Goal: Task Accomplishment & Management: Complete application form

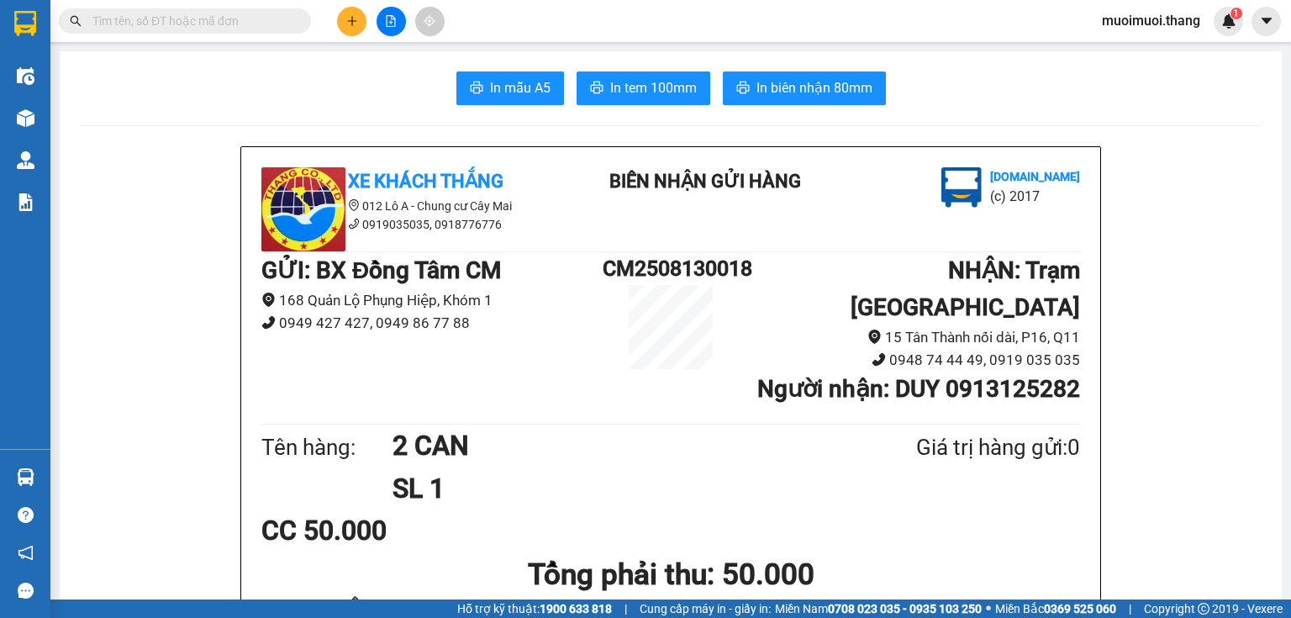
click at [355, 22] on icon "plus" at bounding box center [352, 21] width 12 height 12
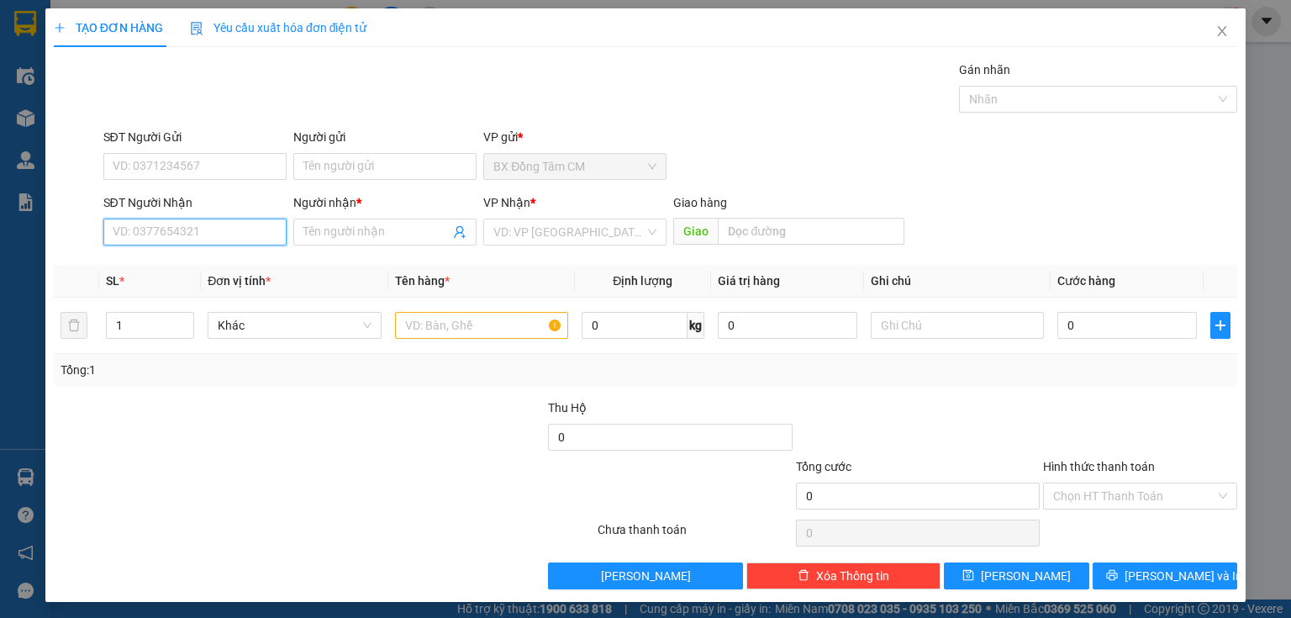
click at [189, 239] on input "SĐT Người Nhận" at bounding box center [194, 231] width 183 height 27
click at [185, 259] on div "0945202951 - K TEN" at bounding box center [193, 264] width 161 height 18
type input "0945202951"
type input "K TEN"
type input "VINH LONG"
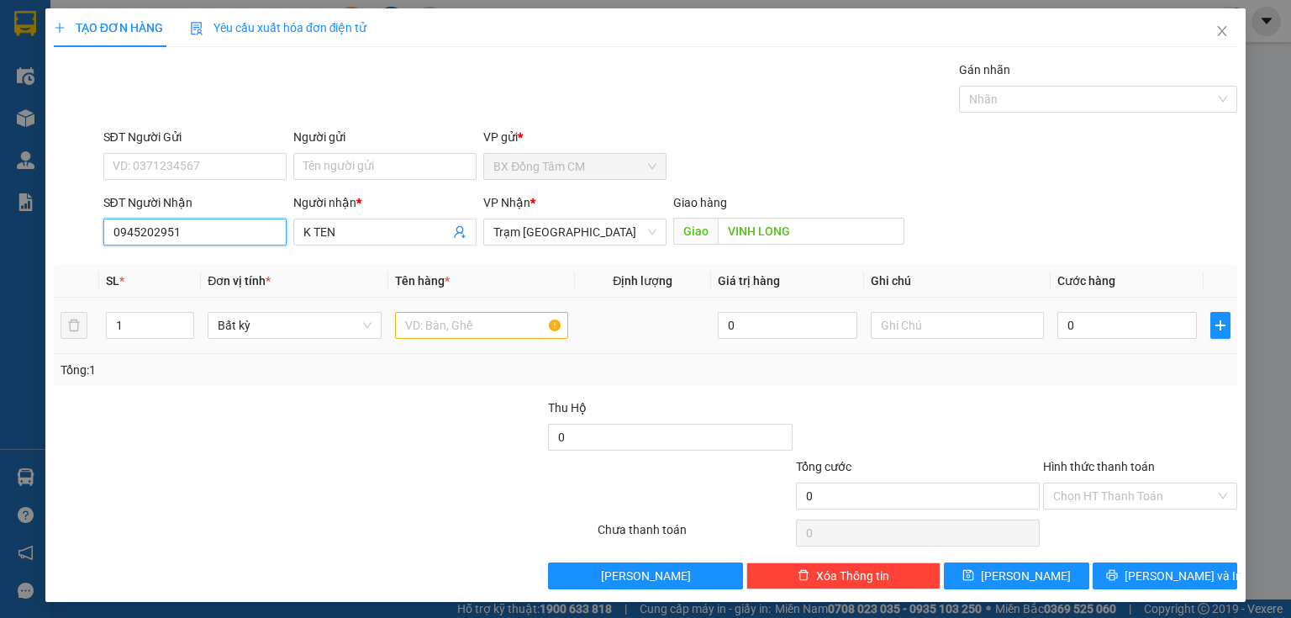
type input "0945202951"
click at [513, 326] on input "text" at bounding box center [481, 325] width 173 height 27
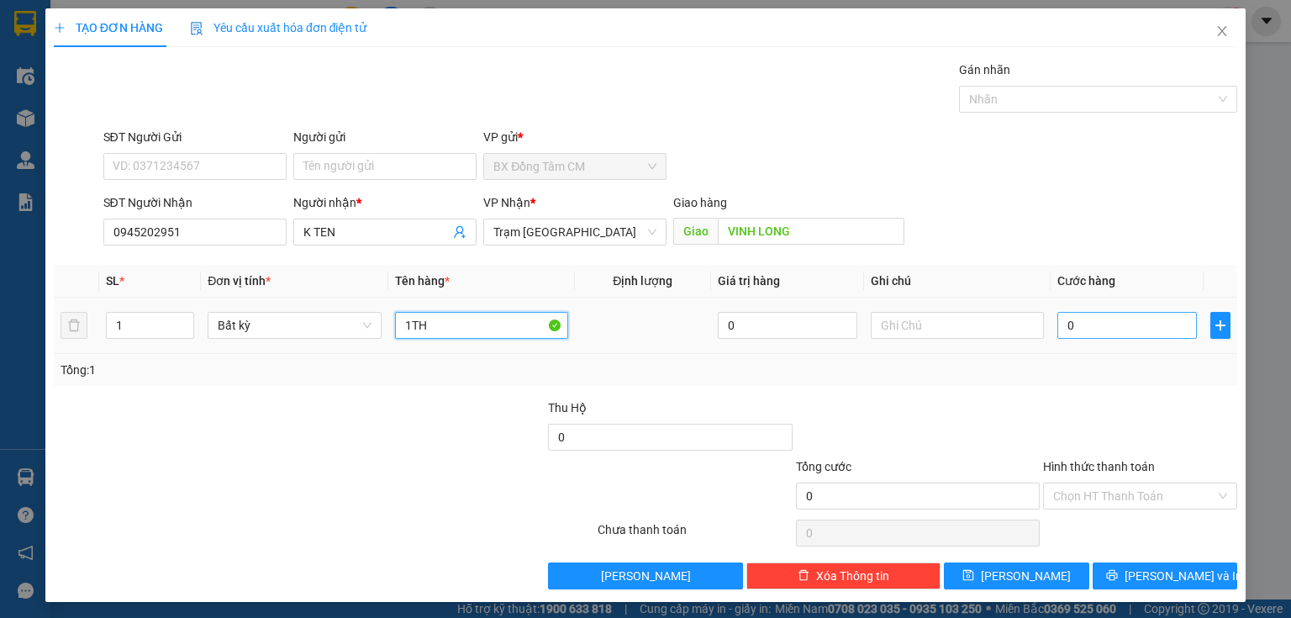
type input "1TH"
click at [1067, 330] on input "0" at bounding box center [1126, 325] width 139 height 27
type input "4"
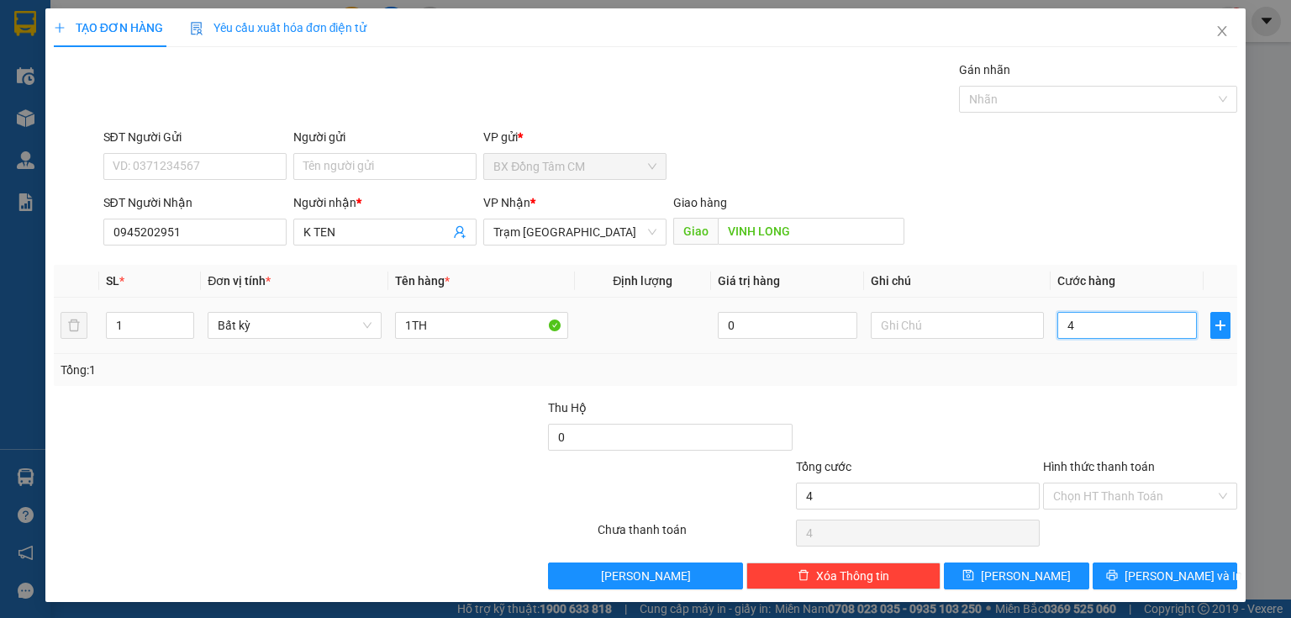
type input "40"
type input "400"
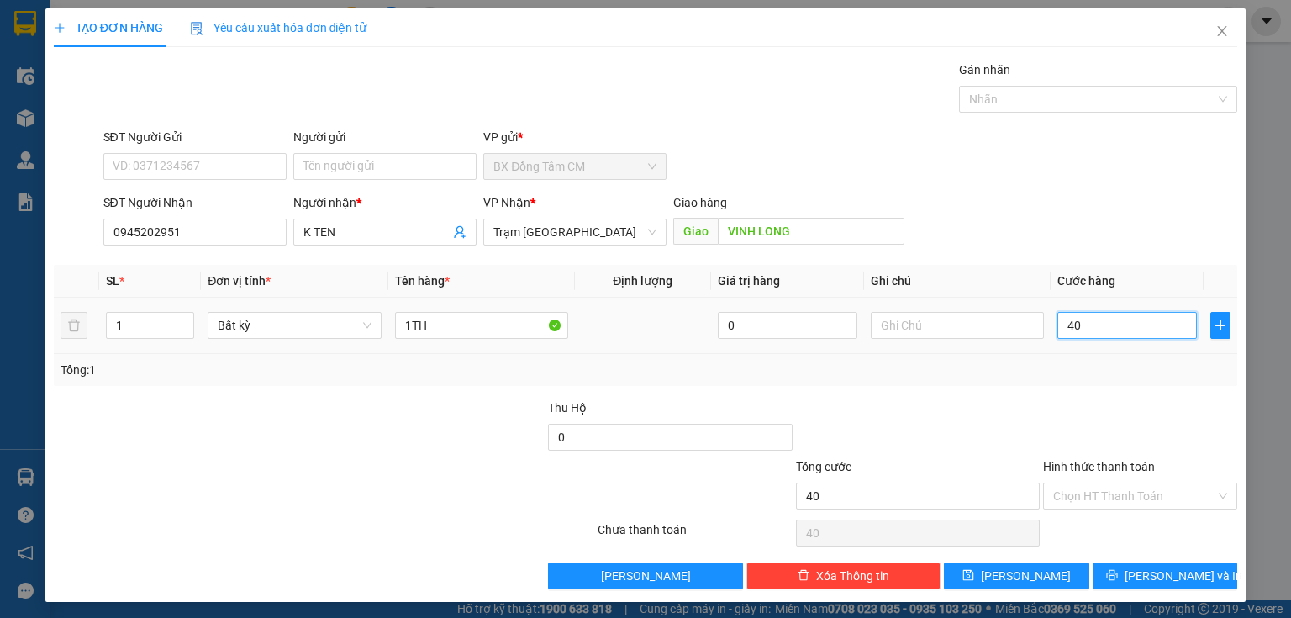
type input "400"
type input "4.000"
type input "40.000"
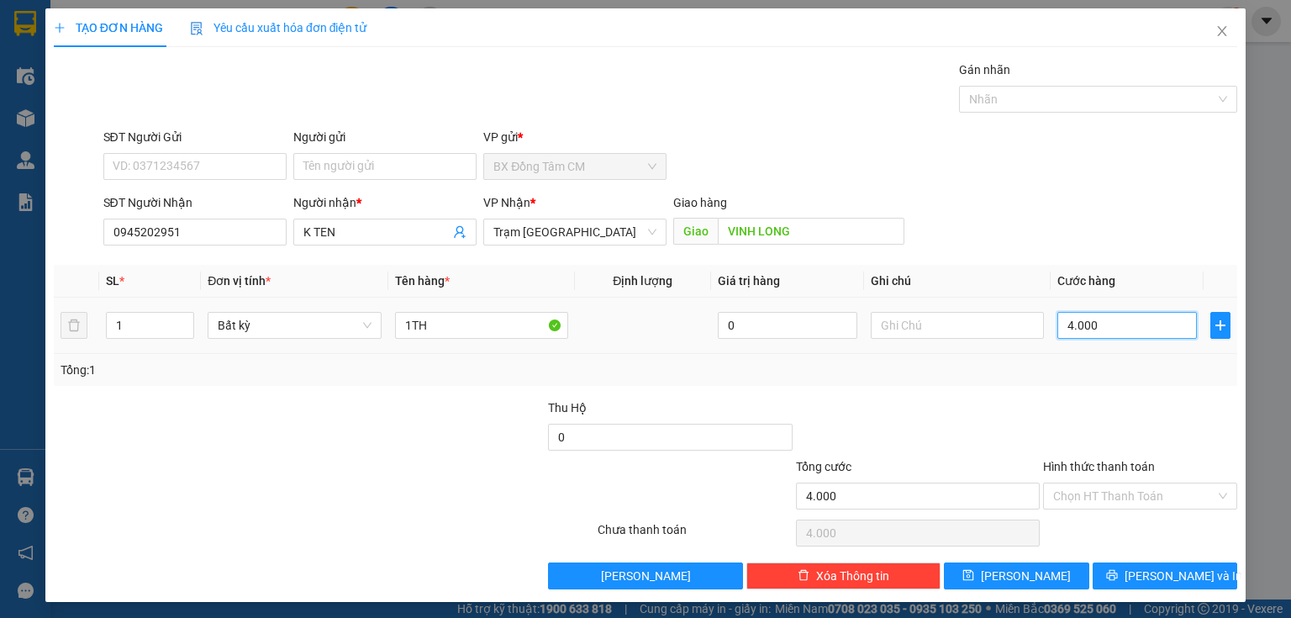
type input "40.000"
click at [1160, 580] on span "[PERSON_NAME] và In" at bounding box center [1183, 575] width 118 height 18
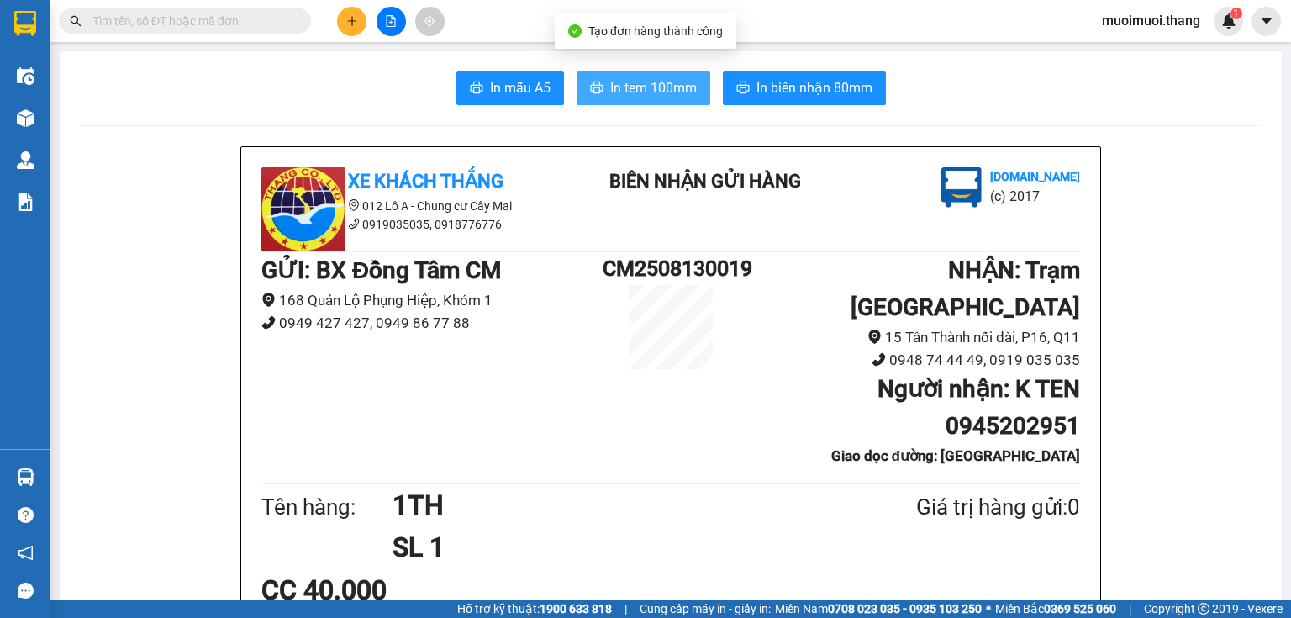
click at [650, 91] on span "In tem 100mm" at bounding box center [653, 87] width 87 height 21
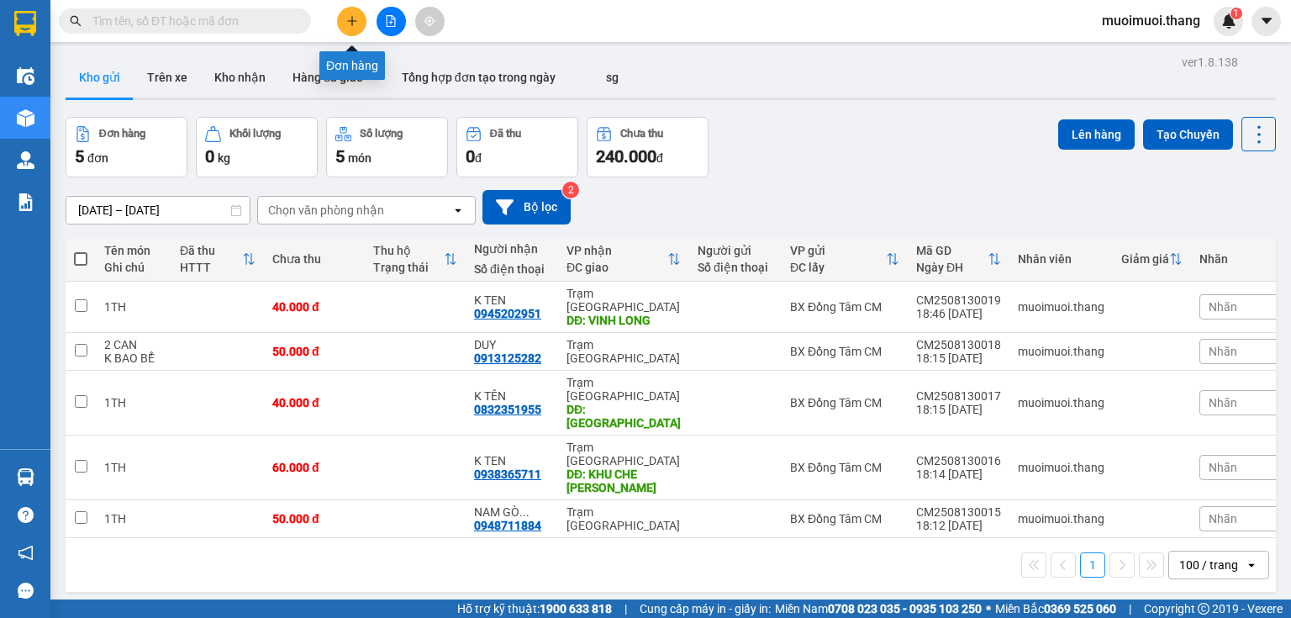
click at [348, 20] on icon "plus" at bounding box center [351, 20] width 9 height 1
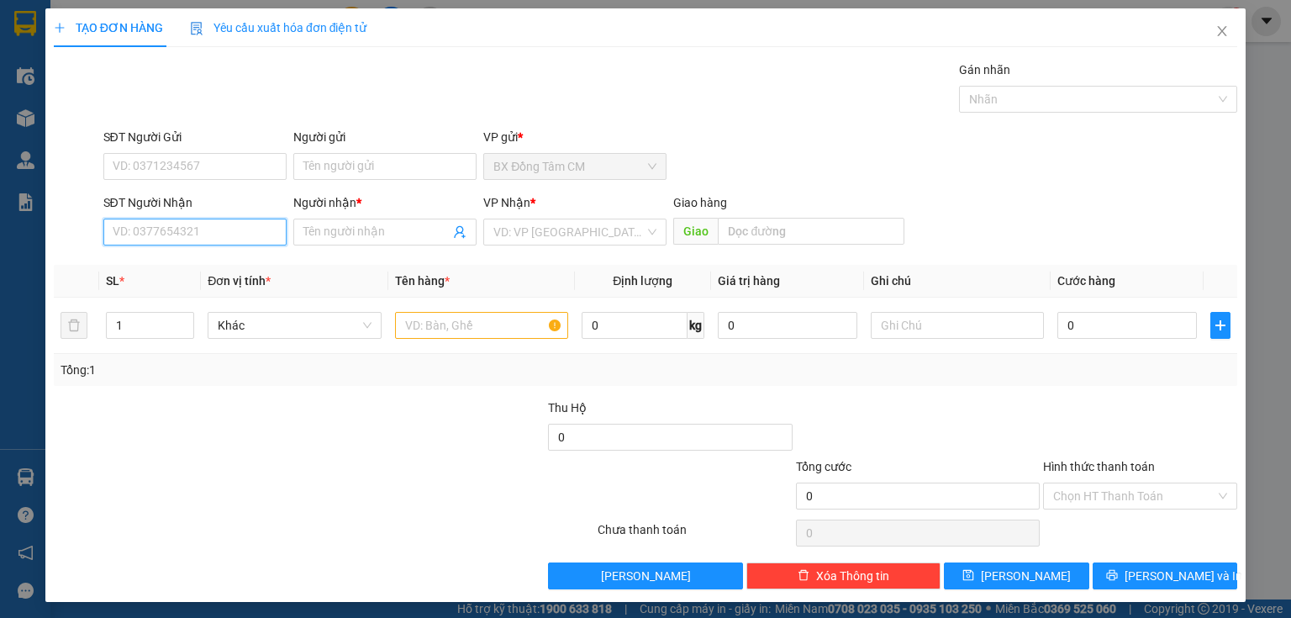
click at [252, 237] on input "SĐT Người Nhận" at bounding box center [194, 231] width 183 height 27
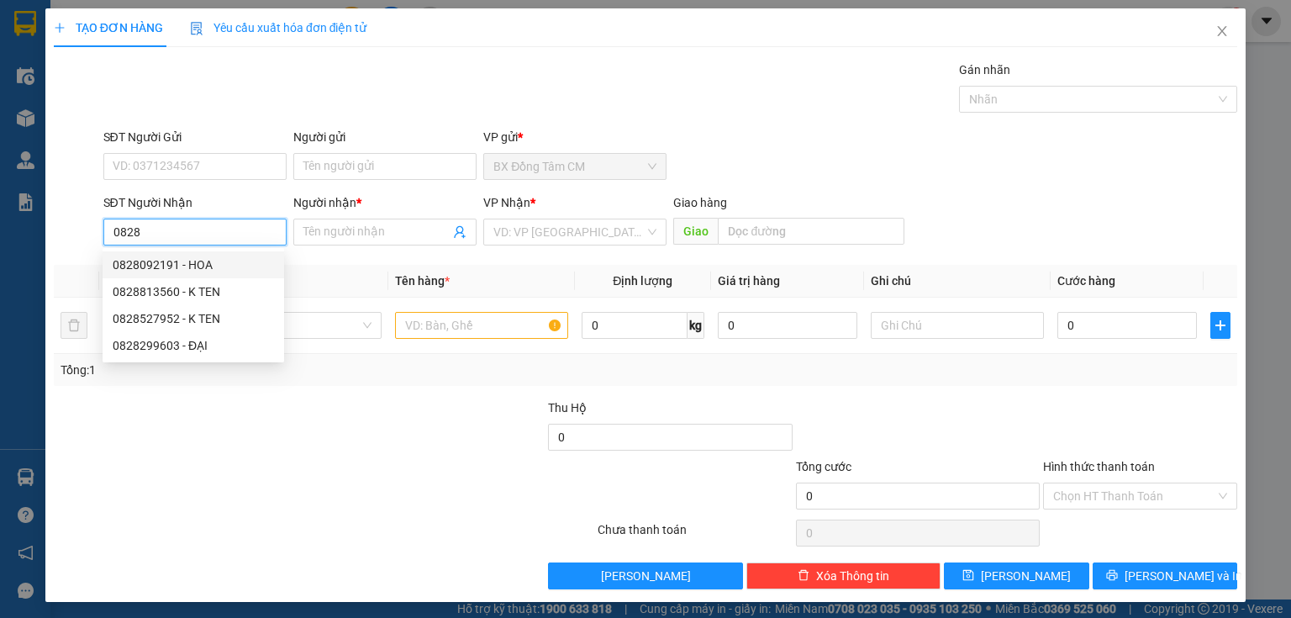
click at [195, 266] on div "0828092191 - HOA" at bounding box center [193, 264] width 161 height 18
type input "0828092191"
type input "HOA"
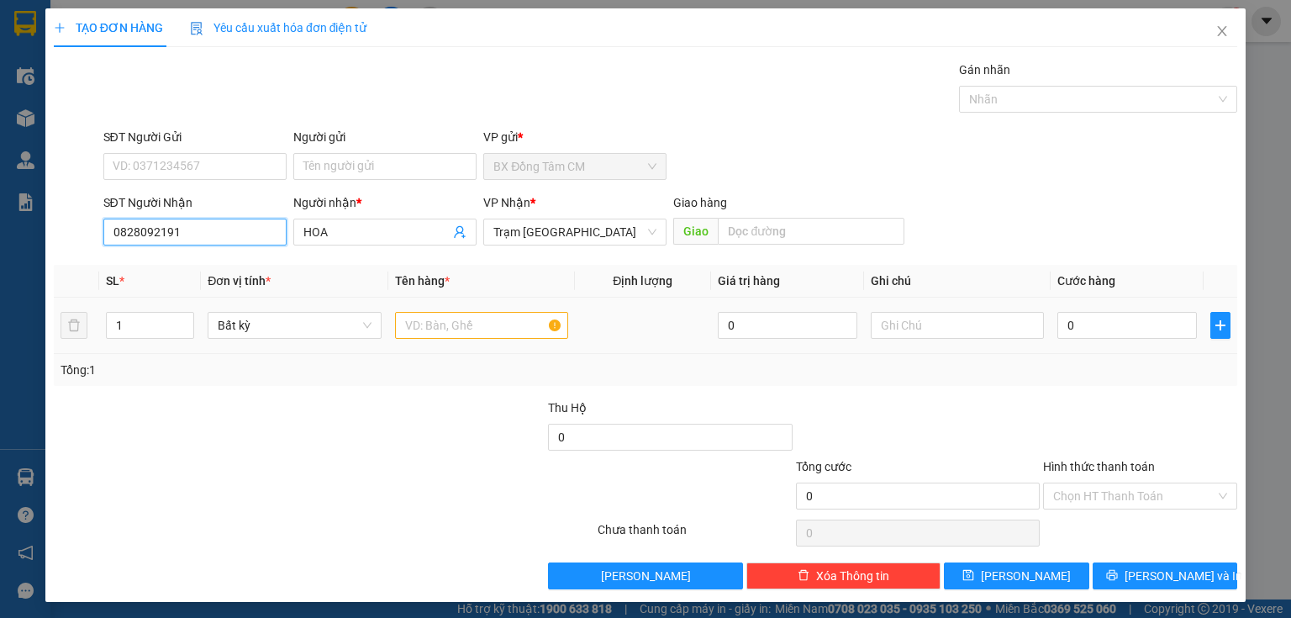
type input "0828092191"
click at [451, 319] on input "text" at bounding box center [481, 325] width 173 height 27
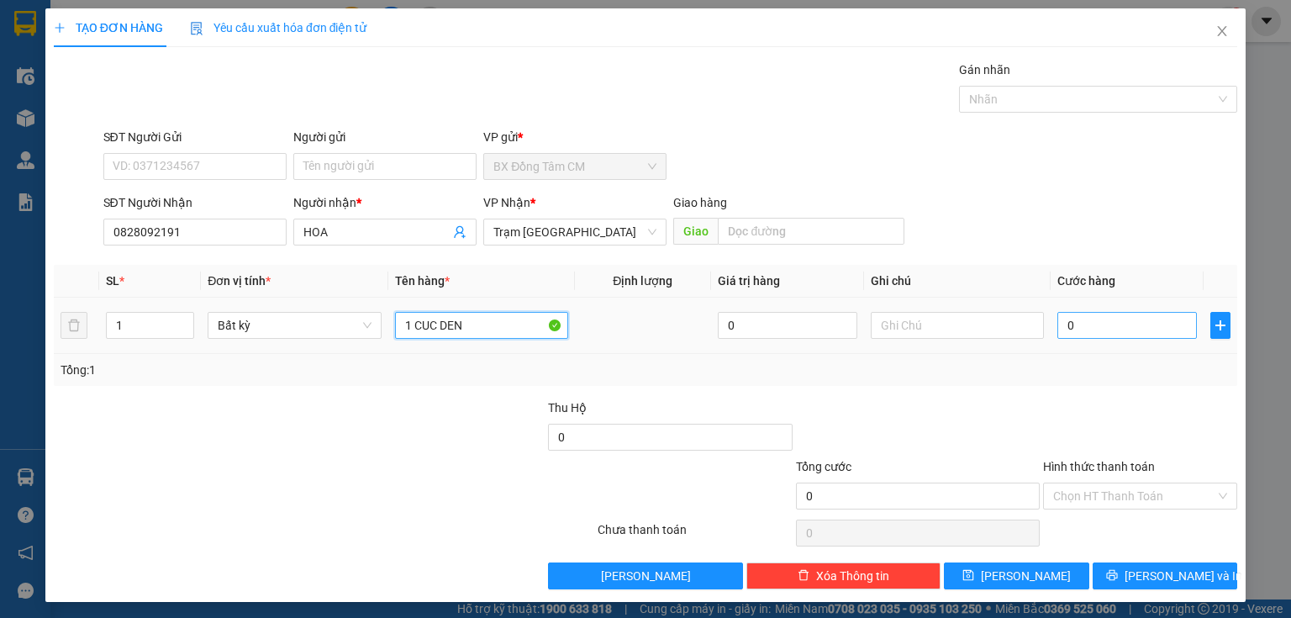
type input "1 CUC DEN"
click at [1092, 326] on input "0" at bounding box center [1126, 325] width 139 height 27
type input "4"
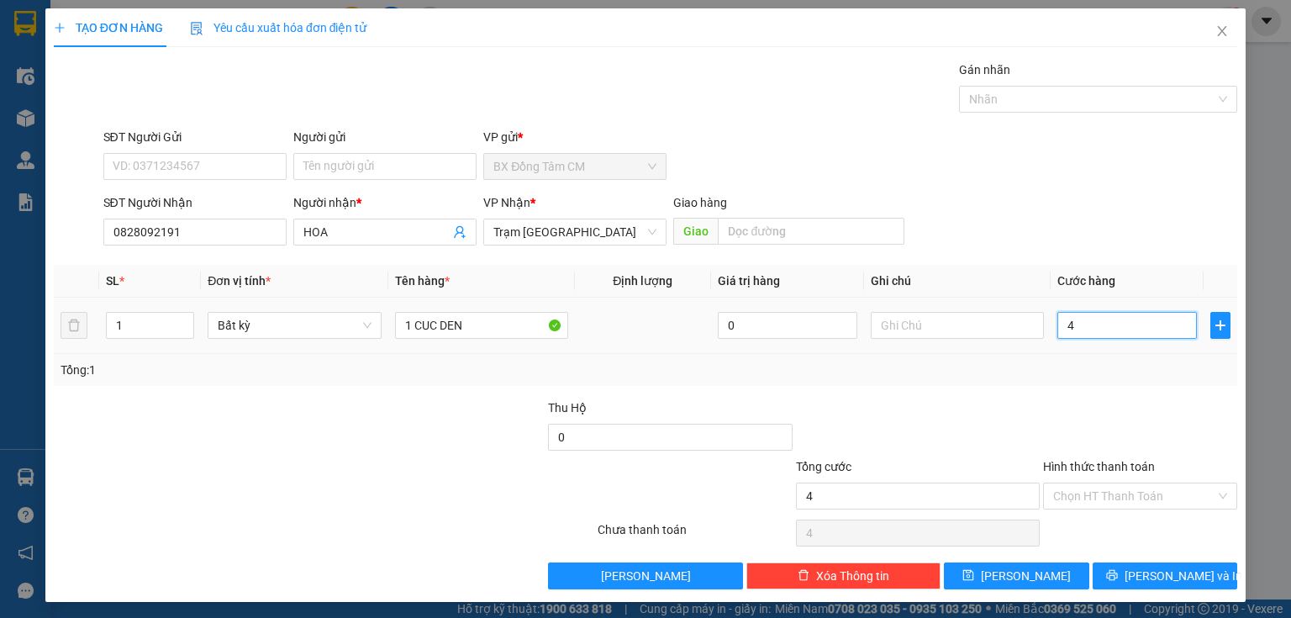
type input "40"
type input "400"
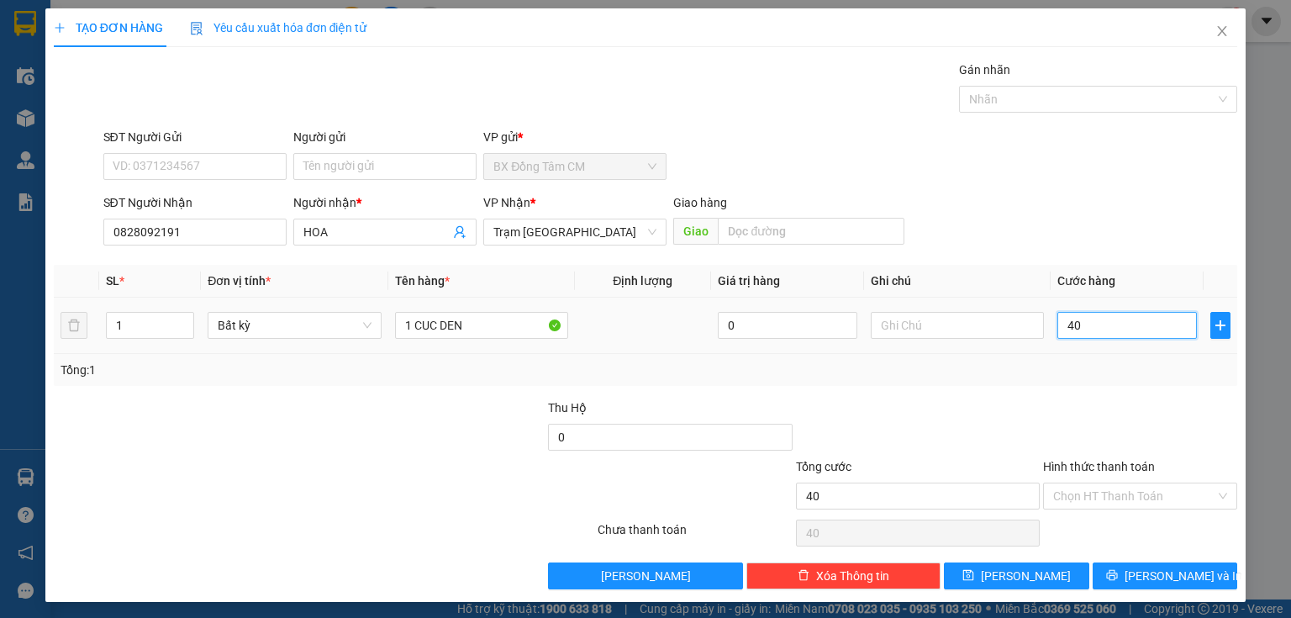
type input "400"
type input "4.000"
type input "40.000"
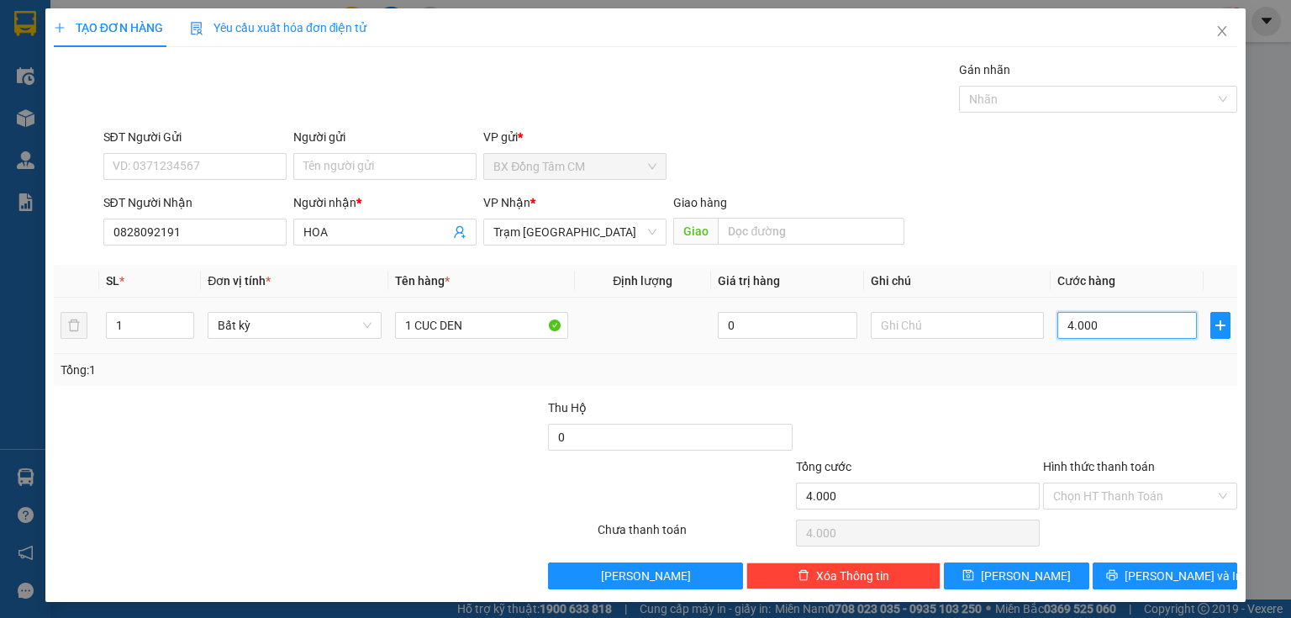
type input "40.000"
click at [1109, 566] on button "[PERSON_NAME] và In" at bounding box center [1164, 575] width 145 height 27
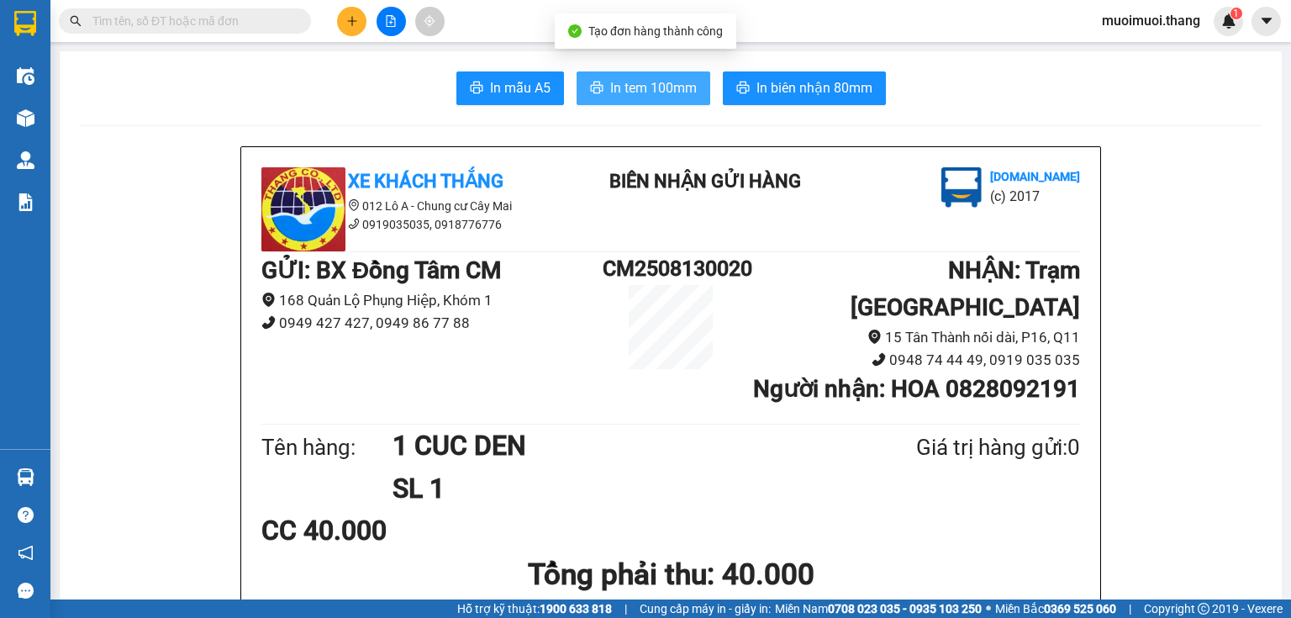
click at [615, 93] on span "In tem 100mm" at bounding box center [653, 87] width 87 height 21
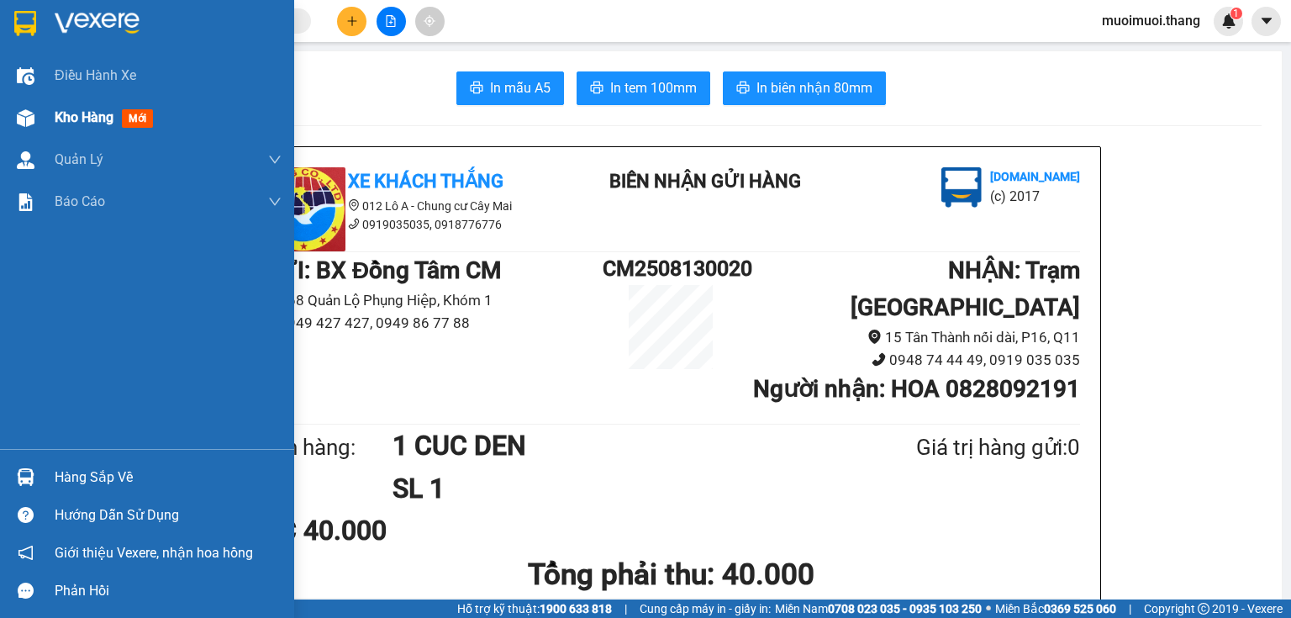
drag, startPoint x: 118, startPoint y: 99, endPoint x: 110, endPoint y: 111, distance: 14.0
click at [110, 111] on div "Điều hành xe Kho hàng mới Quản Lý Quản lý chuyến Quản lý khách hàng Quản lý khá…" at bounding box center [147, 252] width 294 height 394
click at [114, 131] on div "Kho hàng mới" at bounding box center [168, 118] width 227 height 42
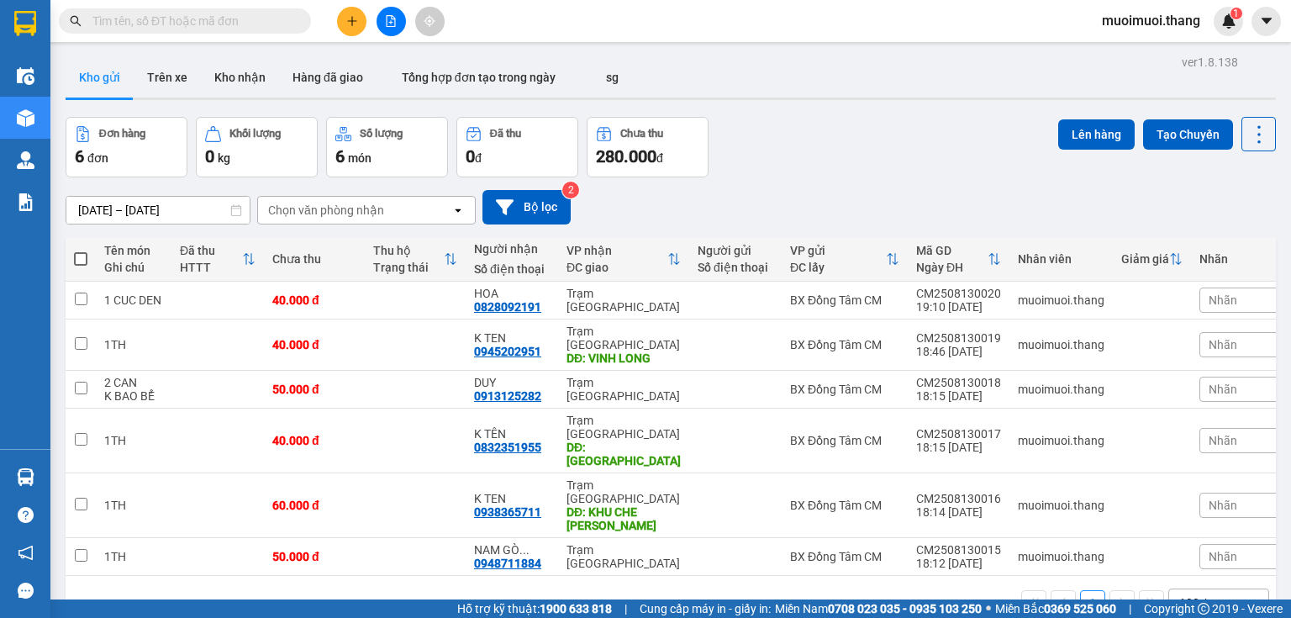
click at [344, 13] on button at bounding box center [351, 21] width 29 height 29
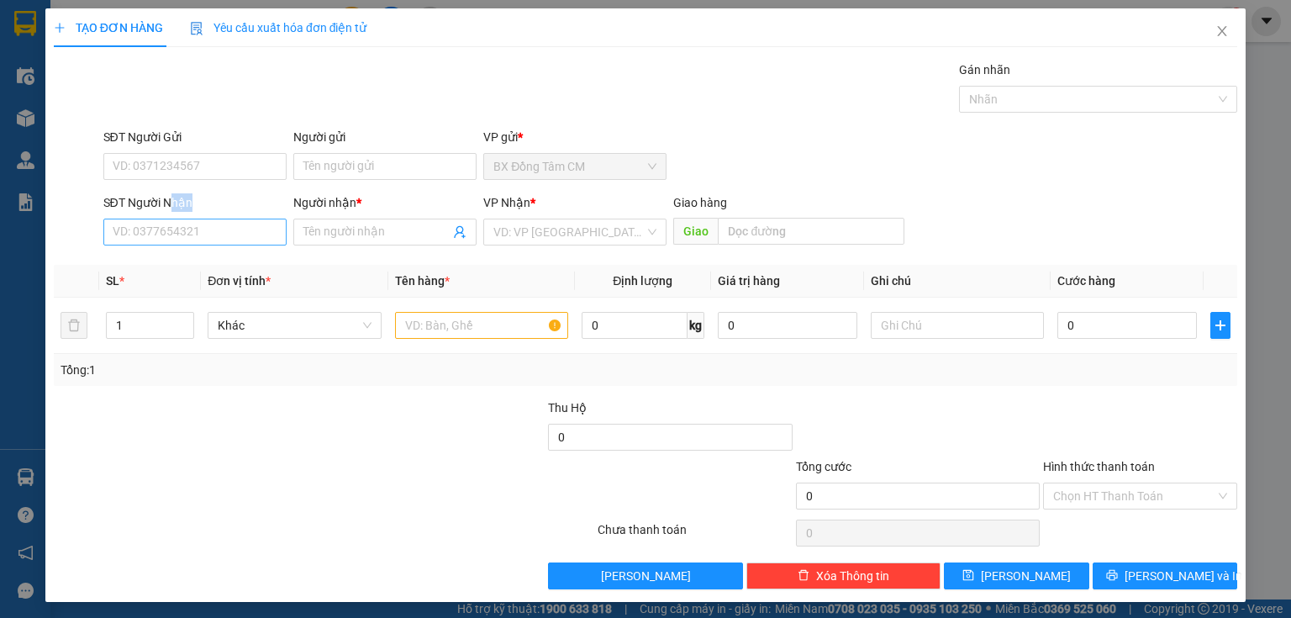
click at [158, 232] on div "SĐT Người Nhận VD: 0377654321" at bounding box center [194, 222] width 183 height 59
click at [160, 231] on input "SĐT Người Nhận" at bounding box center [194, 231] width 183 height 27
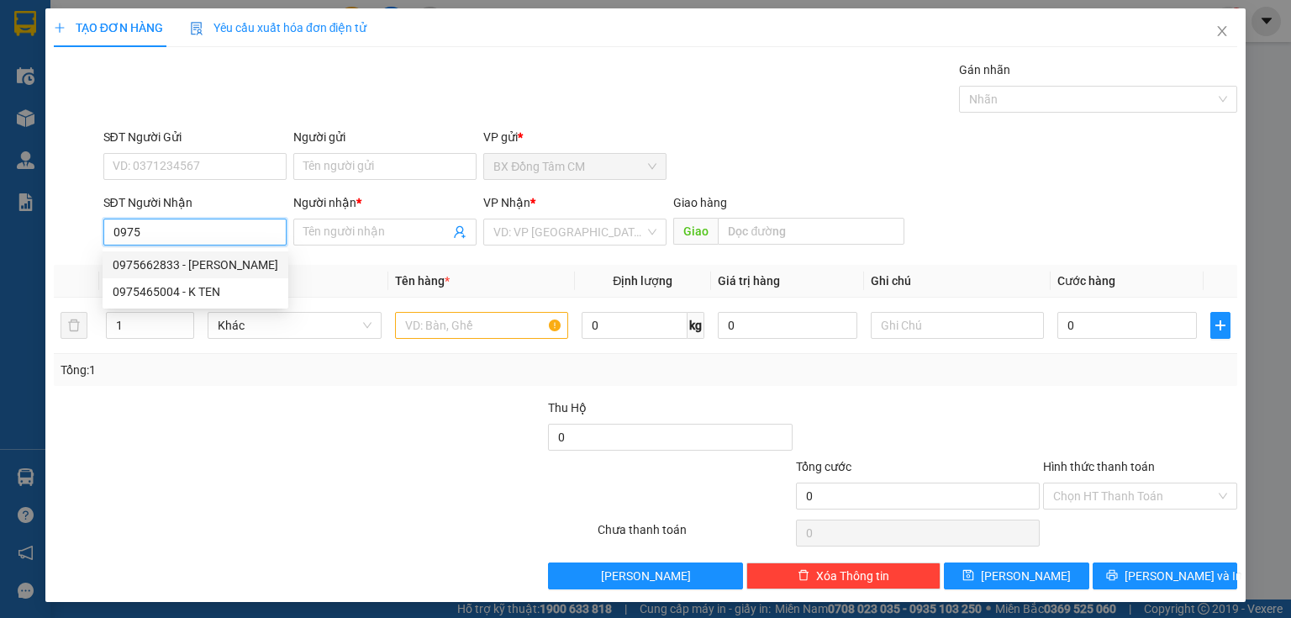
drag, startPoint x: 218, startPoint y: 262, endPoint x: 417, endPoint y: 287, distance: 199.8
click at [231, 260] on div "0975662833 - KHÁNH" at bounding box center [196, 264] width 166 height 18
type input "0975662833"
type input "KHÁNH"
type input "AN LAC"
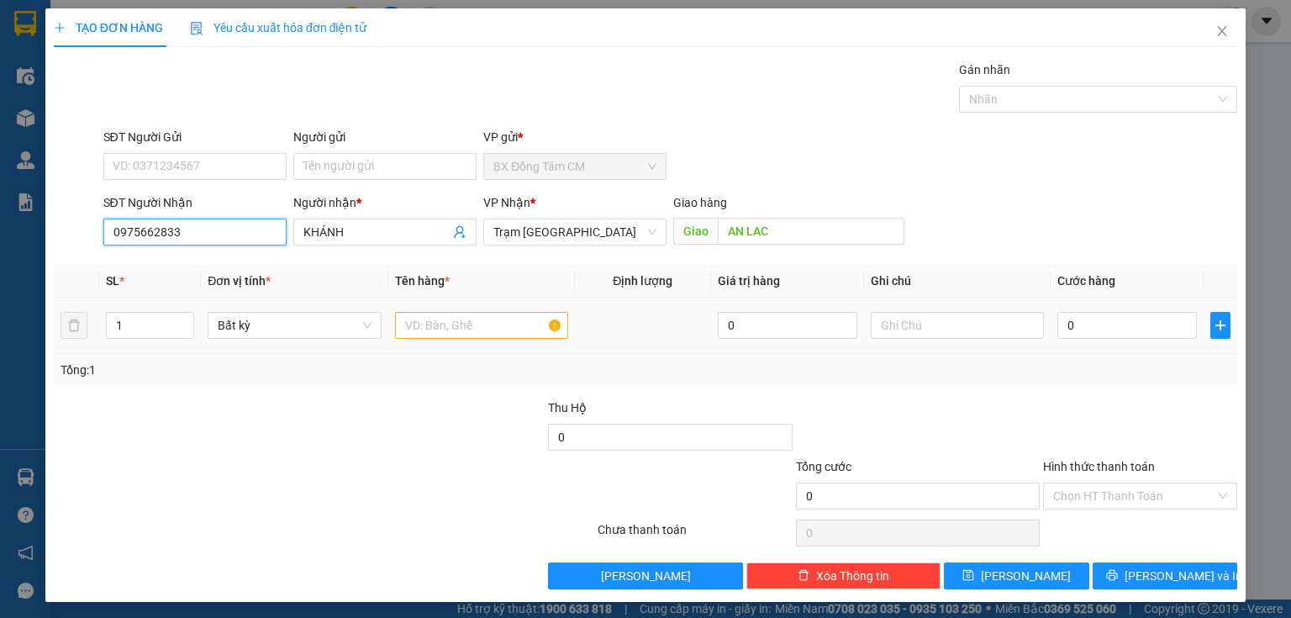
type input "0975662833"
click at [412, 319] on input "text" at bounding box center [481, 325] width 173 height 27
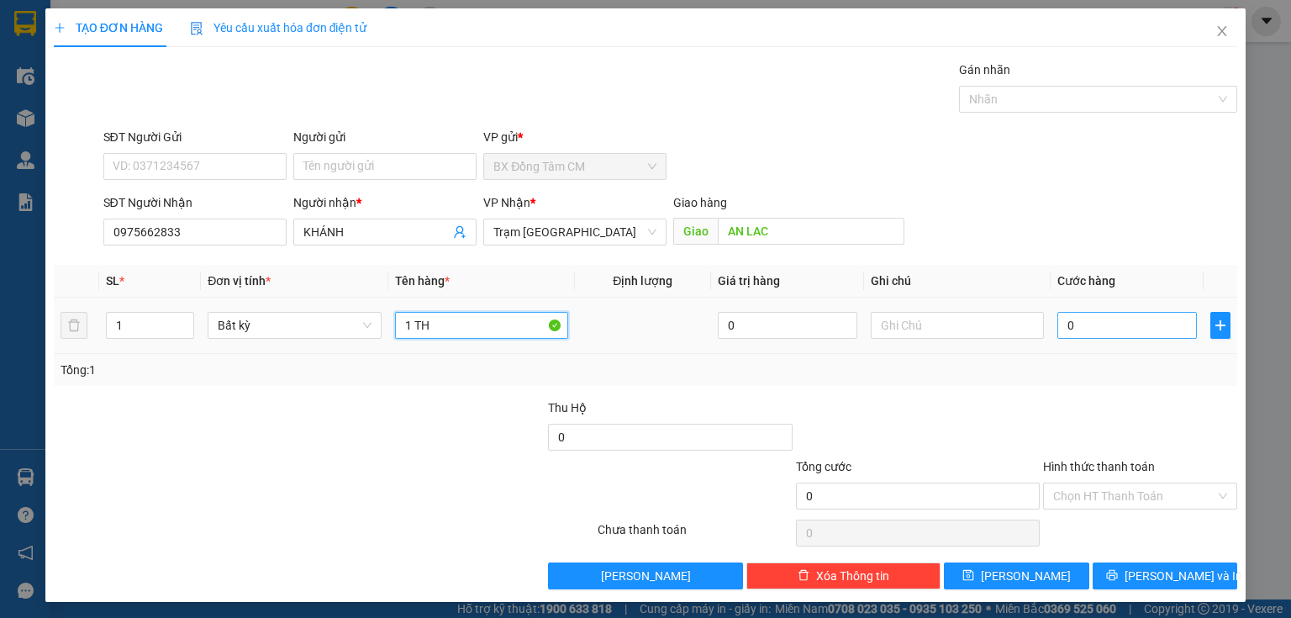
type input "1 TH"
click at [1092, 335] on input "0" at bounding box center [1126, 325] width 139 height 27
type input "8"
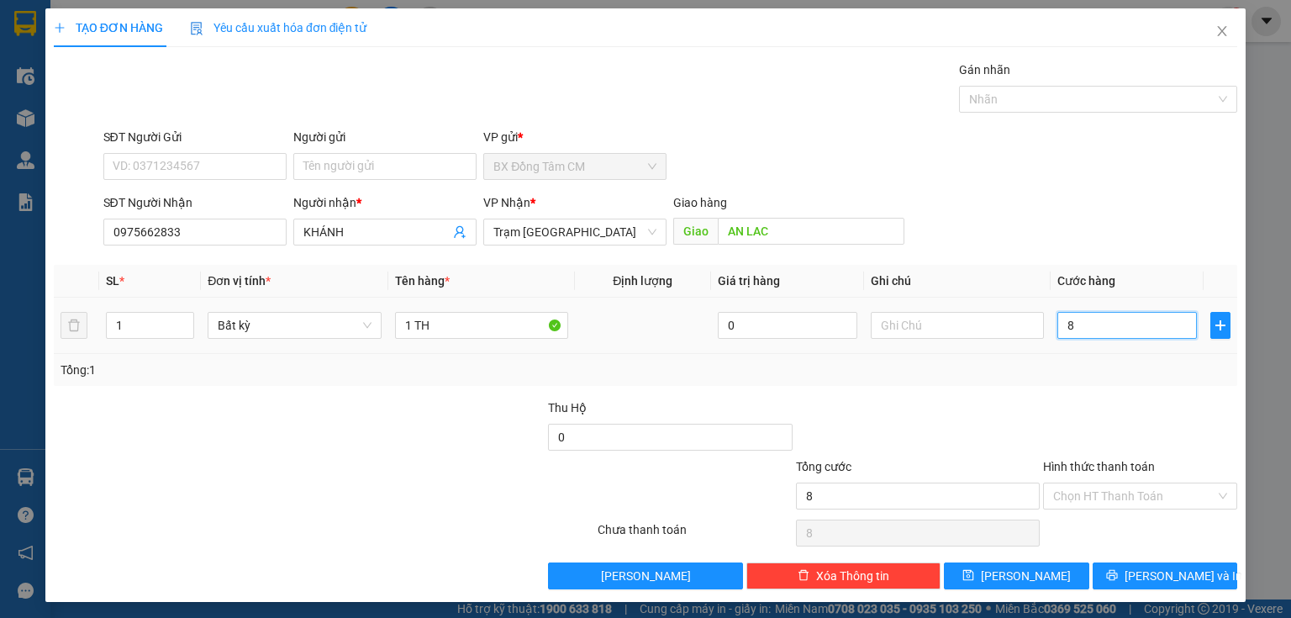
type input "80"
type input "800"
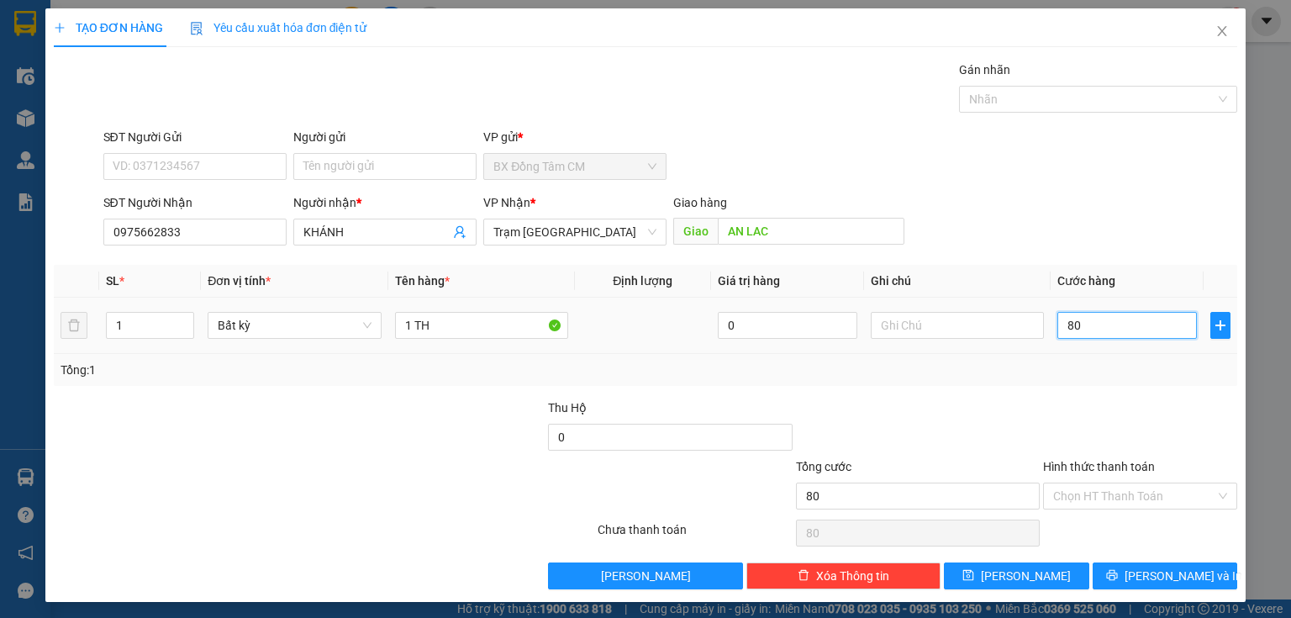
type input "800"
type input "8.000"
type input "80.000"
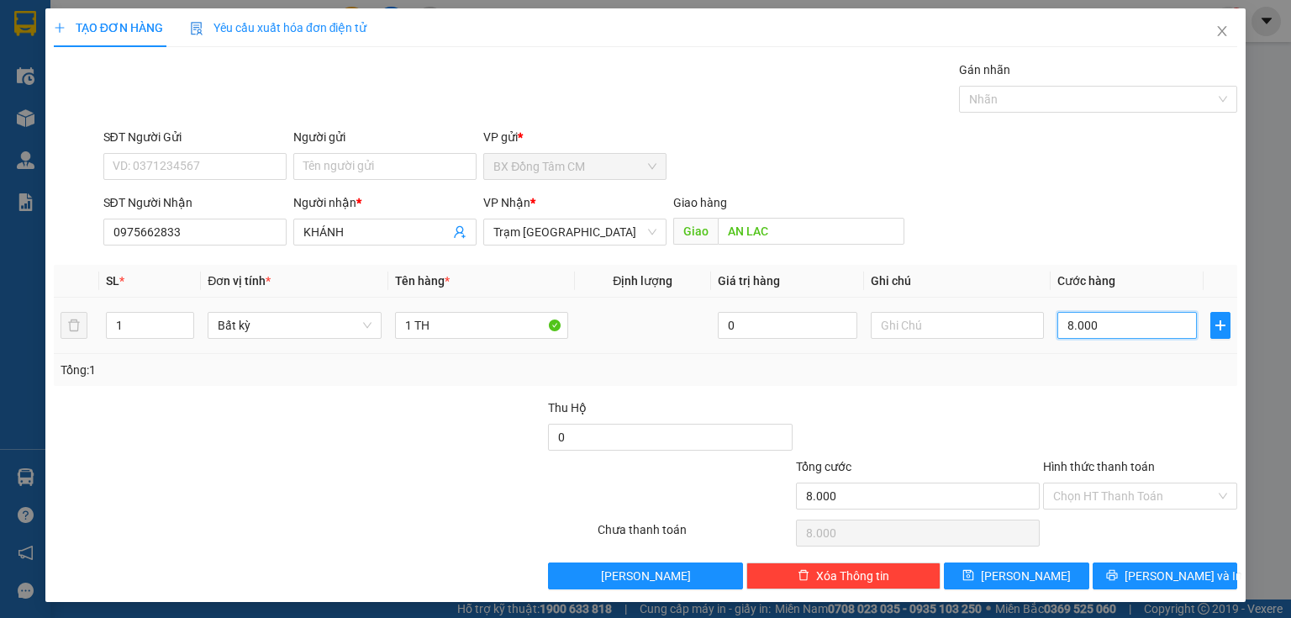
type input "80.000"
click at [1108, 491] on input "Hình thức thanh toán" at bounding box center [1134, 495] width 162 height 25
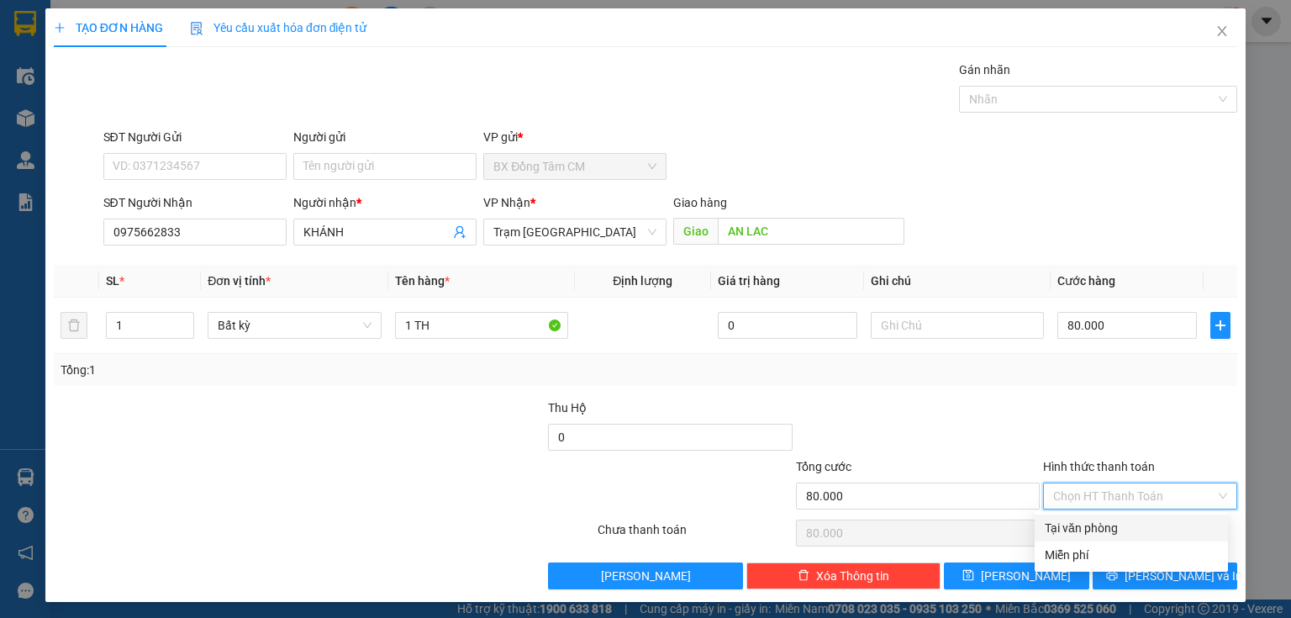
click at [1119, 518] on div "Tại văn phòng" at bounding box center [1130, 527] width 193 height 27
type input "0"
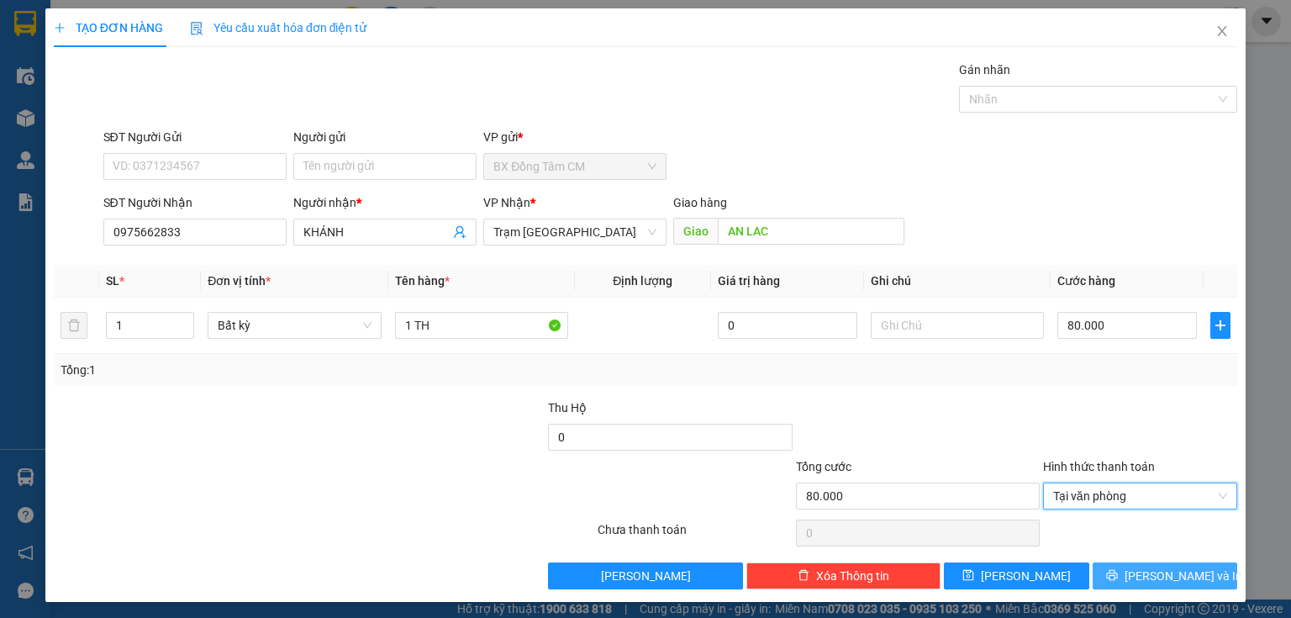
click at [1096, 581] on button "[PERSON_NAME] và In" at bounding box center [1164, 575] width 145 height 27
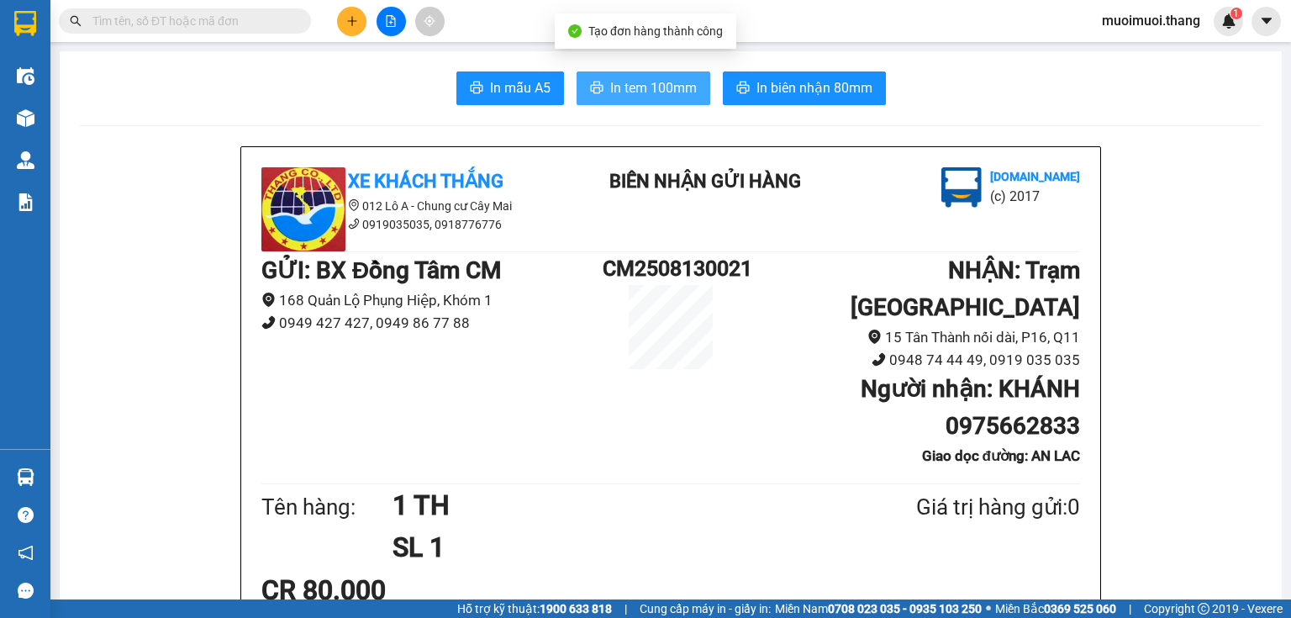
click at [655, 75] on button "In tem 100mm" at bounding box center [643, 88] width 134 height 34
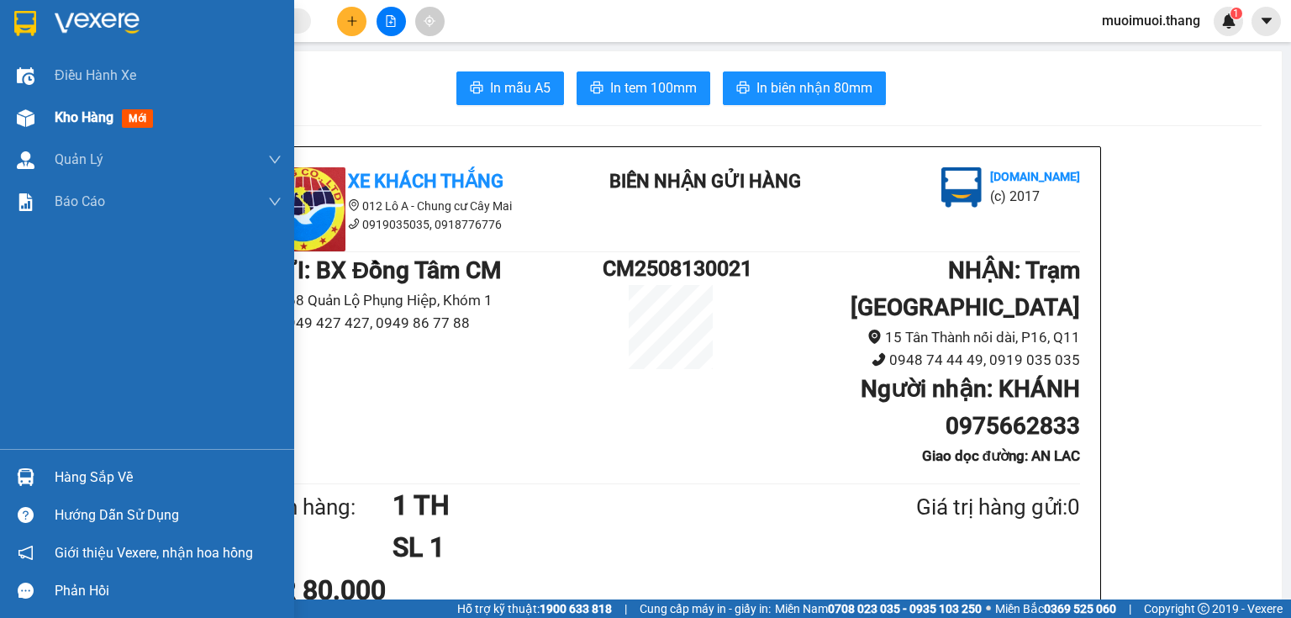
click at [7, 122] on div "Kho hàng mới" at bounding box center [147, 118] width 294 height 42
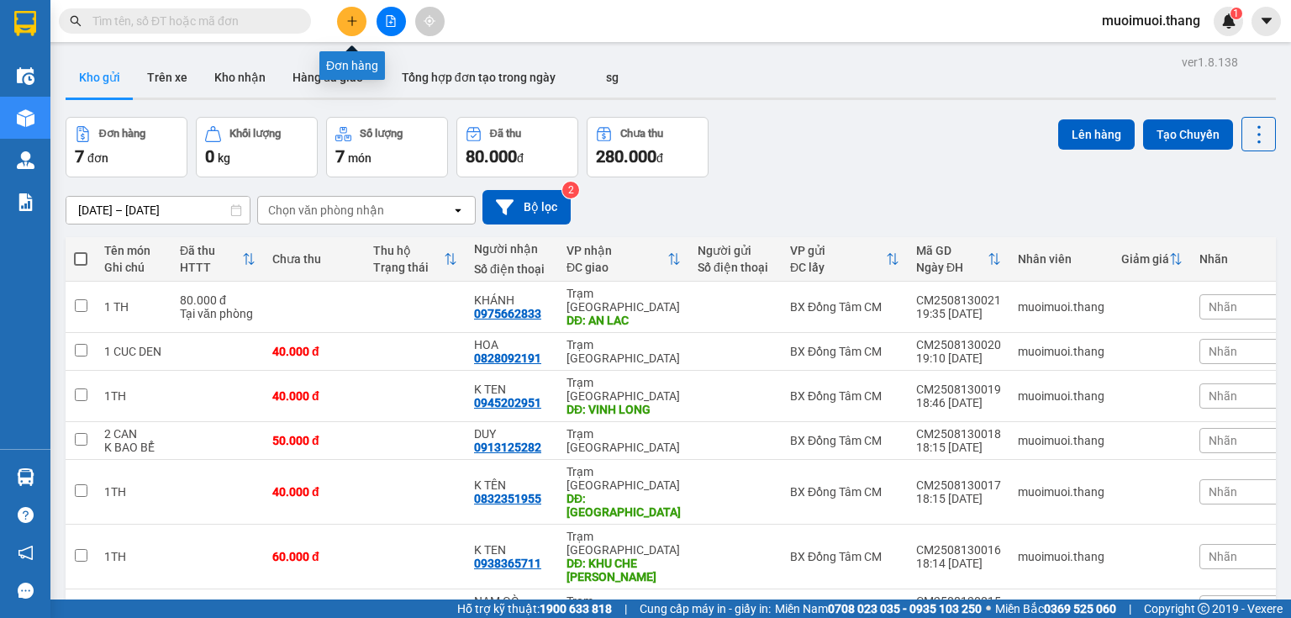
click at [350, 27] on button at bounding box center [351, 21] width 29 height 29
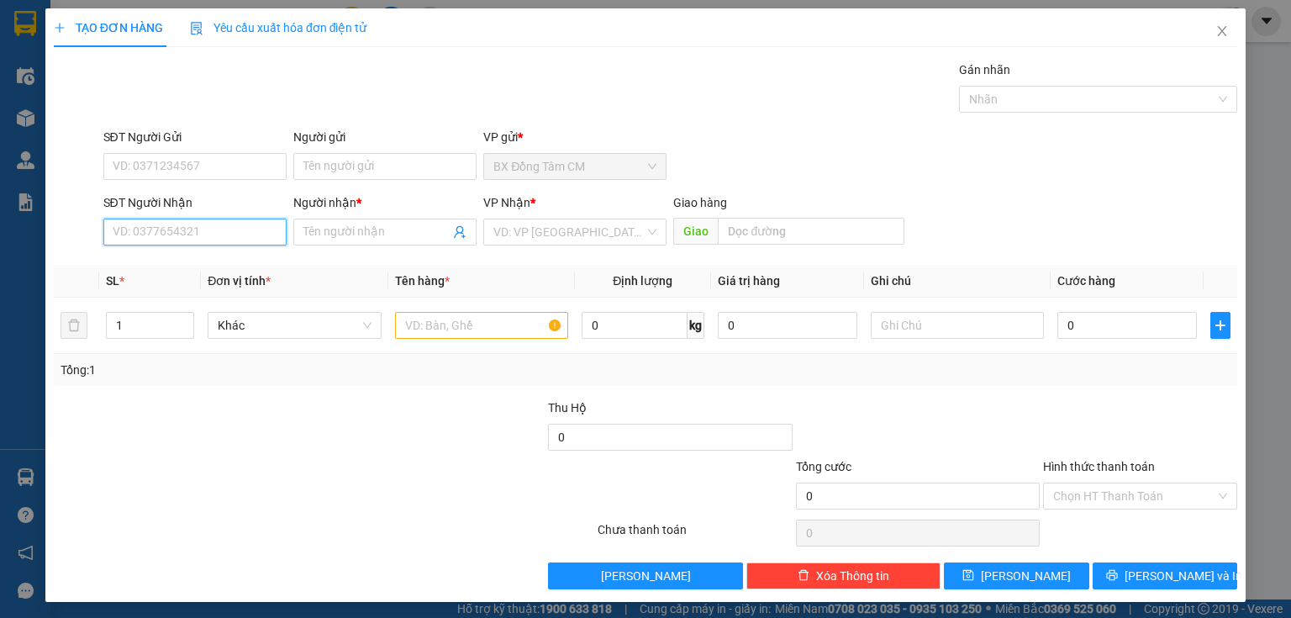
click at [142, 231] on input "SĐT Người Nhận" at bounding box center [194, 231] width 183 height 27
type input "0919035035"
click at [203, 271] on div "0919035035 - K TEN" at bounding box center [193, 264] width 161 height 18
type input "K TEN"
type input "CHÀNH XE LÂM HUỆ"
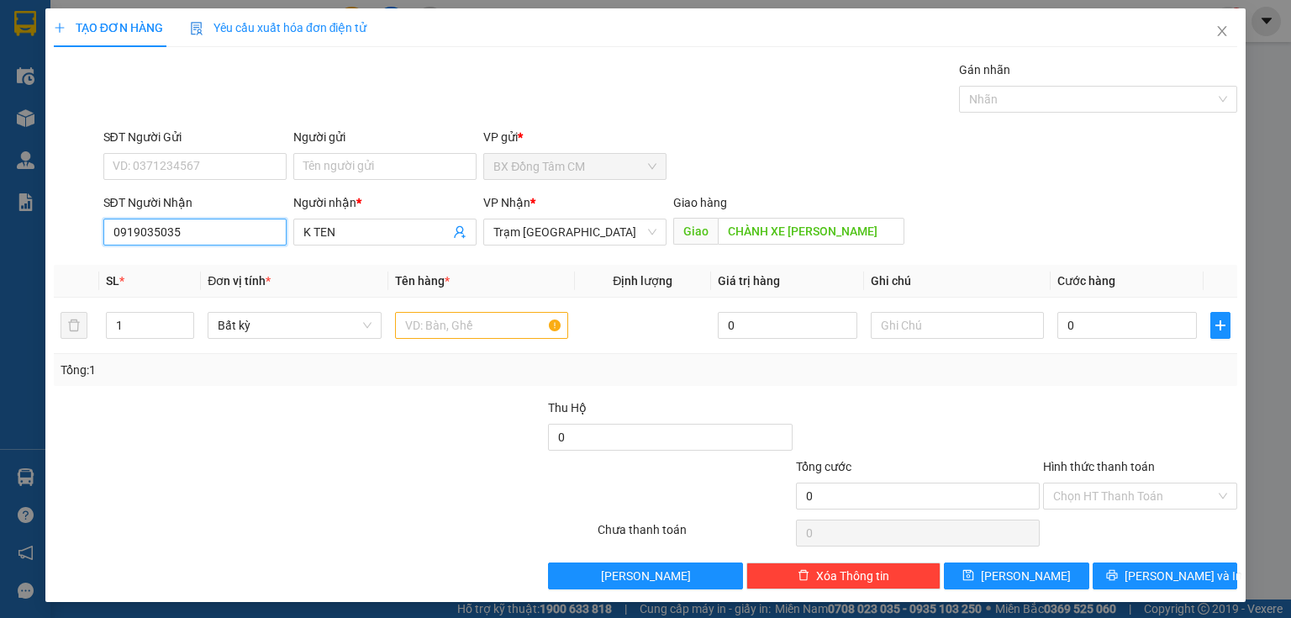
type input "0919035035"
click at [861, 208] on div "Giao hàng" at bounding box center [788, 202] width 231 height 18
click at [855, 219] on input "CHÀNH XE LÂM HUỆ" at bounding box center [811, 231] width 187 height 27
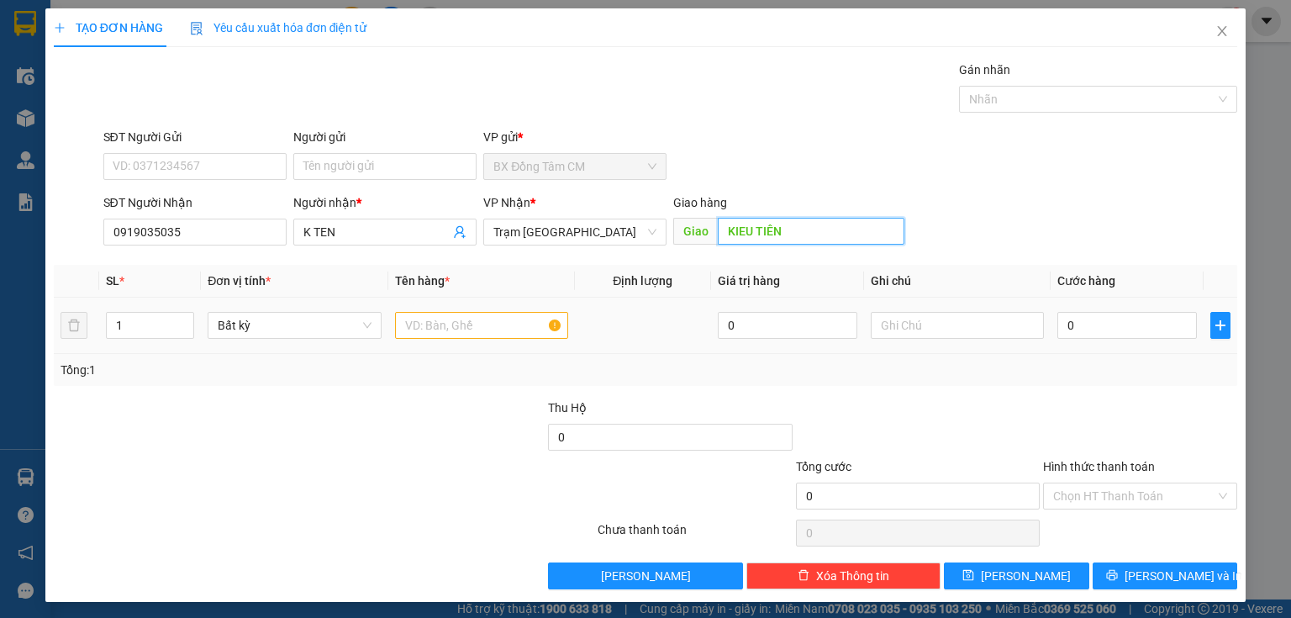
type input "KIEU TIÊN"
click at [503, 316] on input "text" at bounding box center [481, 325] width 173 height 27
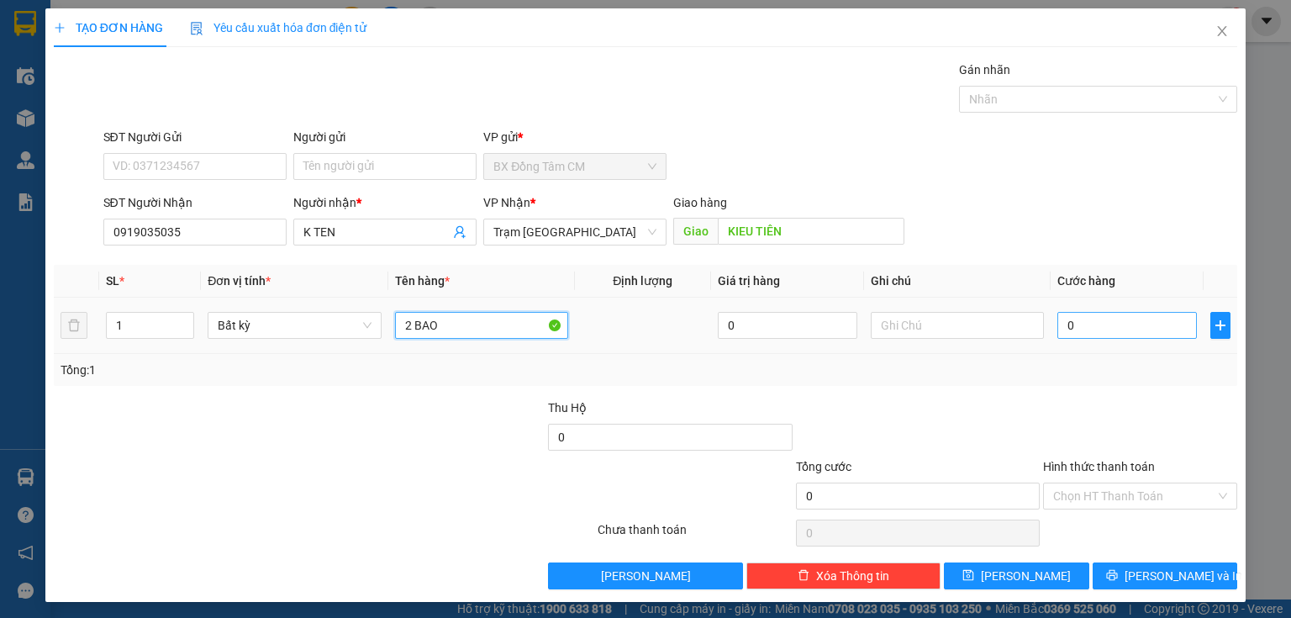
type input "2 BAO"
click at [1076, 337] on input "0" at bounding box center [1126, 325] width 139 height 27
type input "1"
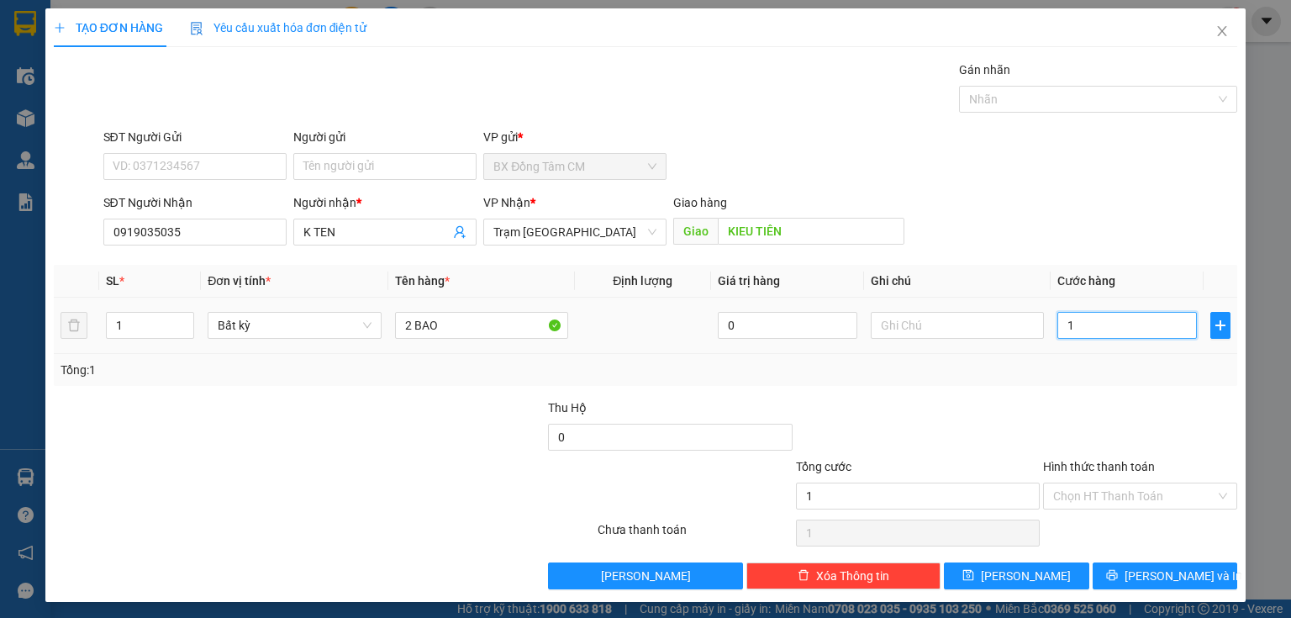
type input "15"
type input "150"
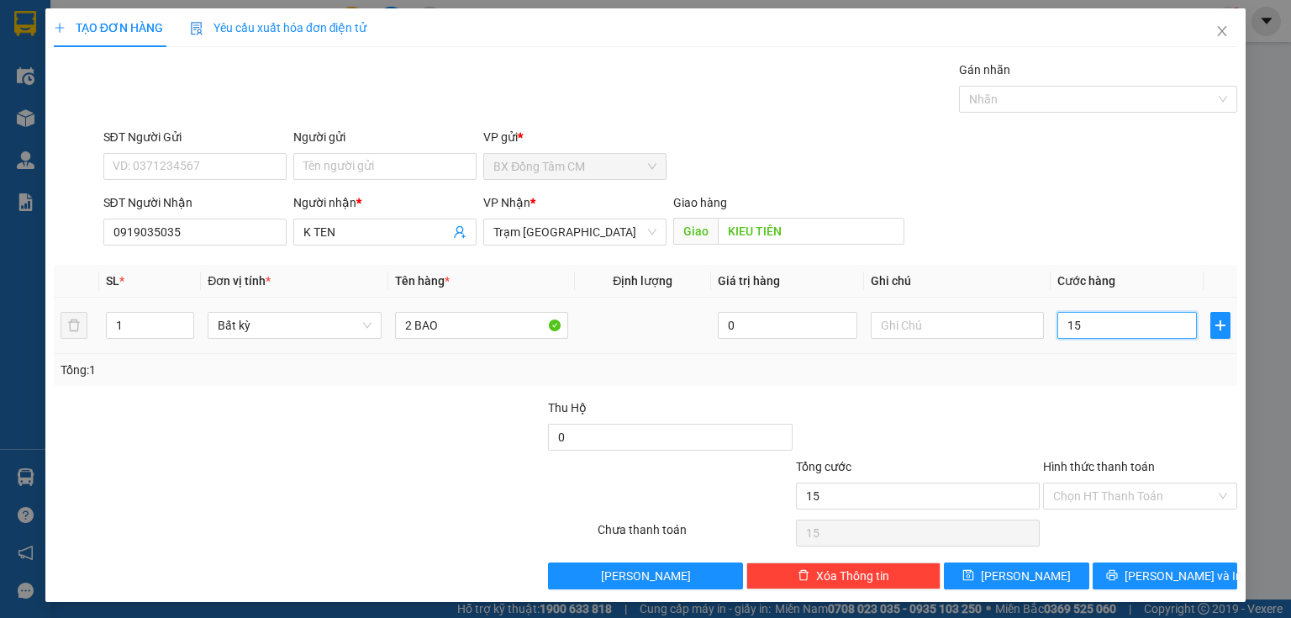
type input "150"
type input "1.500"
type input "15.000"
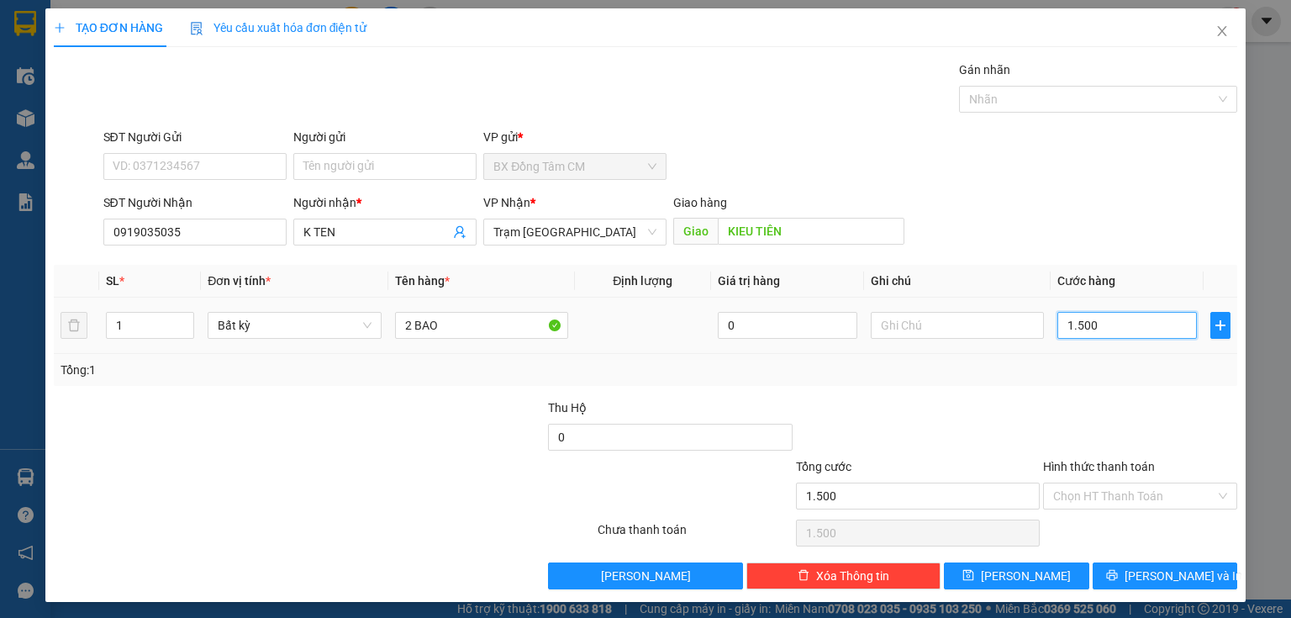
type input "15.000"
type input "150.000"
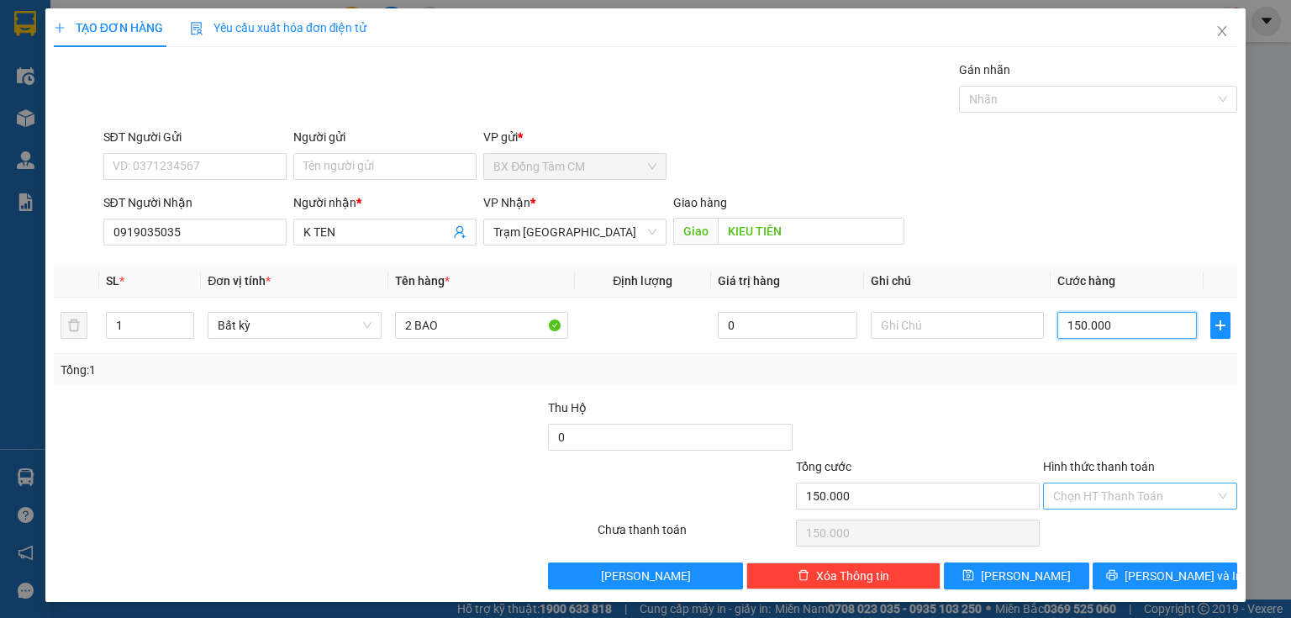
type input "150.000"
click at [1081, 500] on input "Hình thức thanh toán" at bounding box center [1134, 495] width 162 height 25
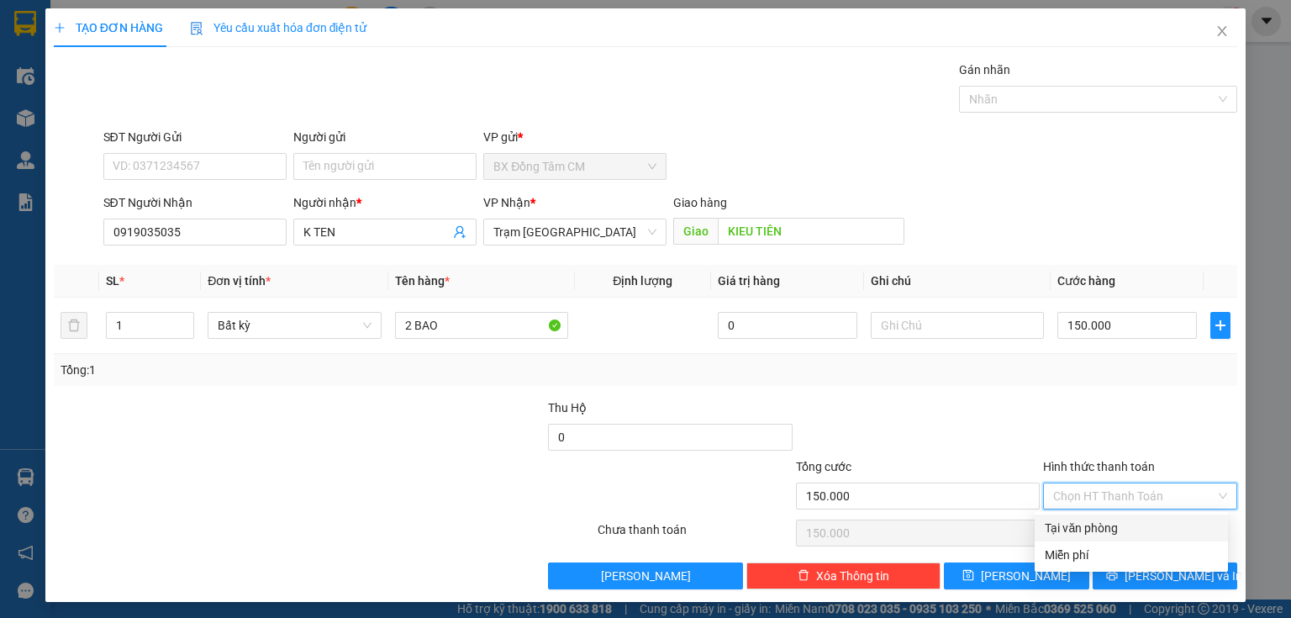
click at [1085, 529] on div "Tại văn phòng" at bounding box center [1130, 527] width 173 height 18
type input "0"
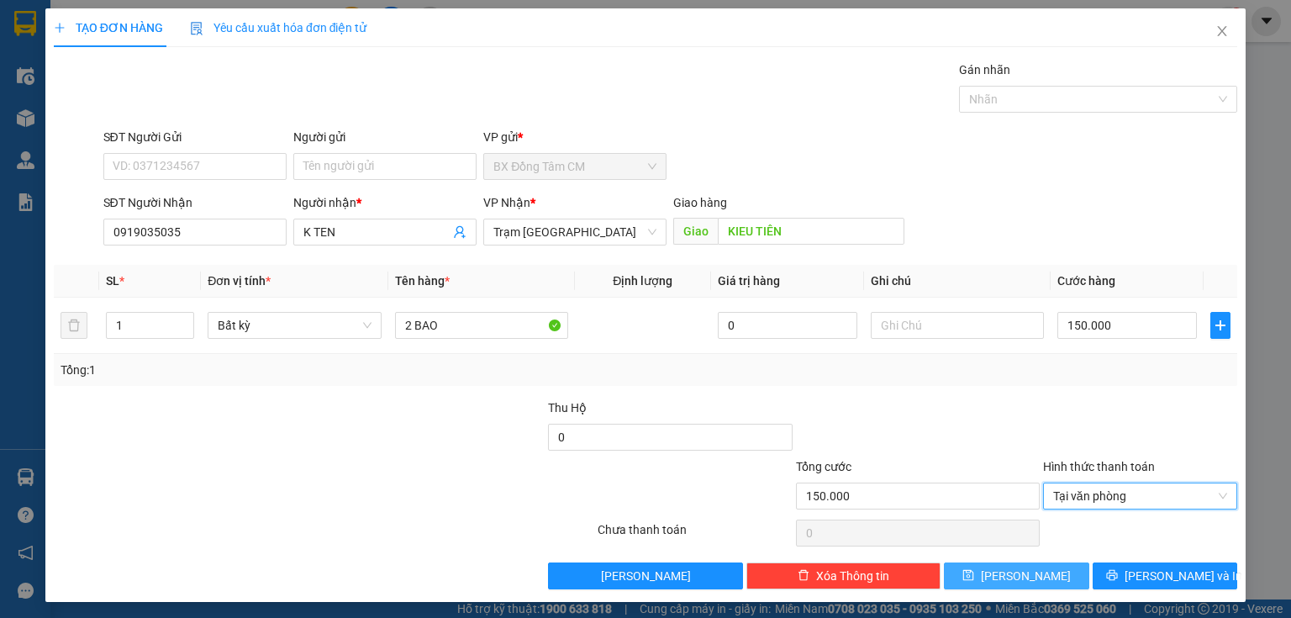
click at [1034, 568] on button "[PERSON_NAME]" at bounding box center [1016, 575] width 145 height 27
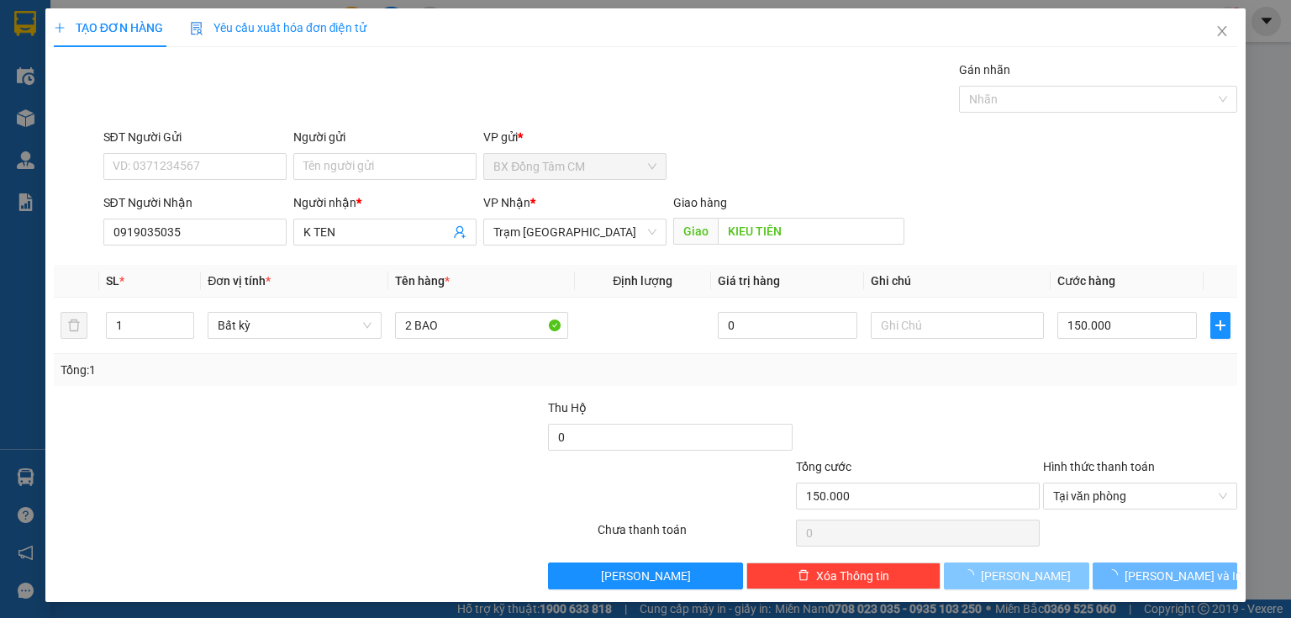
type input "0"
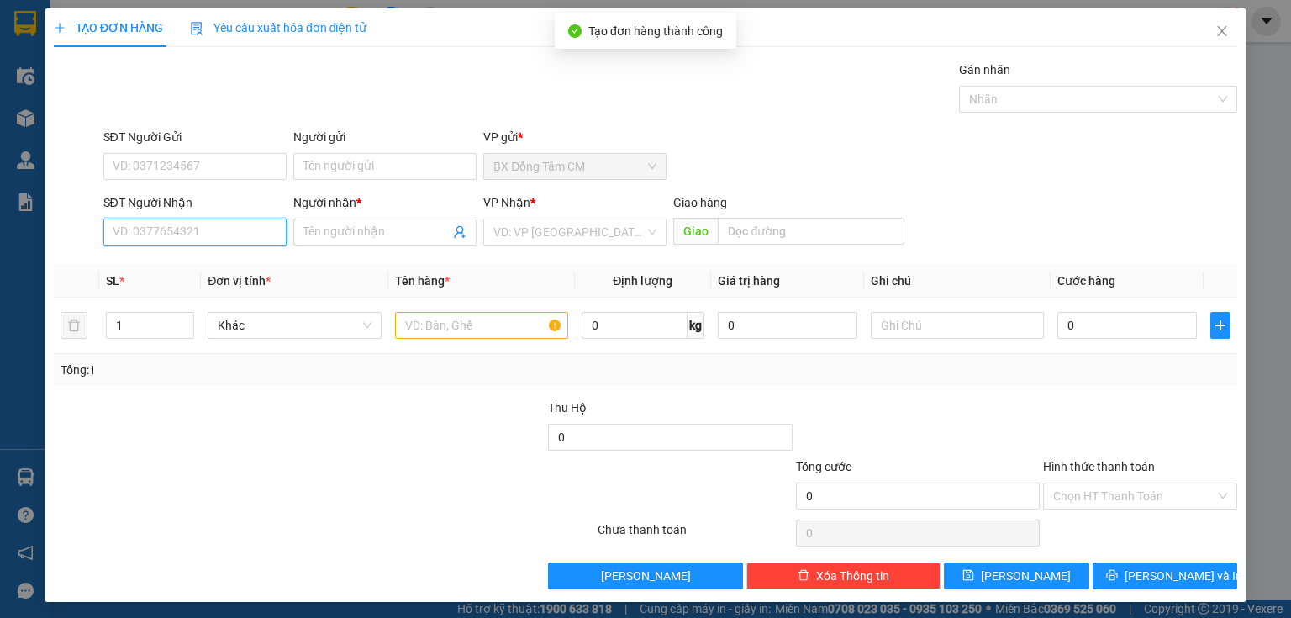
click at [218, 222] on input "SĐT Người Nhận" at bounding box center [194, 231] width 183 height 27
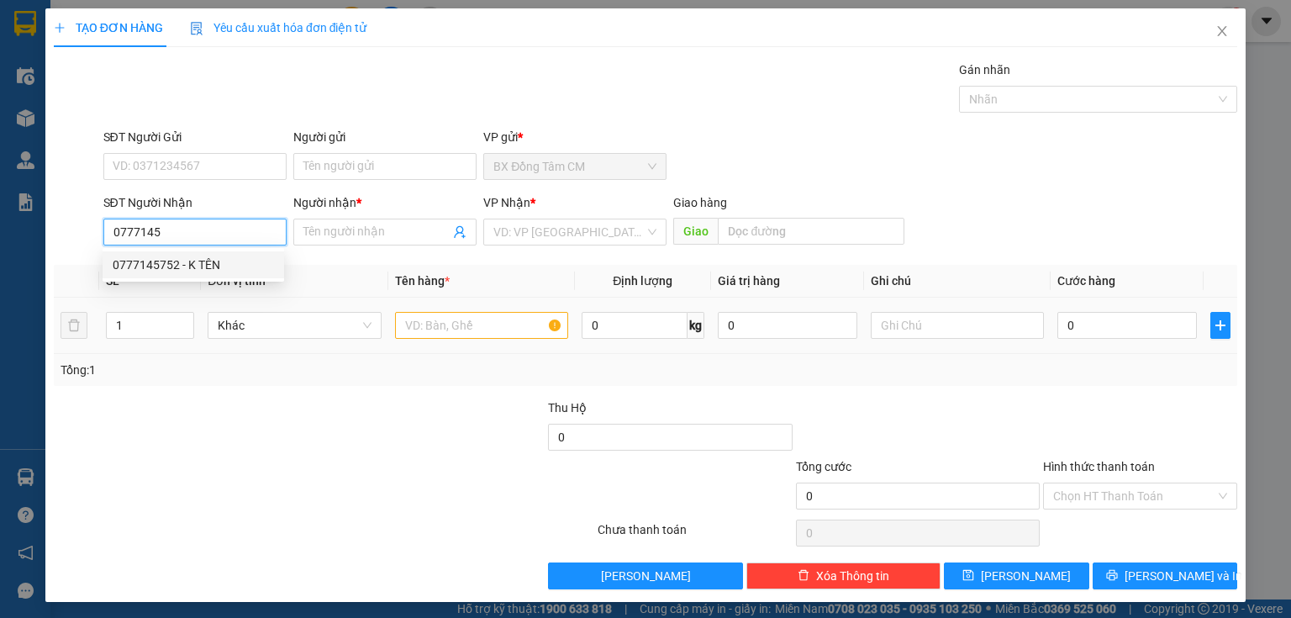
drag, startPoint x: 208, startPoint y: 266, endPoint x: 518, endPoint y: 305, distance: 312.5
click at [220, 268] on div "0777145752 - K TÊN" at bounding box center [193, 264] width 161 height 18
type input "0777145752"
type input "K TÊN"
type input "CẦN THƠ"
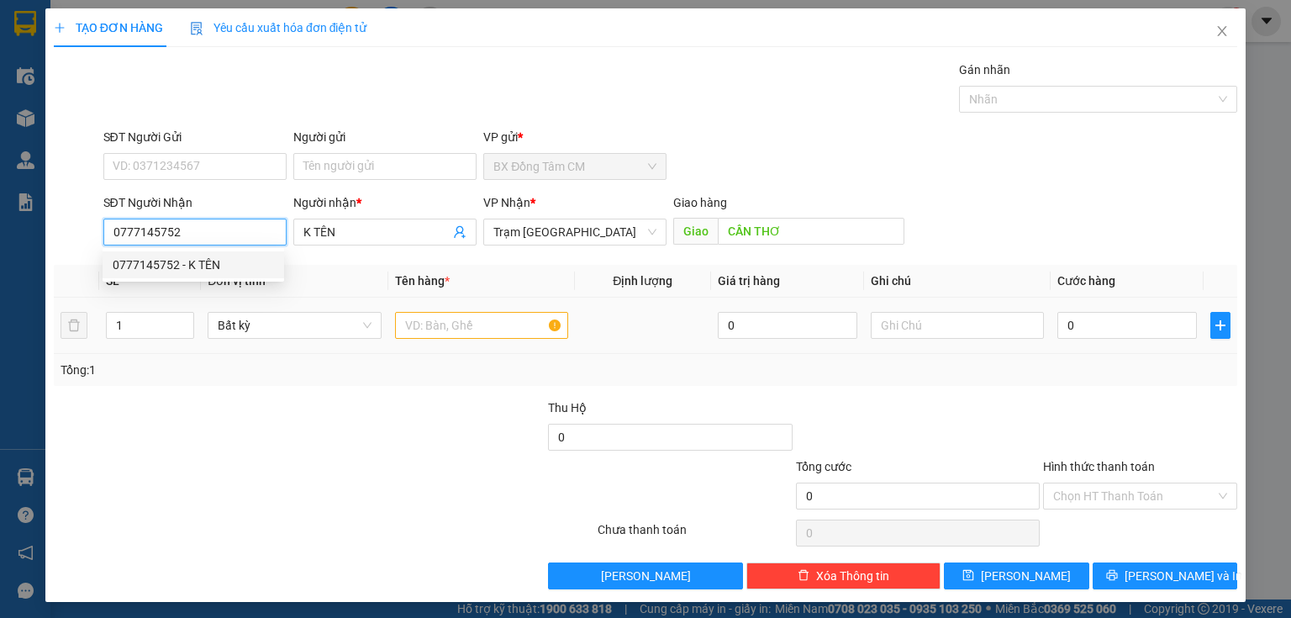
type input "0777145752"
click at [471, 323] on input "text" at bounding box center [481, 325] width 173 height 27
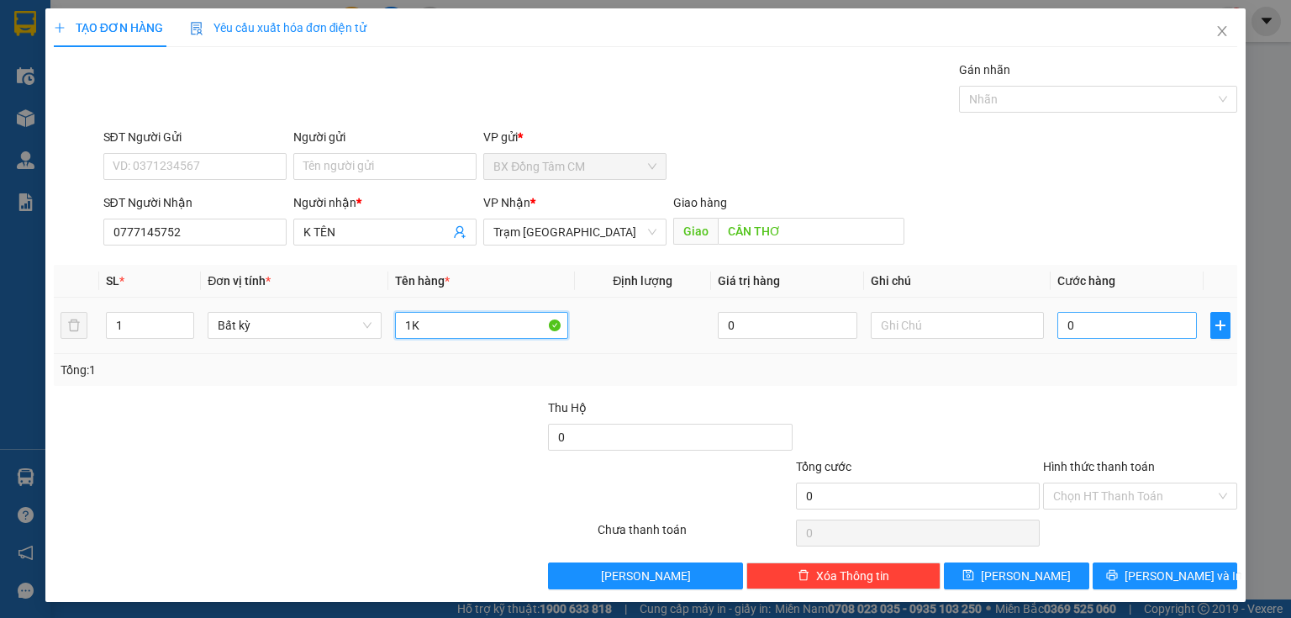
type input "1K"
click at [1139, 333] on input "0" at bounding box center [1126, 325] width 139 height 27
type input "4"
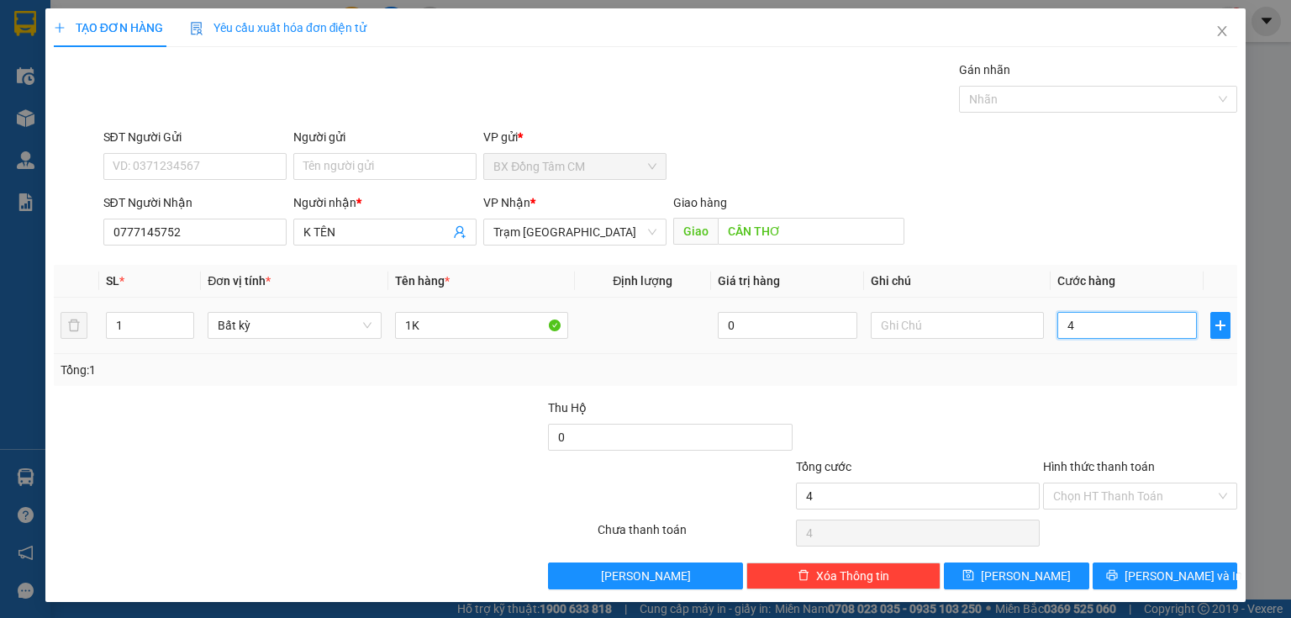
type input "40"
type input "400"
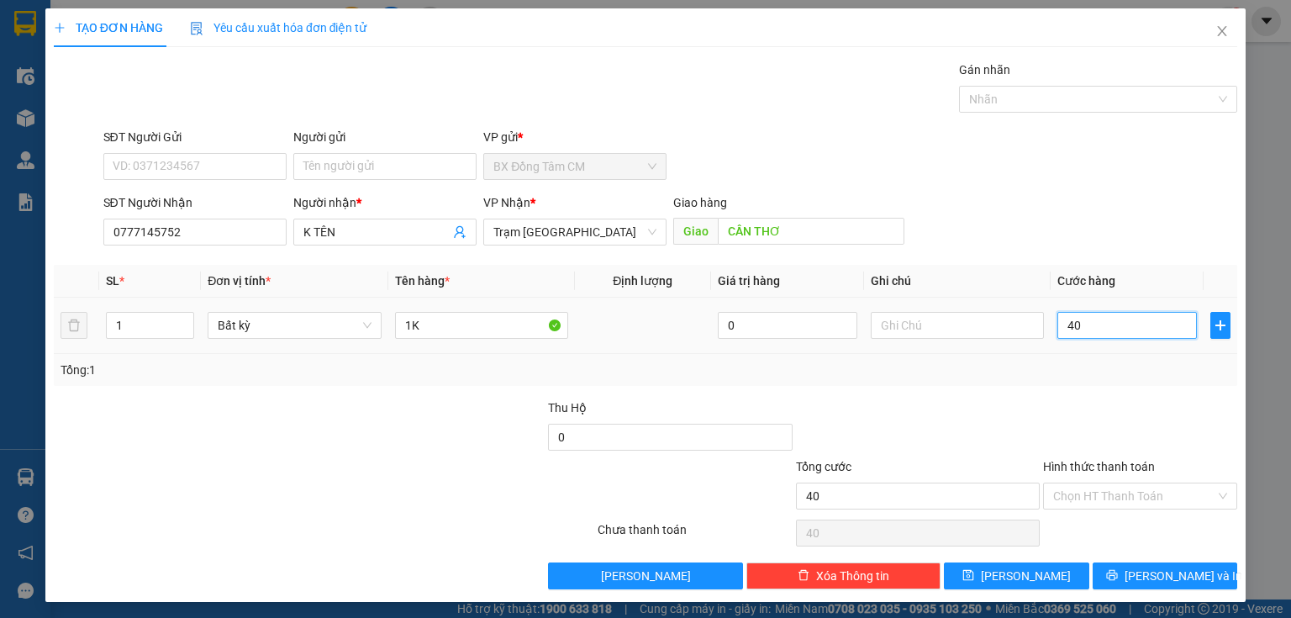
type input "400"
type input "4.000"
type input "40.000"
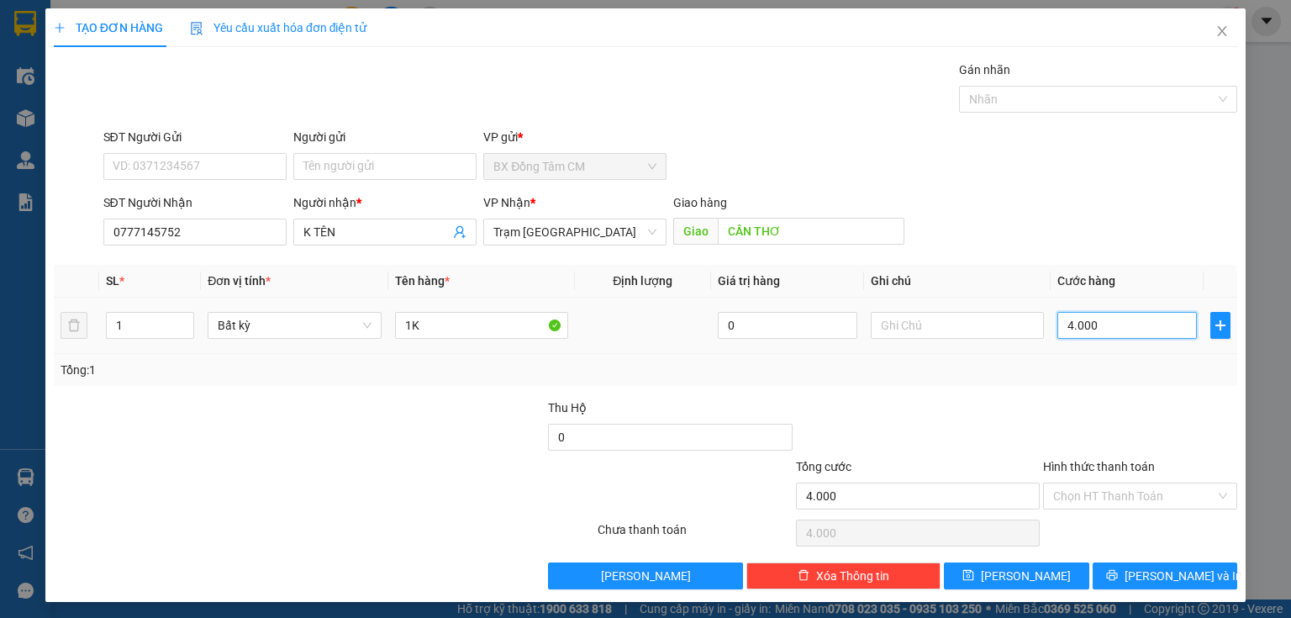
type input "40.000"
click at [972, 588] on div "TẠO ĐƠN HÀNG Yêu cầu xuất hóa đơn điện tử Transit Pickup Surcharge Ids Transit …" at bounding box center [645, 304] width 1200 height 593
click at [973, 575] on button "[PERSON_NAME]" at bounding box center [1016, 575] width 145 height 27
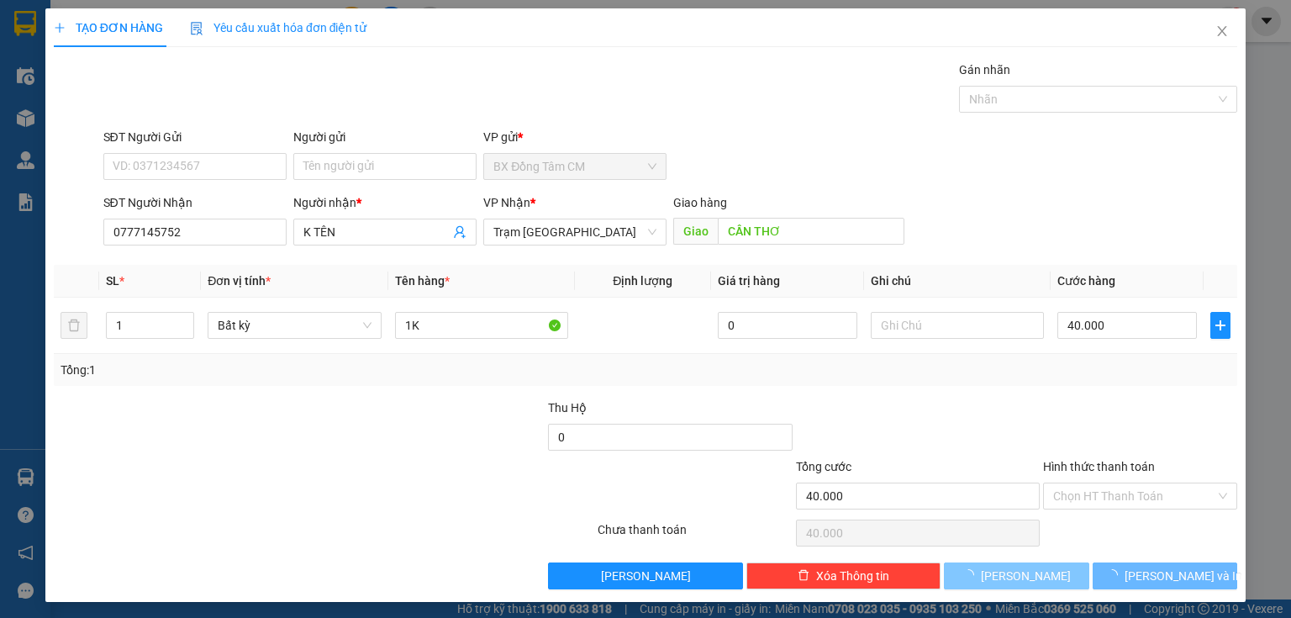
type input "0"
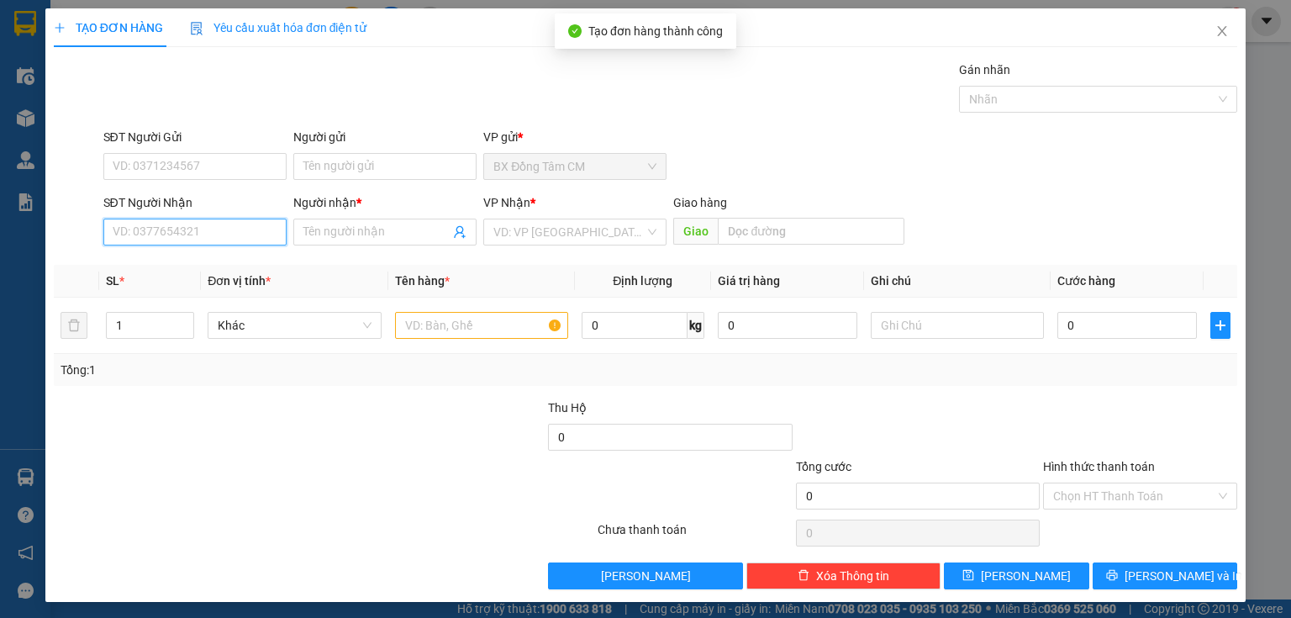
click at [182, 228] on input "SĐT Người Nhận" at bounding box center [194, 231] width 183 height 27
type input "0329751715"
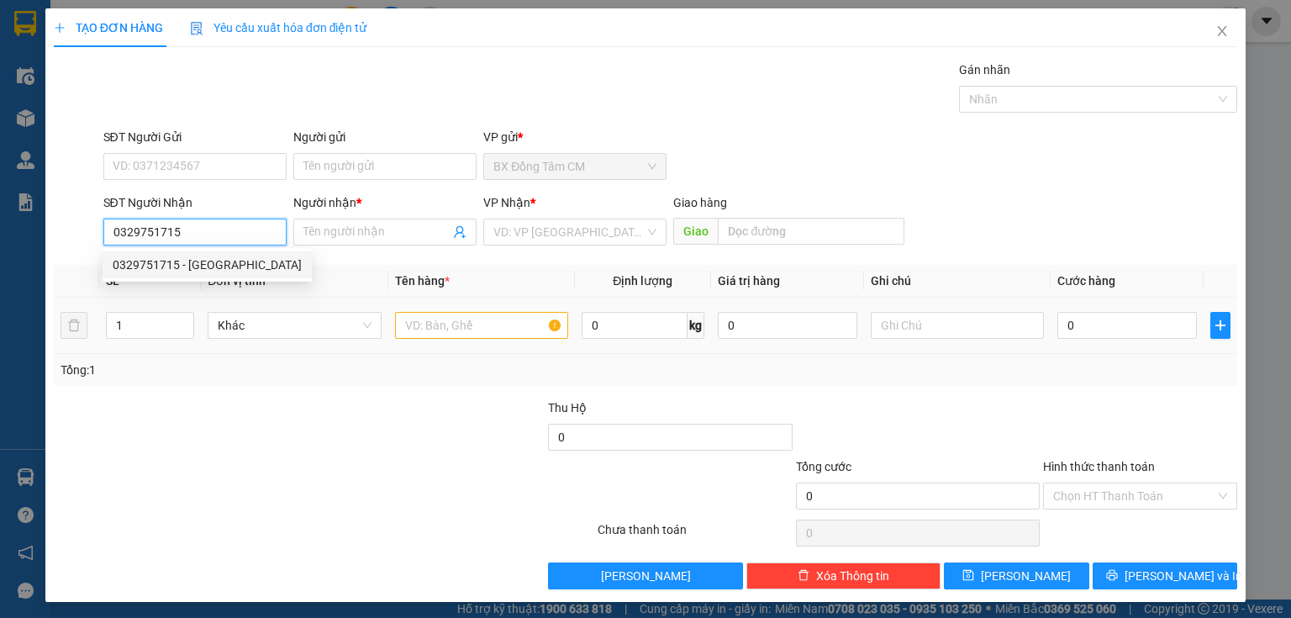
drag, startPoint x: 169, startPoint y: 262, endPoint x: 500, endPoint y: 299, distance: 333.1
click at [175, 260] on div "0329751715 - HÀ" at bounding box center [207, 264] width 189 height 18
type input "HÀ"
type input "BXMT"
type input "0329751715"
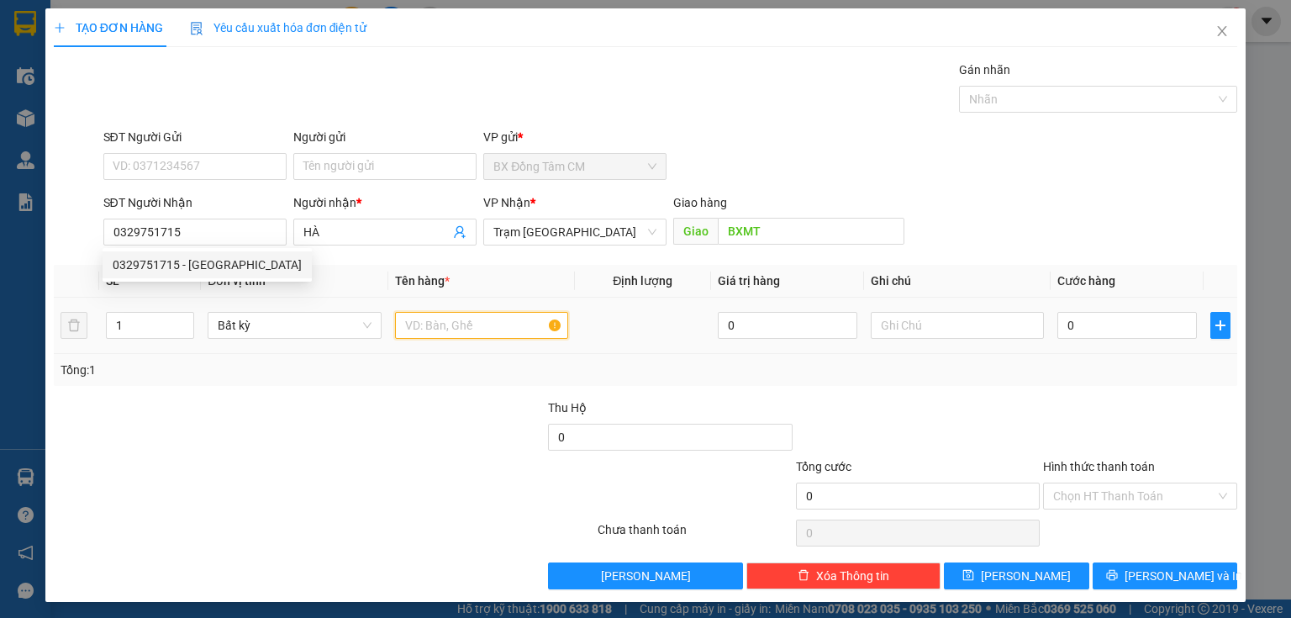
click at [478, 326] on input "text" at bounding box center [481, 325] width 173 height 27
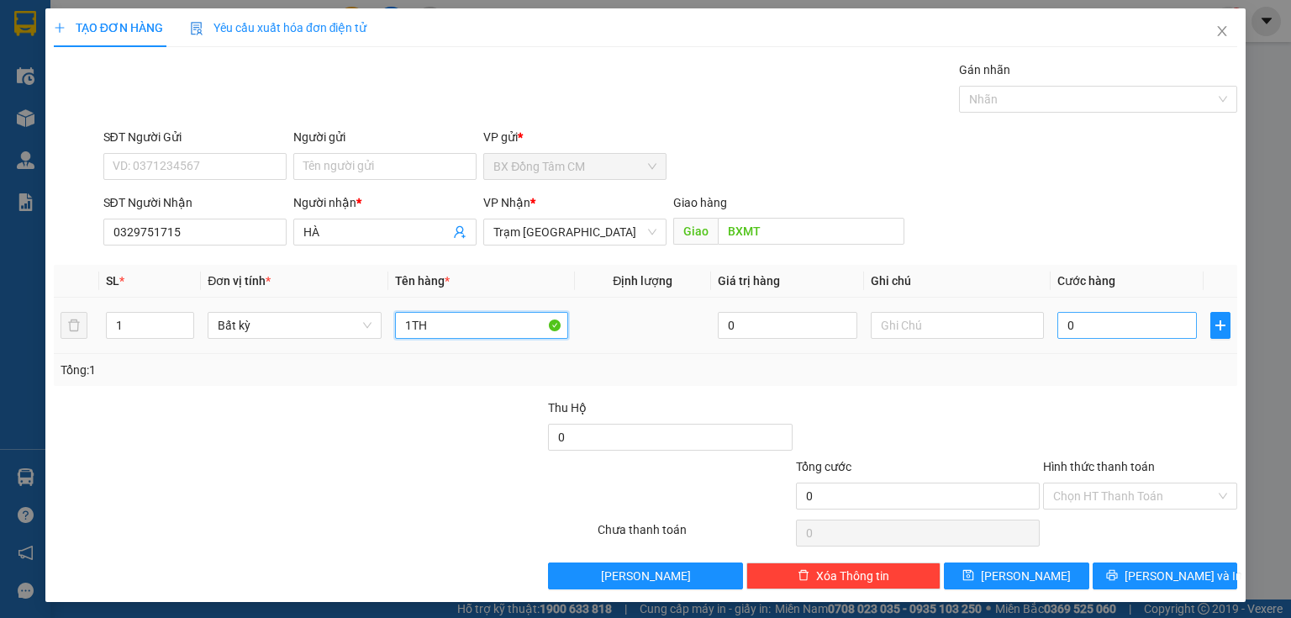
type input "1TH"
click at [1119, 323] on input "0" at bounding box center [1126, 325] width 139 height 27
type input "1"
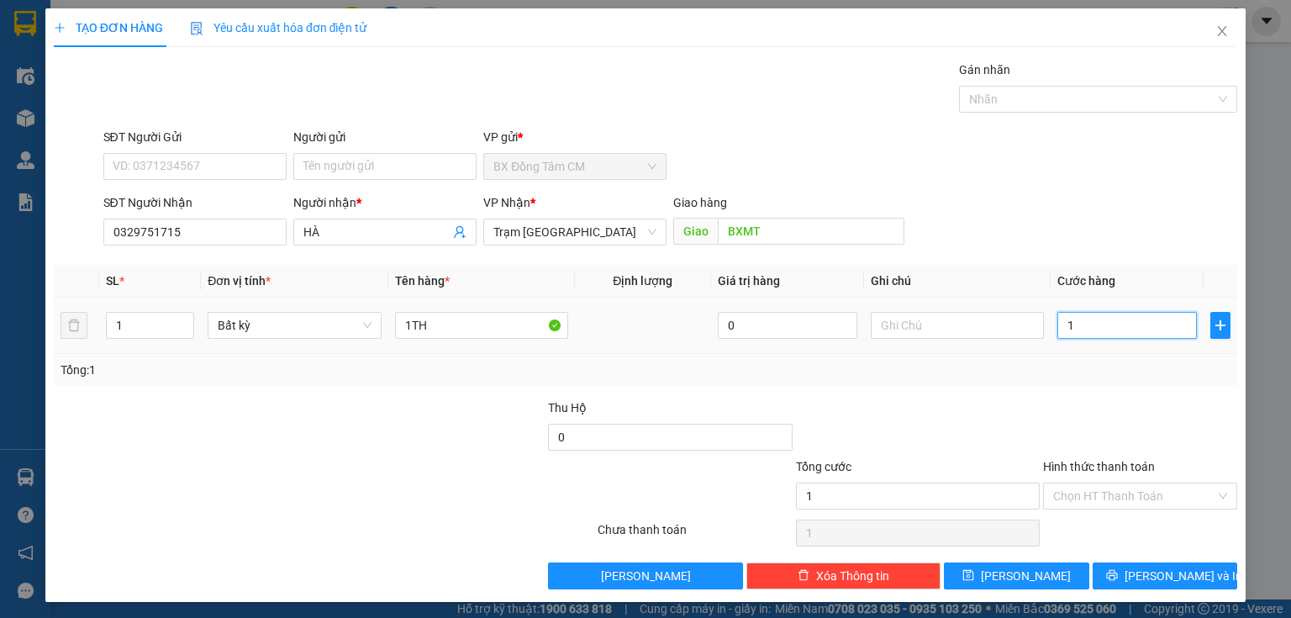
type input "10"
type input "100"
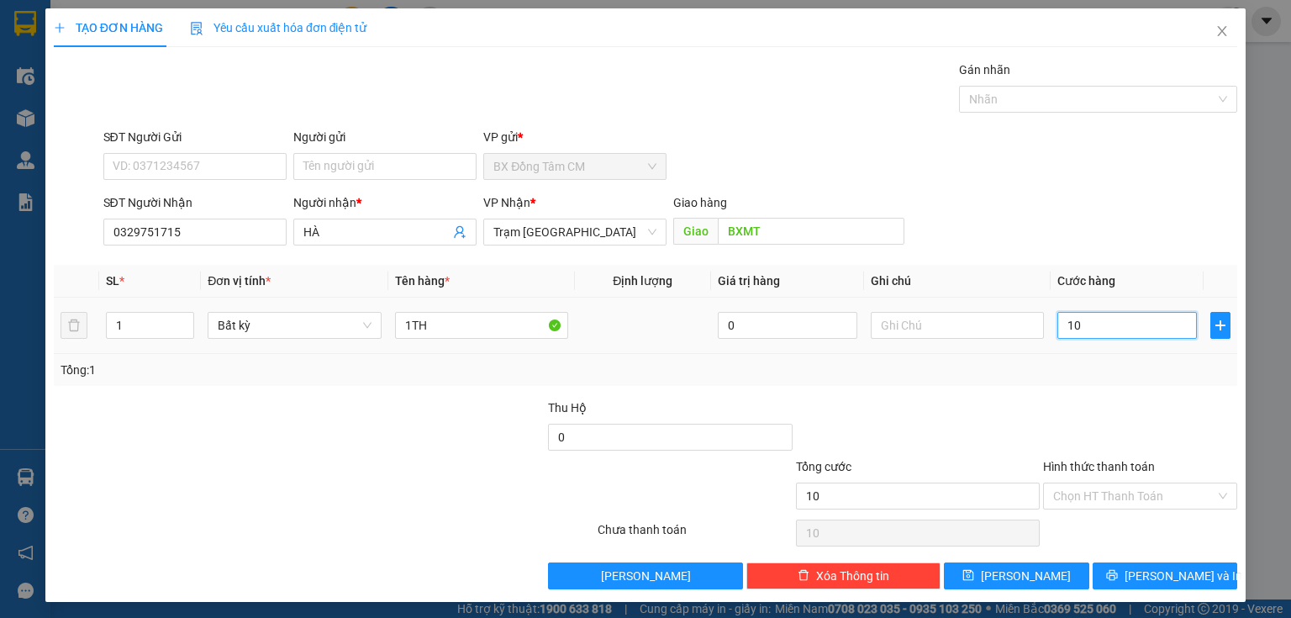
type input "100"
type input "1.000"
type input "10.000"
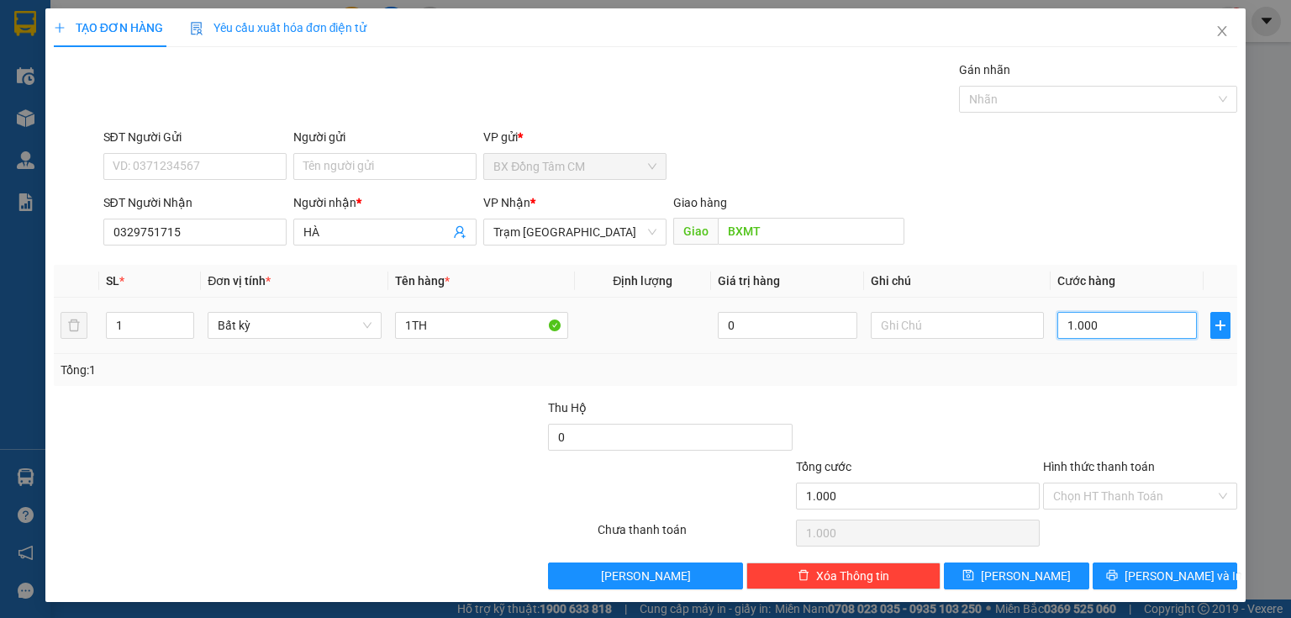
type input "10.000"
type input "100.000"
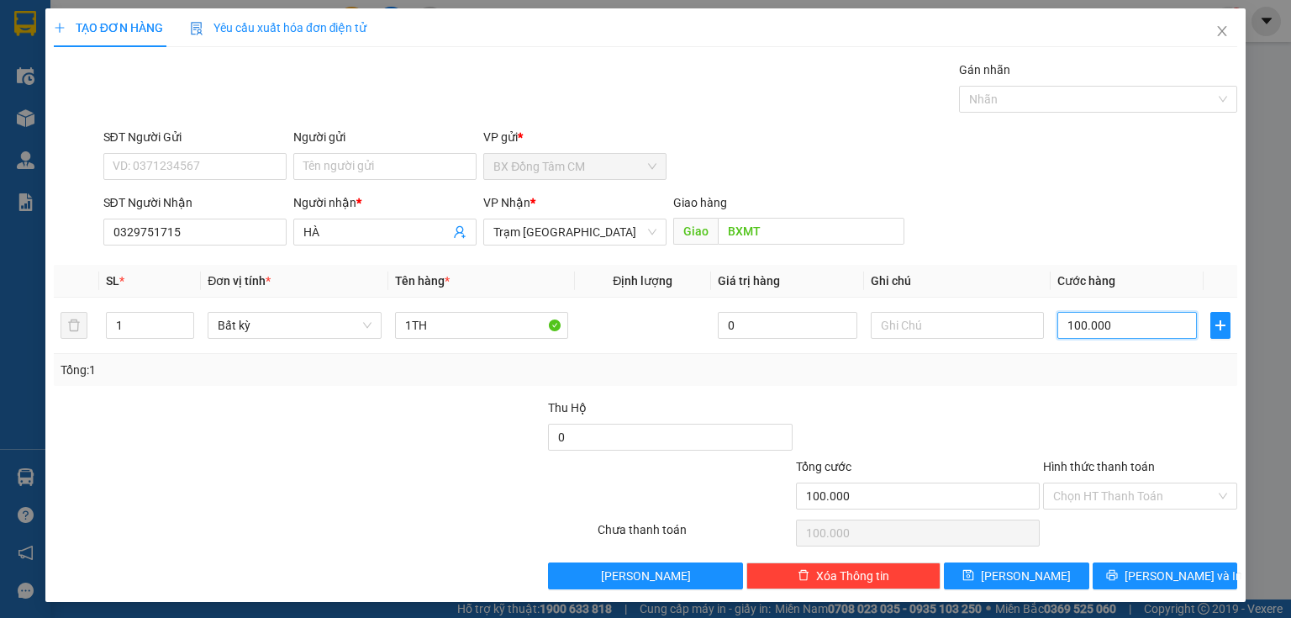
type input "100.000"
click at [816, 215] on div "Giao hàng" at bounding box center [788, 205] width 231 height 25
click at [808, 231] on input "BXMT" at bounding box center [811, 231] width 187 height 27
click at [1018, 572] on span "[PERSON_NAME]" at bounding box center [1026, 575] width 90 height 18
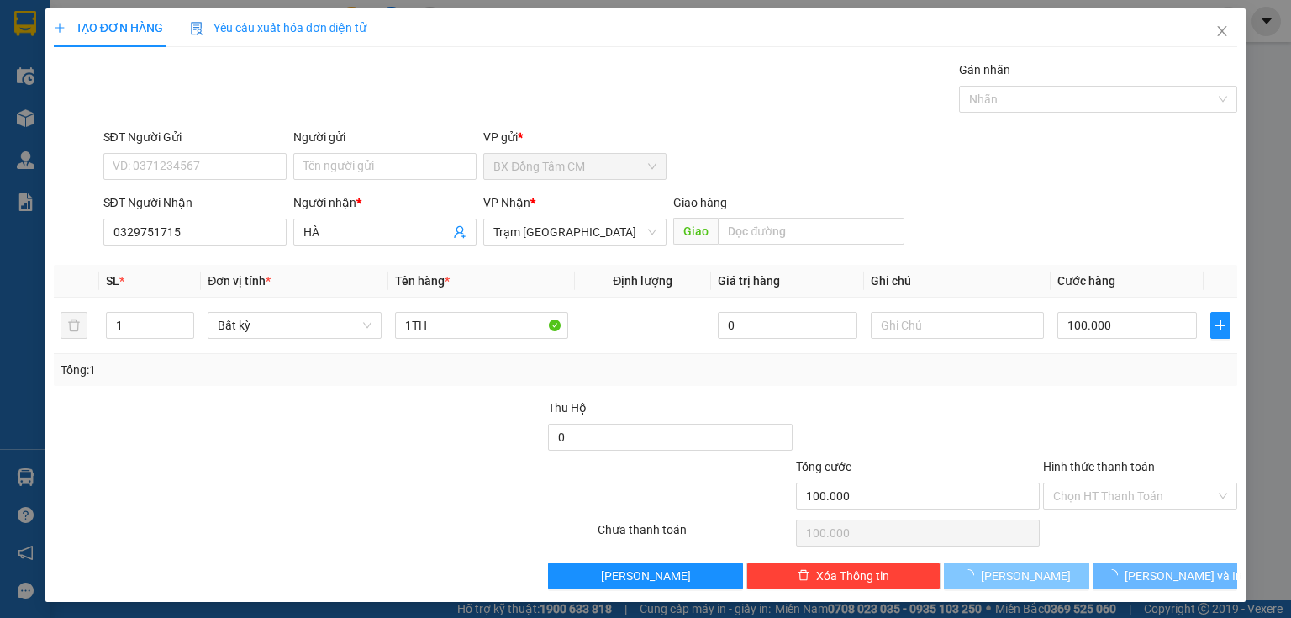
type input "0"
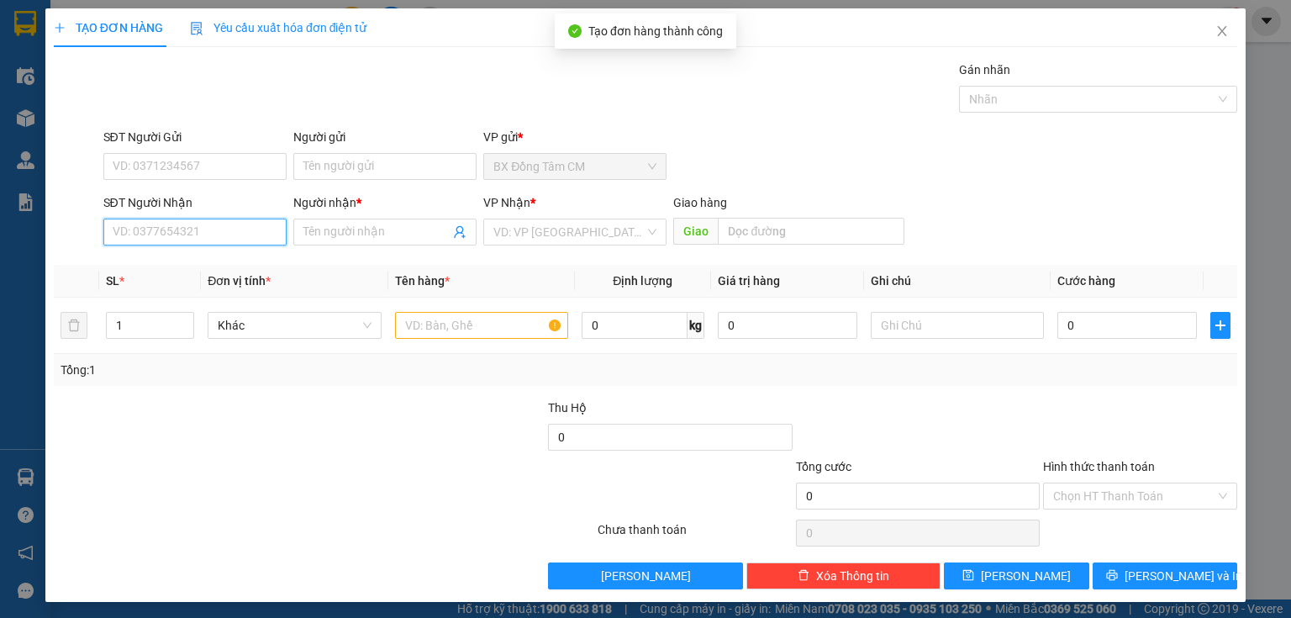
click at [153, 237] on input "SĐT Người Nhận" at bounding box center [194, 231] width 183 height 27
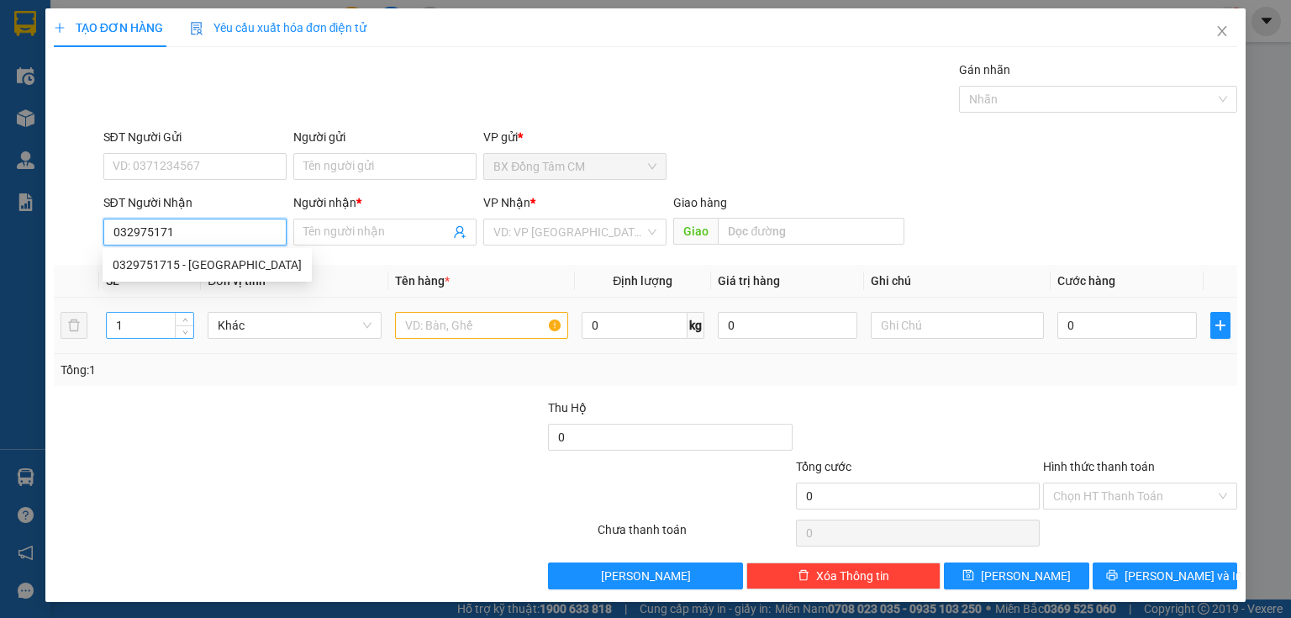
type input "0329751715"
drag, startPoint x: 239, startPoint y: 258, endPoint x: 501, endPoint y: 266, distance: 261.4
click at [245, 258] on div "0329751715 - HÀ" at bounding box center [207, 264] width 189 height 18
type input "HÀ"
type input "0329751715"
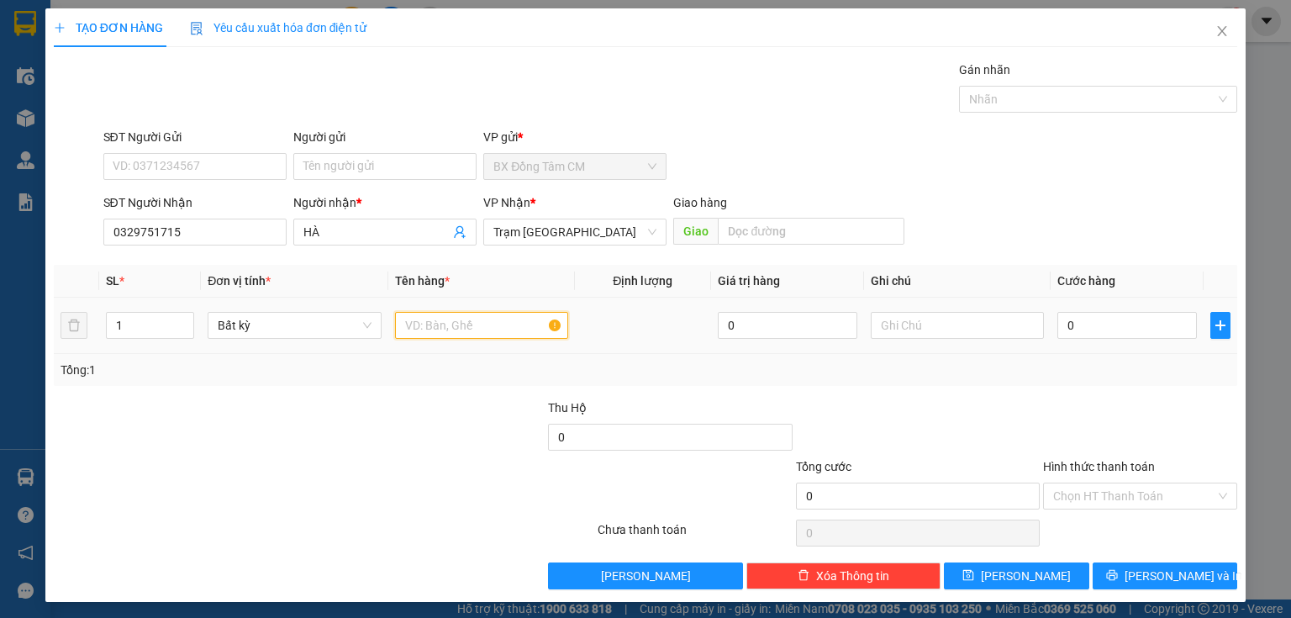
click at [467, 324] on input "text" at bounding box center [481, 325] width 173 height 27
type input "1TH"
click at [1114, 315] on input "0" at bounding box center [1126, 325] width 139 height 27
type input "1"
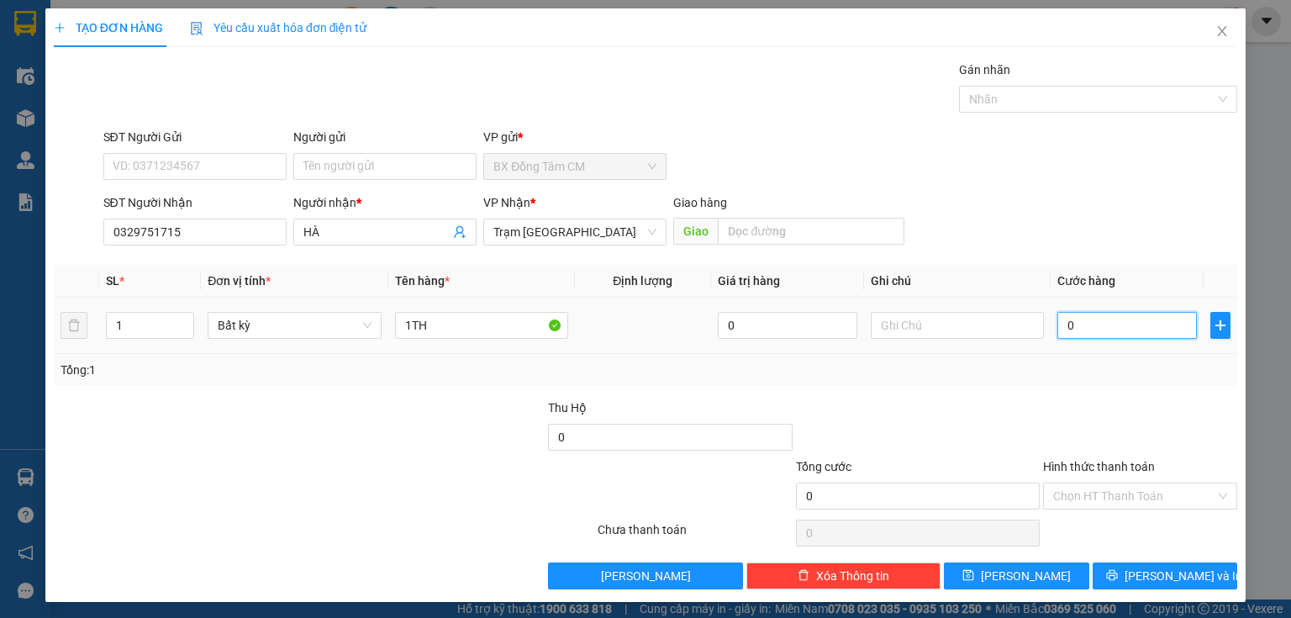
type input "1"
type input "10"
type input "100"
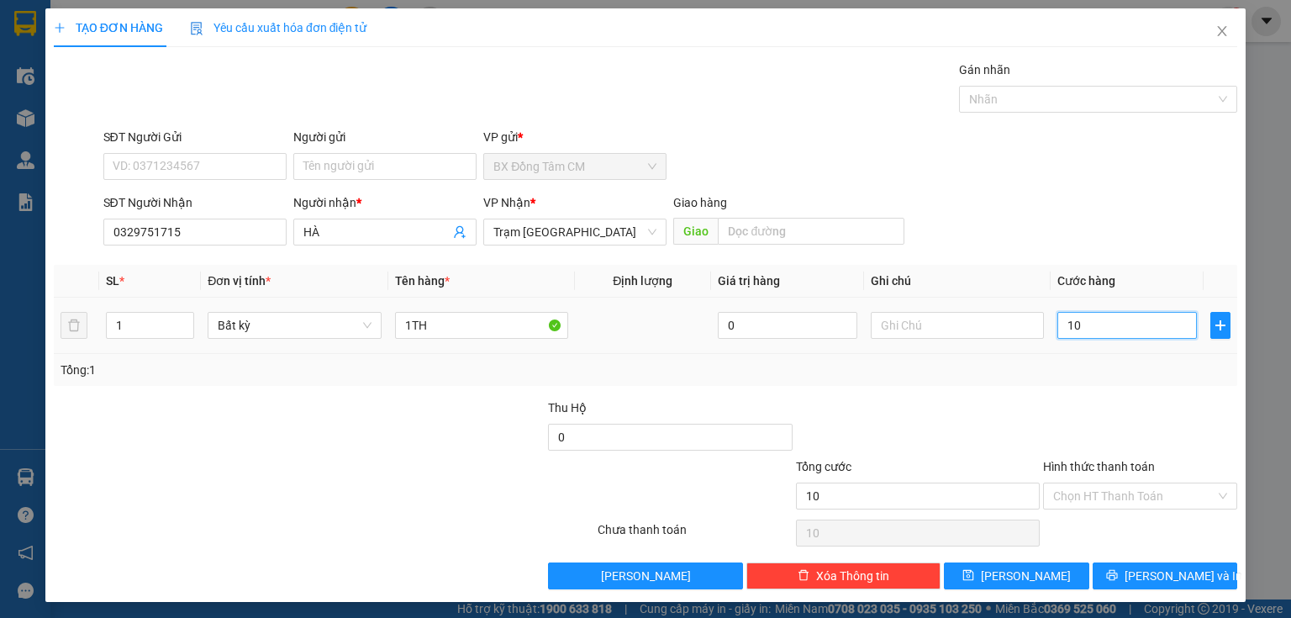
type input "100"
type input "1.000"
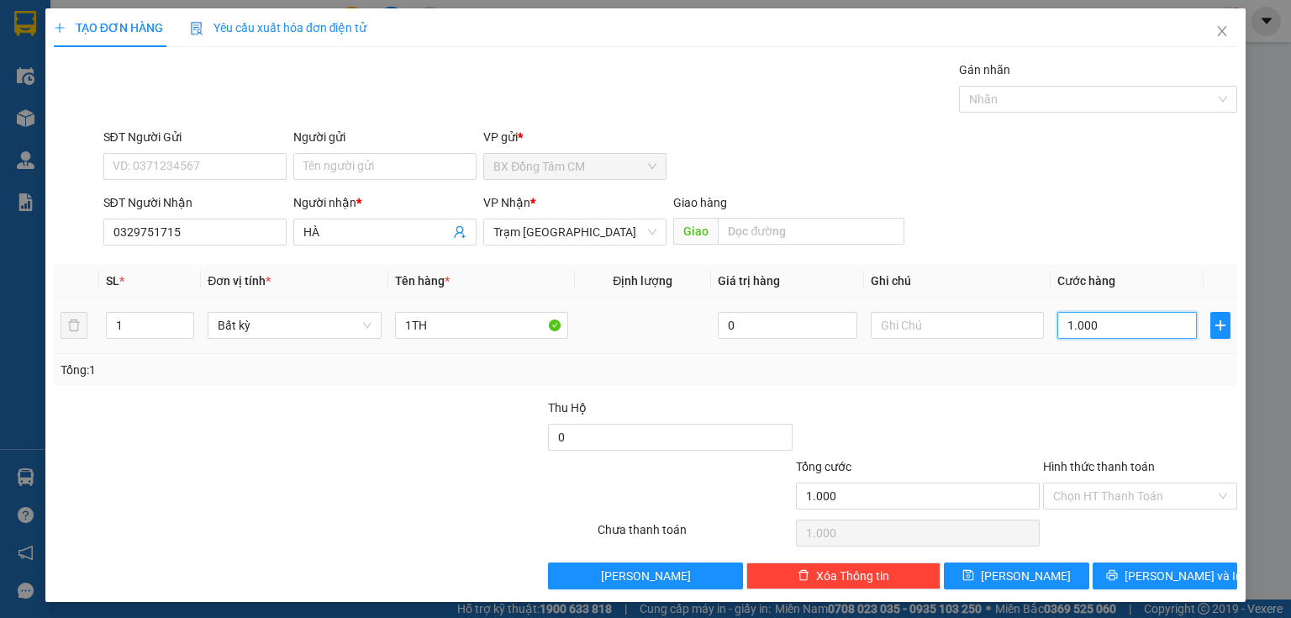
type input "10.000"
type input "100.000"
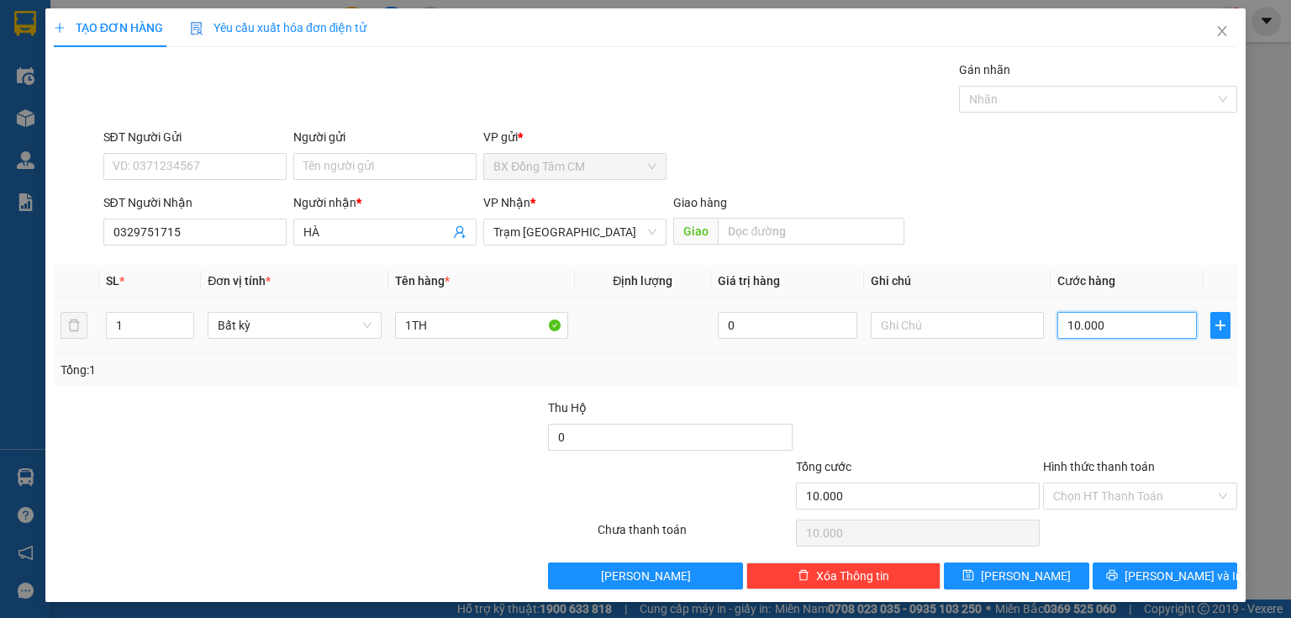
type input "100.000"
click at [1003, 581] on button "[PERSON_NAME]" at bounding box center [1016, 575] width 145 height 27
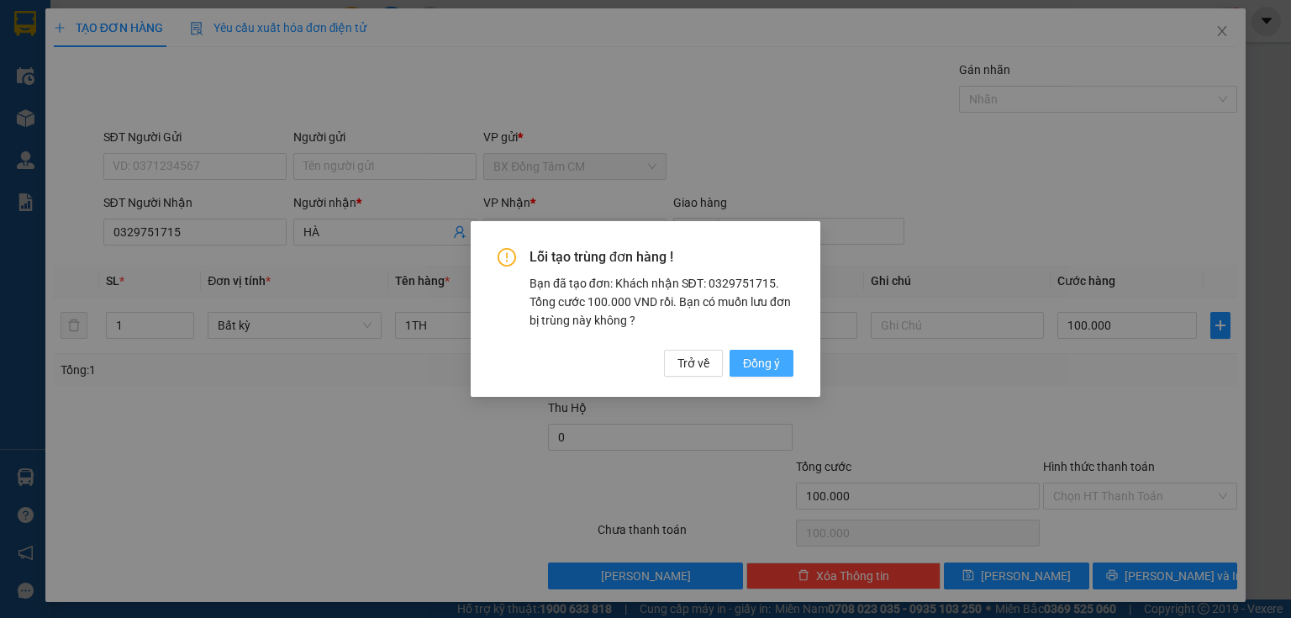
click at [762, 361] on span "Đồng ý" at bounding box center [761, 363] width 37 height 18
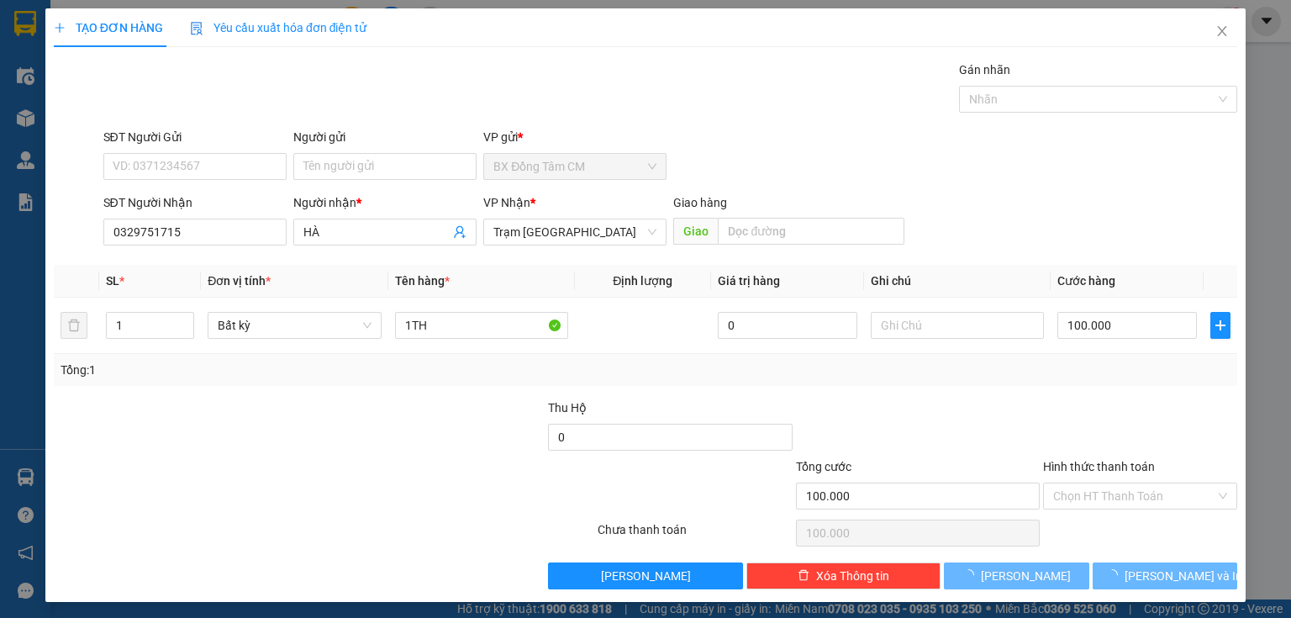
type input "0"
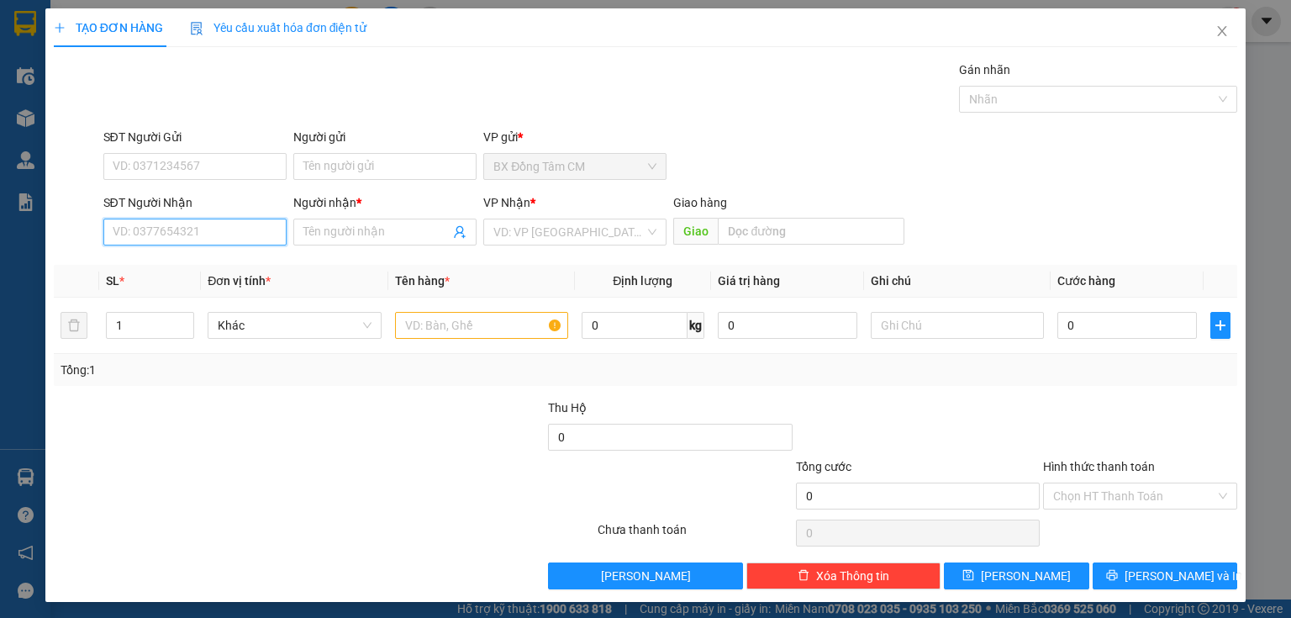
click at [179, 227] on input "SĐT Người Nhận" at bounding box center [194, 231] width 183 height 27
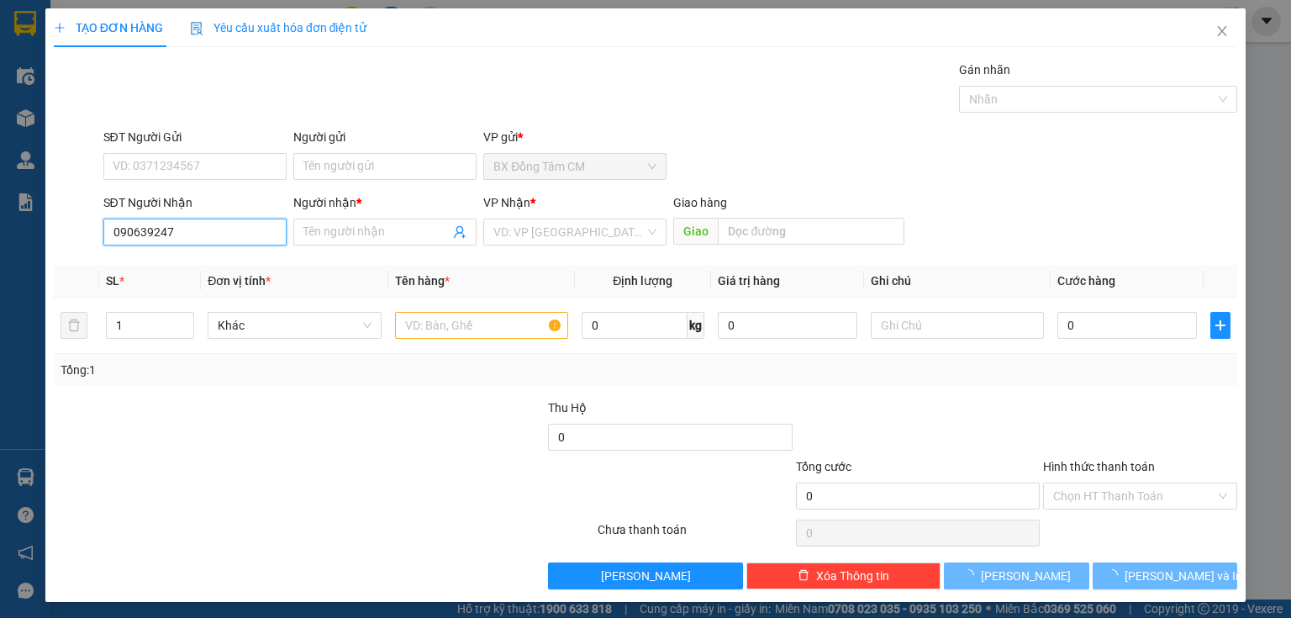
type input "0906392479"
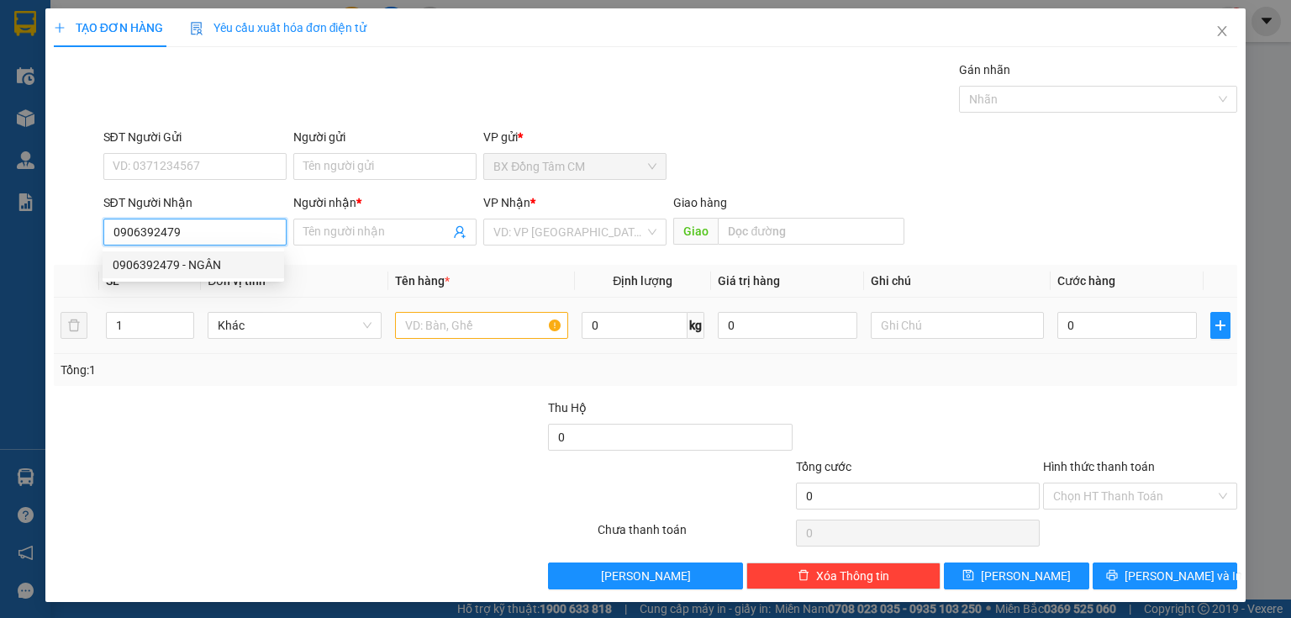
drag, startPoint x: 148, startPoint y: 272, endPoint x: 429, endPoint y: 306, distance: 282.7
click at [161, 271] on div "0906392479 - NGÂN" at bounding box center [193, 264] width 161 height 18
type input "NGÂN"
type input "CX TỰ LỰC"
type input "0906392479"
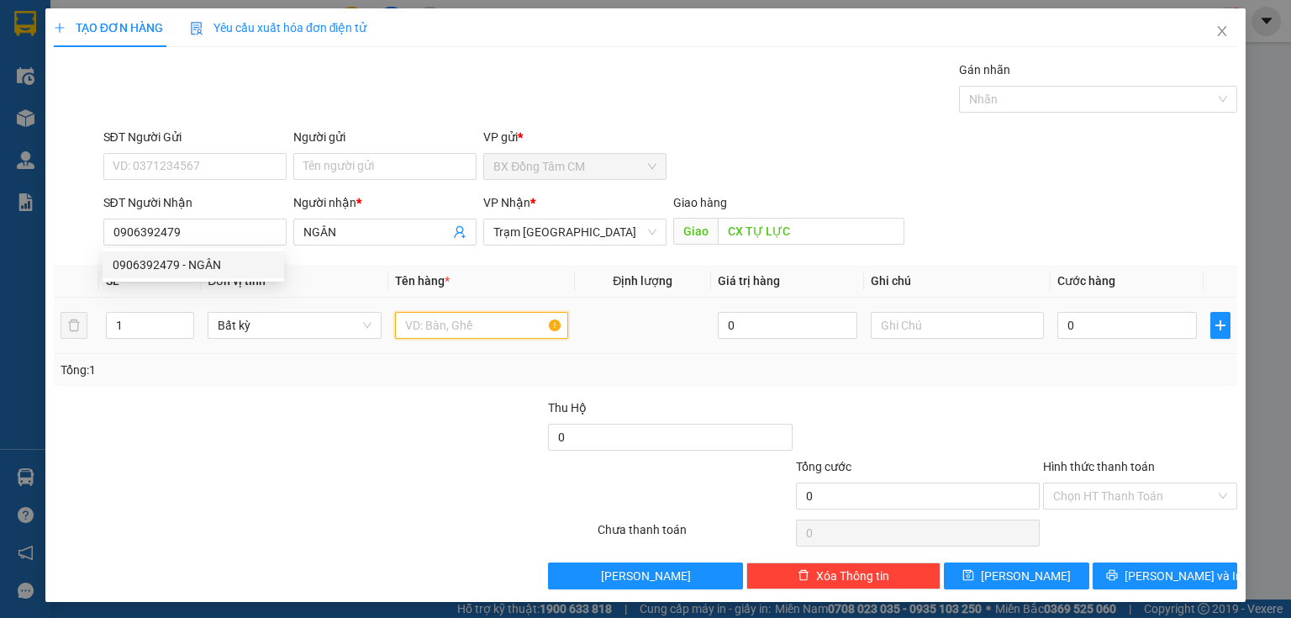
click at [423, 323] on input "text" at bounding box center [481, 325] width 173 height 27
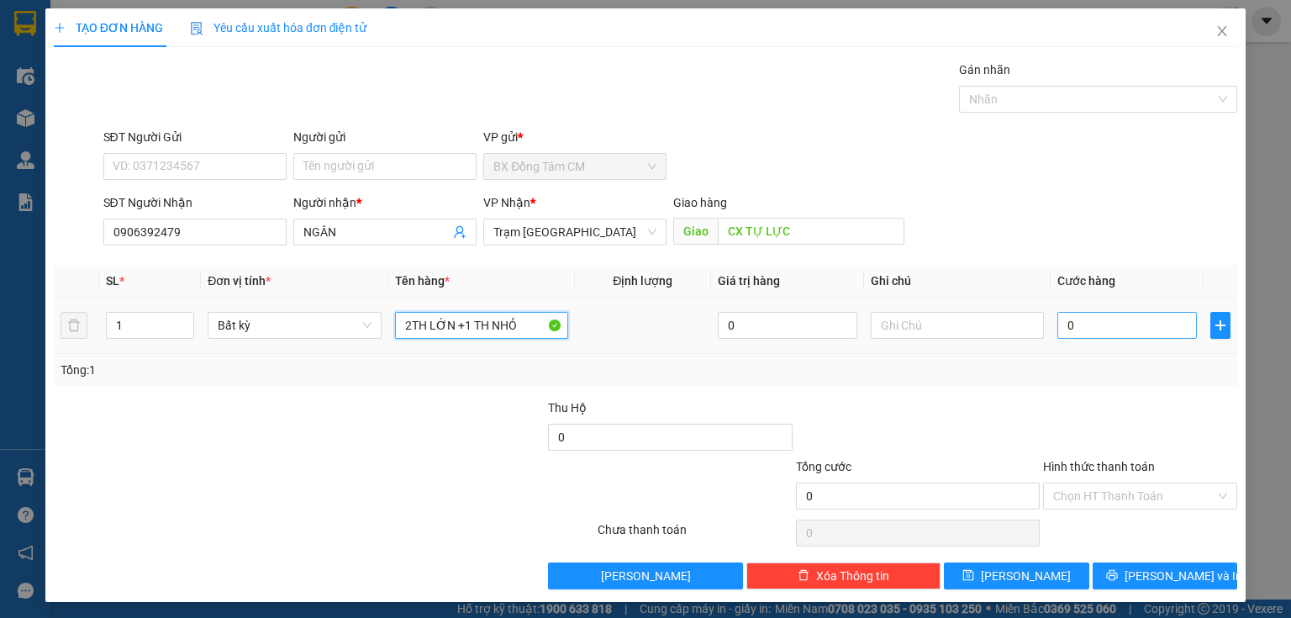
type input "2TH LỚN +1 TH NHỎ"
type input "3"
type input "35"
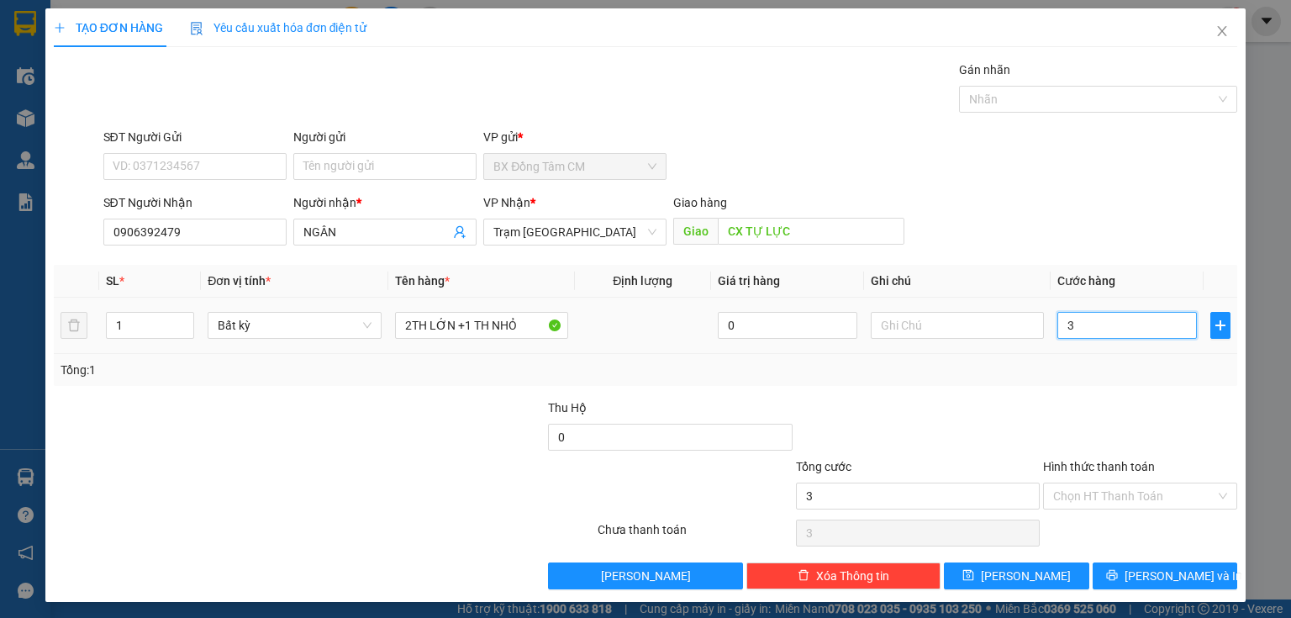
type input "35"
type input "350"
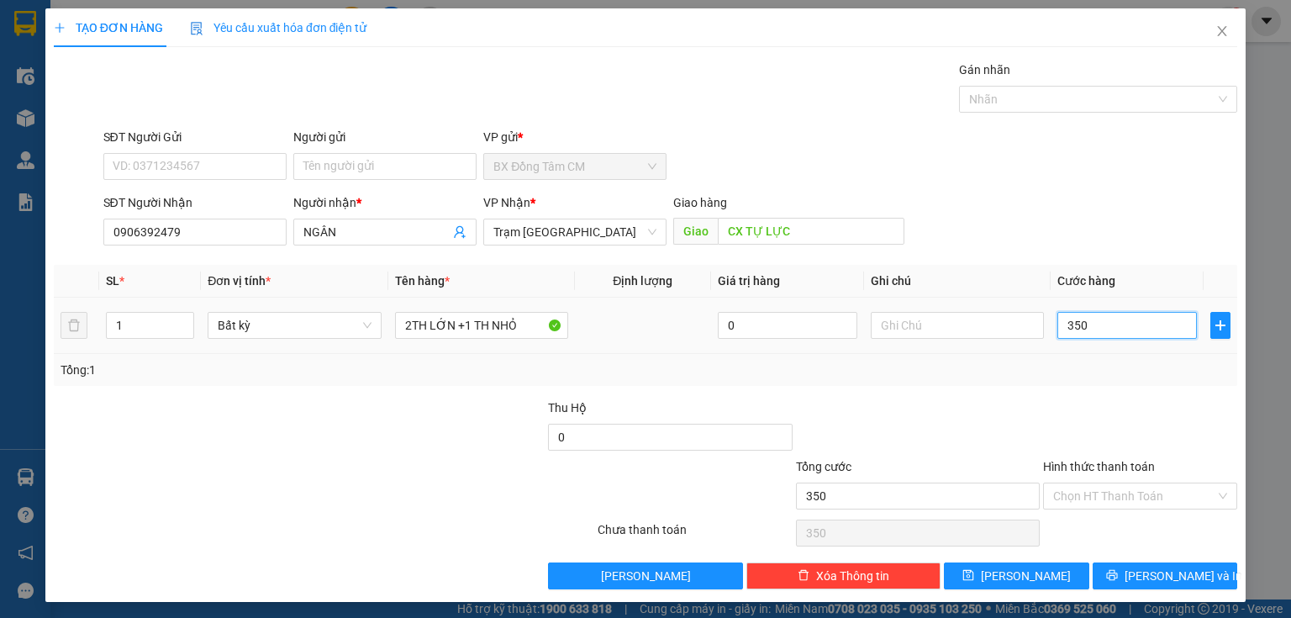
type input "3.500"
type input "35.000"
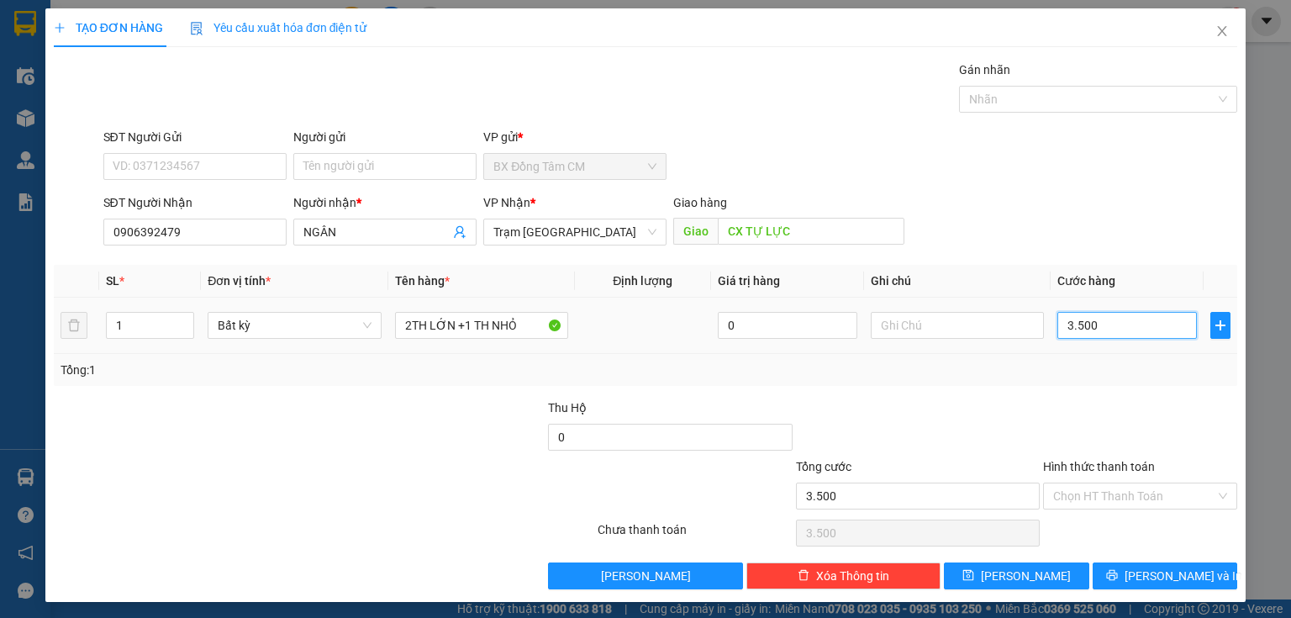
type input "35.000"
type input "350.000"
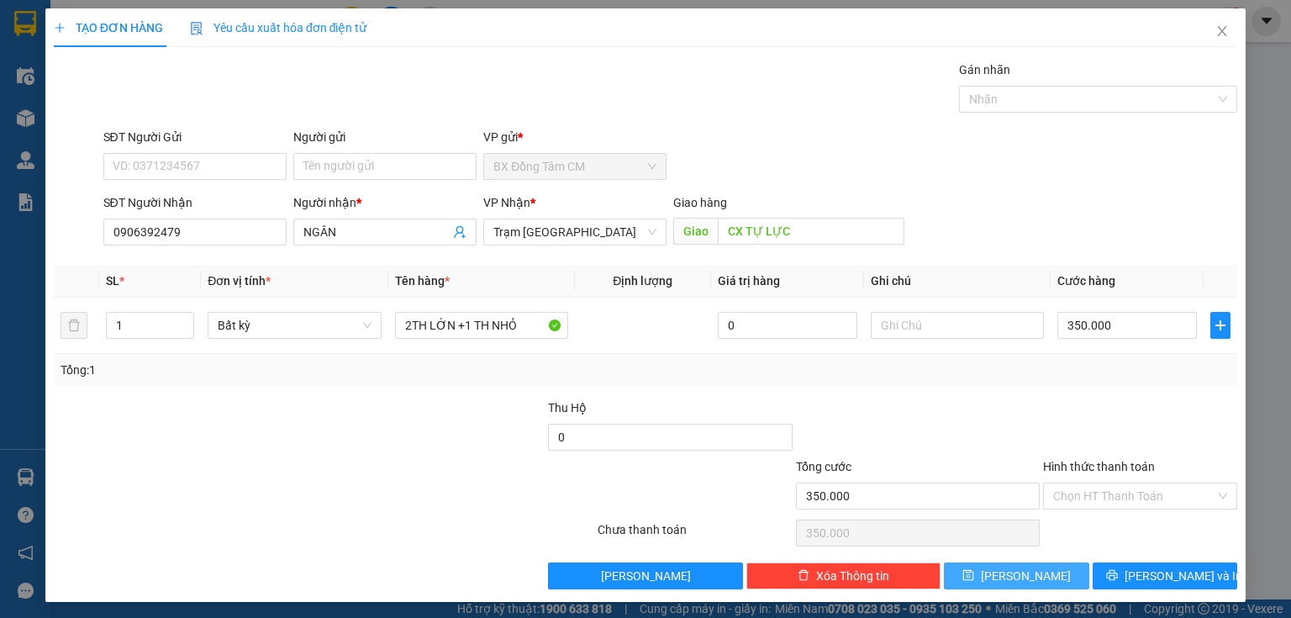
click at [1032, 574] on button "[PERSON_NAME]" at bounding box center [1016, 575] width 145 height 27
type input "0"
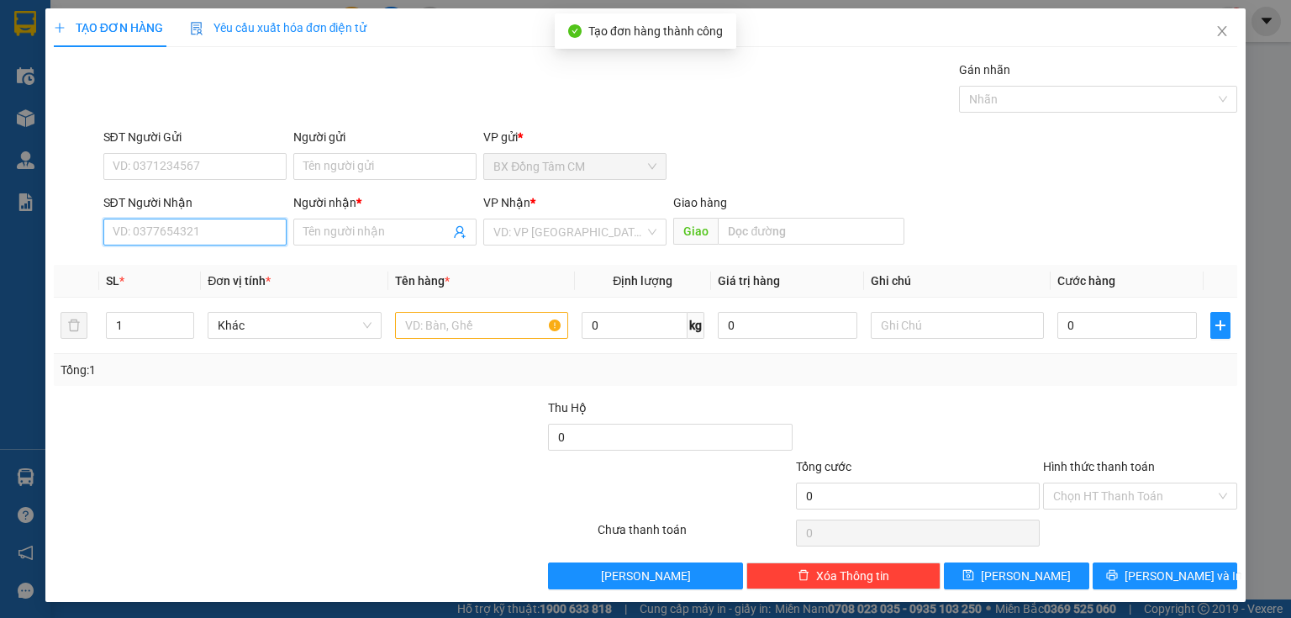
click at [239, 243] on input "SĐT Người Nhận" at bounding box center [194, 231] width 183 height 27
type input "0989176110"
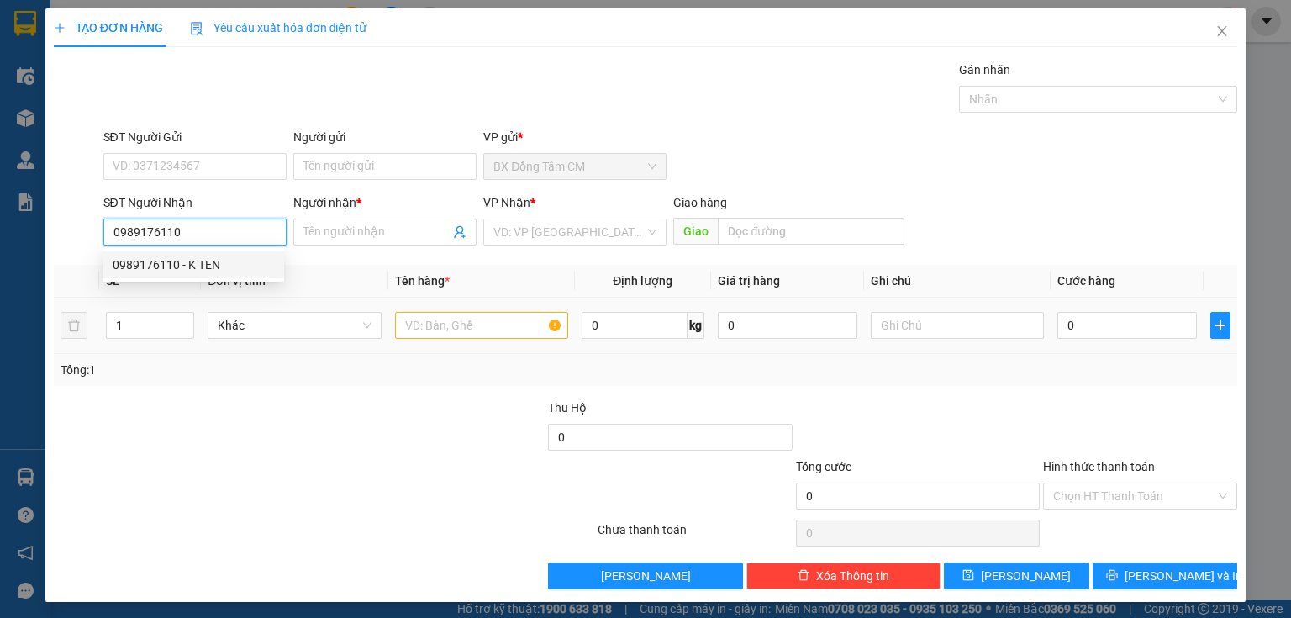
drag, startPoint x: 189, startPoint y: 260, endPoint x: 403, endPoint y: 309, distance: 219.1
click at [200, 263] on div "0989176110 - K TEN" at bounding box center [193, 264] width 161 height 18
type input "K TEN"
type input "CV LINH XUAN"
type input "0989176110"
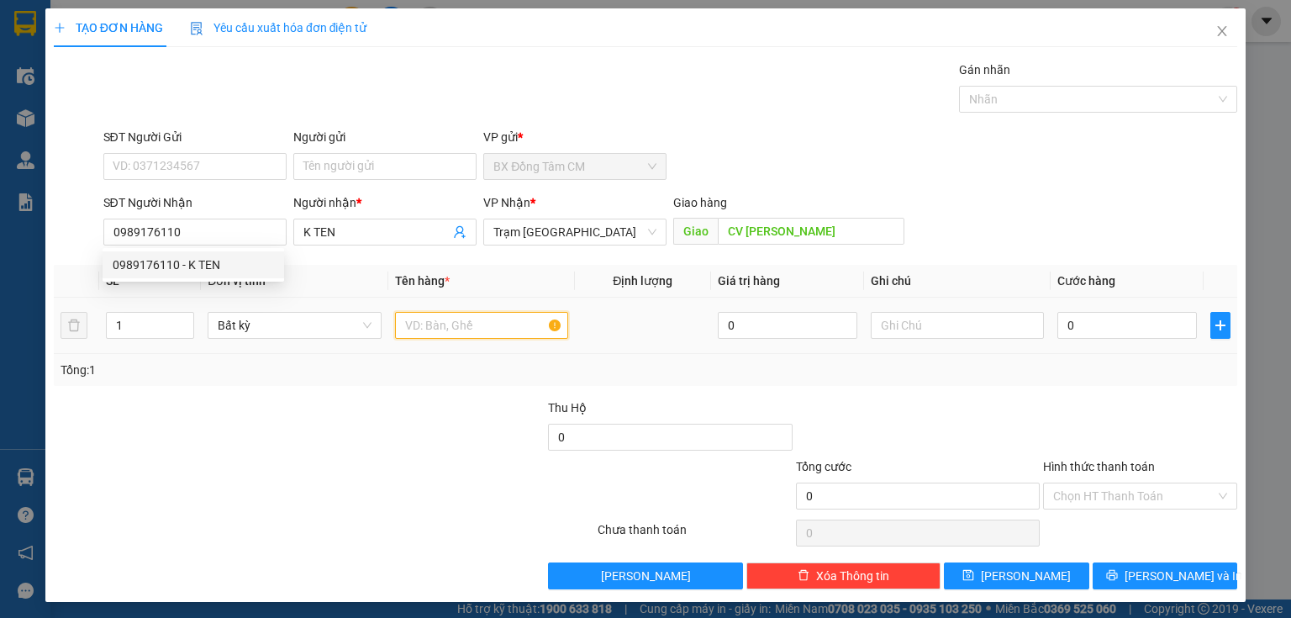
click at [426, 335] on input "text" at bounding box center [481, 325] width 173 height 27
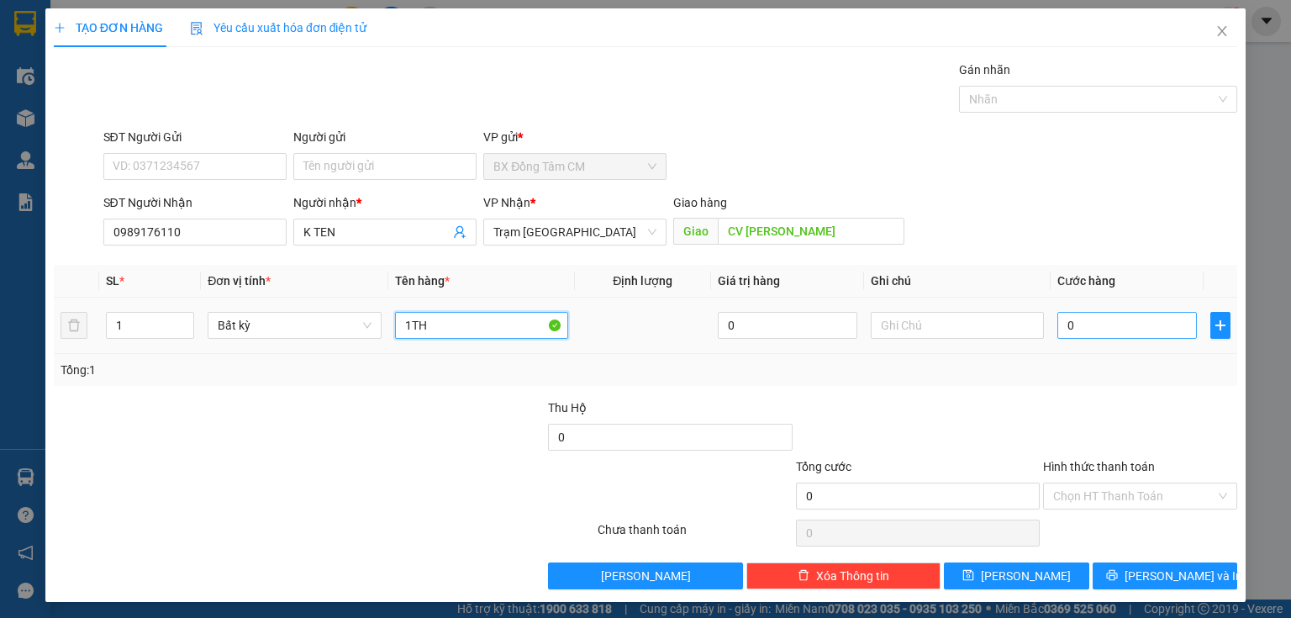
type input "1TH"
type input "1"
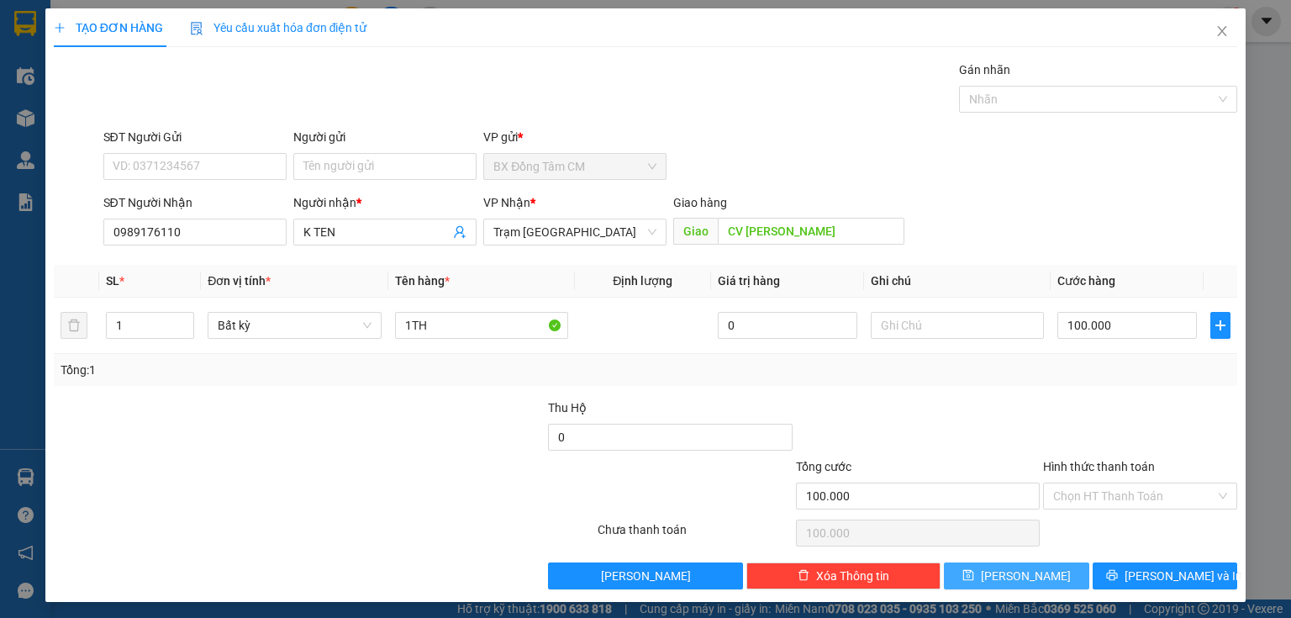
click at [974, 587] on button "[PERSON_NAME]" at bounding box center [1016, 575] width 145 height 27
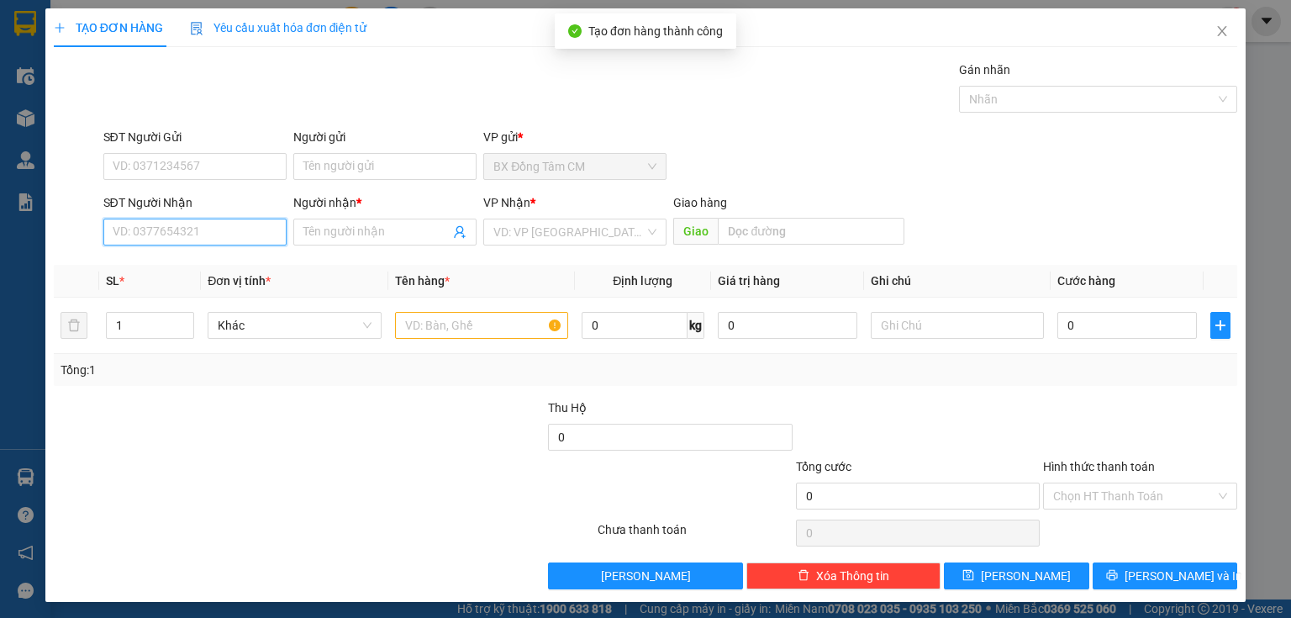
click at [173, 225] on input "SĐT Người Nhận" at bounding box center [194, 231] width 183 height 27
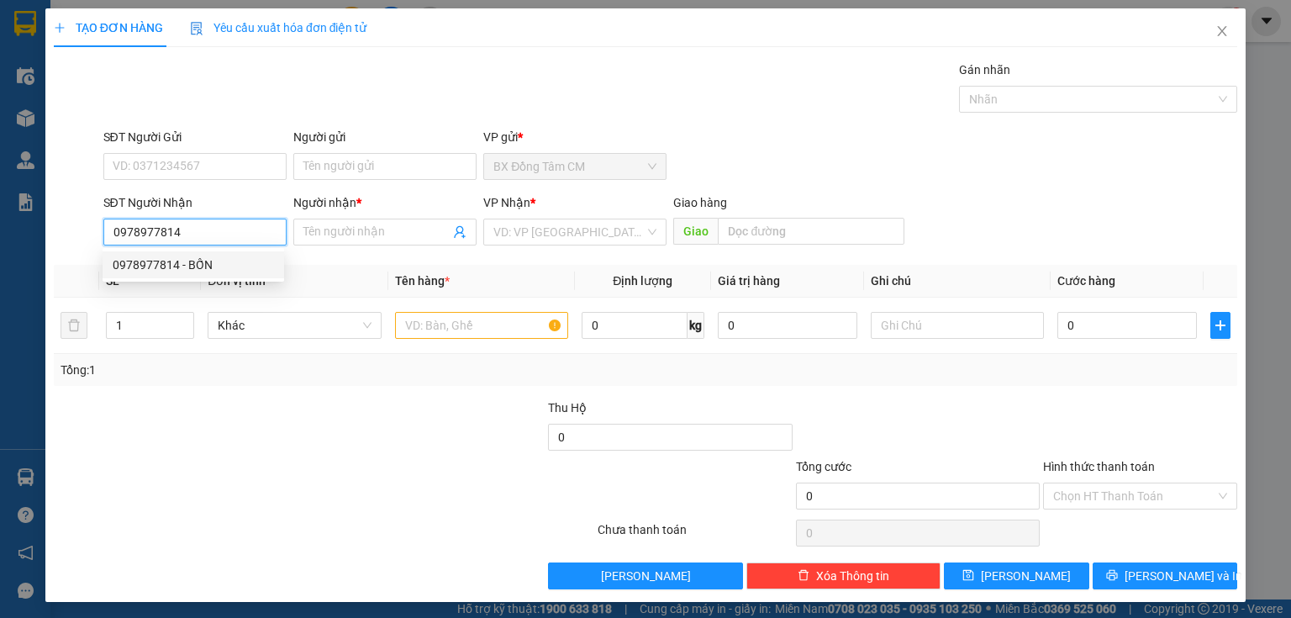
click at [204, 255] on div "0978977814 - BỐN" at bounding box center [194, 264] width 182 height 27
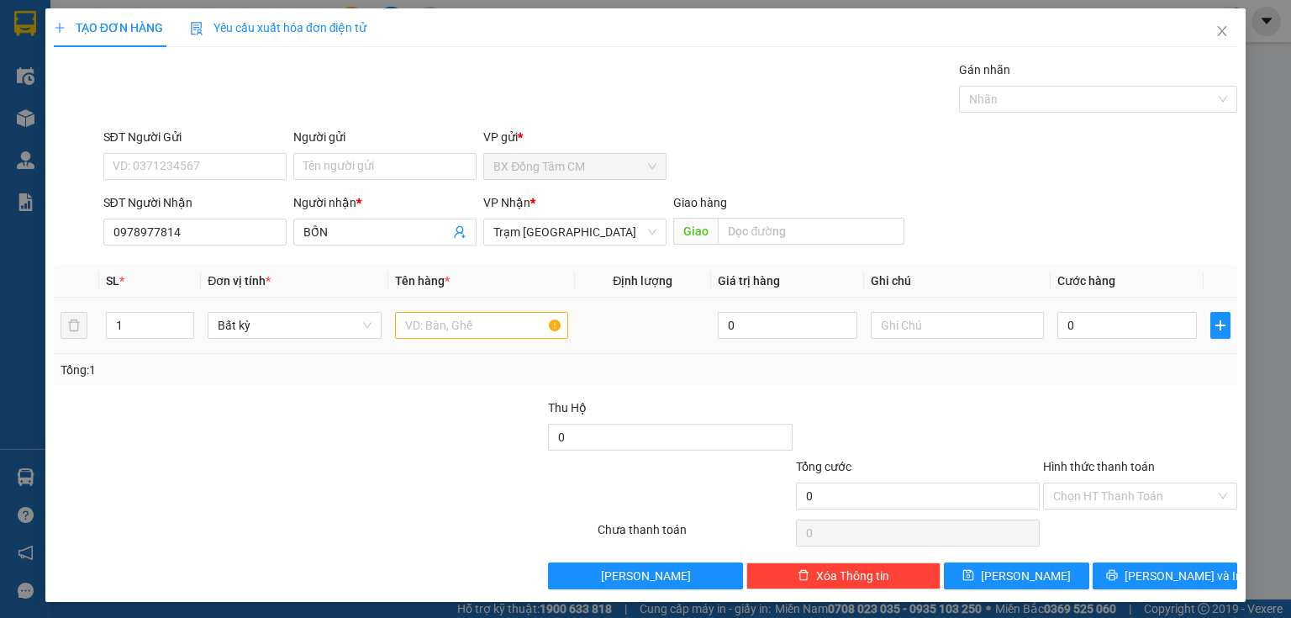
drag, startPoint x: 379, startPoint y: 315, endPoint x: 400, endPoint y: 327, distance: 24.1
click at [378, 324] on td "Bất kỳ" at bounding box center [294, 325] width 187 height 56
click at [403, 326] on input "text" at bounding box center [481, 325] width 173 height 27
drag, startPoint x: 1136, startPoint y: 328, endPoint x: 1141, endPoint y: 319, distance: 9.8
click at [1139, 323] on td "0" at bounding box center [1126, 325] width 153 height 56
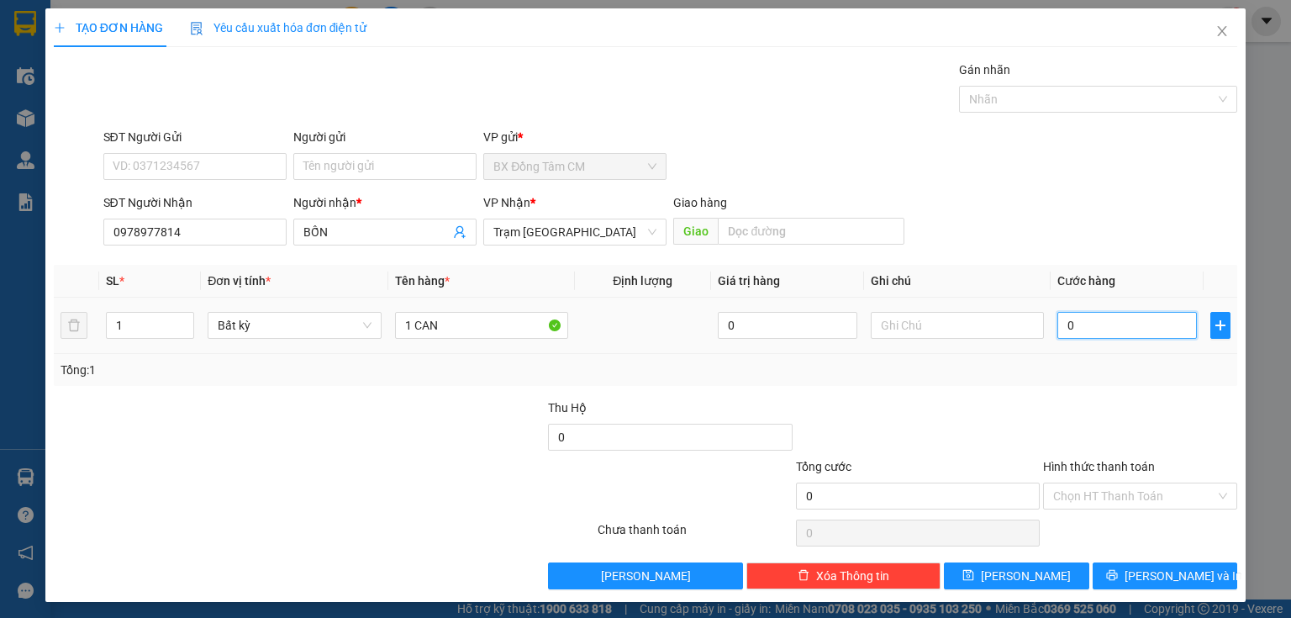
drag, startPoint x: 1141, startPoint y: 319, endPoint x: 1141, endPoint y: 309, distance: 10.1
click at [1141, 319] on input "0" at bounding box center [1126, 325] width 139 height 27
click at [974, 573] on icon "save" at bounding box center [968, 575] width 12 height 12
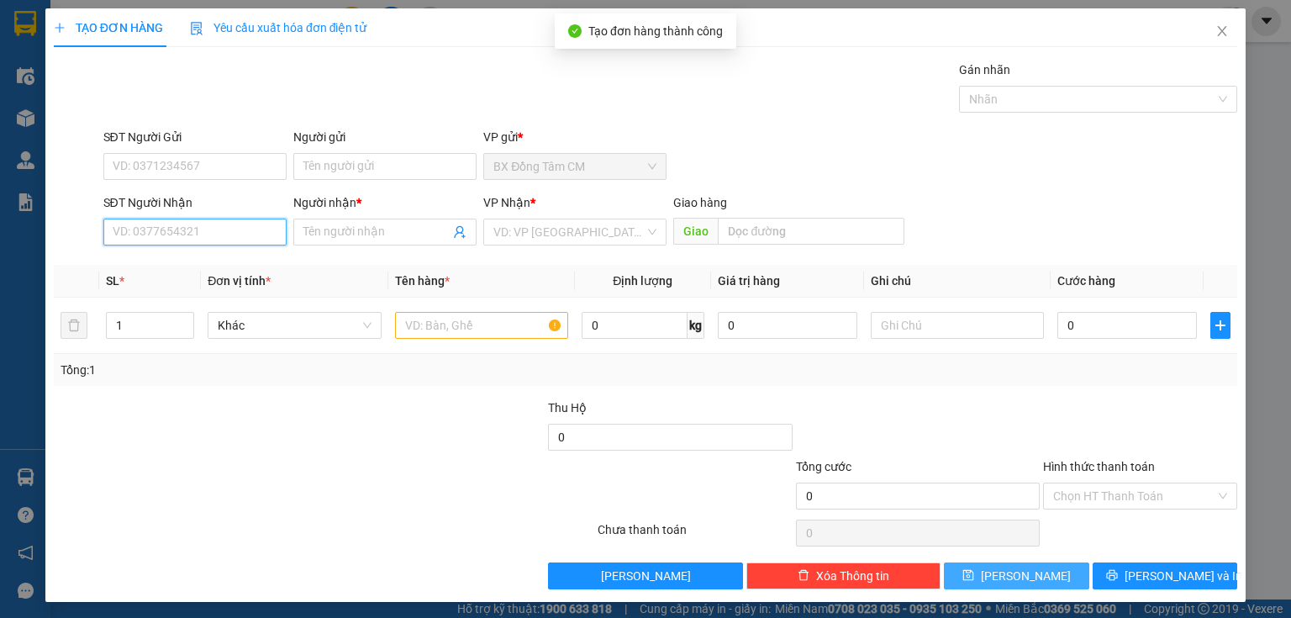
click at [175, 224] on input "SĐT Người Nhận" at bounding box center [194, 231] width 183 height 27
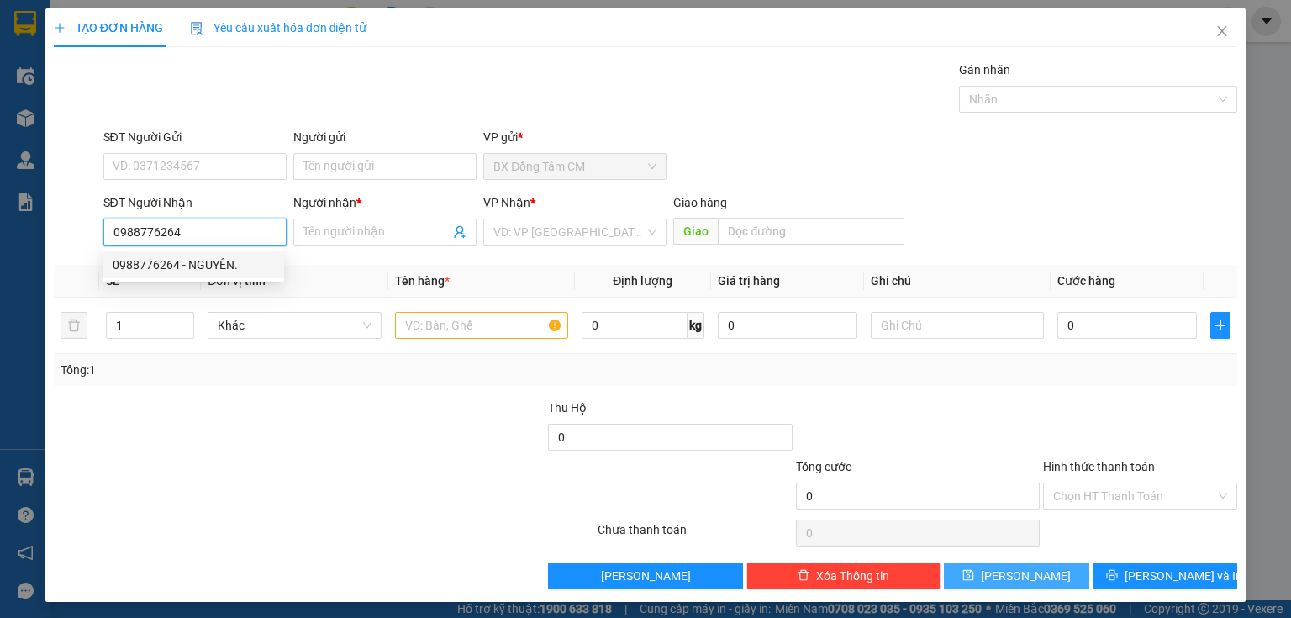
click at [183, 275] on div "0988776264 - NGUYÊN." at bounding box center [194, 264] width 182 height 27
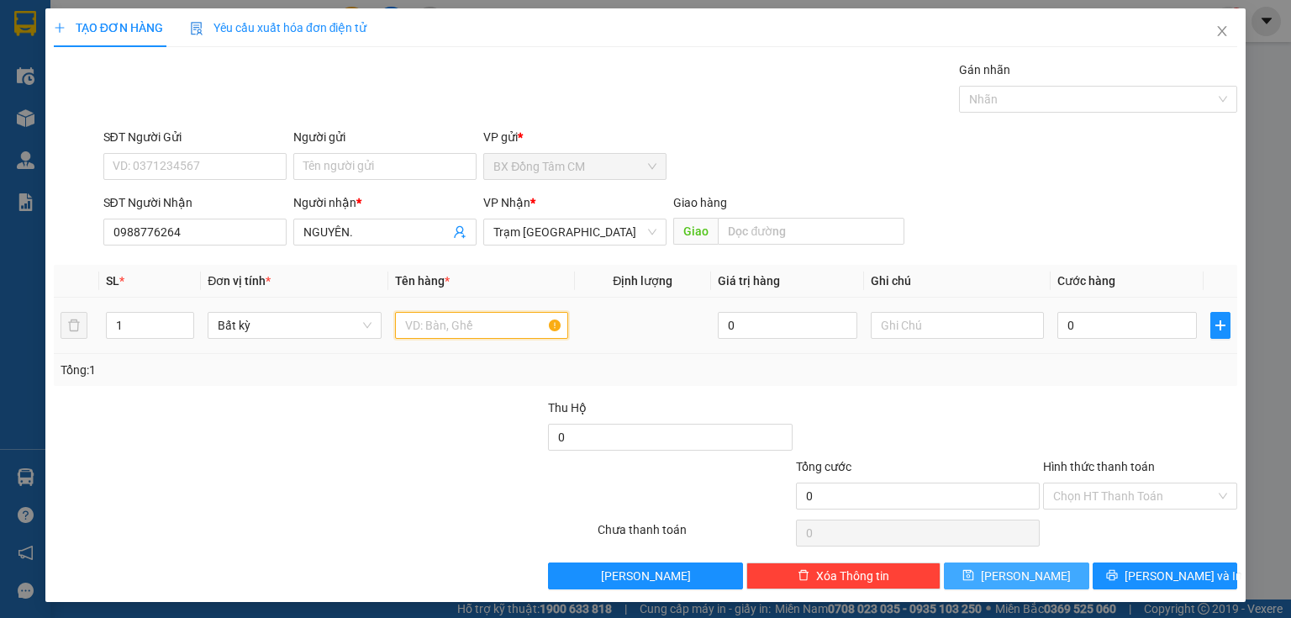
click at [487, 331] on input "text" at bounding box center [481, 325] width 173 height 27
click at [1096, 334] on input "0" at bounding box center [1126, 325] width 139 height 27
click at [966, 568] on button "[PERSON_NAME]" at bounding box center [1016, 575] width 145 height 27
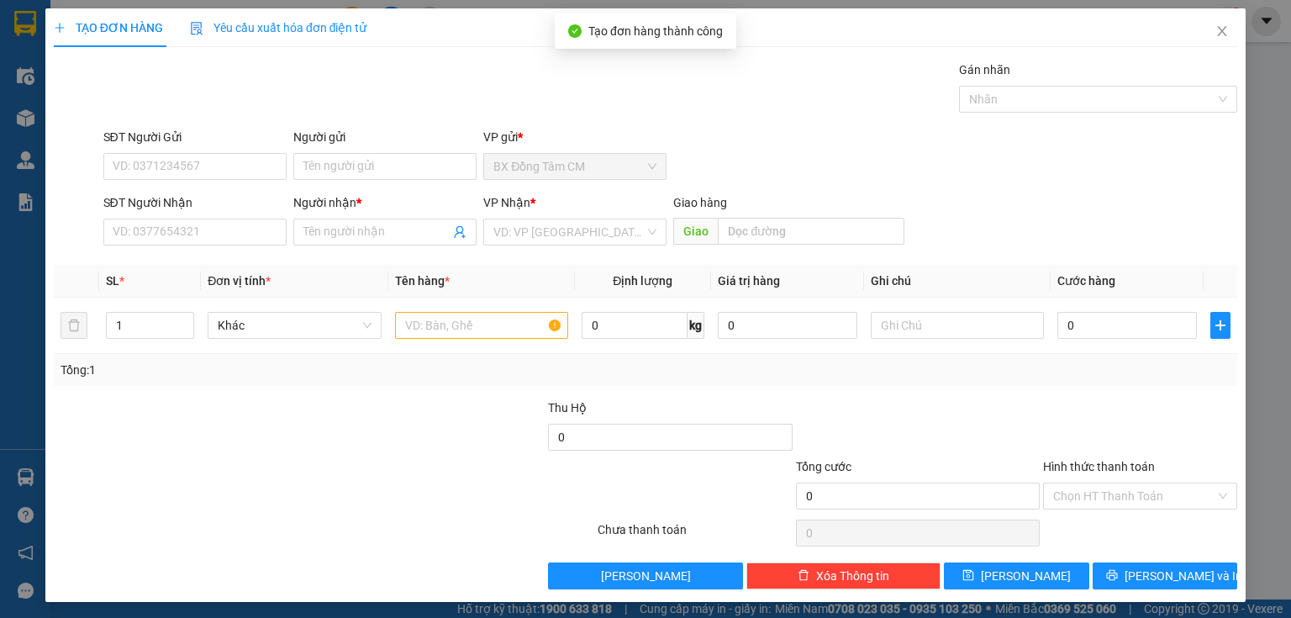
click at [159, 246] on div "SĐT Người Nhận VD: 0377654321" at bounding box center [194, 222] width 183 height 59
click at [160, 234] on input "SĐT Người Nhận" at bounding box center [194, 231] width 183 height 27
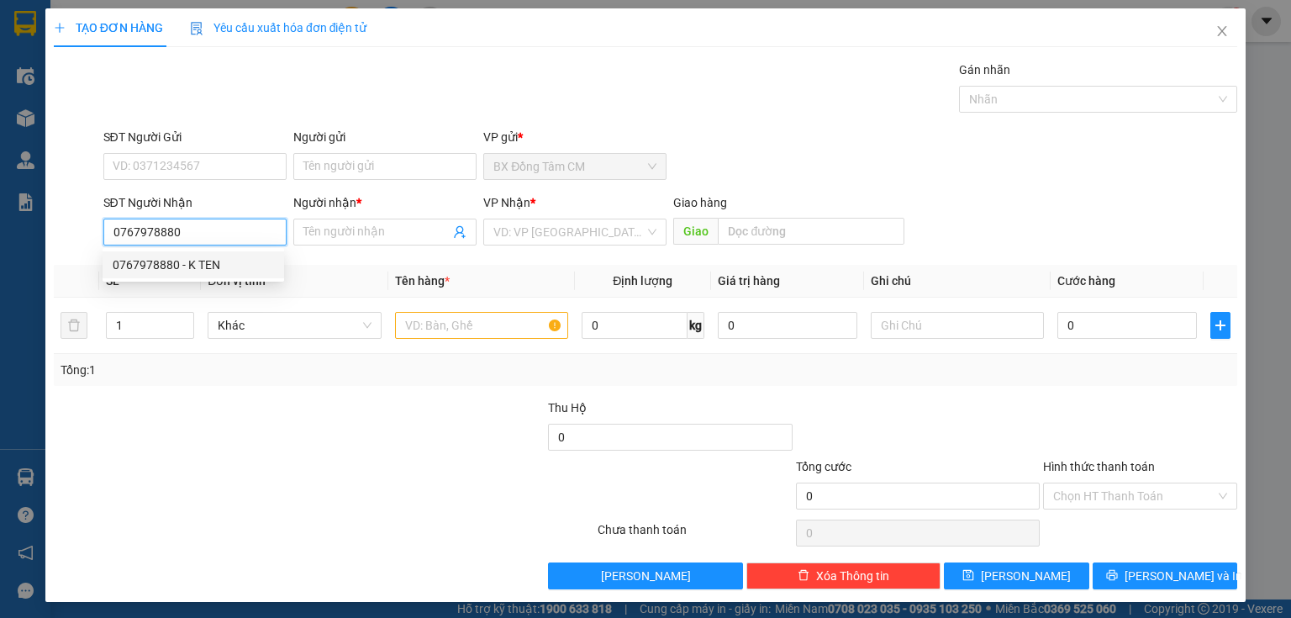
click at [203, 260] on div "0767978880 - K TEN" at bounding box center [193, 264] width 161 height 18
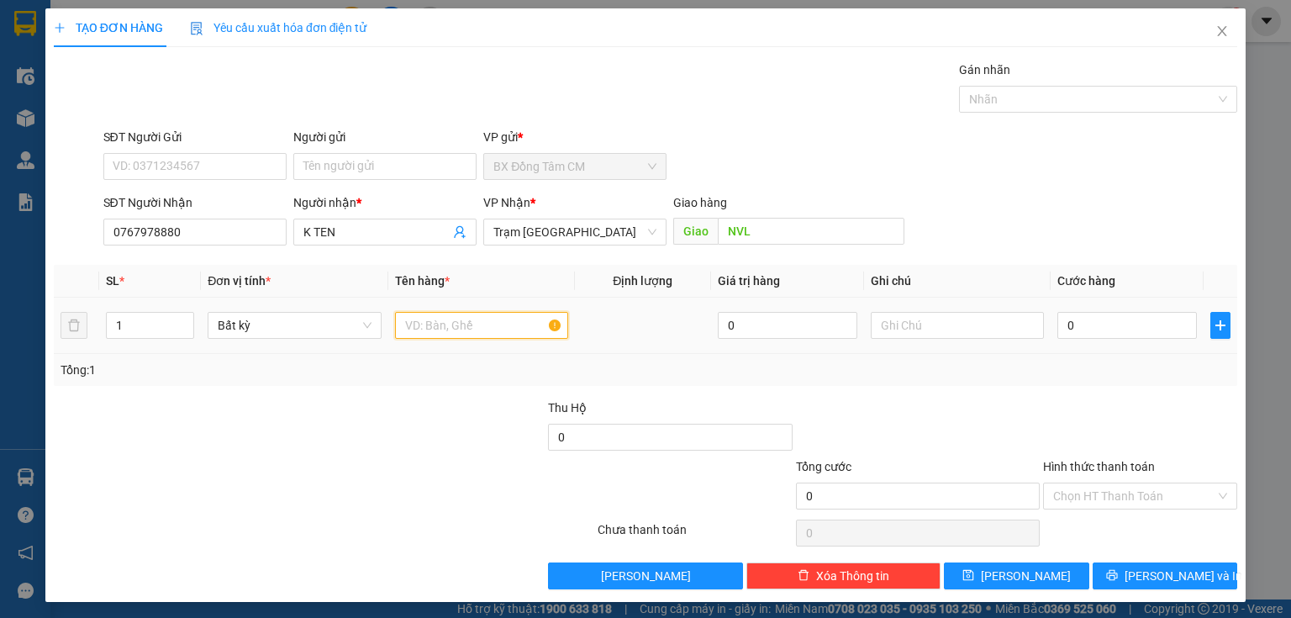
click at [534, 318] on input "text" at bounding box center [481, 325] width 173 height 27
click at [1133, 335] on input "0" at bounding box center [1126, 325] width 139 height 27
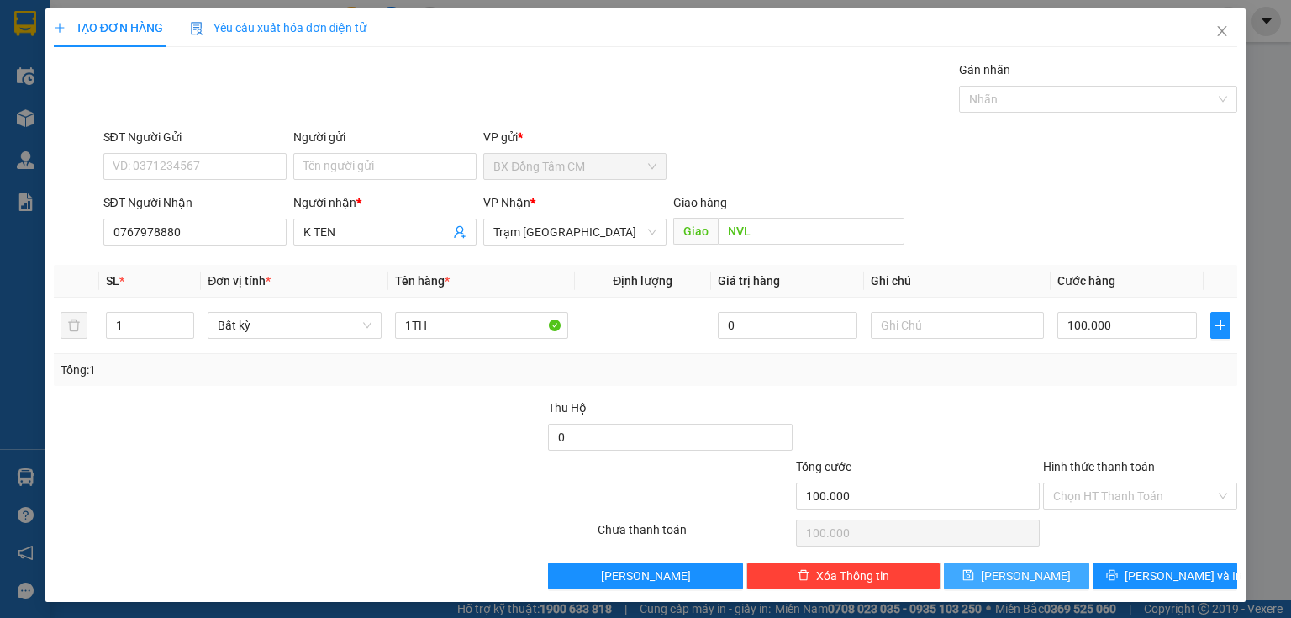
click at [974, 577] on icon "save" at bounding box center [968, 575] width 12 height 12
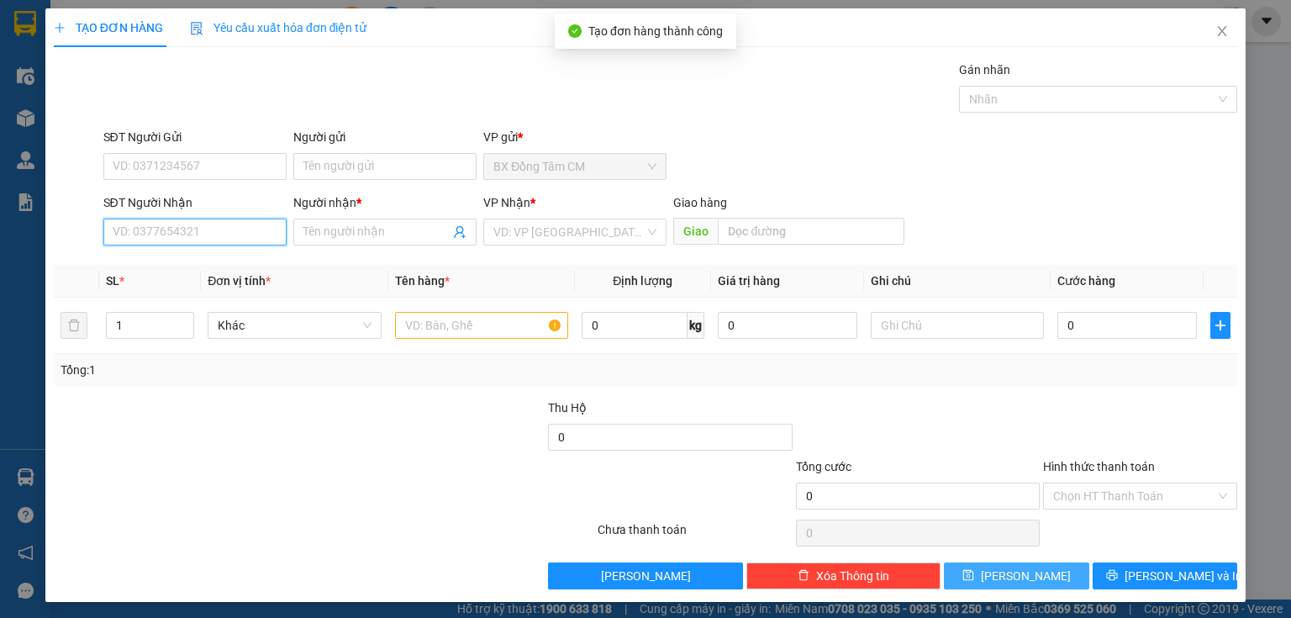
click at [218, 239] on input "SĐT Người Nhận" at bounding box center [194, 231] width 183 height 27
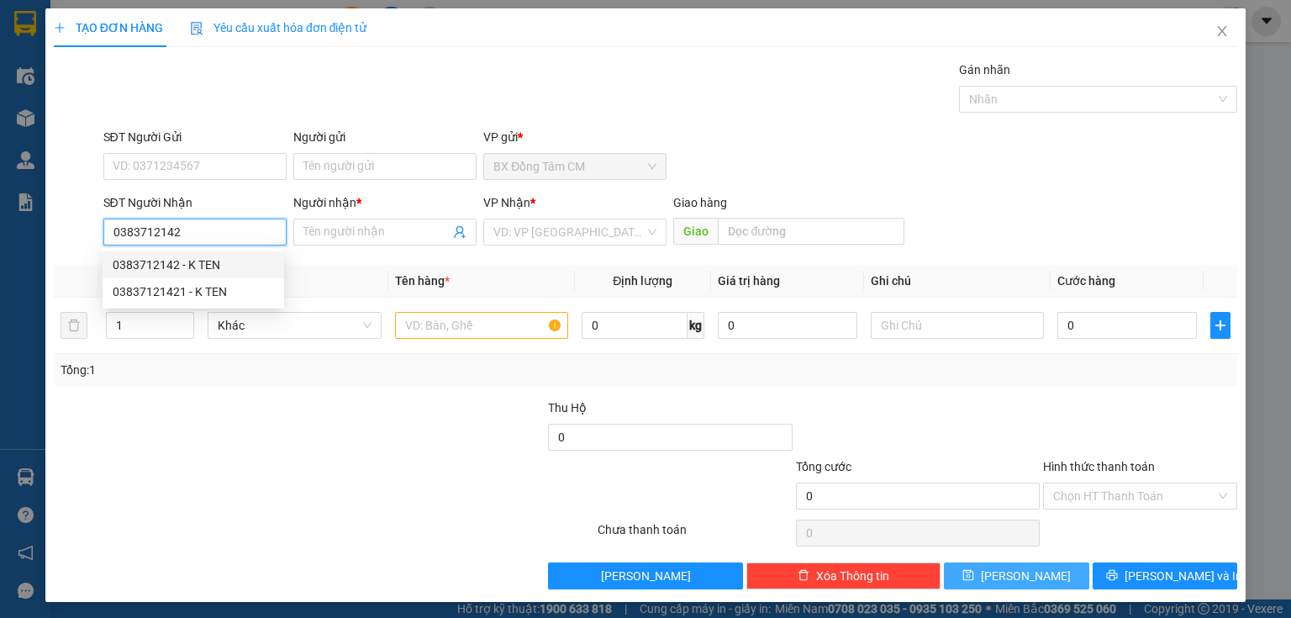
click at [178, 260] on div "0383712142 - K TEN" at bounding box center [193, 264] width 161 height 18
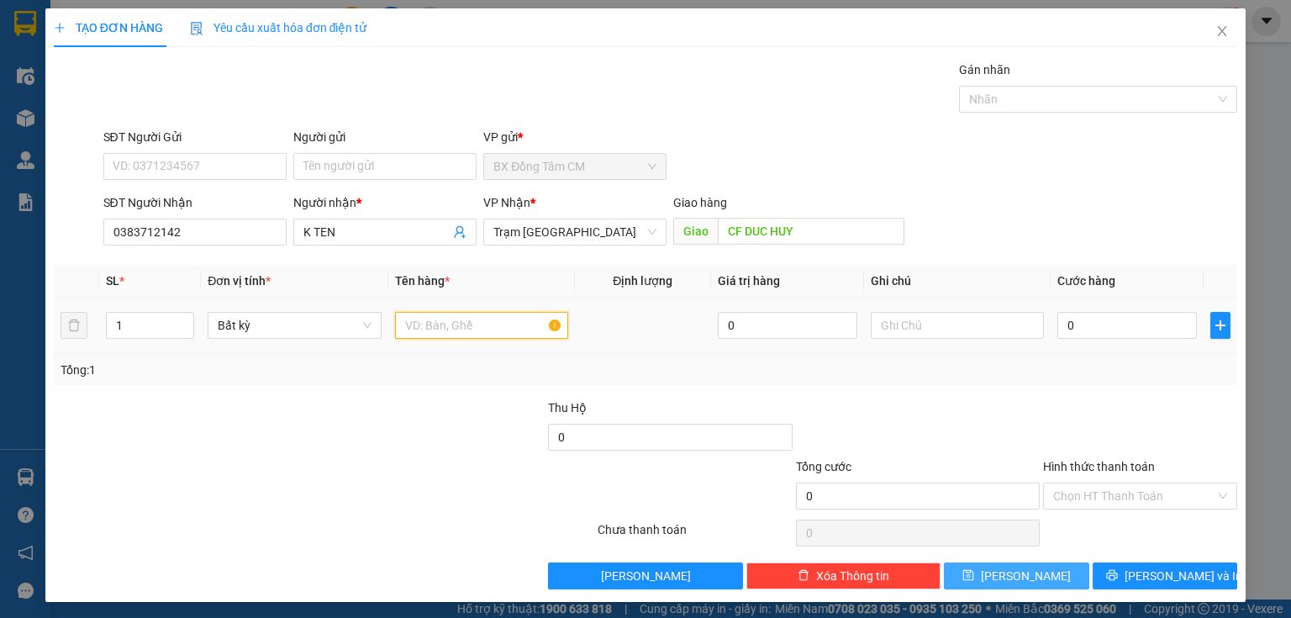
click at [397, 319] on input "text" at bounding box center [481, 325] width 173 height 27
drag, startPoint x: 1059, startPoint y: 328, endPoint x: 1039, endPoint y: 329, distance: 20.2
click at [1057, 329] on input "0" at bounding box center [1126, 325] width 139 height 27
click at [1104, 495] on input "Hình thức thanh toán" at bounding box center [1134, 495] width 162 height 25
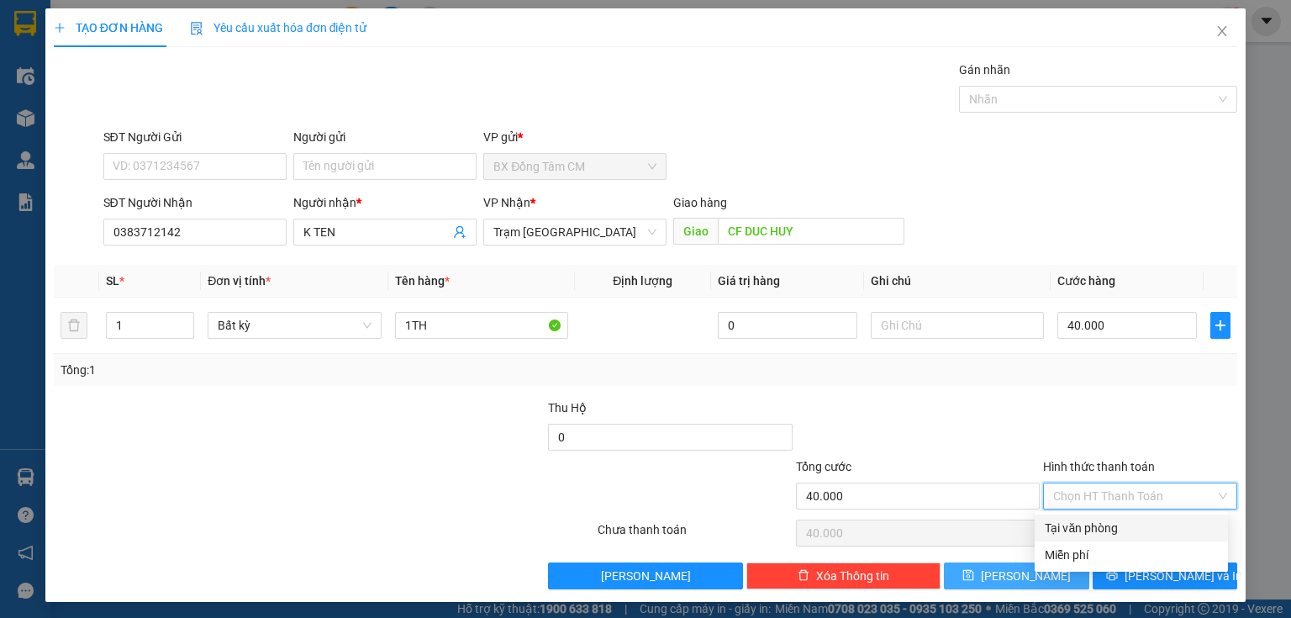
click at [1096, 530] on div "Tại văn phòng" at bounding box center [1130, 527] width 173 height 18
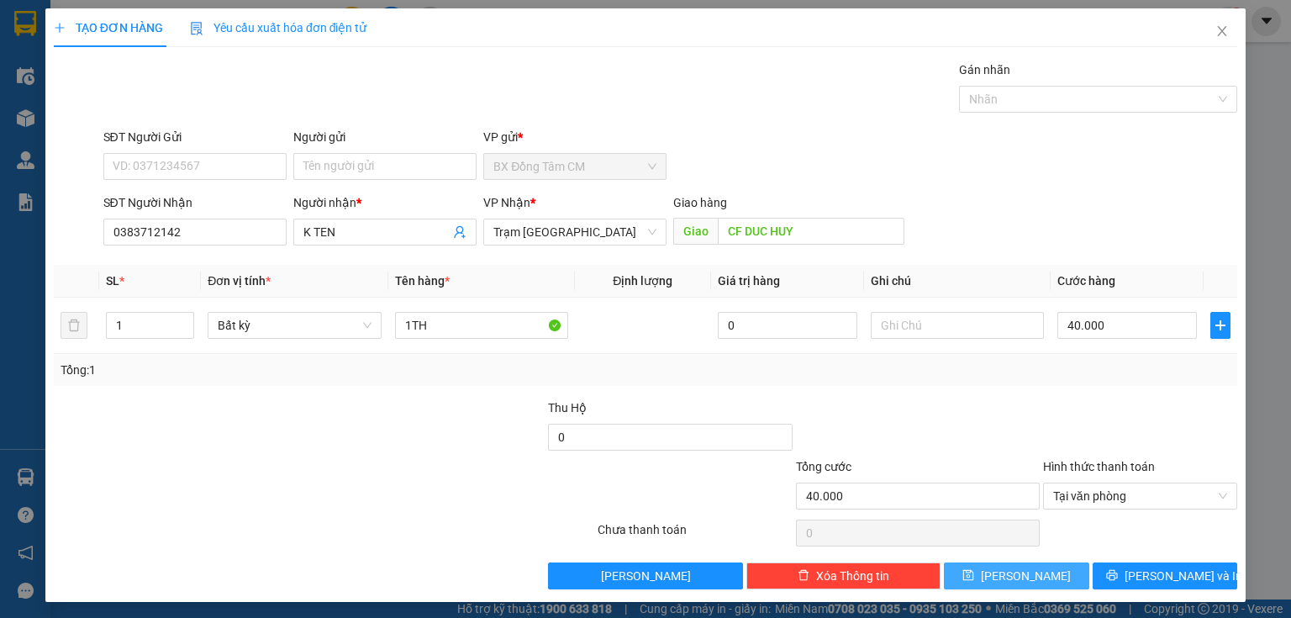
click at [981, 566] on button "[PERSON_NAME]" at bounding box center [1016, 575] width 145 height 27
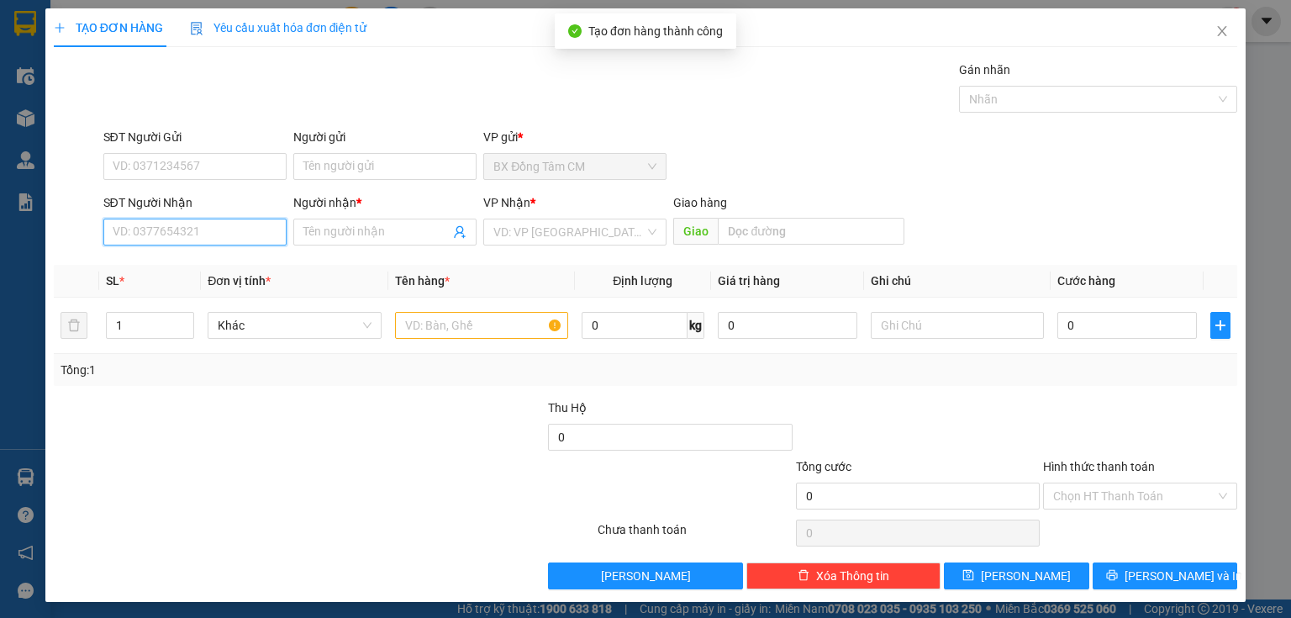
click at [183, 228] on input "SĐT Người Nhận" at bounding box center [194, 231] width 183 height 27
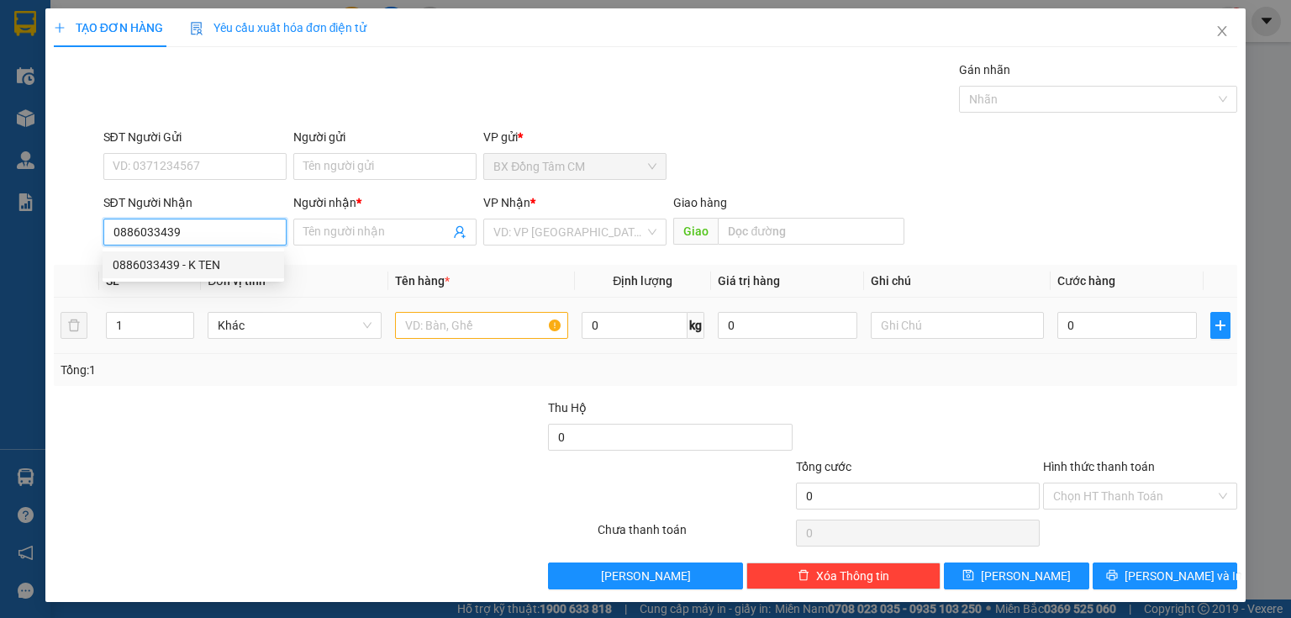
drag, startPoint x: 192, startPoint y: 268, endPoint x: 413, endPoint y: 305, distance: 224.1
click at [196, 268] on div "0886033439 - K TEN" at bounding box center [193, 264] width 161 height 18
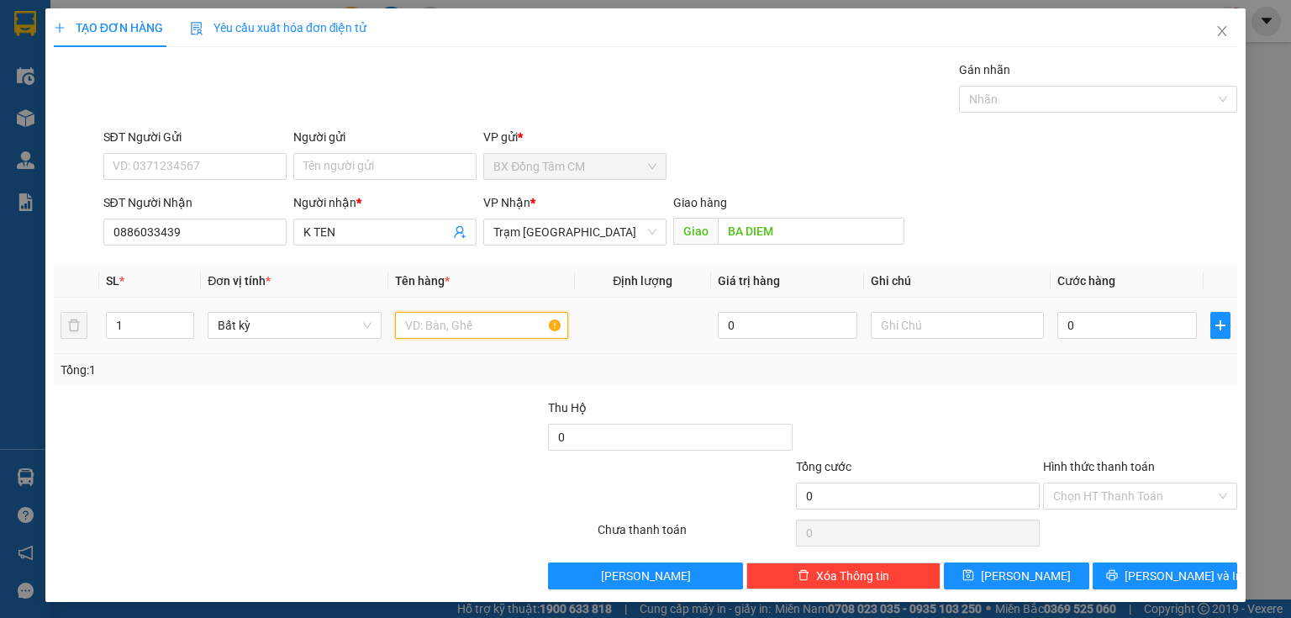
click at [460, 324] on input "text" at bounding box center [481, 325] width 173 height 27
click at [1089, 315] on input "0" at bounding box center [1126, 325] width 139 height 27
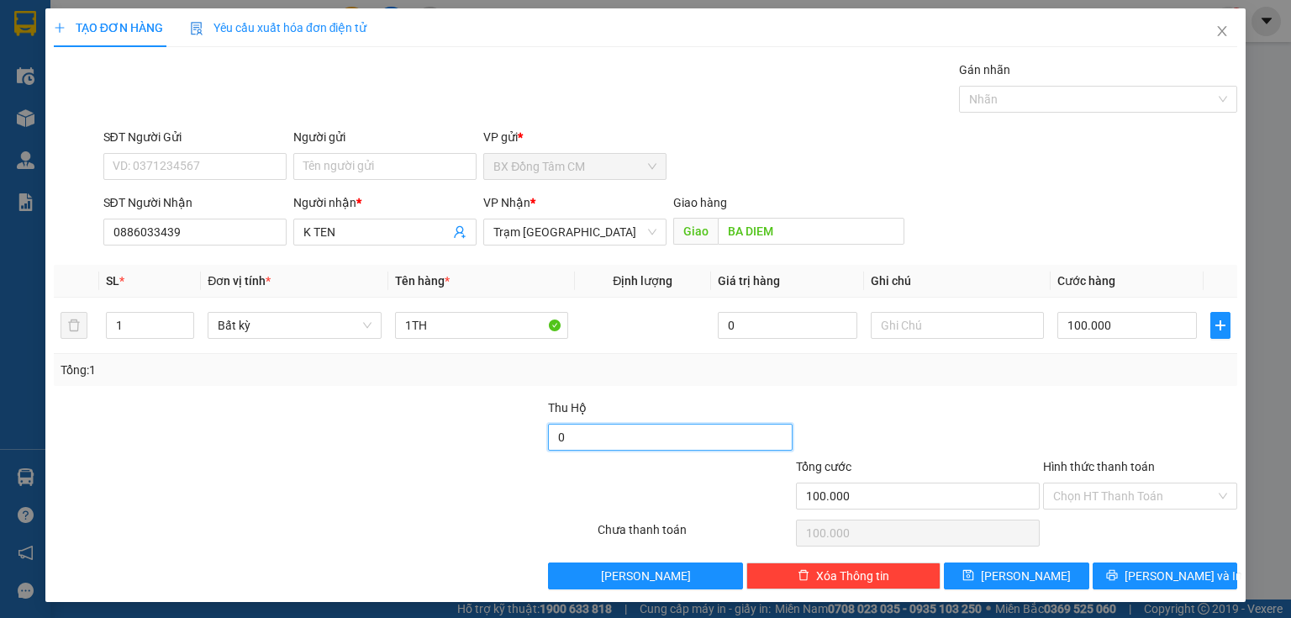
click at [576, 432] on input "0" at bounding box center [670, 437] width 244 height 27
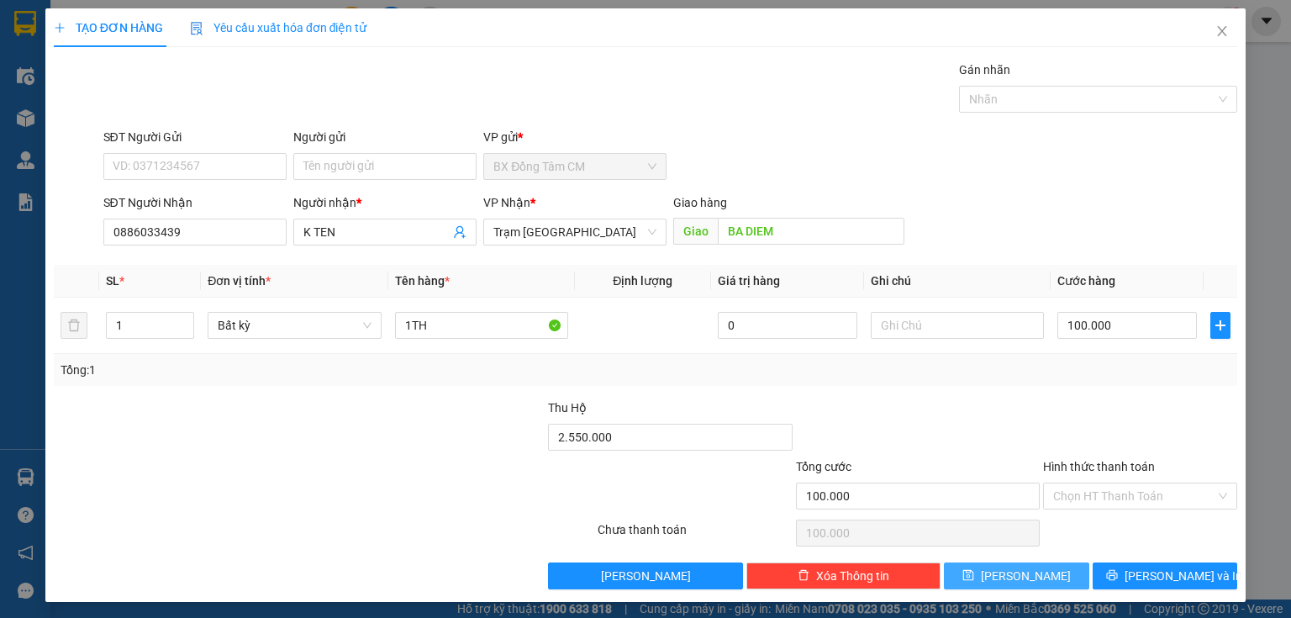
click at [1003, 570] on button "[PERSON_NAME]" at bounding box center [1016, 575] width 145 height 27
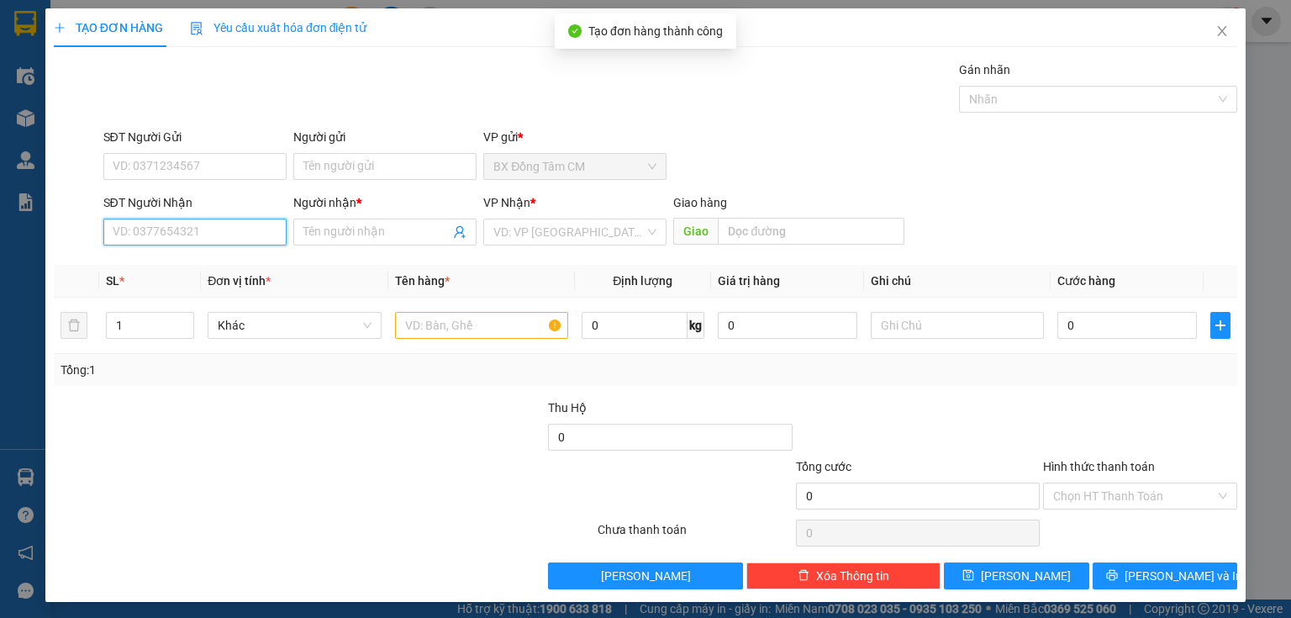
click at [149, 222] on input "SĐT Người Nhận" at bounding box center [194, 231] width 183 height 27
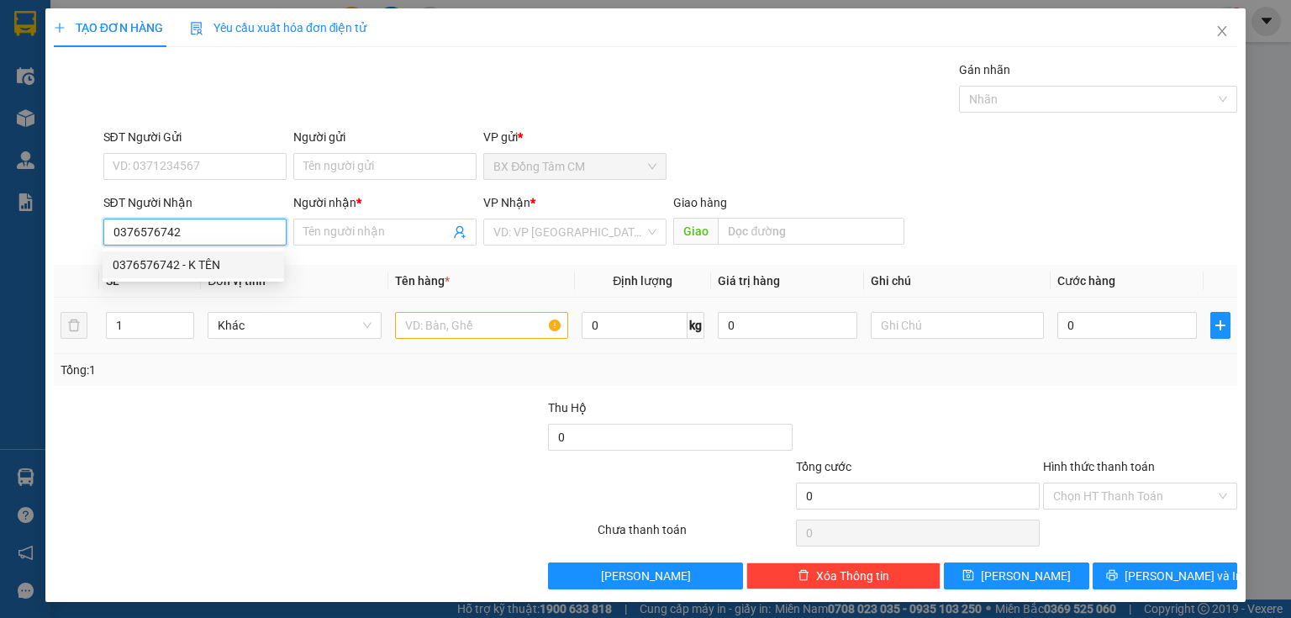
drag, startPoint x: 225, startPoint y: 266, endPoint x: 362, endPoint y: 304, distance: 142.1
click at [242, 266] on div "0376576742 - K TÊN" at bounding box center [193, 264] width 161 height 18
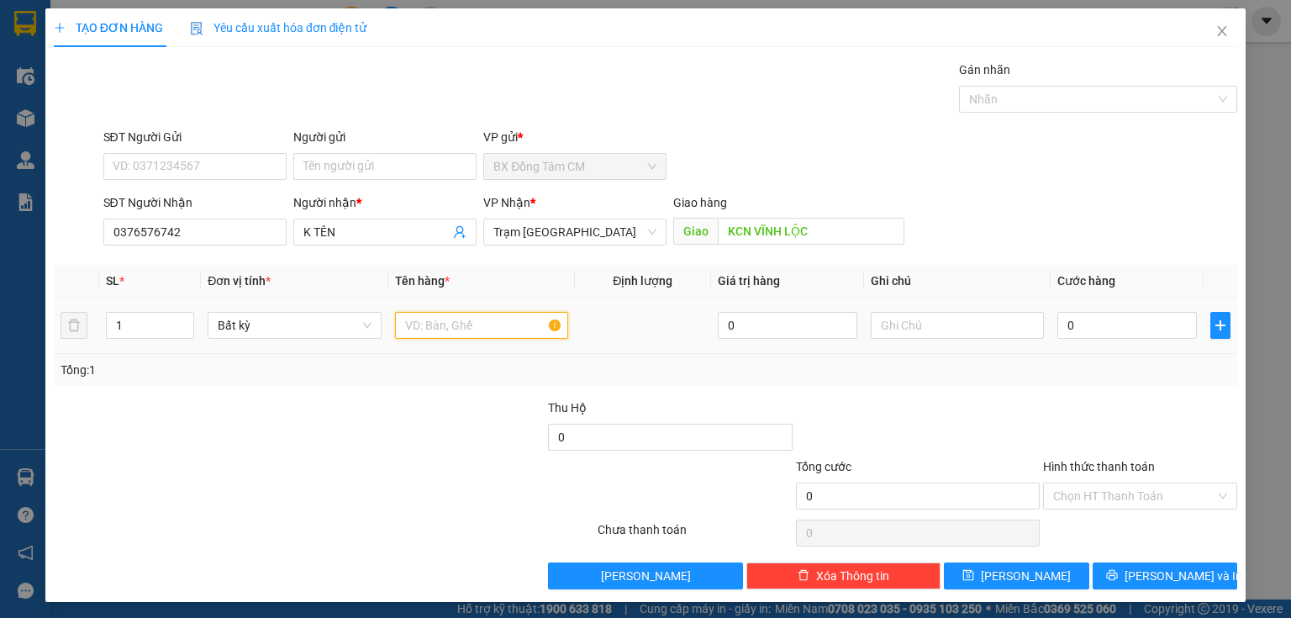
click at [460, 315] on input "text" at bounding box center [481, 325] width 173 height 27
drag, startPoint x: 1067, startPoint y: 306, endPoint x: 1045, endPoint y: 320, distance: 26.1
click at [1050, 320] on td "0" at bounding box center [1126, 325] width 153 height 56
drag, startPoint x: 1072, startPoint y: 324, endPoint x: 1060, endPoint y: 299, distance: 27.4
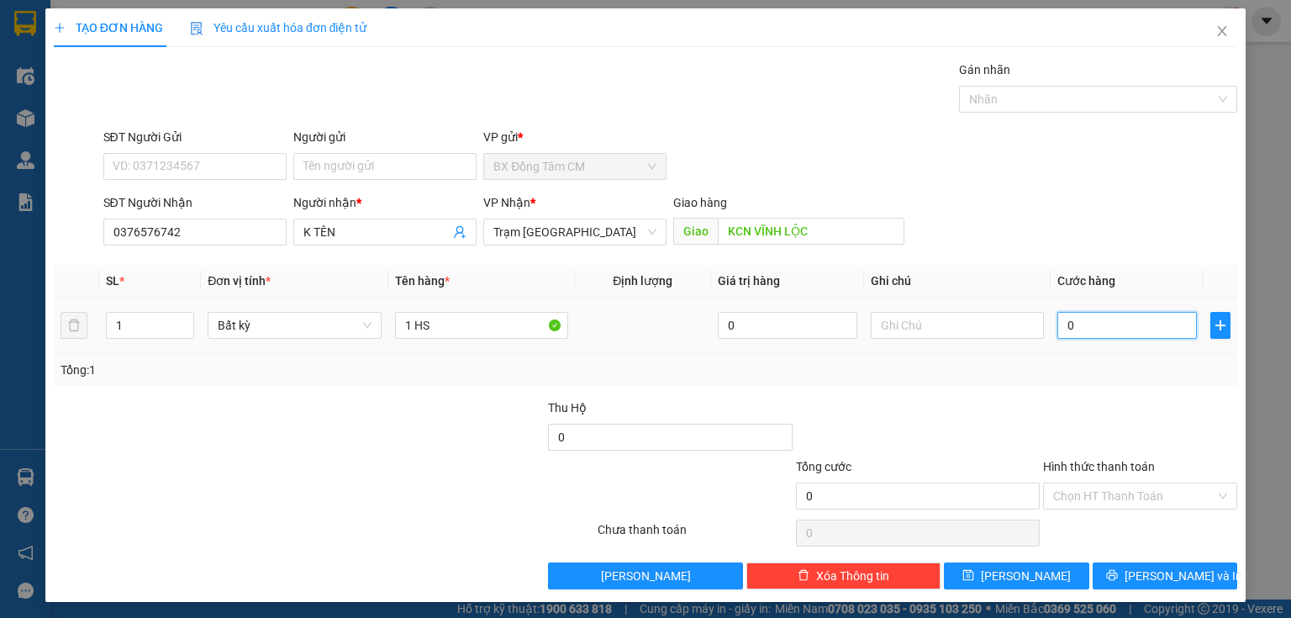
click at [1075, 324] on input "0" at bounding box center [1126, 325] width 139 height 27
click at [1165, 493] on input "Hình thức thanh toán" at bounding box center [1134, 495] width 162 height 25
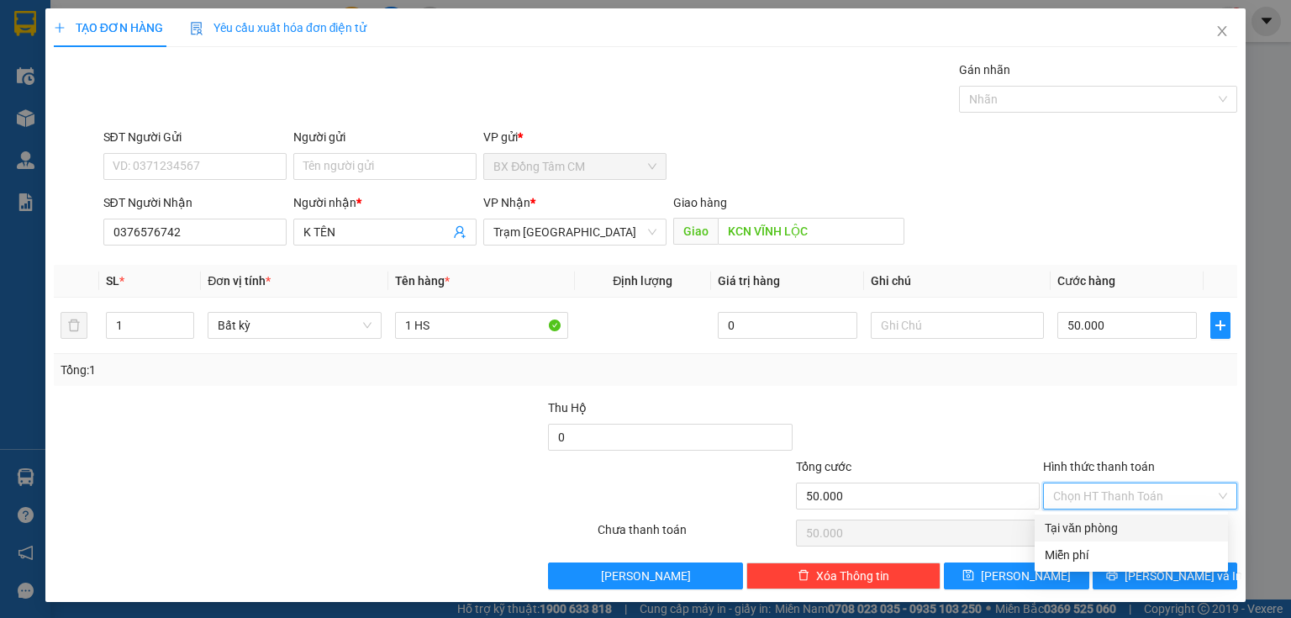
click at [1110, 531] on div "Tại văn phòng" at bounding box center [1130, 527] width 173 height 18
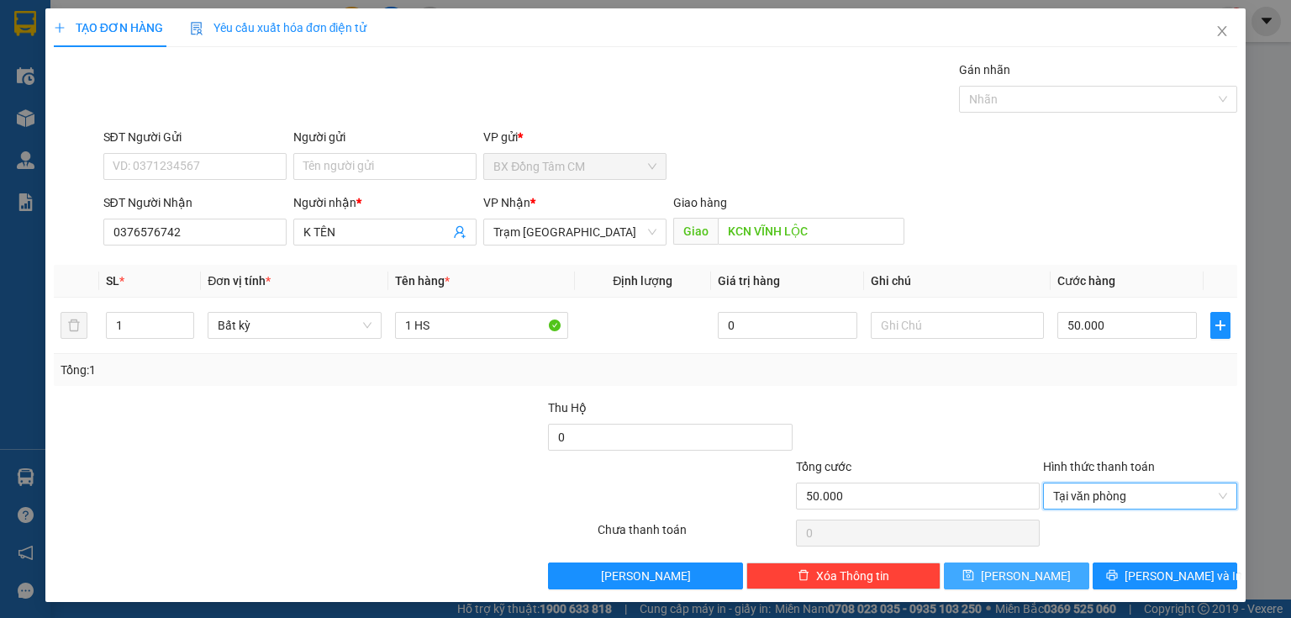
drag, startPoint x: 992, startPoint y: 555, endPoint x: 984, endPoint y: 562, distance: 10.7
click at [992, 555] on div "Transit Pickup Surcharge Ids Transit Deliver Surcharge Ids Transit Deliver Surc…" at bounding box center [645, 325] width 1183 height 529
click at [978, 571] on button "[PERSON_NAME]" at bounding box center [1016, 575] width 145 height 27
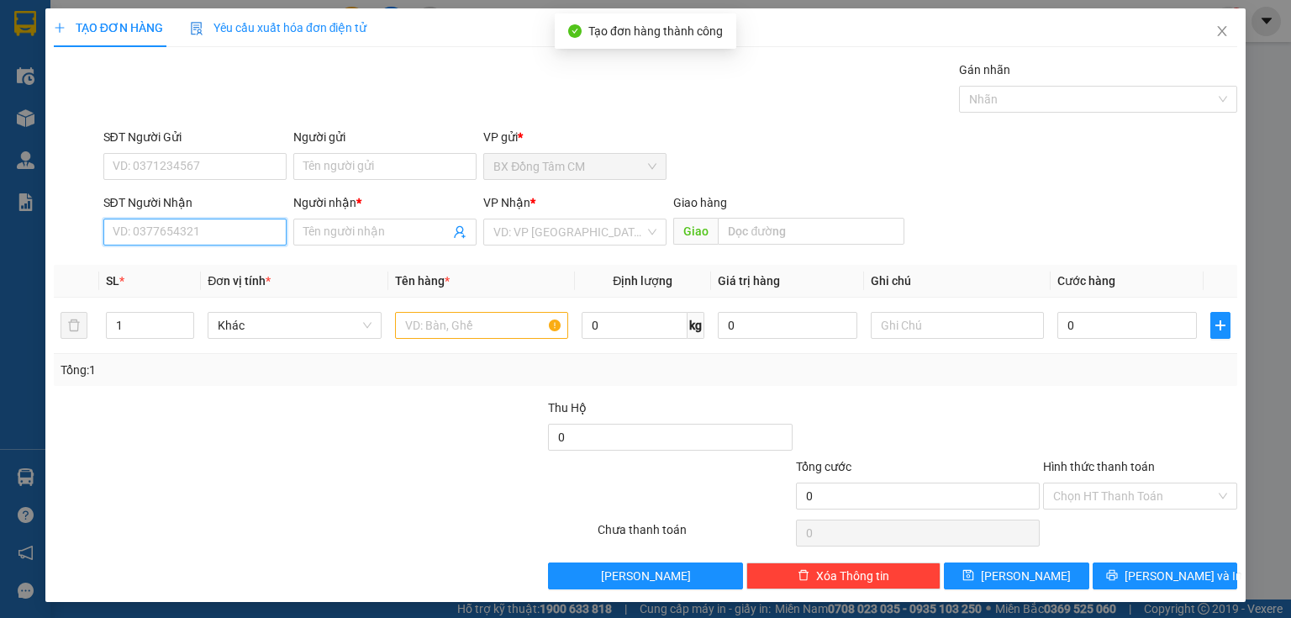
click at [226, 236] on input "SĐT Người Nhận" at bounding box center [194, 231] width 183 height 27
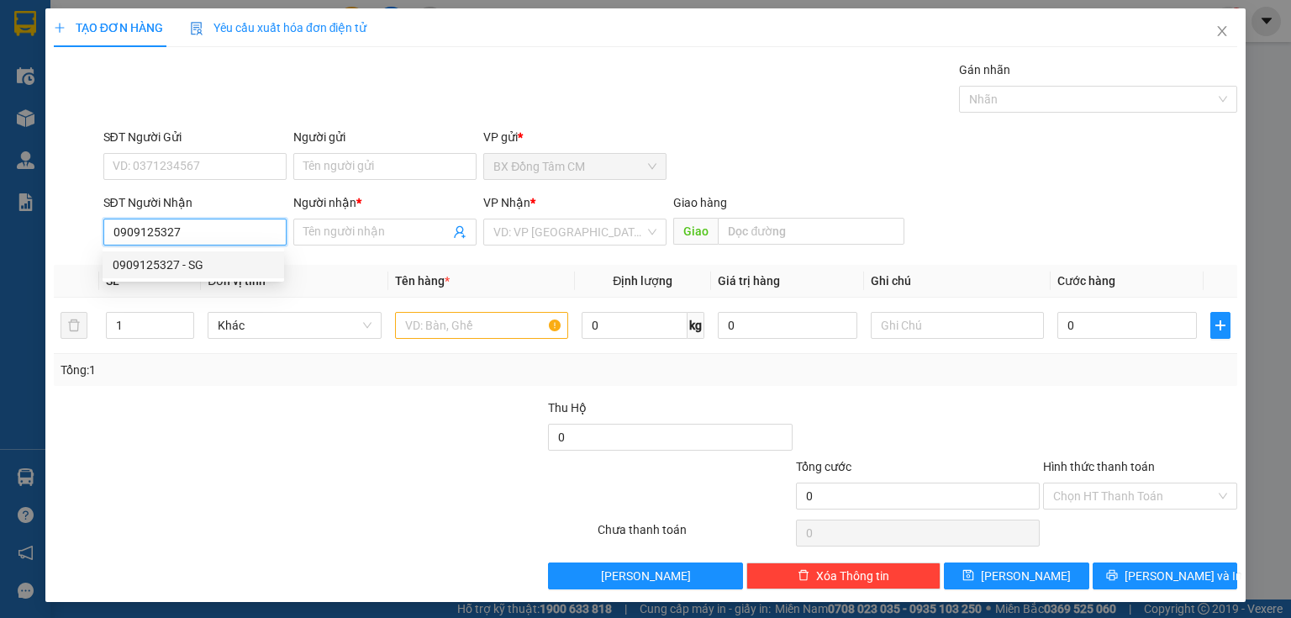
drag, startPoint x: 145, startPoint y: 255, endPoint x: 171, endPoint y: 262, distance: 27.7
click at [145, 261] on div "0909125327 - SG" at bounding box center [193, 264] width 161 height 18
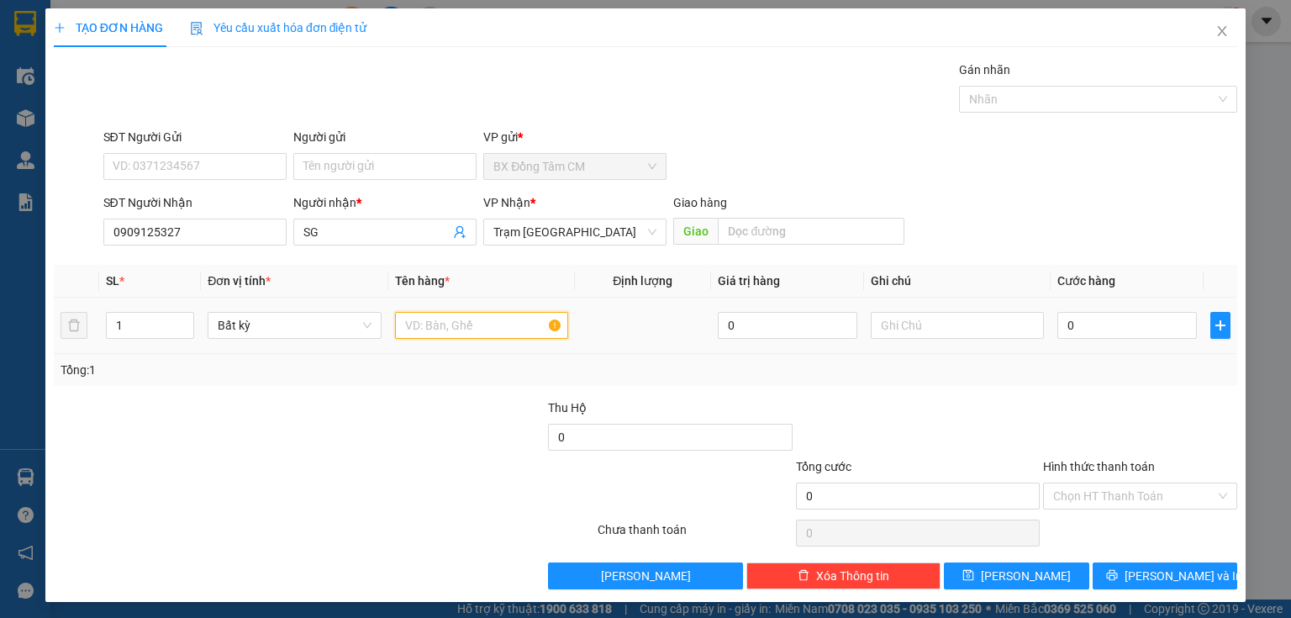
click at [439, 313] on input "text" at bounding box center [481, 325] width 173 height 27
drag, startPoint x: 1039, startPoint y: 322, endPoint x: 1089, endPoint y: 336, distance: 51.6
click at [1089, 336] on tr "1 Bất kỳ 1TH 0 0" at bounding box center [645, 325] width 1183 height 56
click at [1089, 336] on input "0" at bounding box center [1126, 325] width 139 height 27
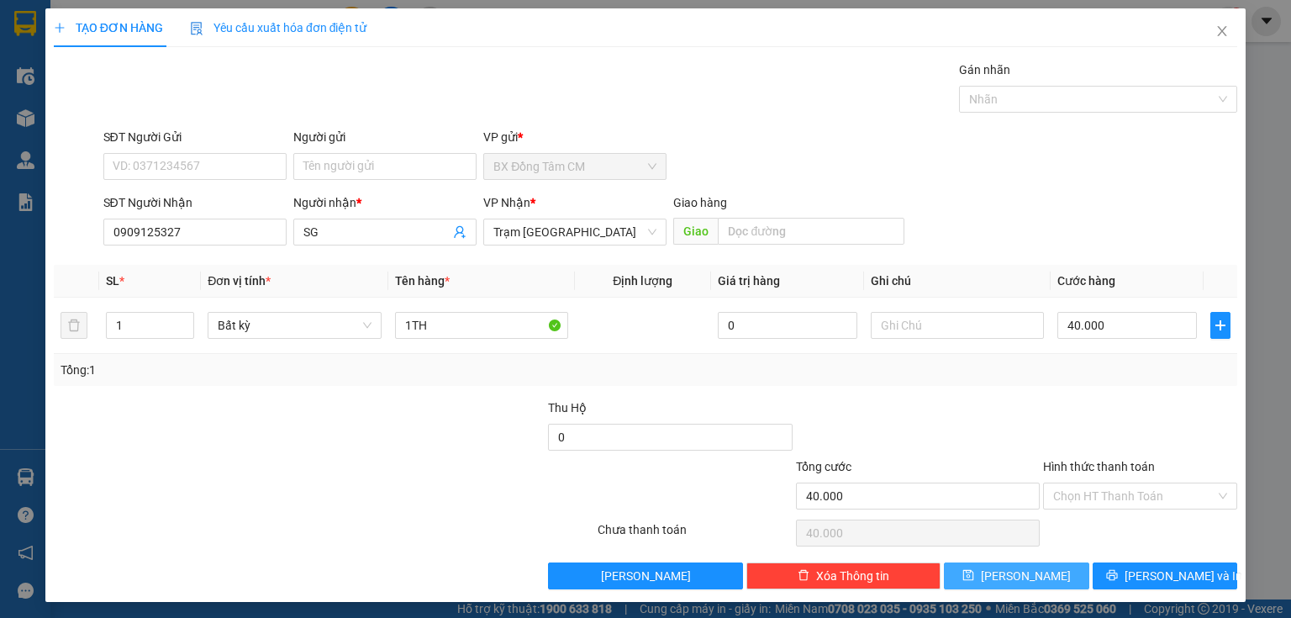
click at [1031, 568] on button "[PERSON_NAME]" at bounding box center [1016, 575] width 145 height 27
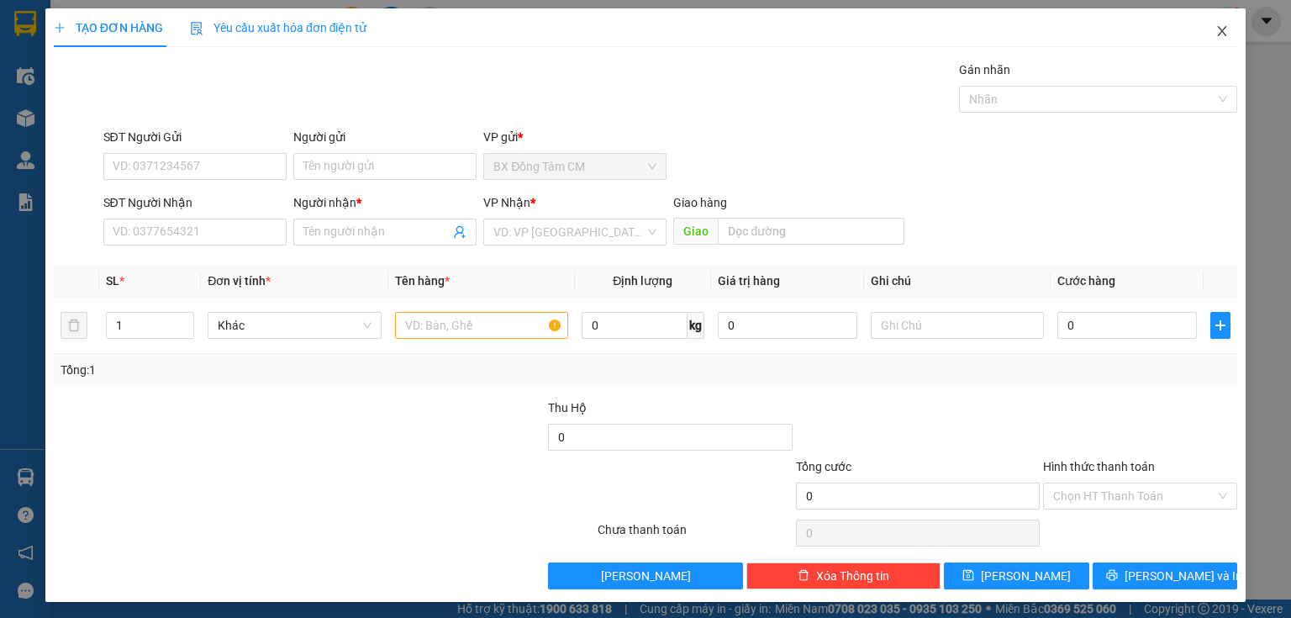
click at [1214, 39] on span "Close" at bounding box center [1221, 31] width 47 height 47
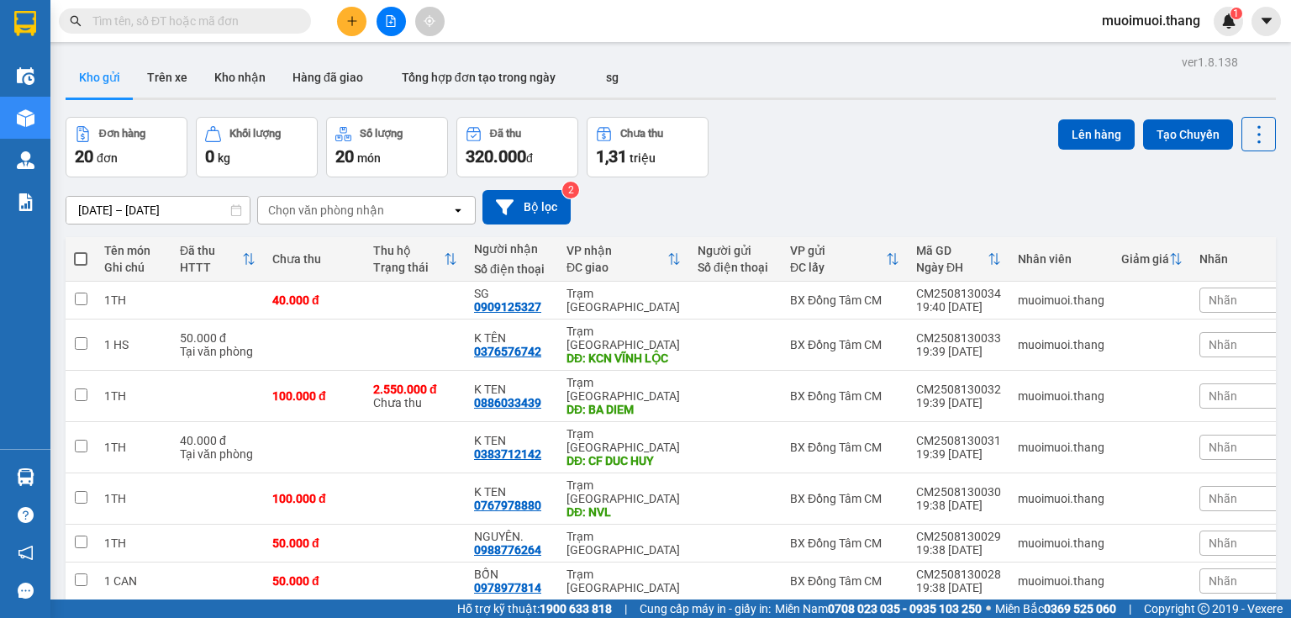
click at [343, 20] on button at bounding box center [351, 21] width 29 height 29
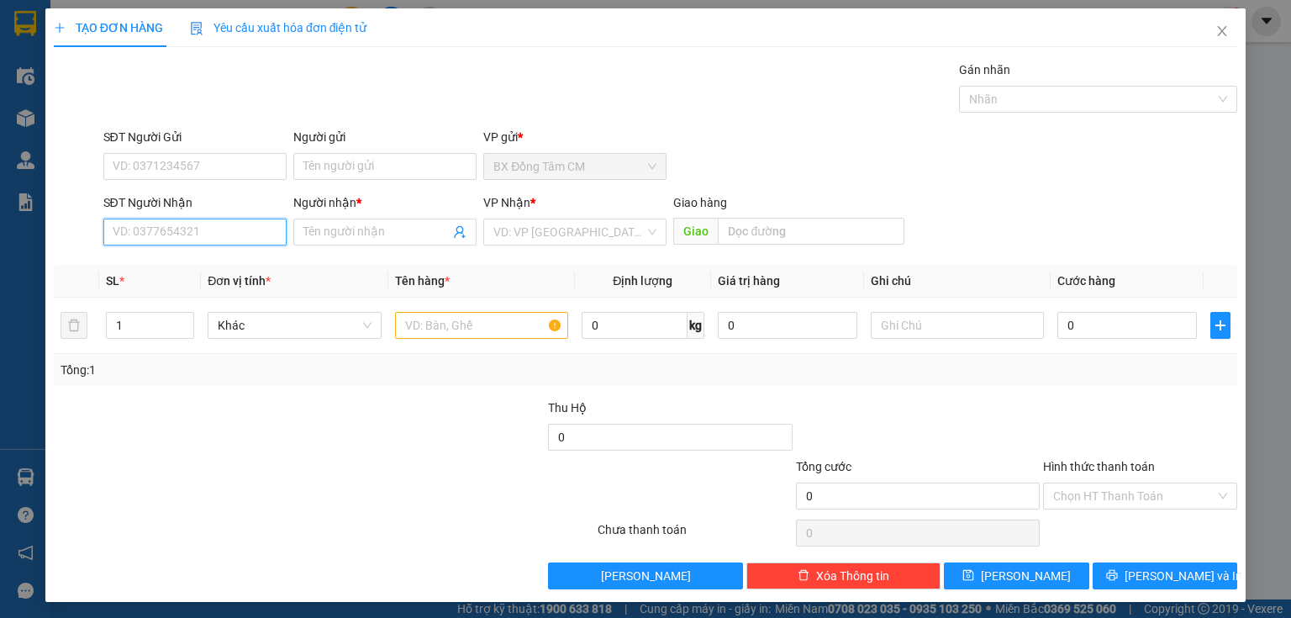
click at [205, 238] on input "SĐT Người Nhận" at bounding box center [194, 231] width 183 height 27
click at [138, 214] on div "SĐT Người Nhận" at bounding box center [194, 205] width 183 height 25
click at [132, 240] on input "0827501170" at bounding box center [194, 231] width 183 height 27
click at [134, 240] on input "0827501170" at bounding box center [194, 231] width 183 height 27
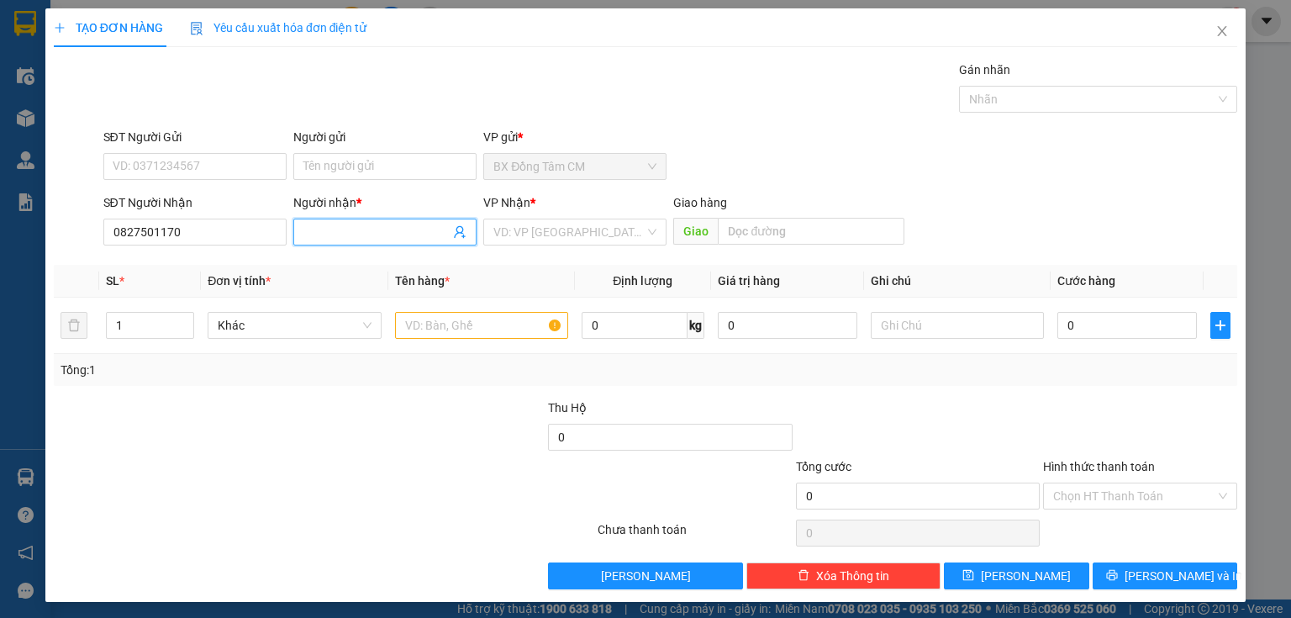
click at [343, 225] on input "Người nhận *" at bounding box center [376, 232] width 146 height 18
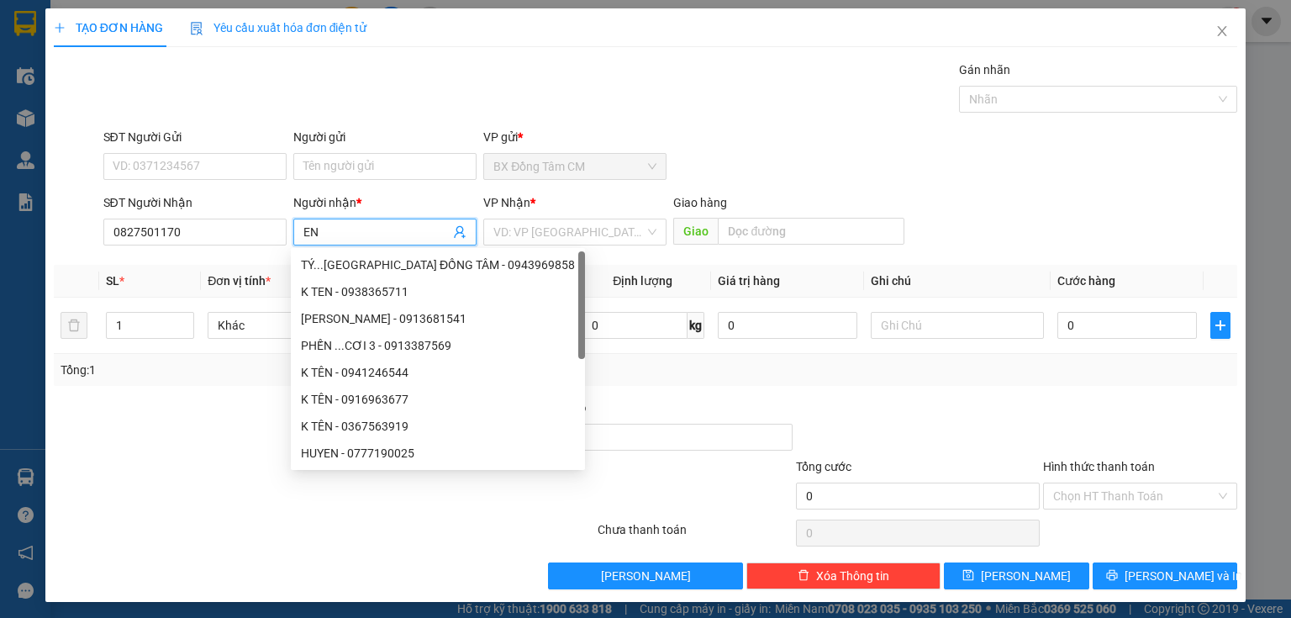
click at [297, 229] on span "EN" at bounding box center [384, 231] width 183 height 27
click at [299, 238] on span "EN" at bounding box center [384, 231] width 183 height 27
click at [296, 229] on span "EN" at bounding box center [384, 231] width 183 height 27
click at [297, 229] on span "EN" at bounding box center [384, 231] width 183 height 27
click at [345, 239] on input "EN" at bounding box center [376, 232] width 146 height 18
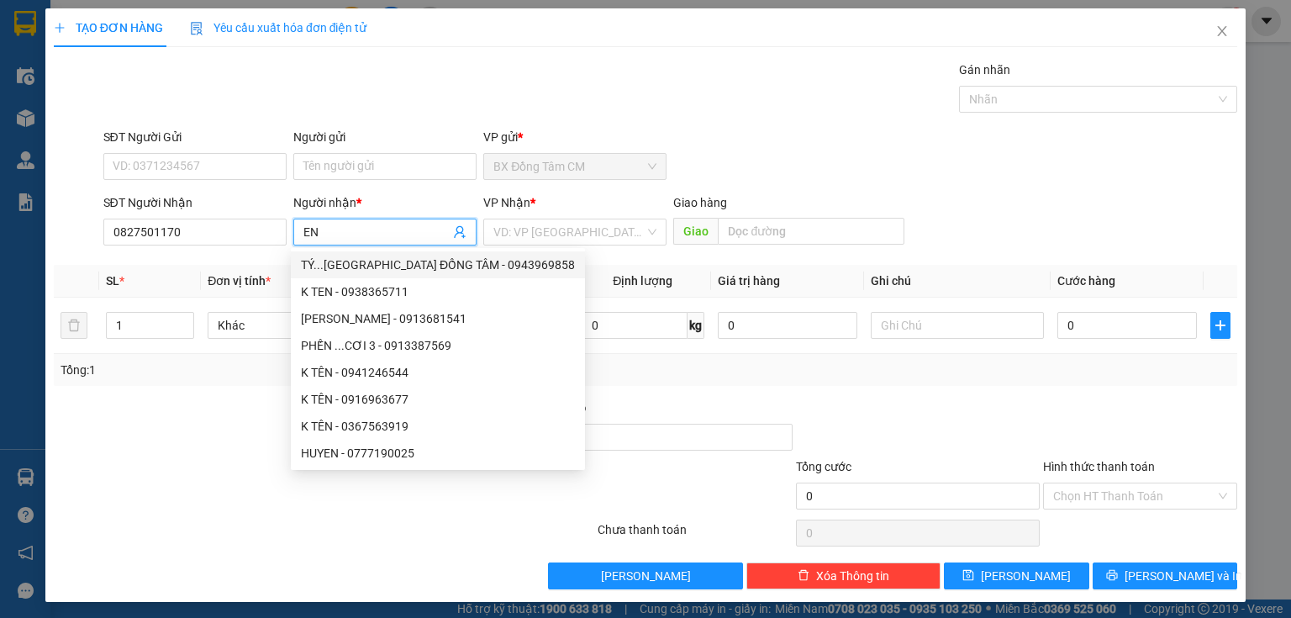
drag, startPoint x: 344, startPoint y: 227, endPoint x: 225, endPoint y: 255, distance: 121.9
click at [225, 255] on div "Transit Pickup Surcharge Ids Transit Deliver Surcharge Ids Transit Deliver Surc…" at bounding box center [645, 325] width 1183 height 529
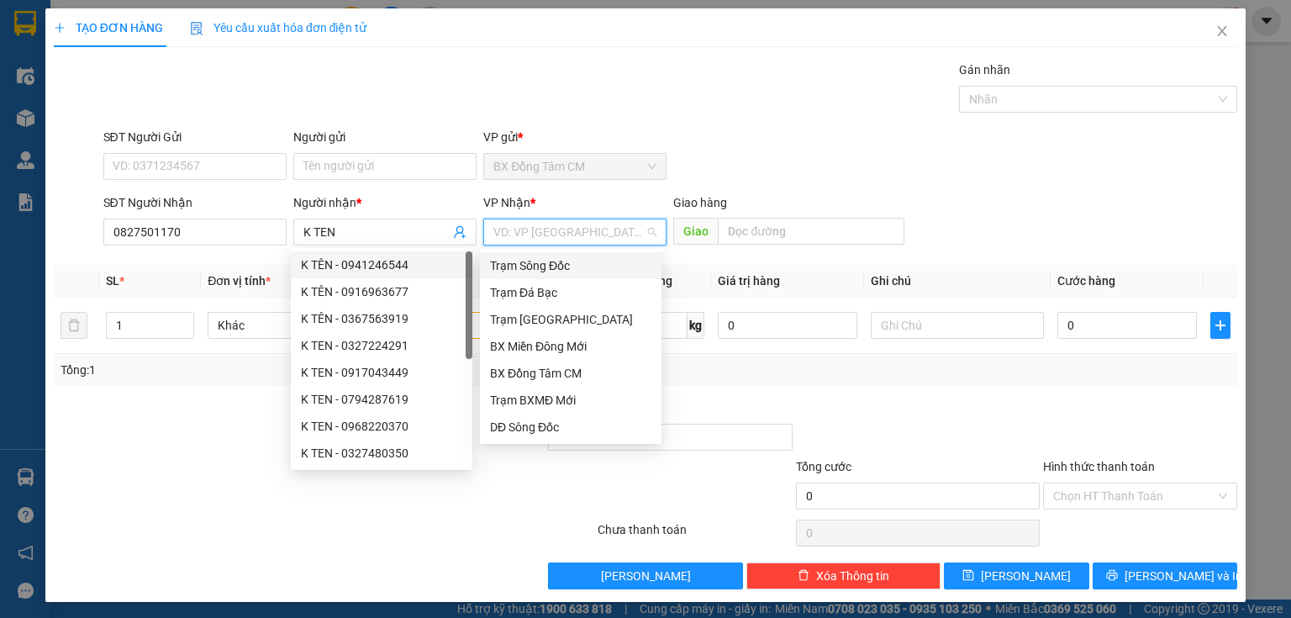
drag, startPoint x: 492, startPoint y: 225, endPoint x: 508, endPoint y: 226, distance: 16.0
click at [506, 225] on input "search" at bounding box center [568, 231] width 151 height 25
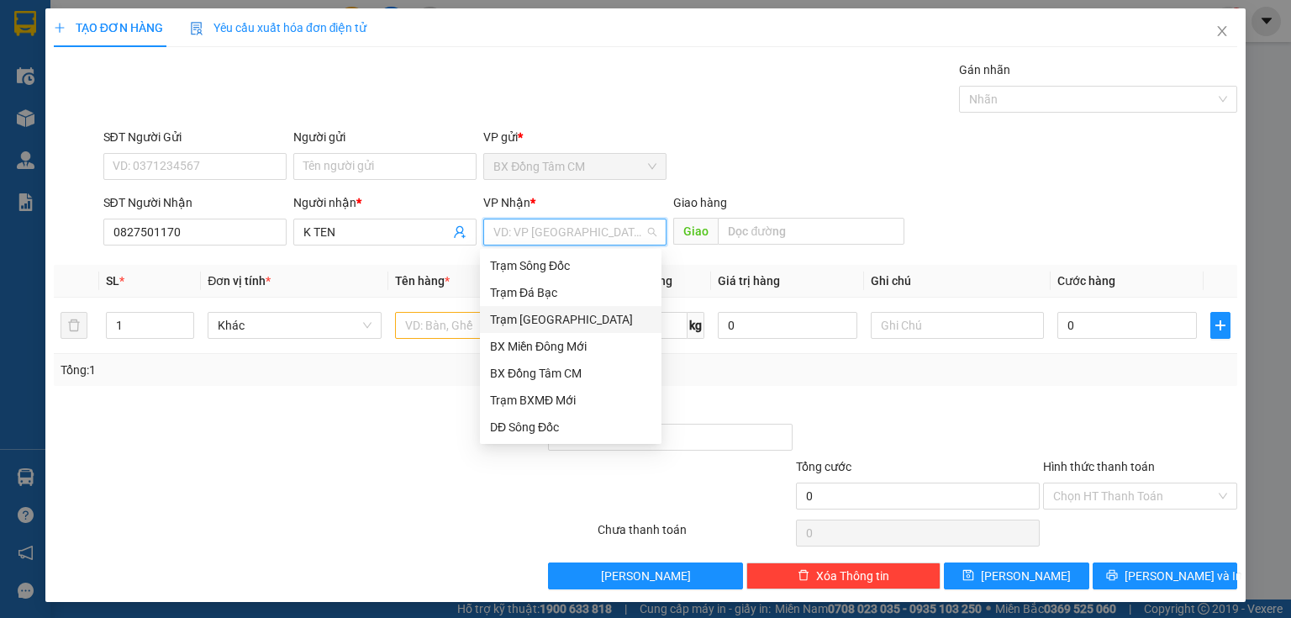
click at [518, 323] on div "Trạm [GEOGRAPHIC_DATA]" at bounding box center [570, 319] width 161 height 18
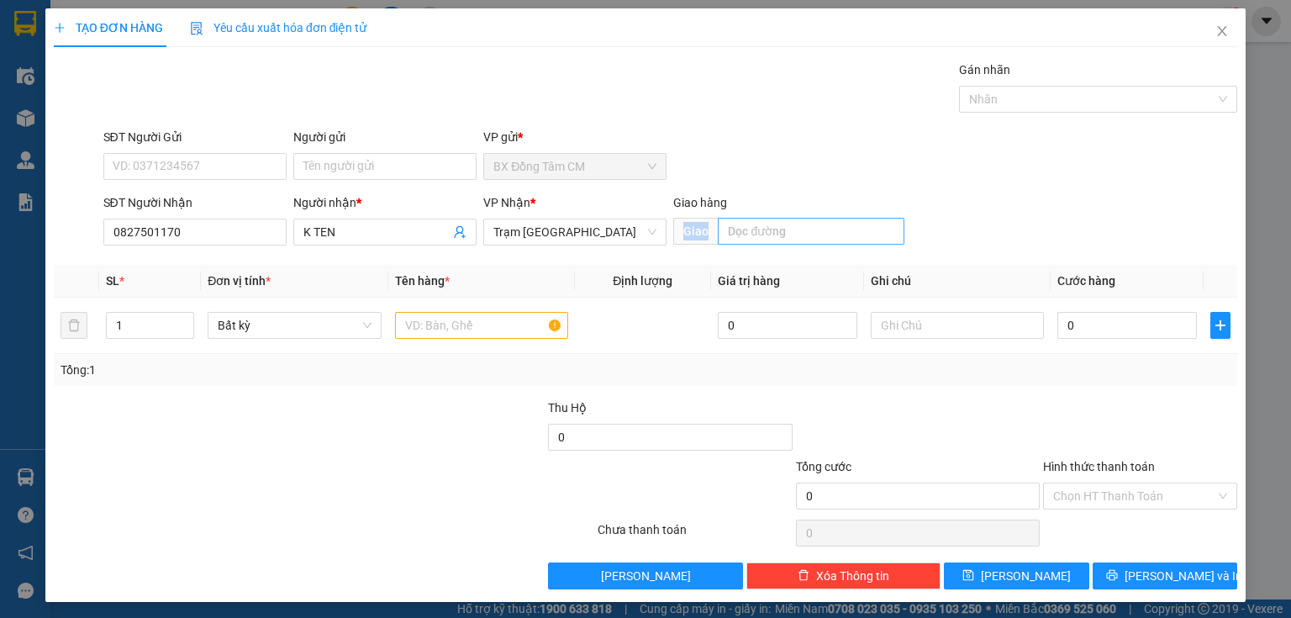
click at [758, 239] on div "Giao hàng Giao" at bounding box center [788, 222] width 231 height 59
click at [758, 239] on input "text" at bounding box center [811, 231] width 187 height 27
click at [482, 319] on input "text" at bounding box center [481, 325] width 173 height 27
drag, startPoint x: 1081, startPoint y: 308, endPoint x: 1062, endPoint y: 353, distance: 49.3
click at [1080, 311] on div "0" at bounding box center [1126, 325] width 139 height 34
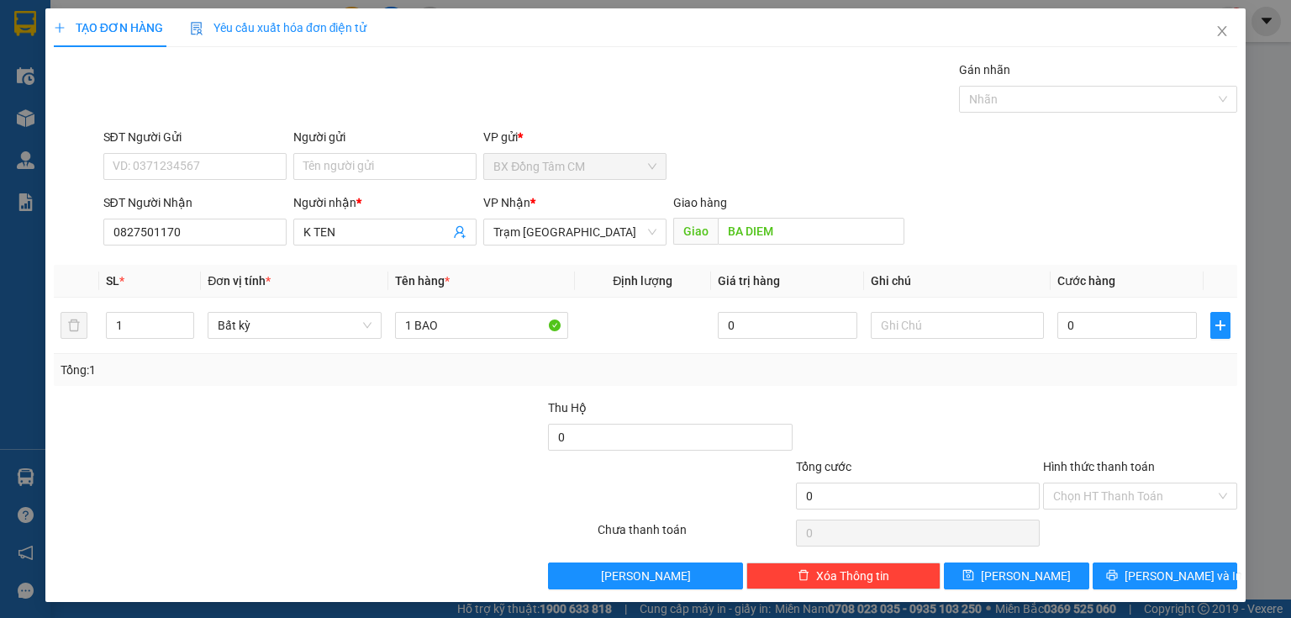
click at [1062, 354] on div "Tổng: 1" at bounding box center [645, 370] width 1183 height 32
click at [1074, 324] on input "0" at bounding box center [1126, 325] width 139 height 27
click at [1089, 495] on input "Hình thức thanh toán" at bounding box center [1134, 495] width 162 height 25
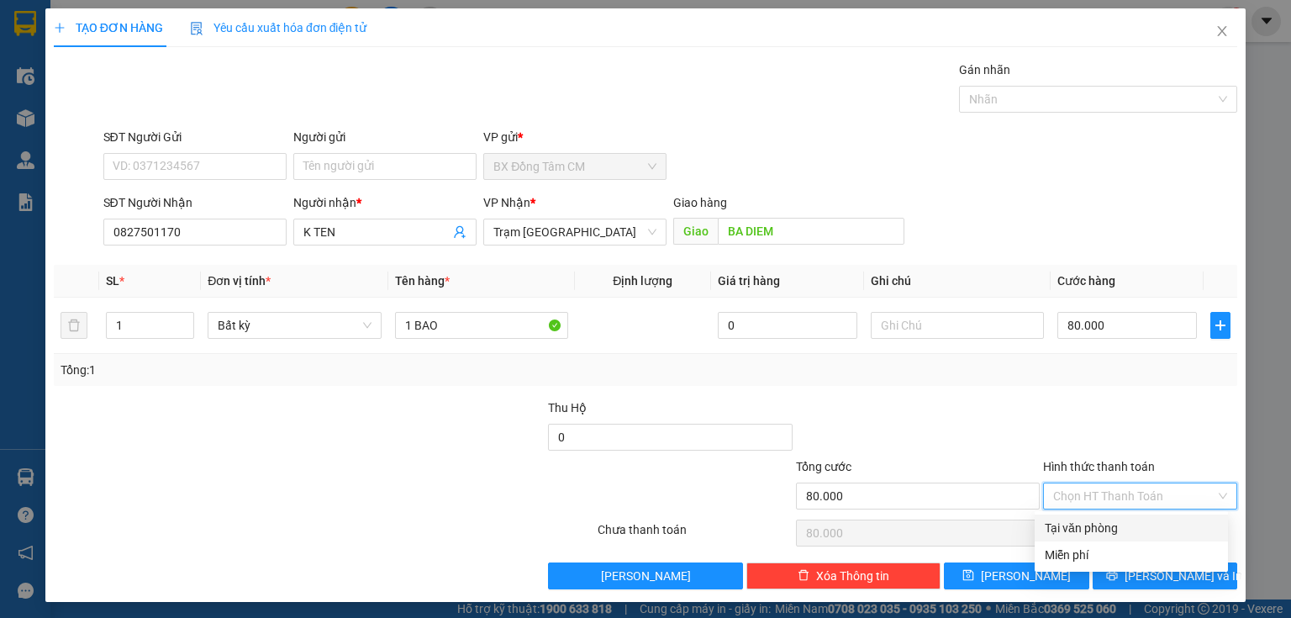
click at [1055, 518] on div "Tại văn phòng" at bounding box center [1130, 527] width 193 height 27
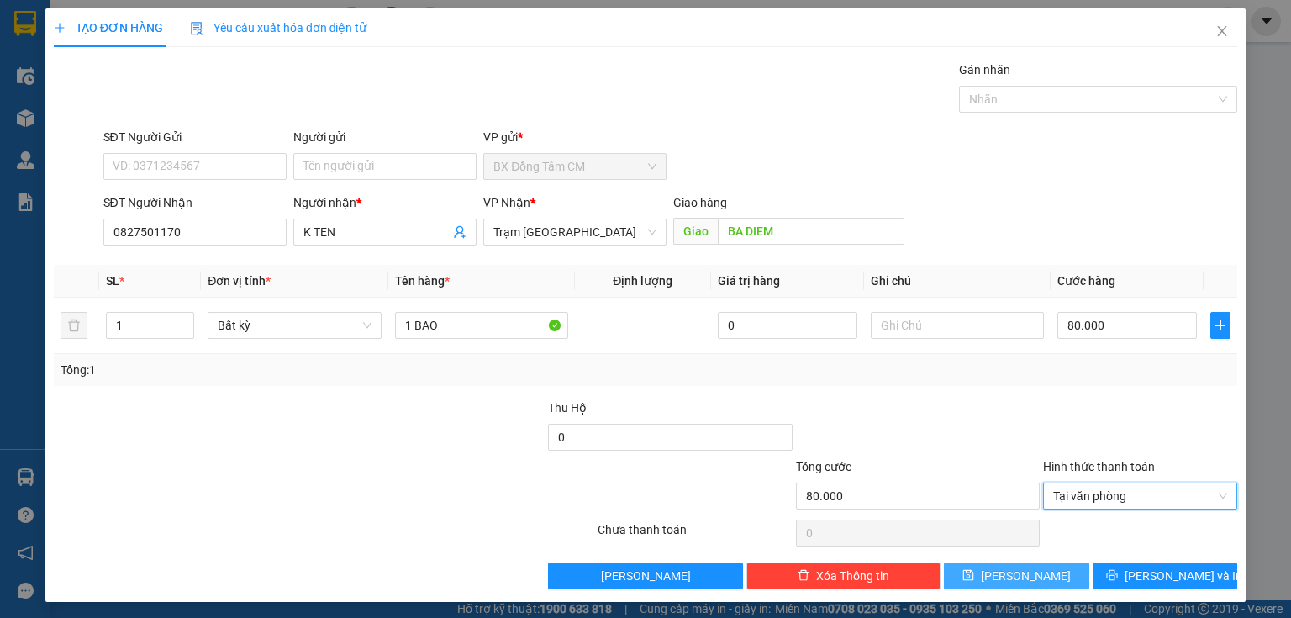
click at [987, 568] on button "[PERSON_NAME]" at bounding box center [1016, 575] width 145 height 27
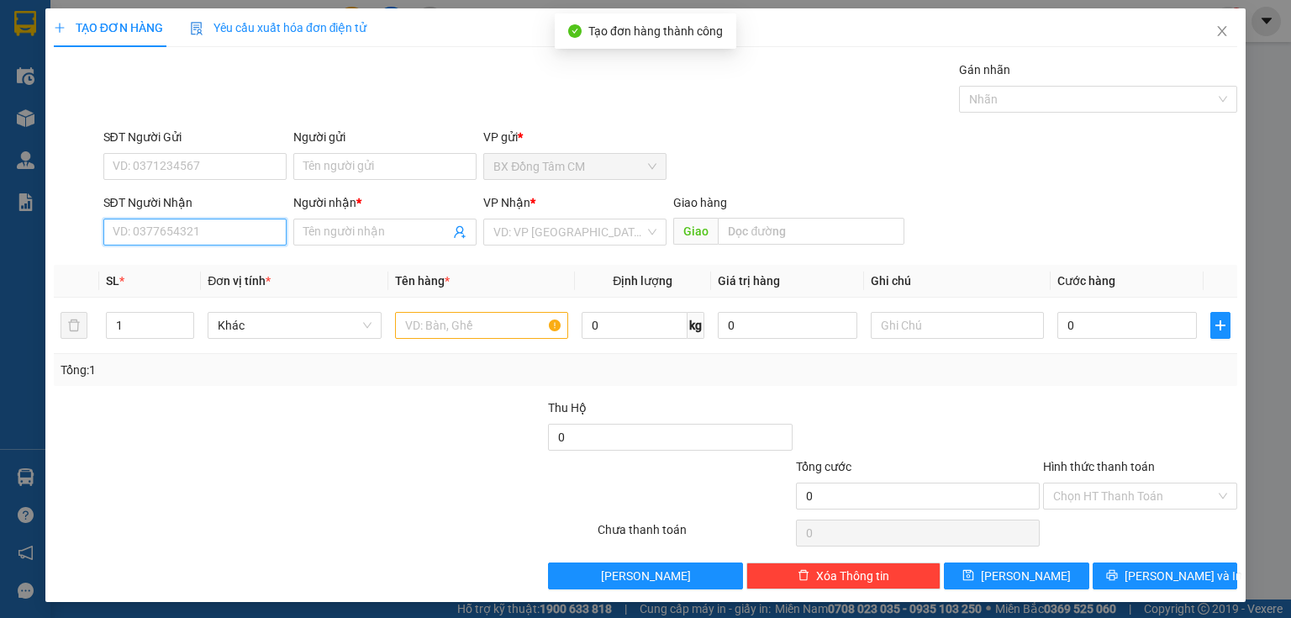
click at [160, 234] on input "SĐT Người Nhận" at bounding box center [194, 231] width 183 height 27
click at [173, 242] on input "0915350" at bounding box center [194, 231] width 183 height 27
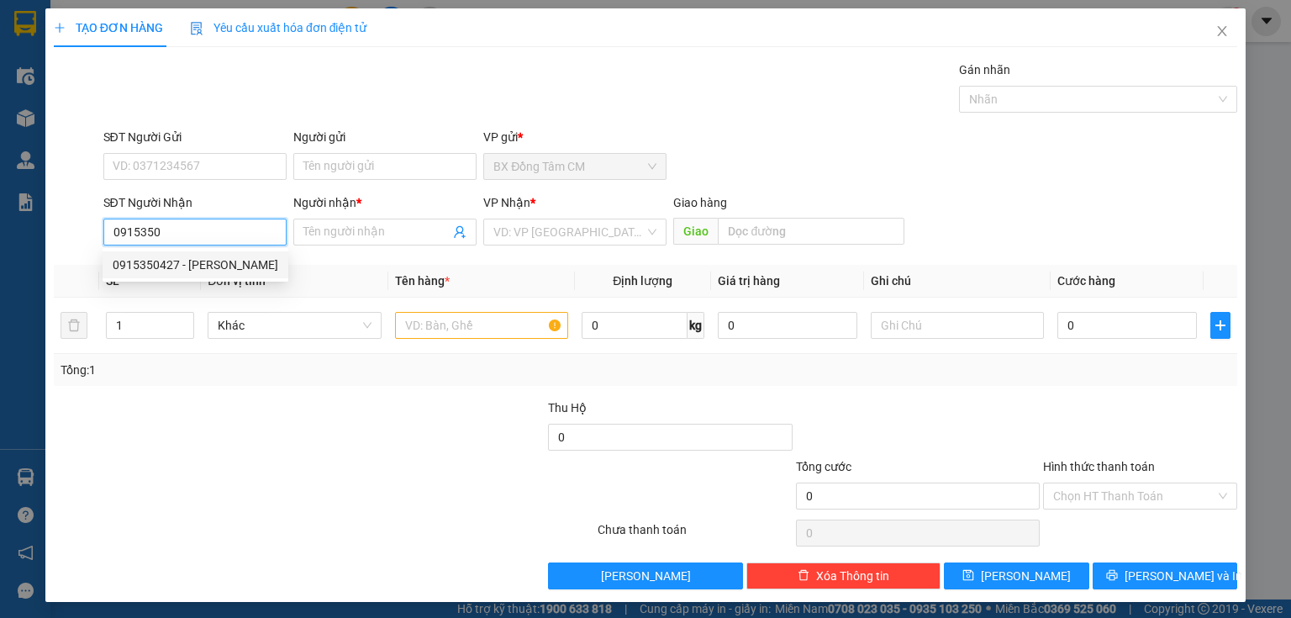
click at [162, 269] on div "0915350427 - HÙNG NGÂN" at bounding box center [196, 264] width 166 height 18
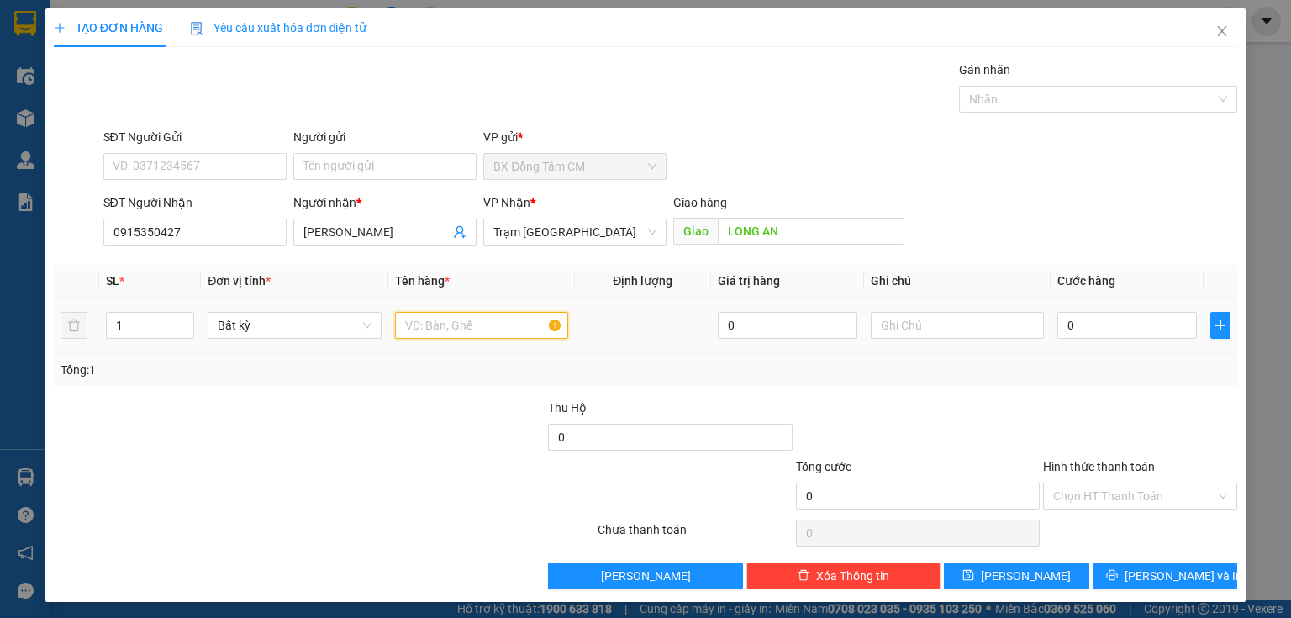
click at [418, 319] on input "text" at bounding box center [481, 325] width 173 height 27
drag, startPoint x: 1096, startPoint y: 323, endPoint x: 1104, endPoint y: 316, distance: 10.8
click at [1096, 323] on input "0" at bounding box center [1126, 325] width 139 height 27
click at [1109, 516] on div "Chọn HT Thanh Toán" at bounding box center [1139, 533] width 197 height 34
click at [1132, 497] on input "Hình thức thanh toán" at bounding box center [1134, 495] width 162 height 25
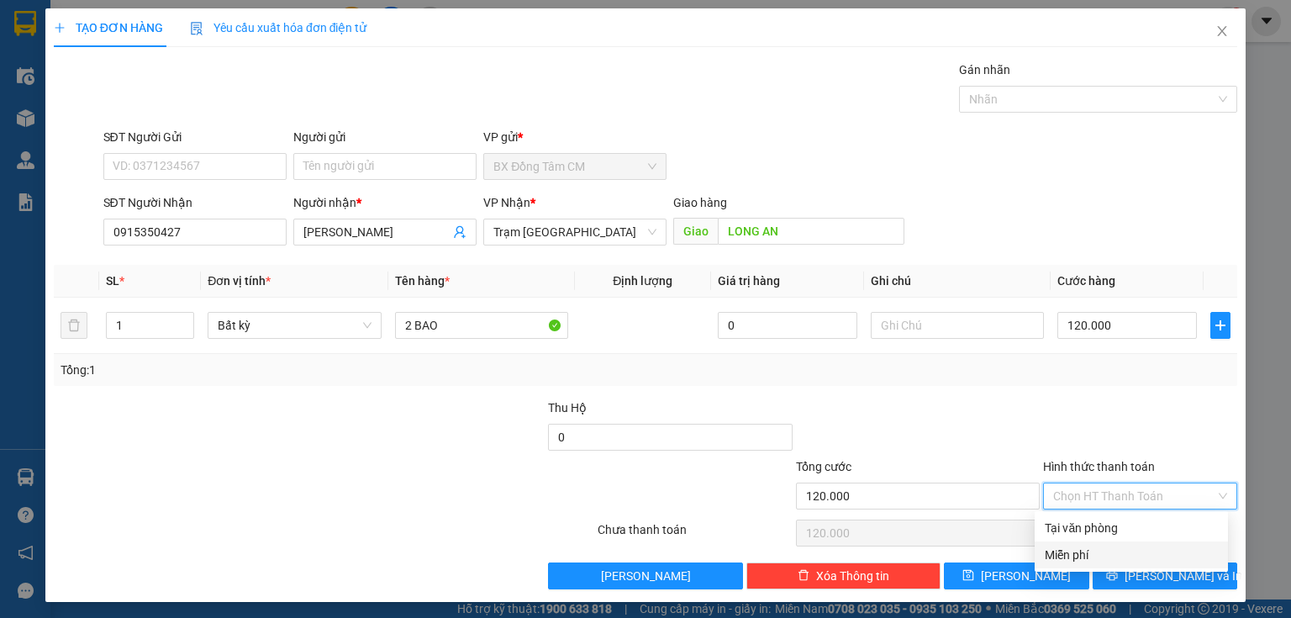
click at [1115, 541] on div "Tại văn phòng Miễn phí" at bounding box center [1130, 541] width 193 height 54
click at [1129, 501] on input "Hình thức thanh toán" at bounding box center [1134, 495] width 162 height 25
click at [1118, 537] on div "Tại văn phòng" at bounding box center [1130, 527] width 193 height 27
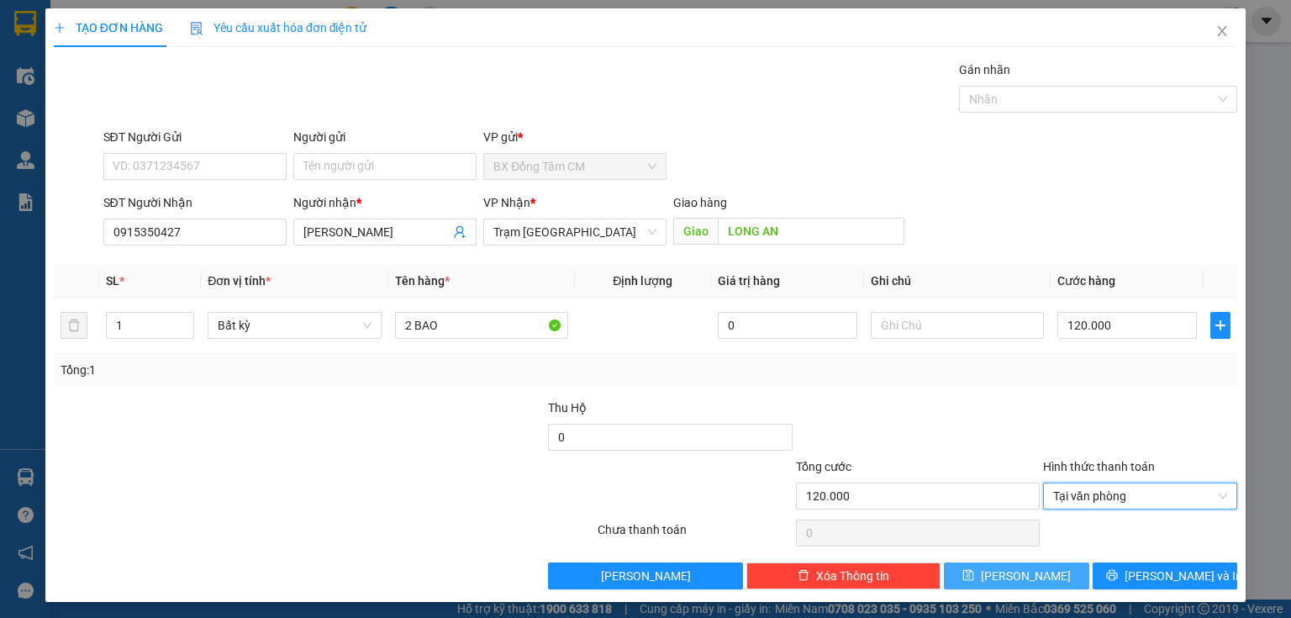
click at [1023, 576] on span "[PERSON_NAME]" at bounding box center [1026, 575] width 90 height 18
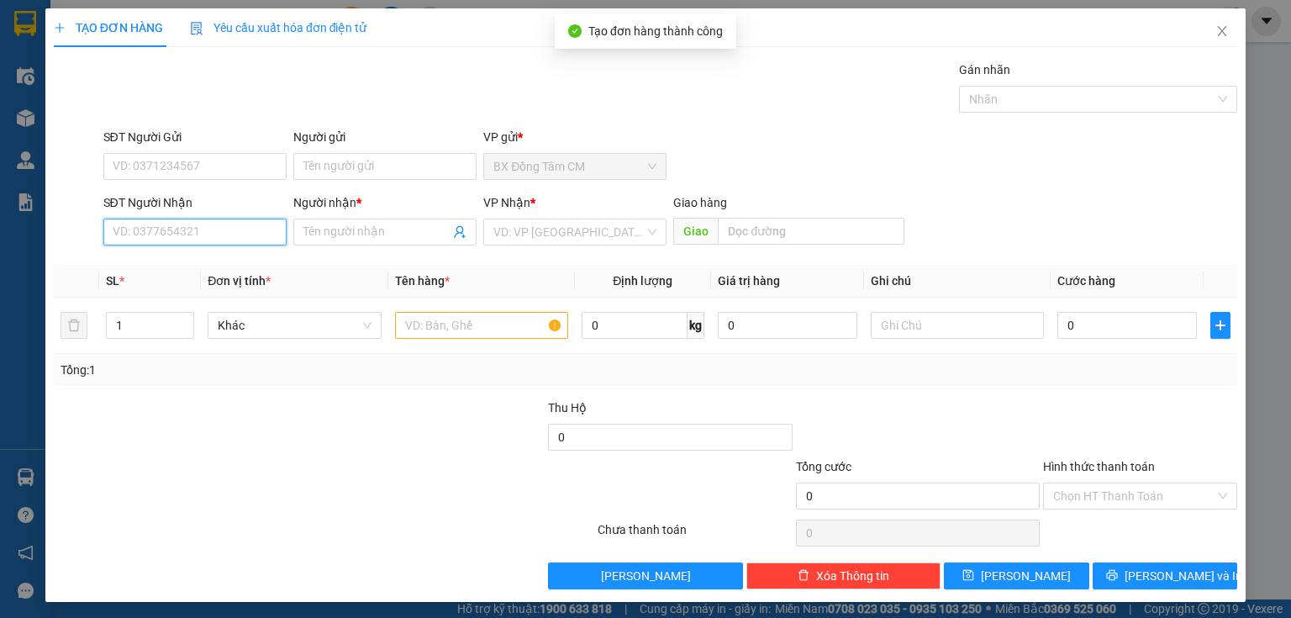
click at [116, 229] on input "SĐT Người Nhận" at bounding box center [194, 231] width 183 height 27
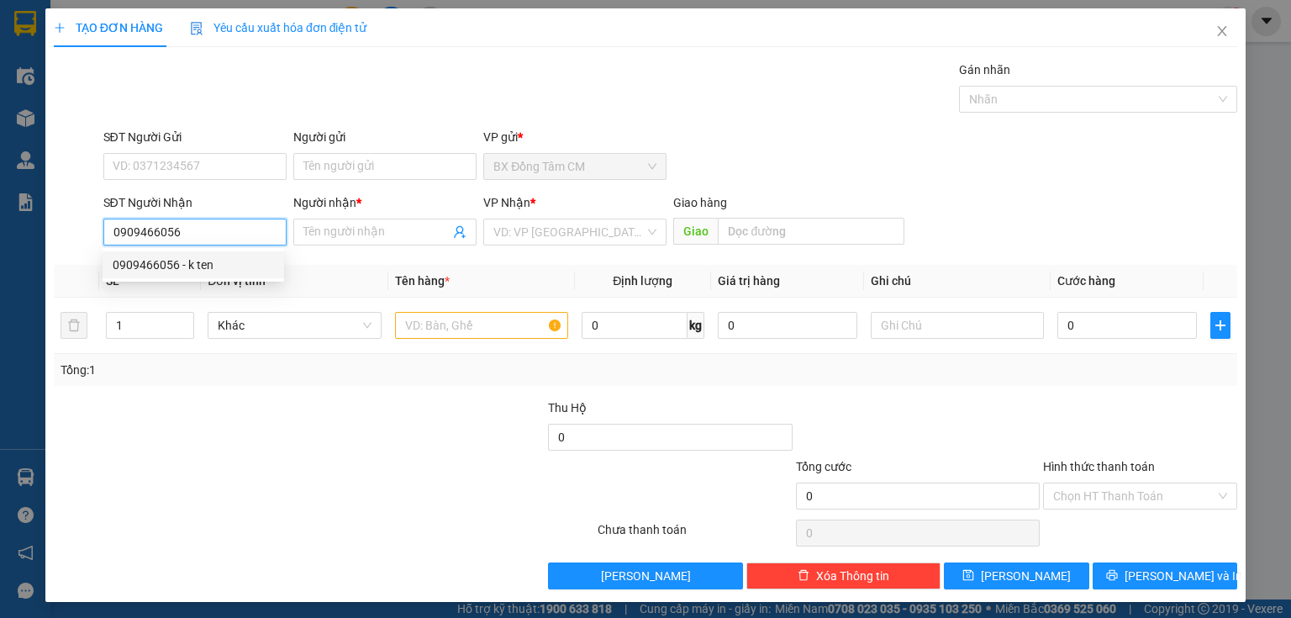
drag, startPoint x: 183, startPoint y: 255, endPoint x: 381, endPoint y: 272, distance: 199.0
click at [192, 255] on div "0909466056 - k ten" at bounding box center [193, 264] width 161 height 18
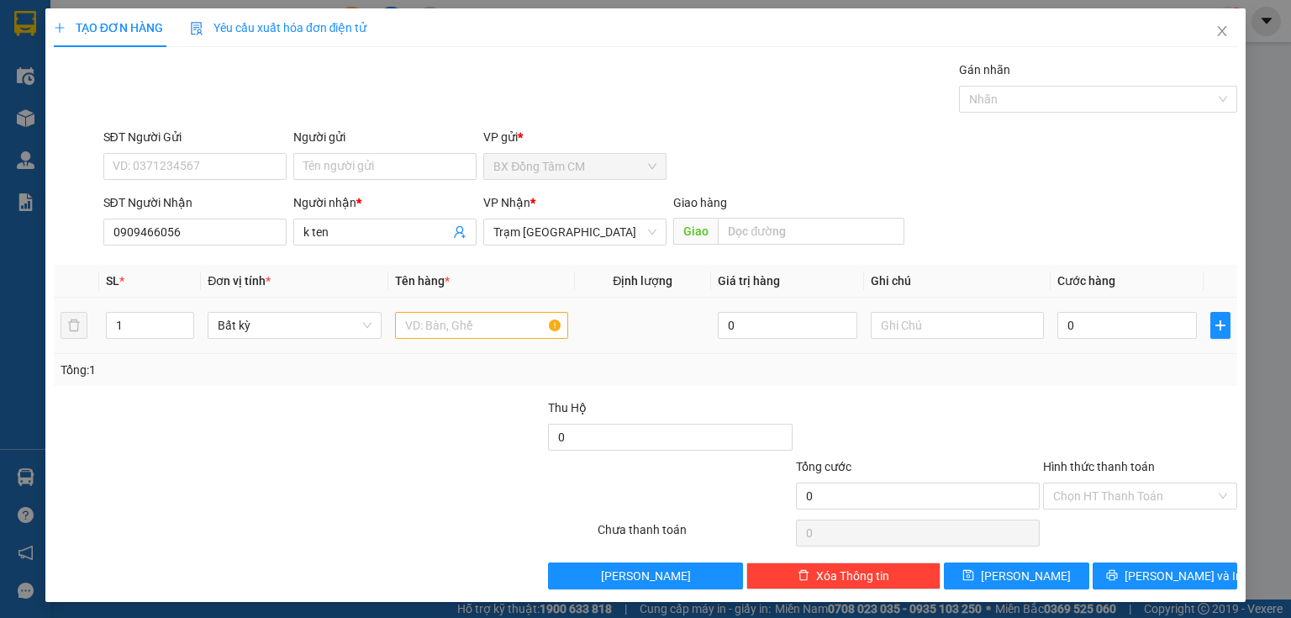
drag, startPoint x: 497, startPoint y: 309, endPoint x: 481, endPoint y: 319, distance: 18.9
click at [481, 319] on div at bounding box center [481, 325] width 173 height 34
click at [480, 320] on input "text" at bounding box center [481, 325] width 173 height 27
drag, startPoint x: 1055, startPoint y: 304, endPoint x: 1045, endPoint y: 308, distance: 10.2
click at [1051, 306] on td "0" at bounding box center [1126, 325] width 153 height 56
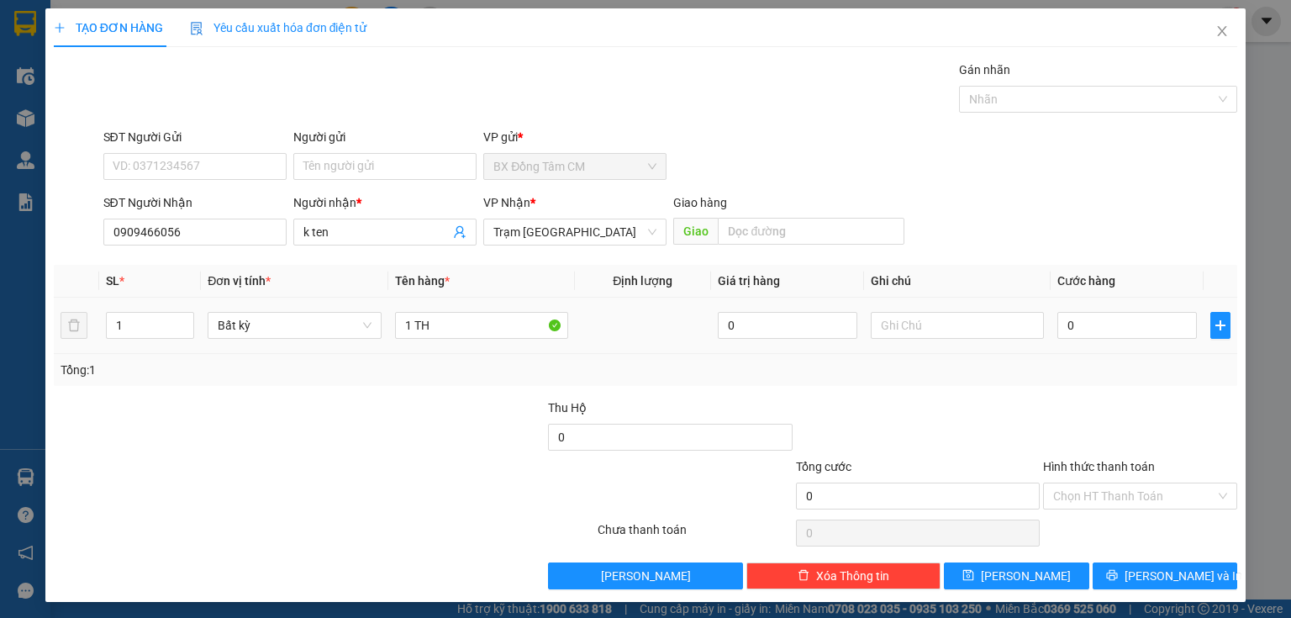
drag, startPoint x: 1045, startPoint y: 308, endPoint x: 1056, endPoint y: 310, distance: 11.1
click at [1055, 309] on td "0" at bounding box center [1126, 325] width 153 height 56
click at [1129, 339] on div "0" at bounding box center [1126, 325] width 139 height 34
click at [1123, 324] on input "0" at bounding box center [1126, 325] width 139 height 27
click at [1132, 494] on input "Hình thức thanh toán" at bounding box center [1134, 495] width 162 height 25
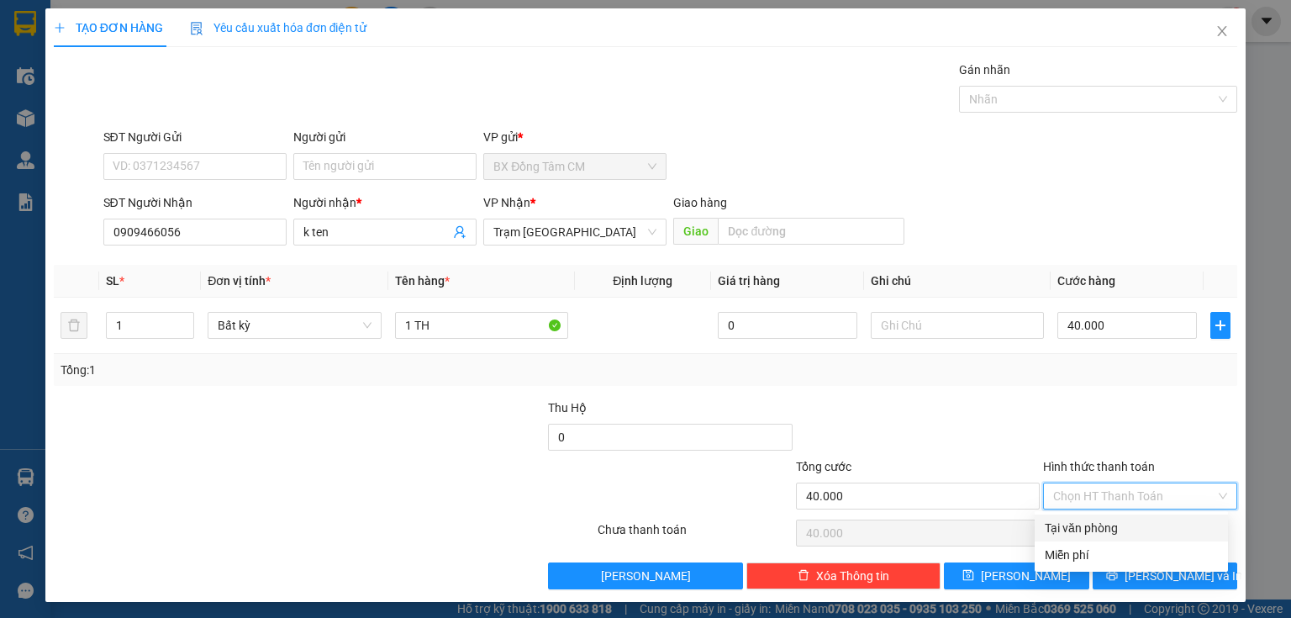
click at [1104, 528] on div "Tại văn phòng" at bounding box center [1130, 527] width 173 height 18
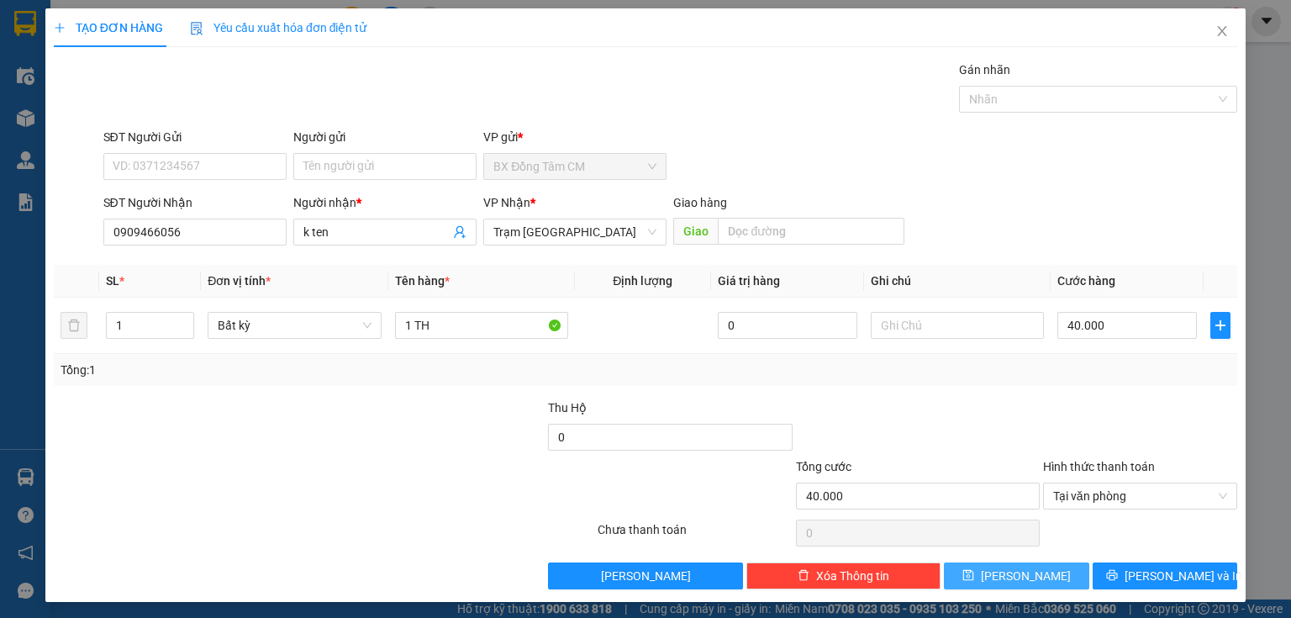
drag, startPoint x: 995, startPoint y: 569, endPoint x: 928, endPoint y: 508, distance: 91.0
click at [974, 570] on icon "save" at bounding box center [968, 575] width 11 height 11
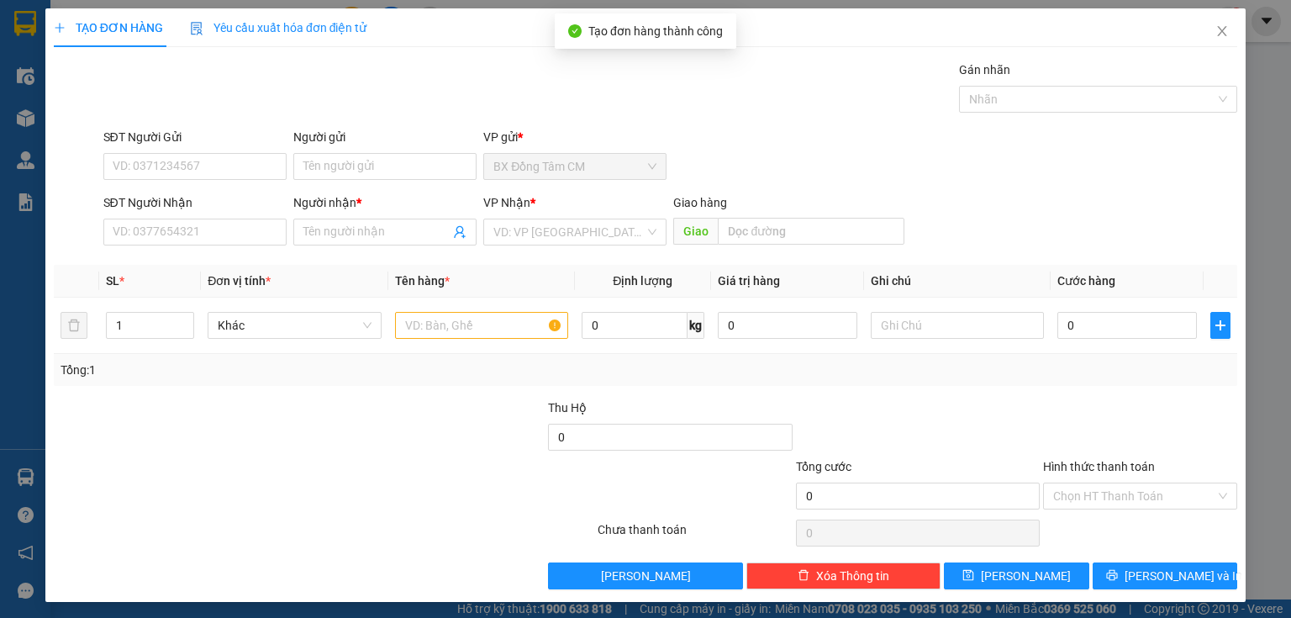
click at [188, 245] on div "SĐT Người Nhận VD: 0377654321" at bounding box center [194, 222] width 183 height 59
click at [189, 237] on input "SĐT Người Nhận" at bounding box center [194, 231] width 183 height 27
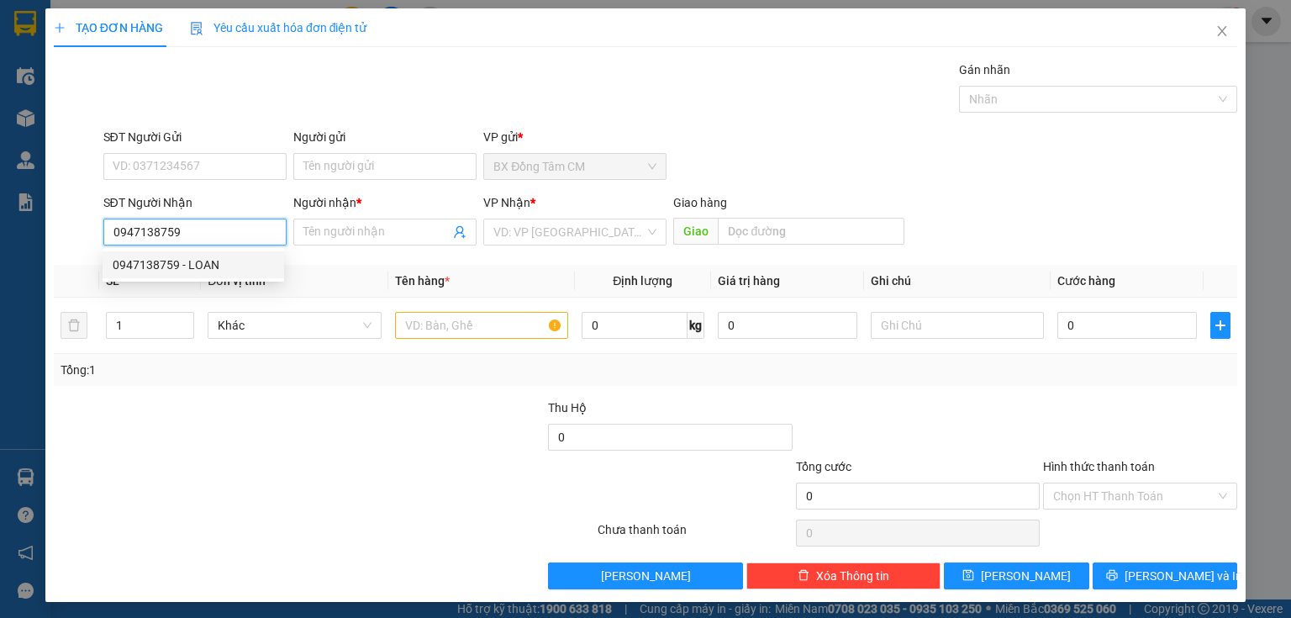
click at [168, 255] on div "0947138759 - LOAN" at bounding box center [194, 264] width 182 height 27
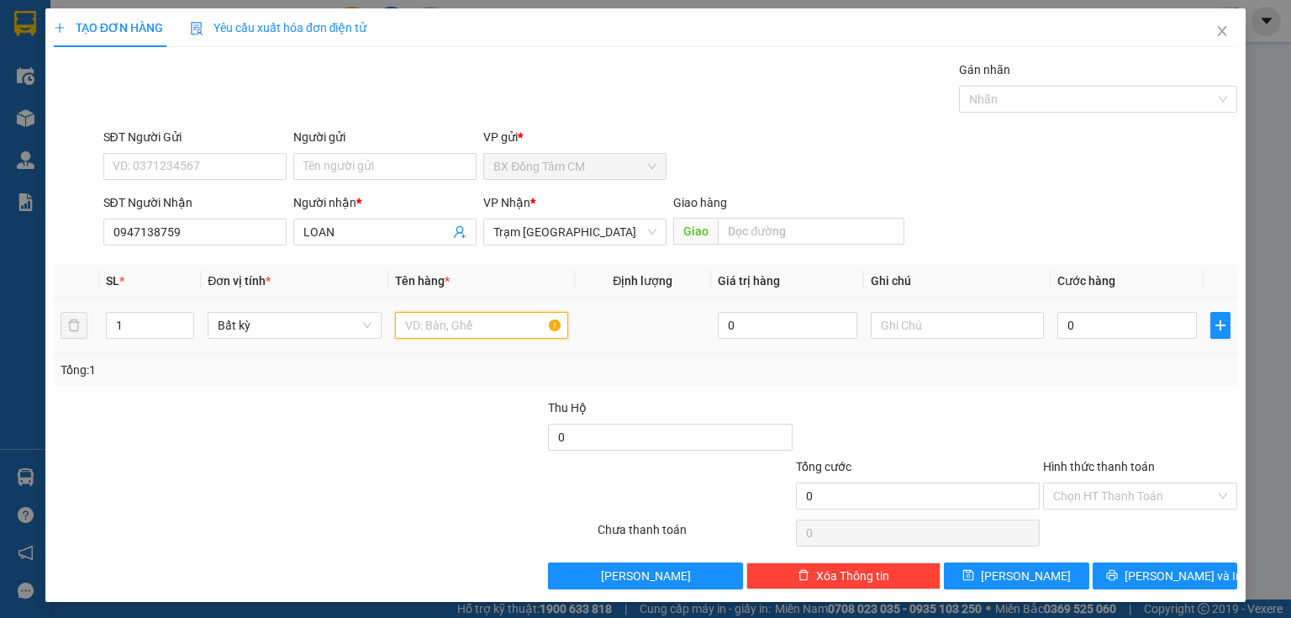
click at [420, 334] on input "text" at bounding box center [481, 325] width 173 height 27
click at [1082, 312] on div "0" at bounding box center [1126, 325] width 139 height 34
click at [1071, 324] on input "0" at bounding box center [1126, 325] width 139 height 27
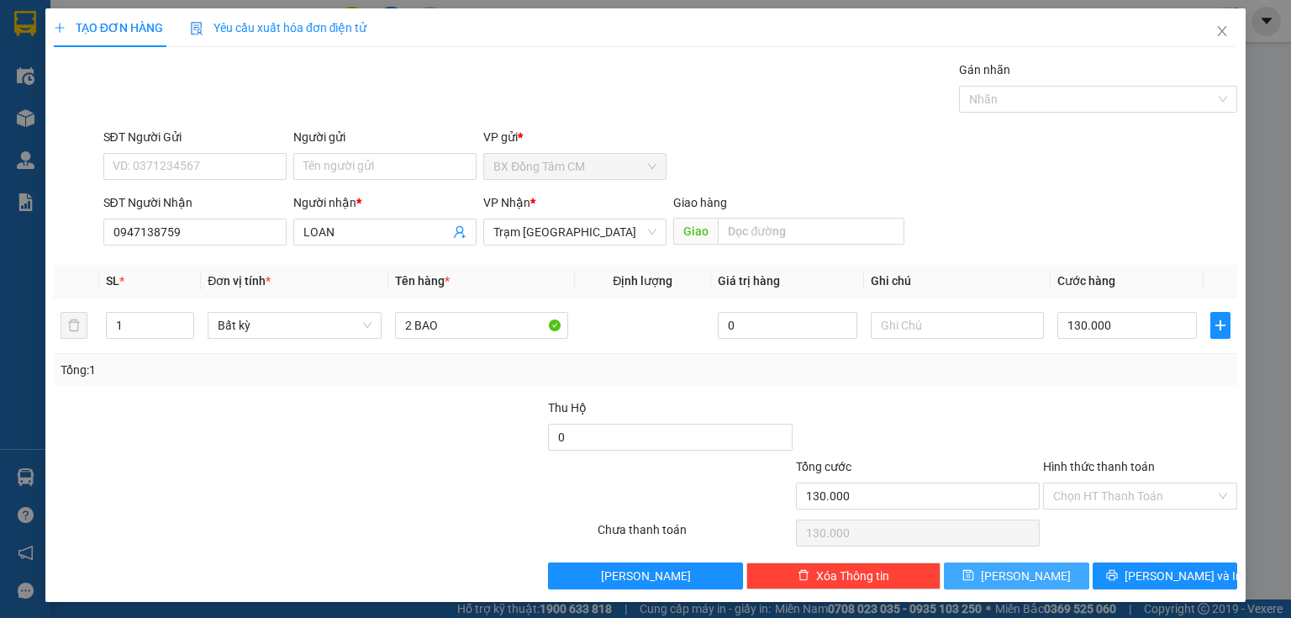
click at [1010, 576] on span "[PERSON_NAME]" at bounding box center [1026, 575] width 90 height 18
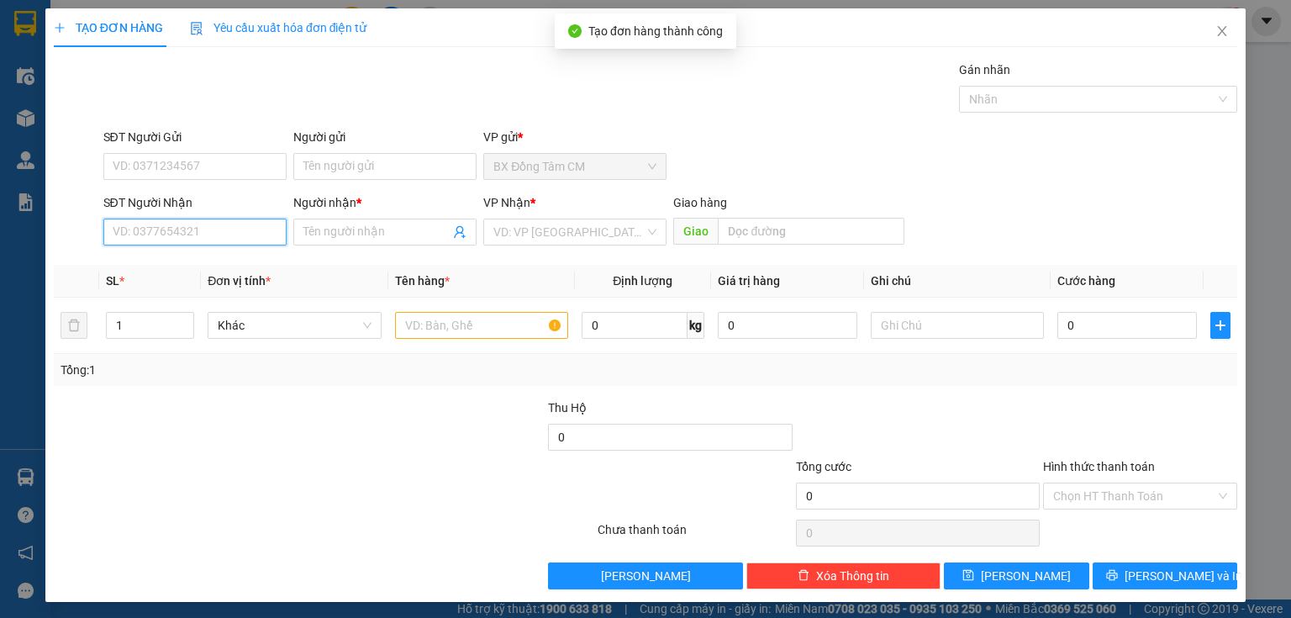
click at [148, 224] on input "SĐT Người Nhận" at bounding box center [194, 231] width 183 height 27
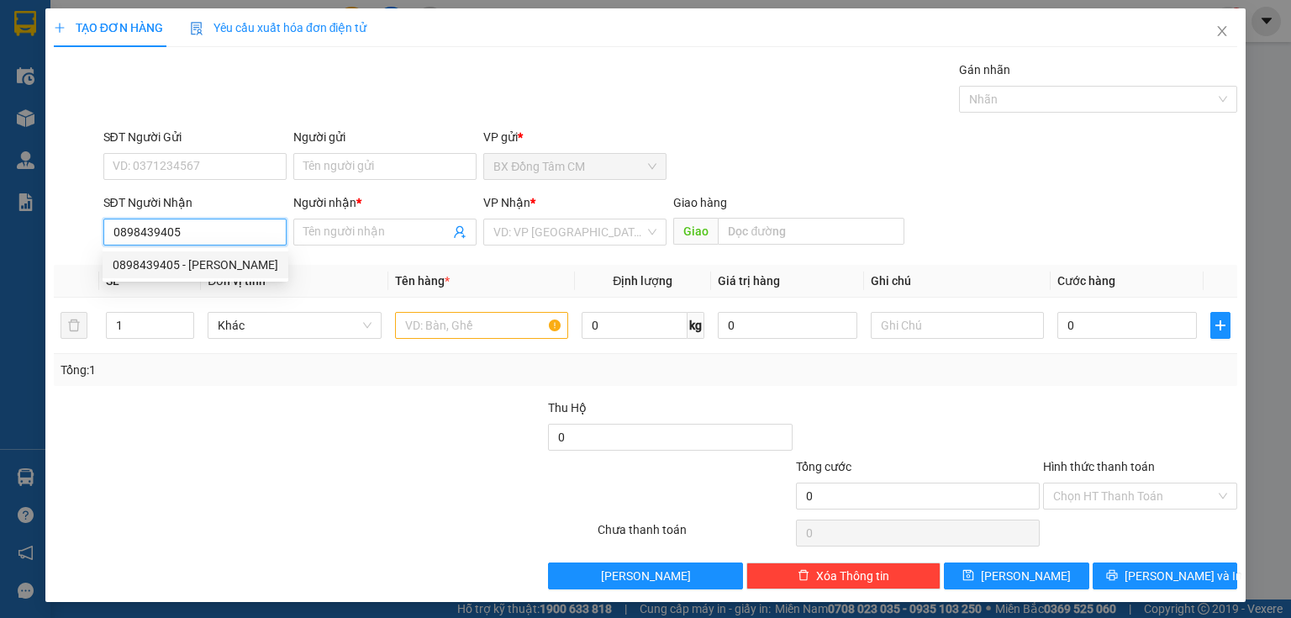
drag, startPoint x: 225, startPoint y: 269, endPoint x: 410, endPoint y: 319, distance: 191.6
click at [227, 269] on div "0898439405 - VÂN" at bounding box center [196, 264] width 166 height 18
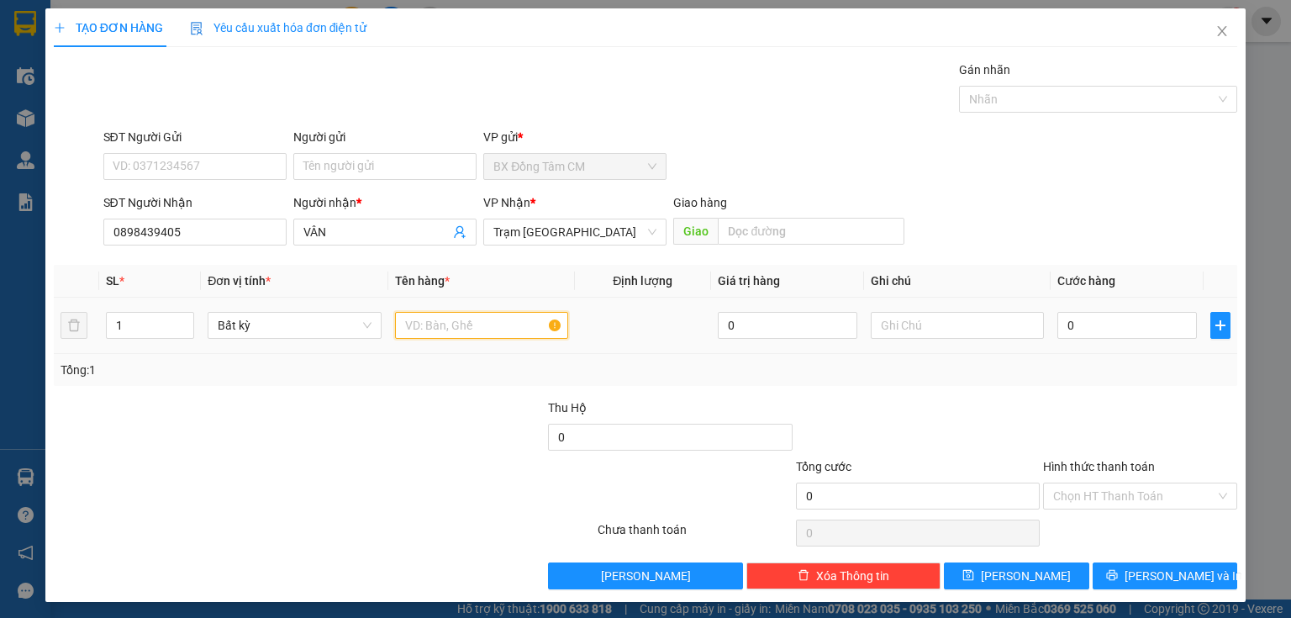
click at [443, 330] on input "text" at bounding box center [481, 325] width 173 height 27
click at [1109, 323] on input "0" at bounding box center [1126, 325] width 139 height 27
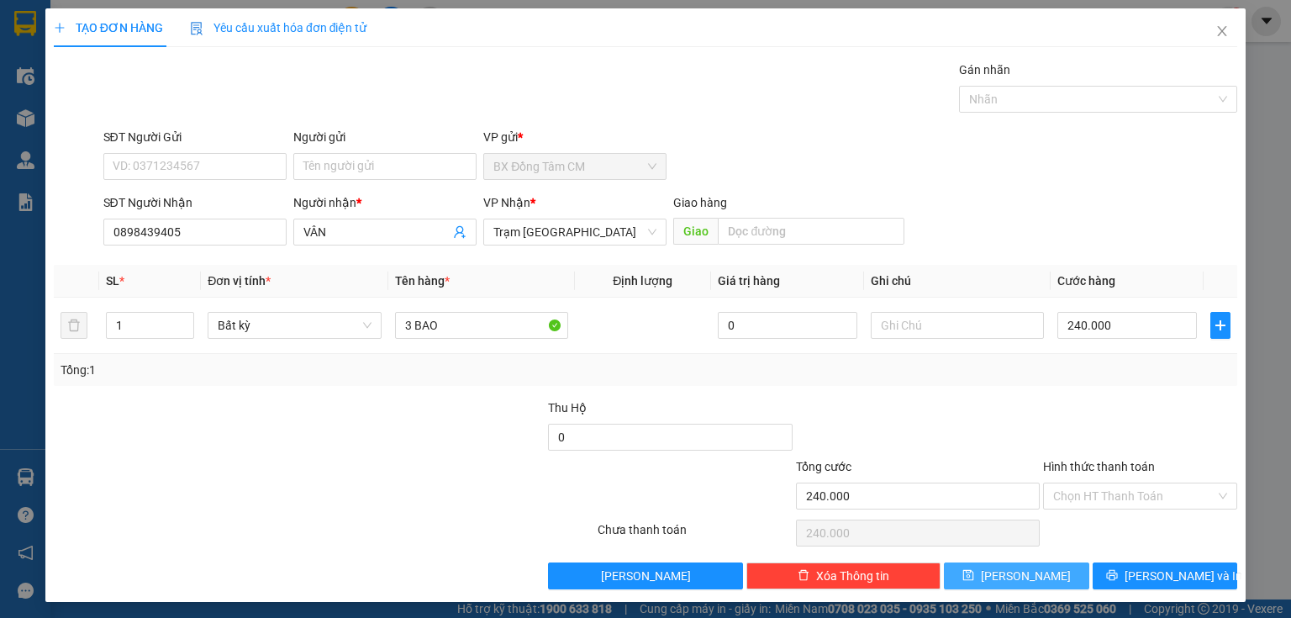
click at [961, 577] on button "[PERSON_NAME]" at bounding box center [1016, 575] width 145 height 27
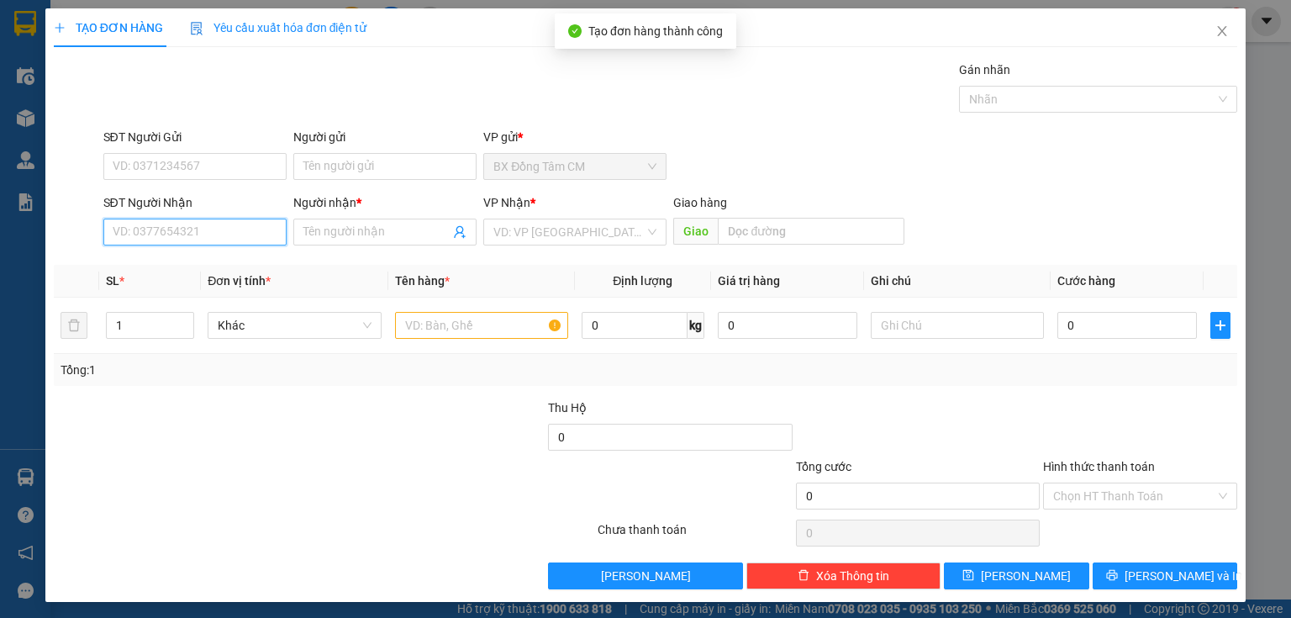
click at [176, 222] on input "SĐT Người Nhận" at bounding box center [194, 231] width 183 height 27
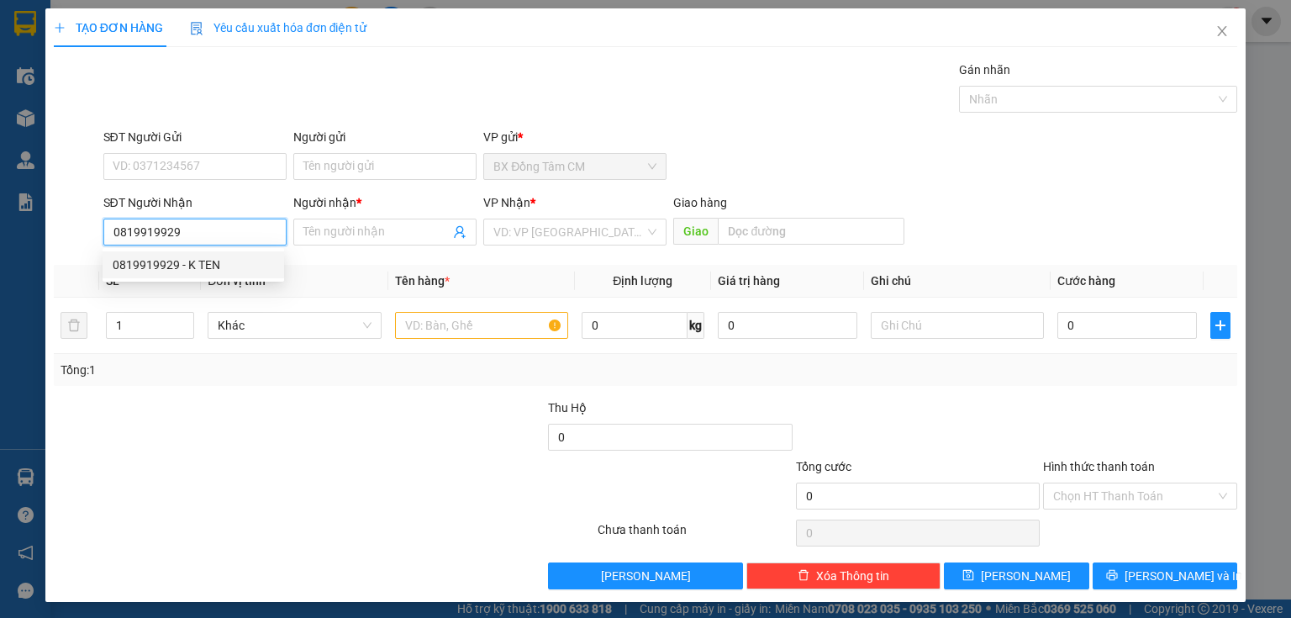
drag, startPoint x: 212, startPoint y: 276, endPoint x: 240, endPoint y: 279, distance: 28.8
click at [215, 275] on div "0819919929 - K TEN" at bounding box center [194, 264] width 182 height 27
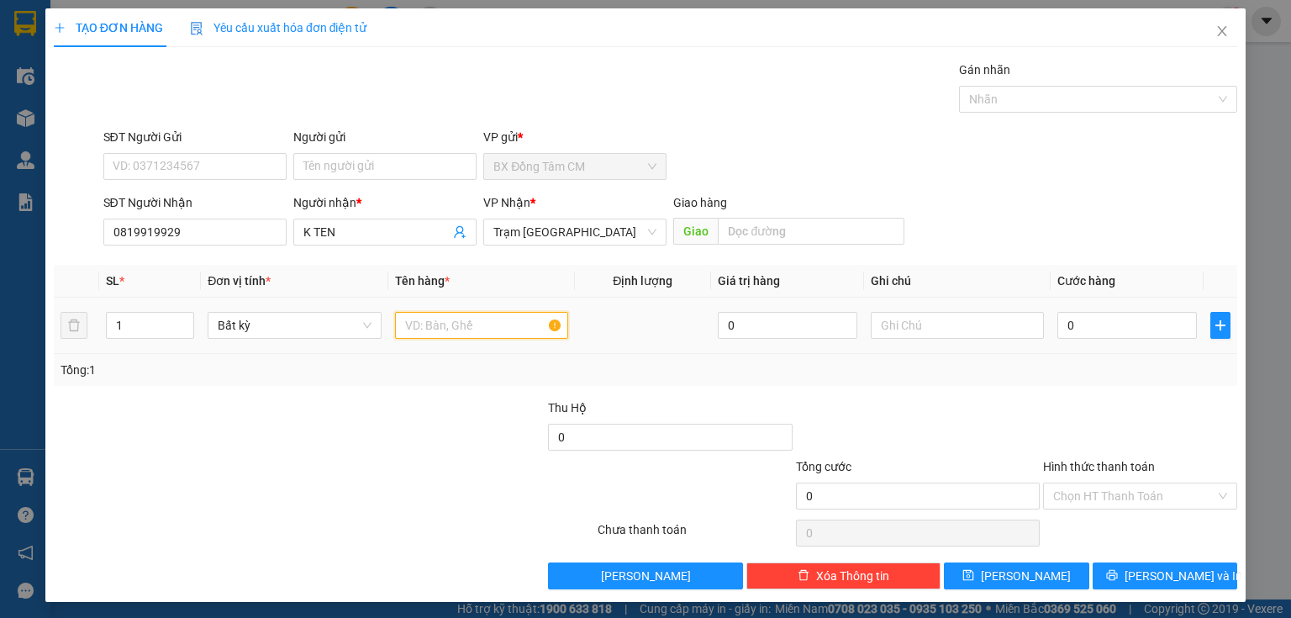
click at [483, 331] on input "text" at bounding box center [481, 325] width 173 height 27
click at [1127, 497] on input "Hình thức thanh toán" at bounding box center [1134, 495] width 162 height 25
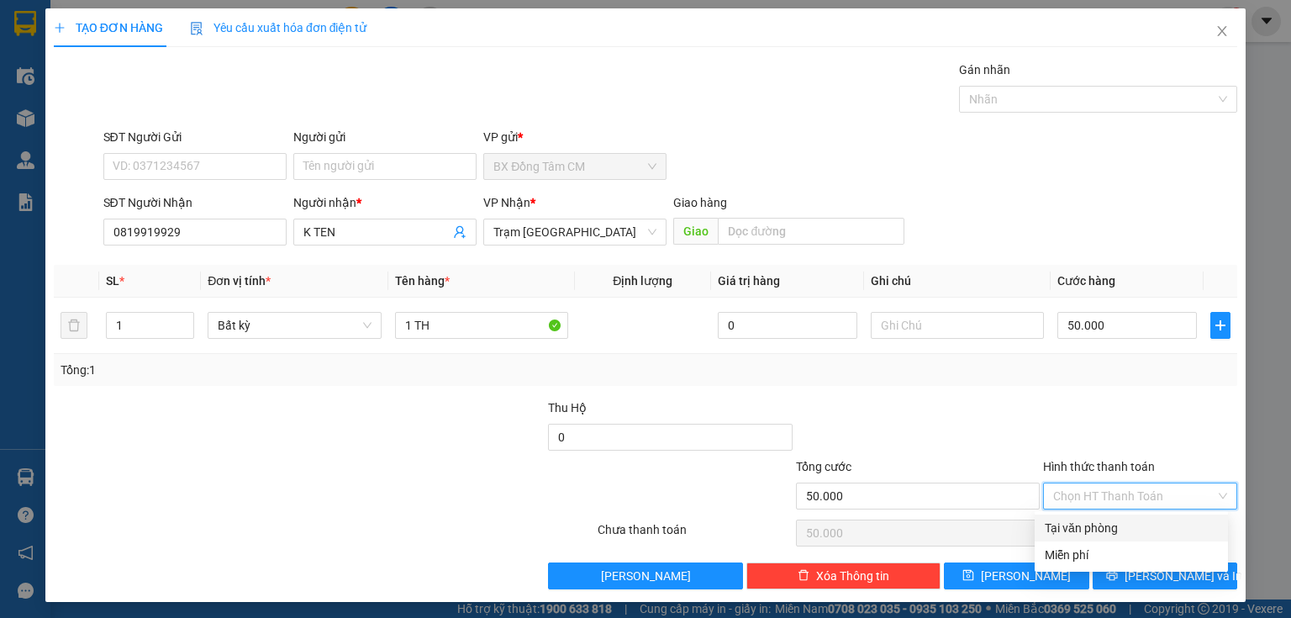
click at [1121, 519] on div "Tại văn phòng" at bounding box center [1130, 527] width 173 height 18
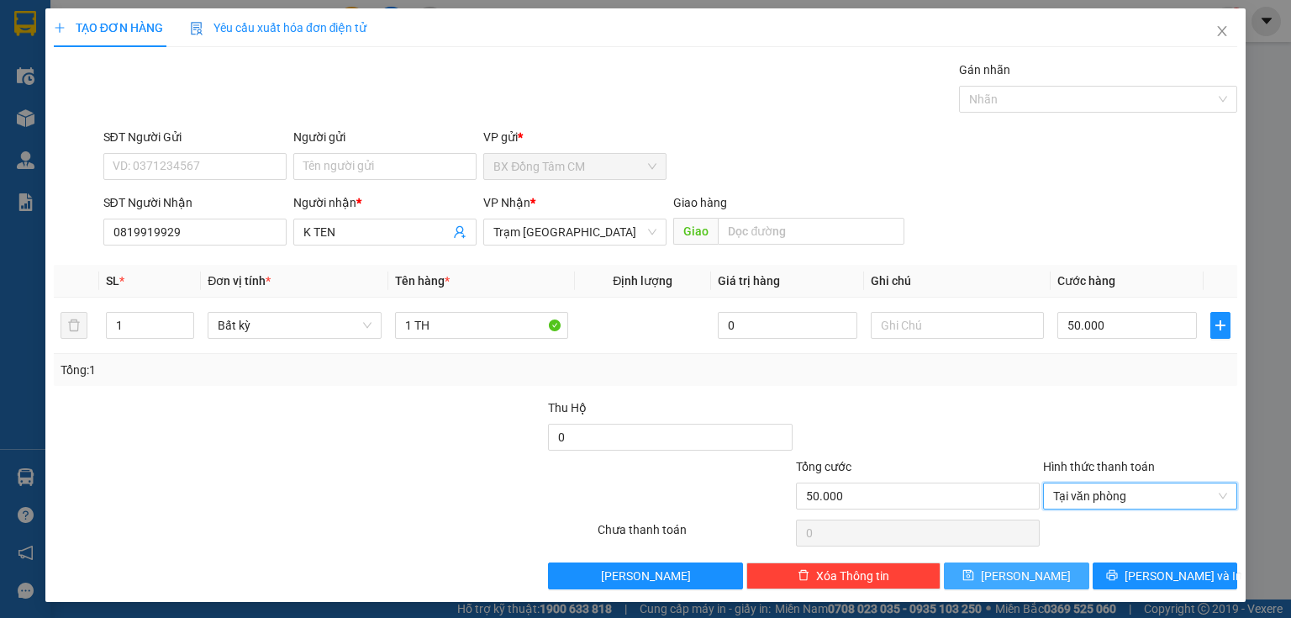
click at [976, 582] on button "[PERSON_NAME]" at bounding box center [1016, 575] width 145 height 27
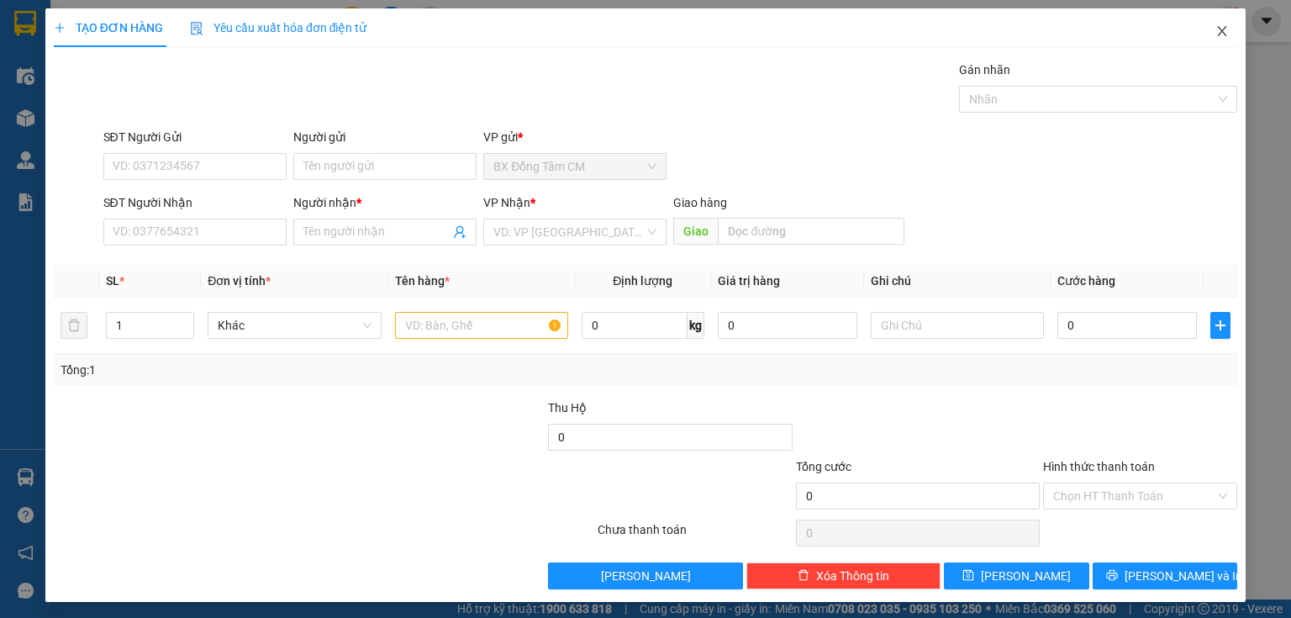
click at [1215, 33] on icon "close" at bounding box center [1221, 30] width 13 height 13
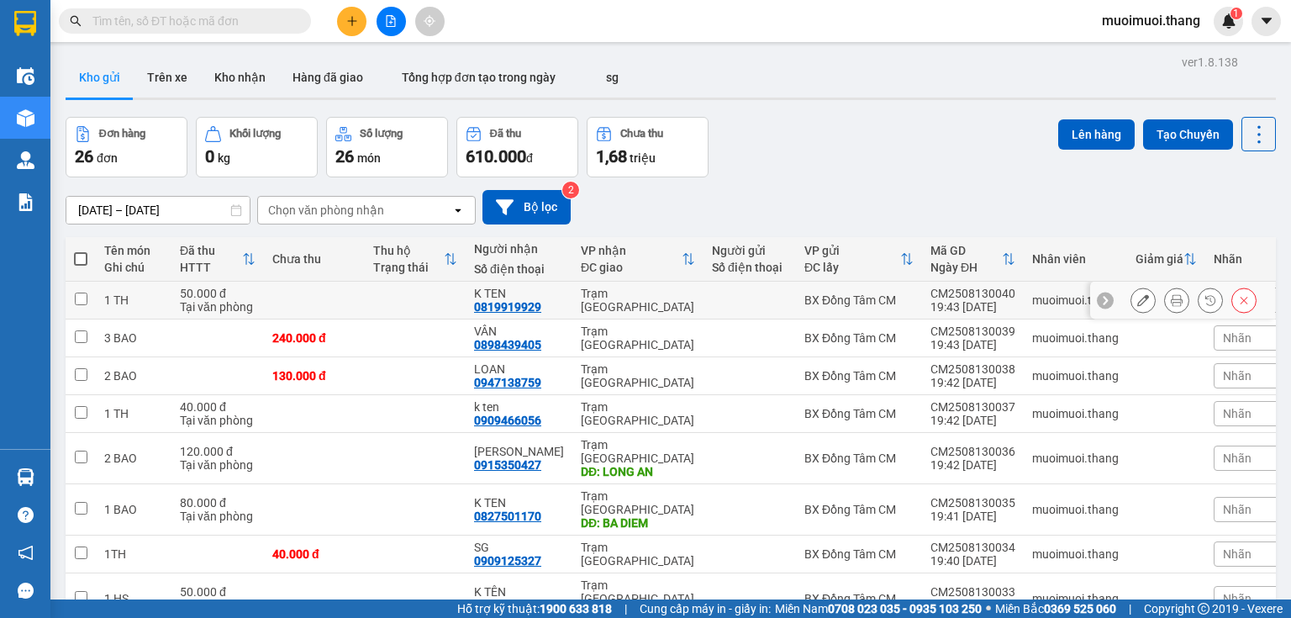
click at [545, 297] on div "K TEN" at bounding box center [519, 293] width 90 height 13
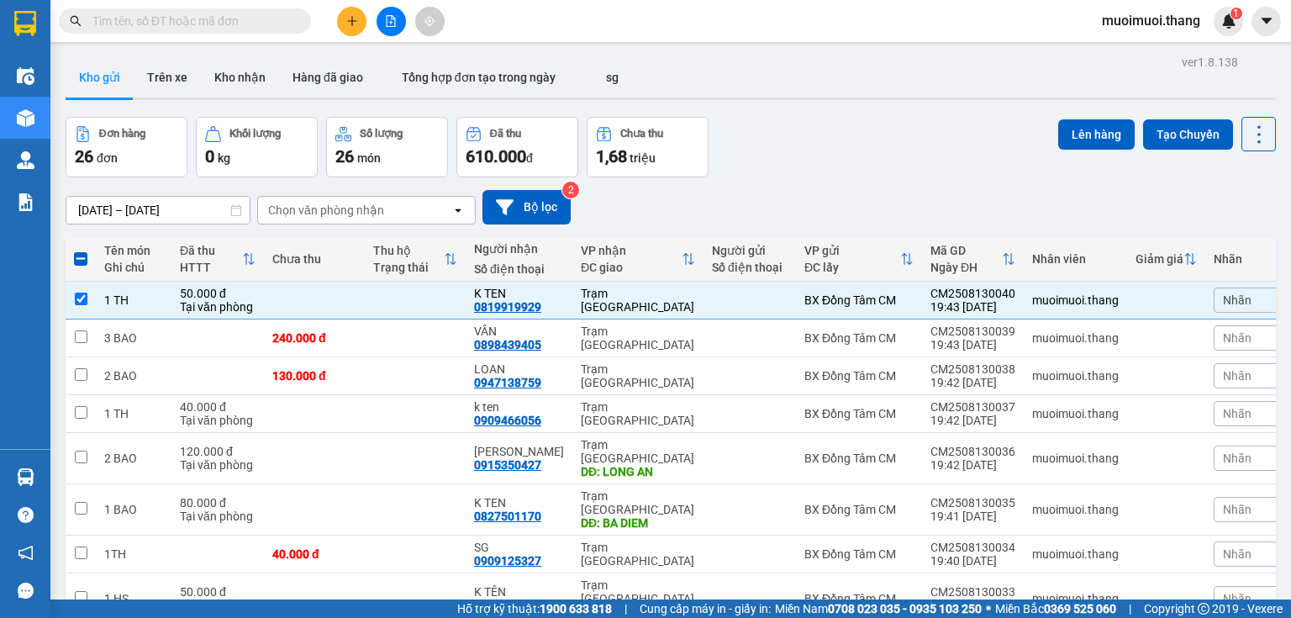
click at [355, 35] on div at bounding box center [391, 21] width 126 height 29
click at [355, 21] on icon "plus" at bounding box center [352, 21] width 12 height 12
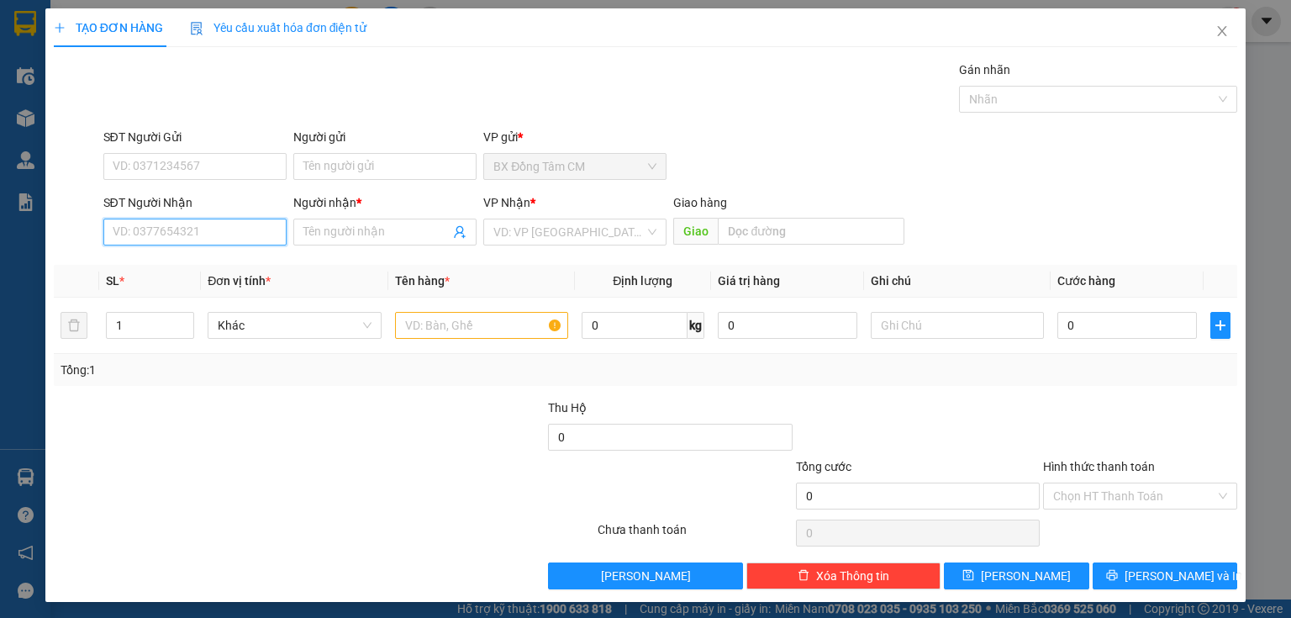
click at [191, 245] on div "SĐT Người Nhận VD: 0377654321" at bounding box center [194, 222] width 183 height 59
click at [176, 279] on div "0327340778 0327340778 - K TEN" at bounding box center [194, 265] width 182 height 34
click at [227, 239] on input "0327340" at bounding box center [194, 231] width 183 height 27
click at [225, 266] on div "0327340778 - K TEN" at bounding box center [193, 264] width 161 height 18
click at [494, 335] on input "text" at bounding box center [481, 325] width 173 height 27
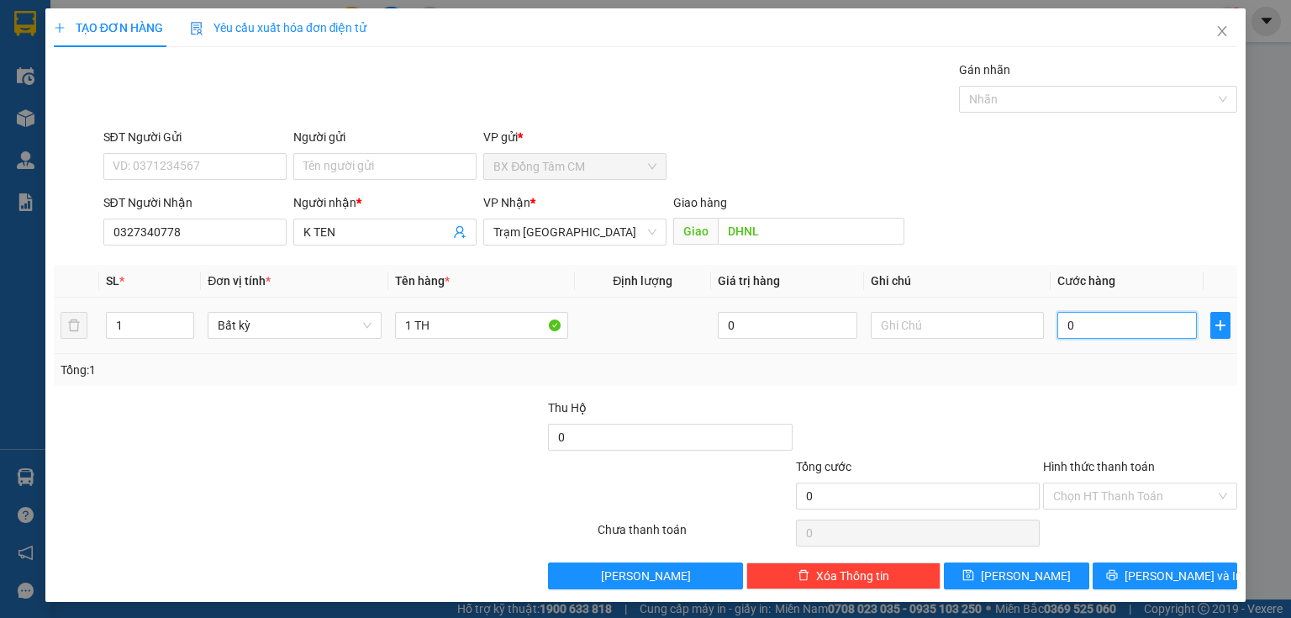
click at [1057, 313] on input "0" at bounding box center [1126, 325] width 139 height 27
click at [958, 571] on button "[PERSON_NAME]" at bounding box center [1016, 575] width 145 height 27
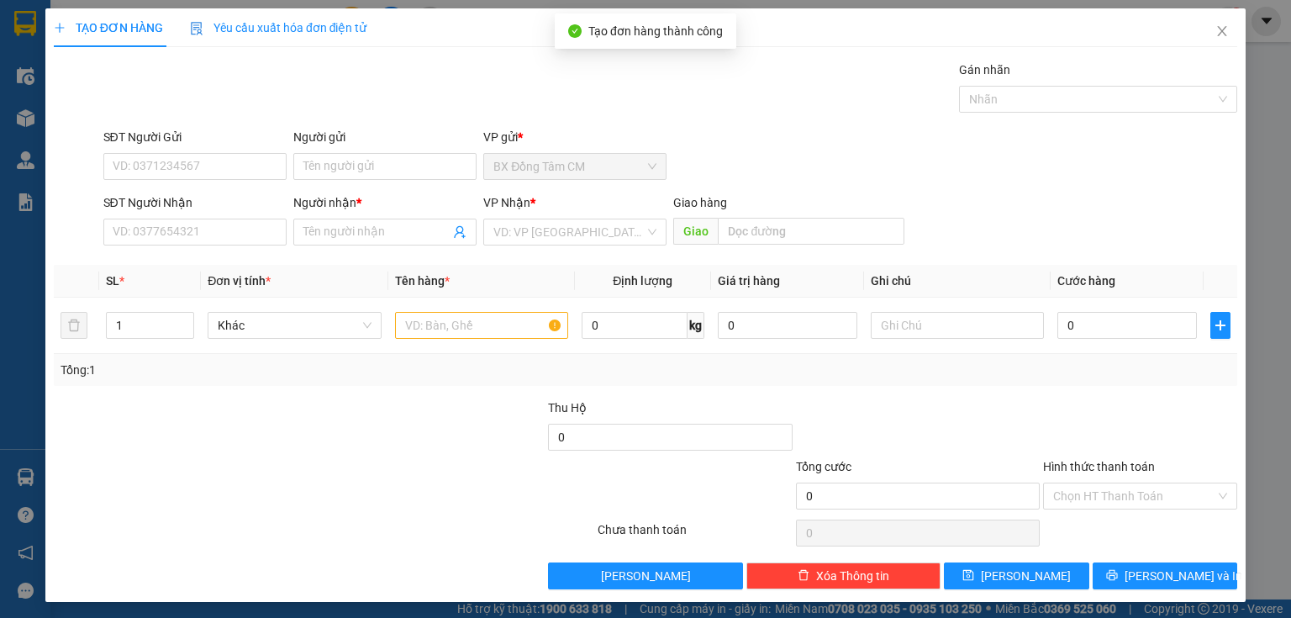
click at [203, 212] on div "SĐT Người Nhận" at bounding box center [194, 205] width 183 height 25
click at [194, 229] on input "SĐT Người Nhận" at bounding box center [194, 231] width 183 height 27
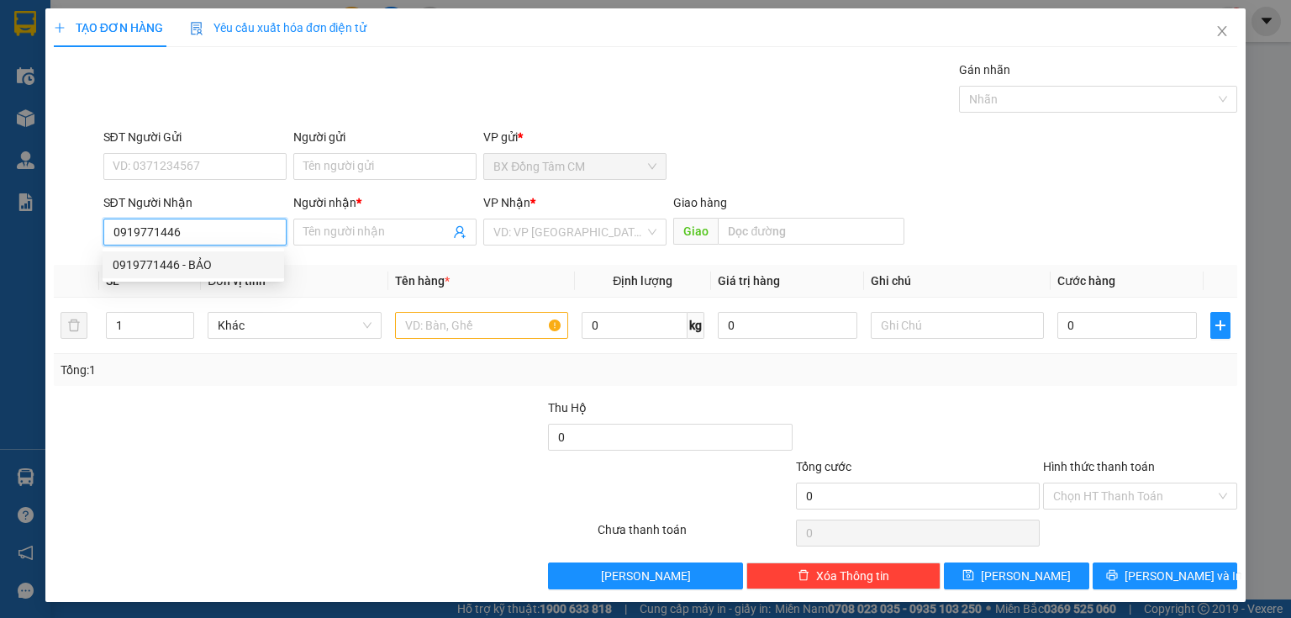
drag, startPoint x: 154, startPoint y: 258, endPoint x: 168, endPoint y: 259, distance: 14.3
click at [154, 259] on div "0919771446 - BẢO" at bounding box center [193, 264] width 161 height 18
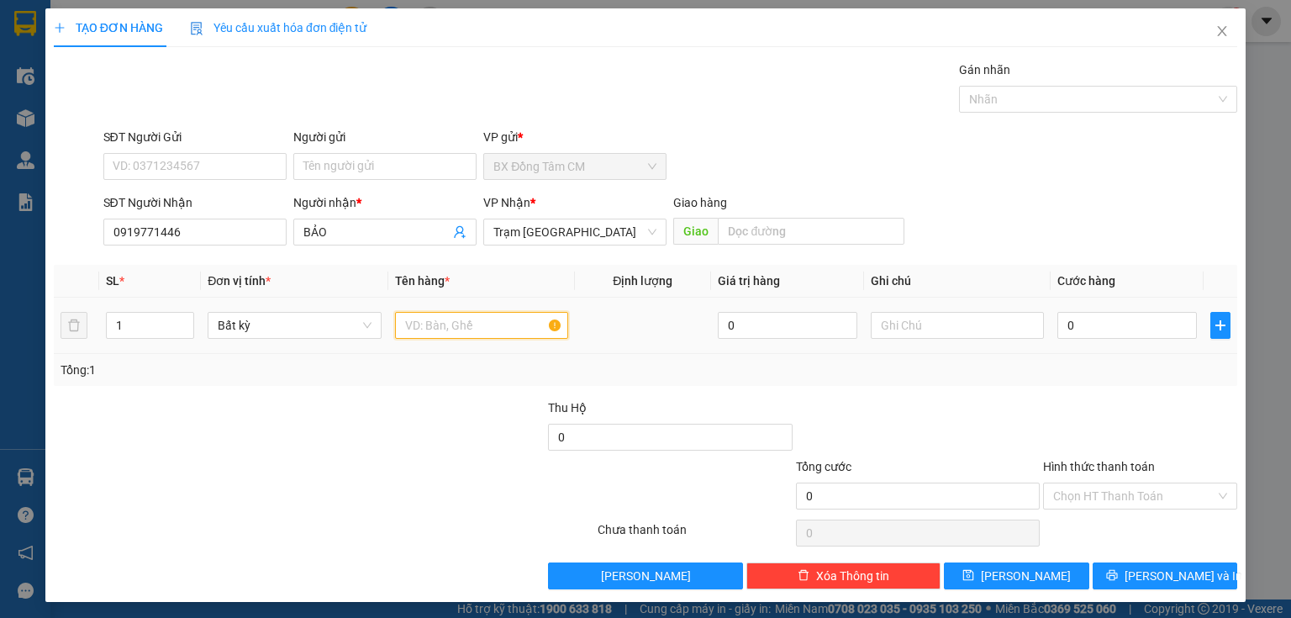
click at [395, 334] on input "text" at bounding box center [481, 325] width 173 height 27
click at [1126, 331] on input "0" at bounding box center [1126, 325] width 139 height 27
click at [1094, 494] on input "Hình thức thanh toán" at bounding box center [1134, 495] width 162 height 25
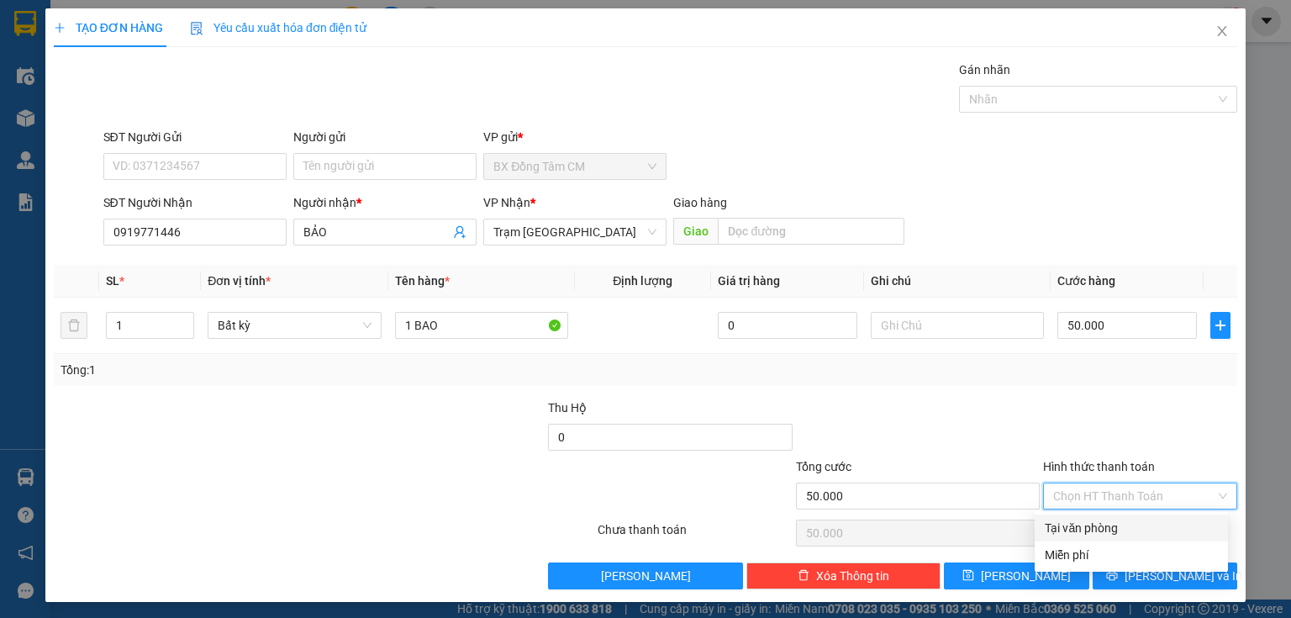
click at [1093, 520] on div "Tại văn phòng" at bounding box center [1130, 527] width 173 height 18
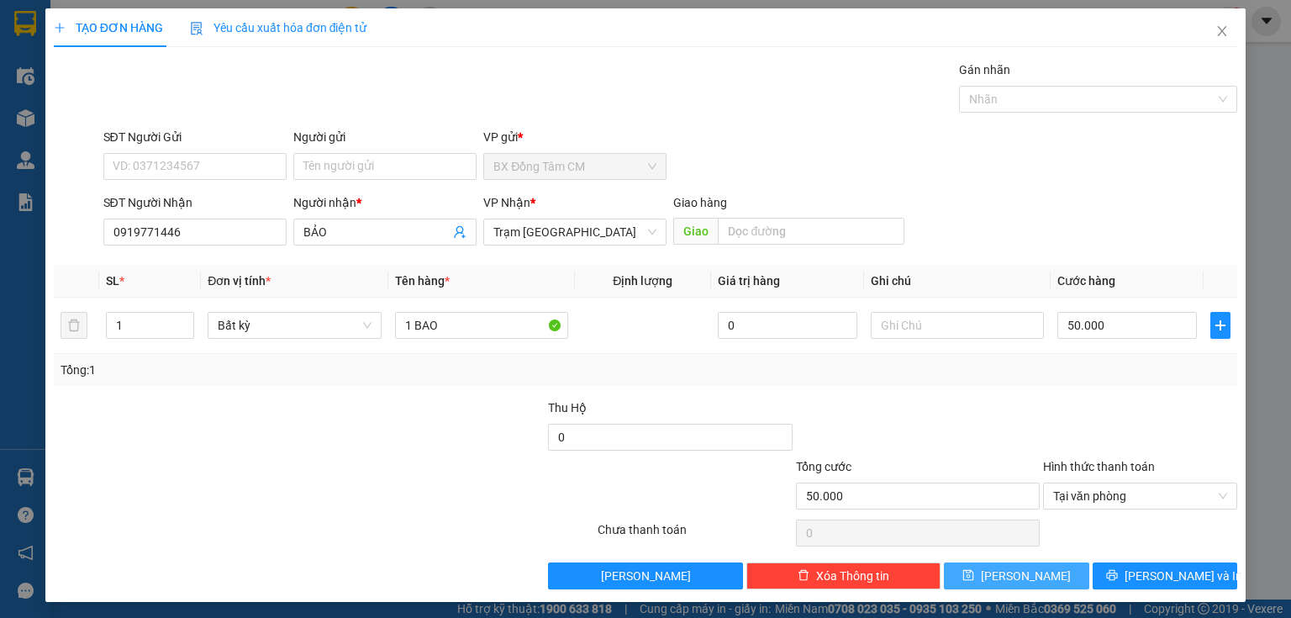
click at [1032, 578] on button "[PERSON_NAME]" at bounding box center [1016, 575] width 145 height 27
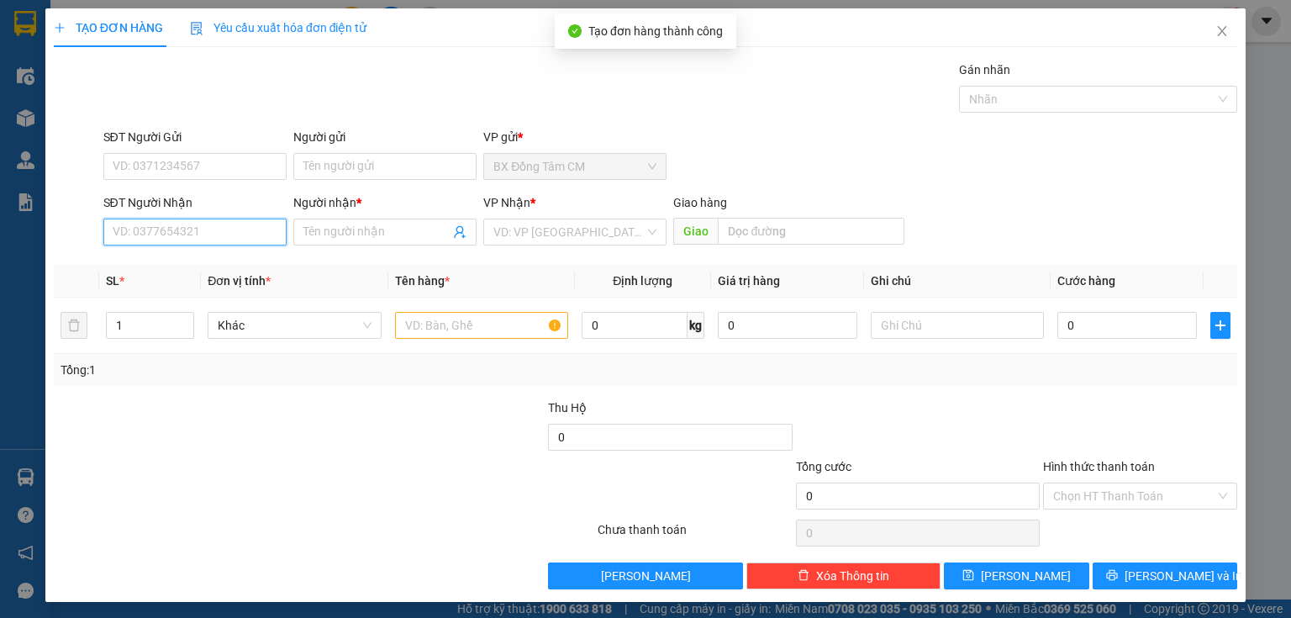
click at [140, 237] on input "SĐT Người Nhận" at bounding box center [194, 231] width 183 height 27
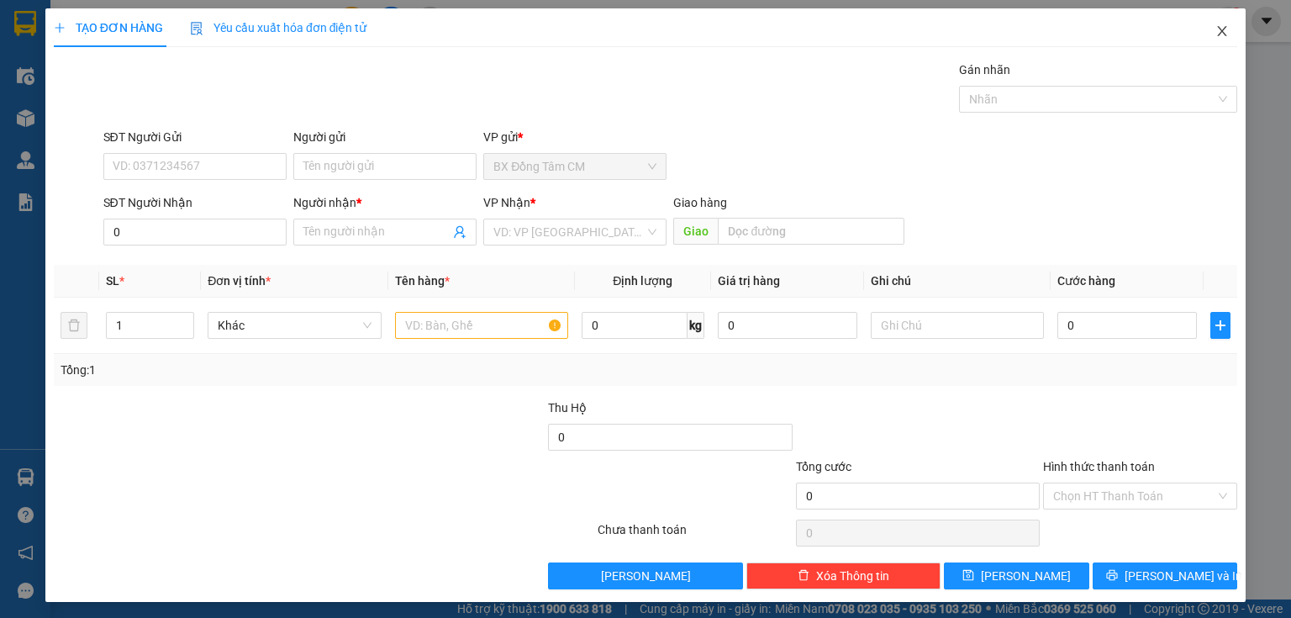
click at [1215, 29] on icon "close" at bounding box center [1221, 30] width 13 height 13
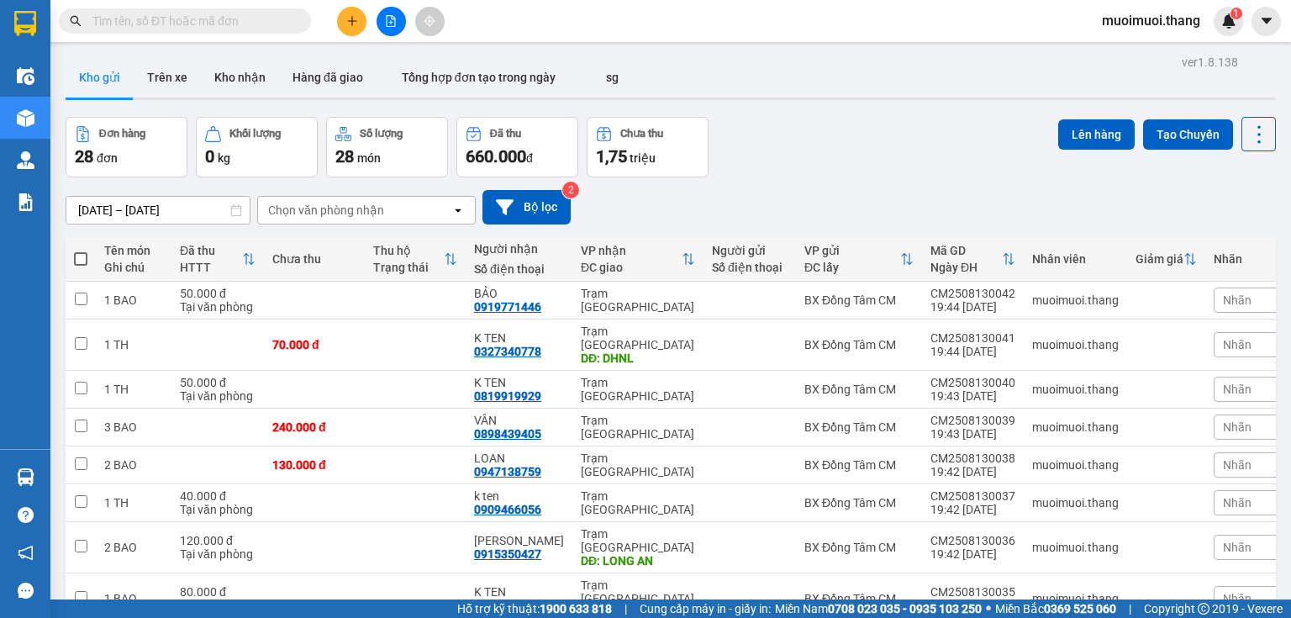
click at [77, 256] on span at bounding box center [80, 258] width 13 height 13
click at [81, 250] on input "checkbox" at bounding box center [81, 250] width 0 height 0
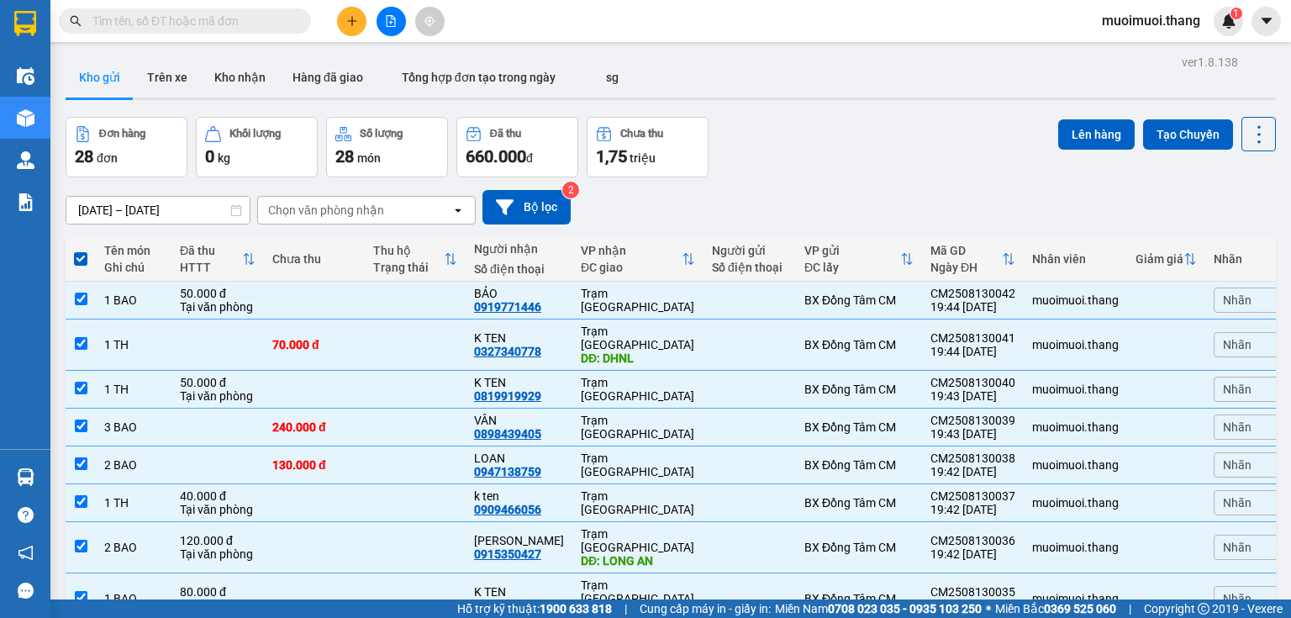
scroll to position [681, 0]
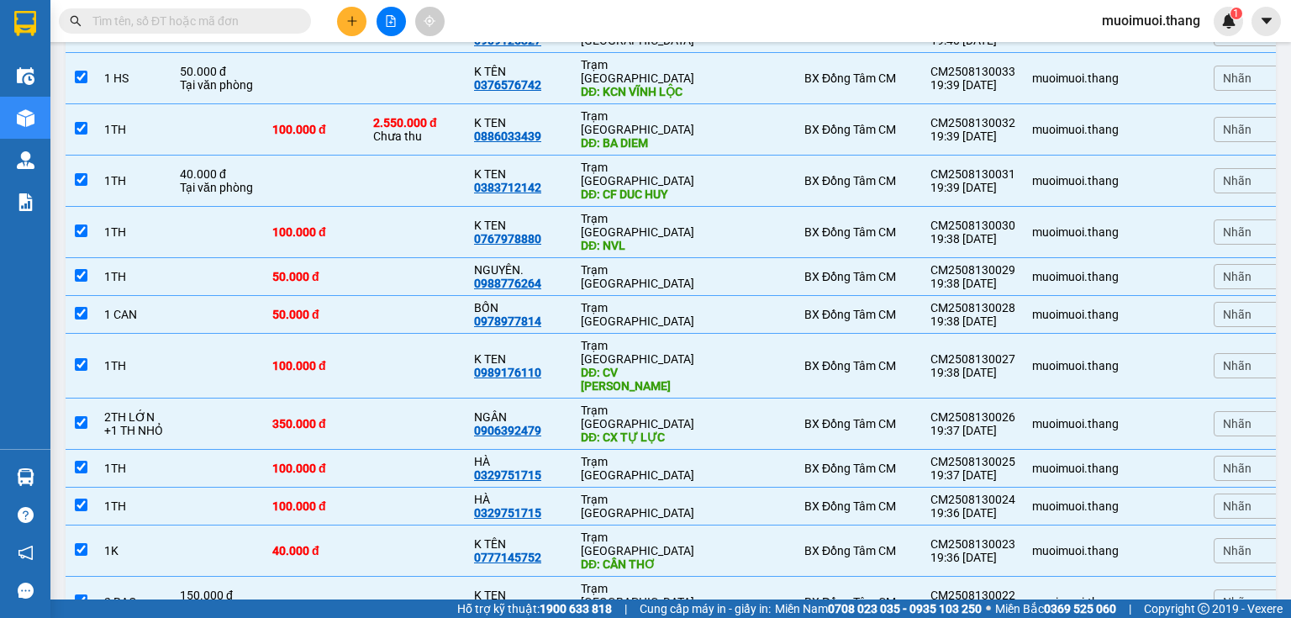
drag, startPoint x: 1290, startPoint y: 92, endPoint x: 1287, endPoint y: 592, distance: 500.0
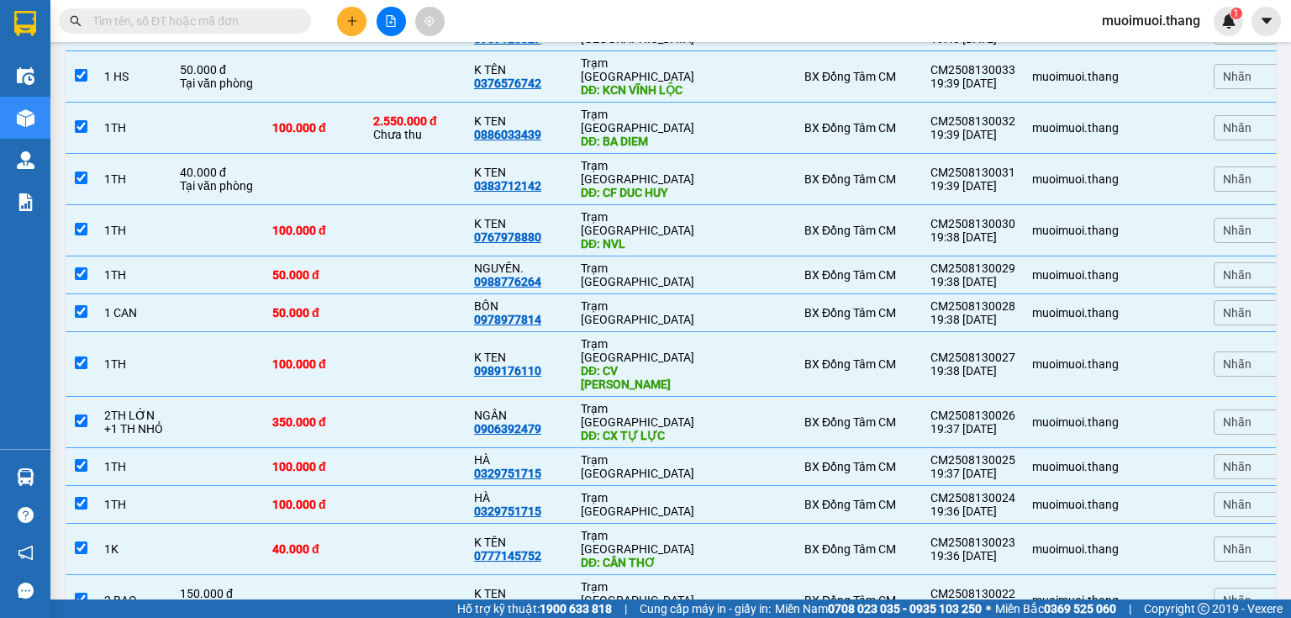
click at [1283, 617] on html "Kết quả tìm kiếm ( 0 ) Bộ lọc No Data muoimuoi.thang 1 Điều hành xe Kho hàng mớ…" at bounding box center [645, 309] width 1291 height 618
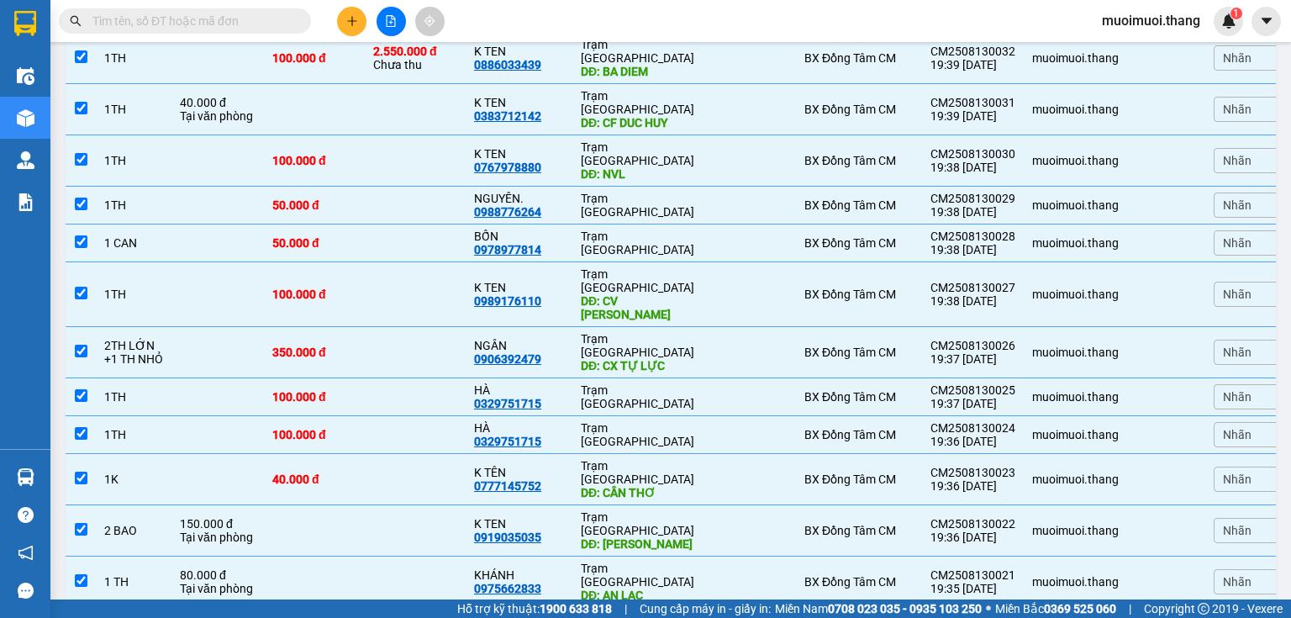
scroll to position [156, 0]
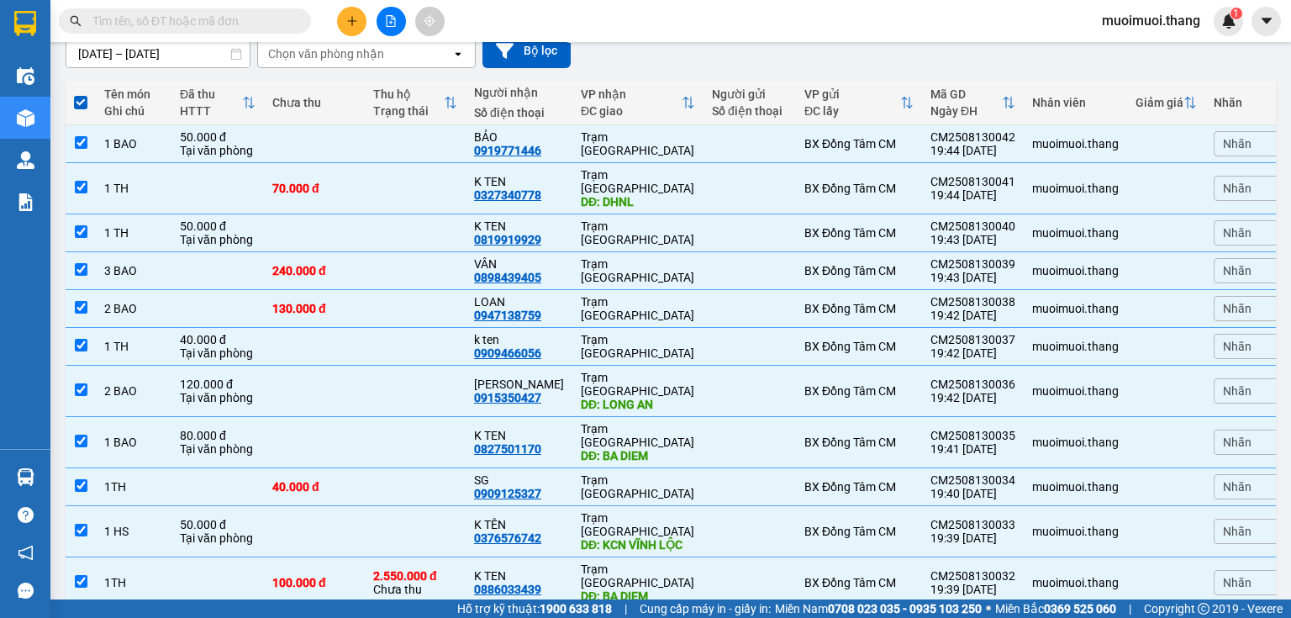
click at [1223, 92] on div "Nhãn" at bounding box center [1255, 103] width 84 height 34
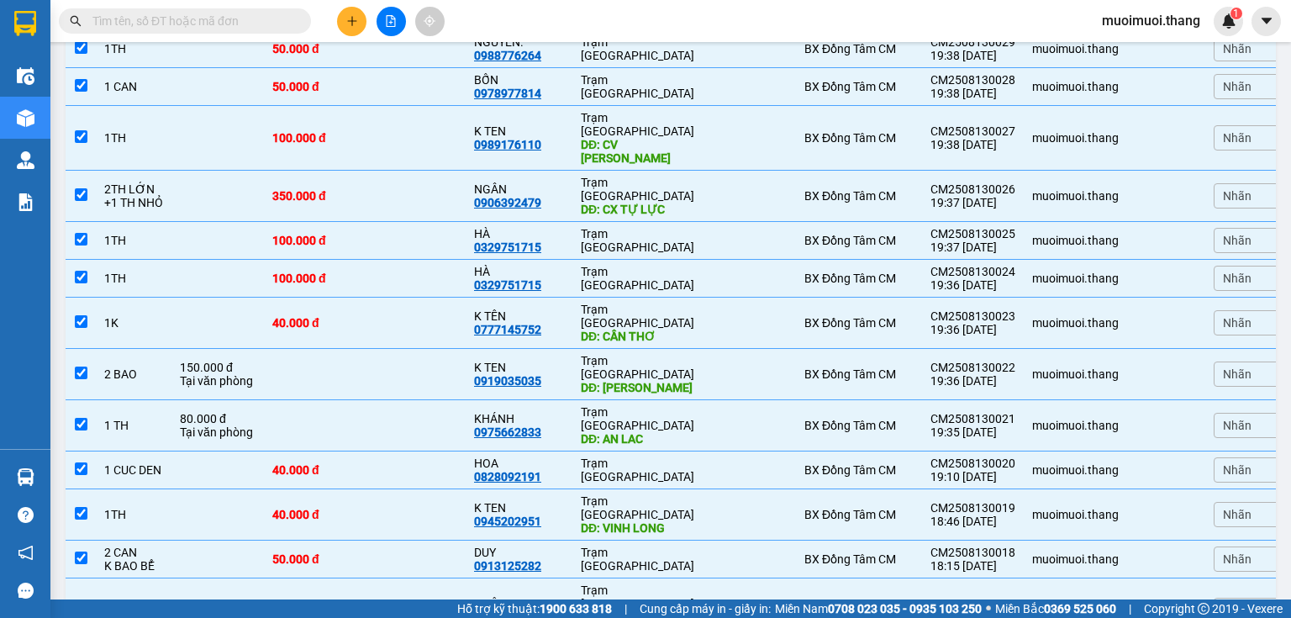
scroll to position [0, 0]
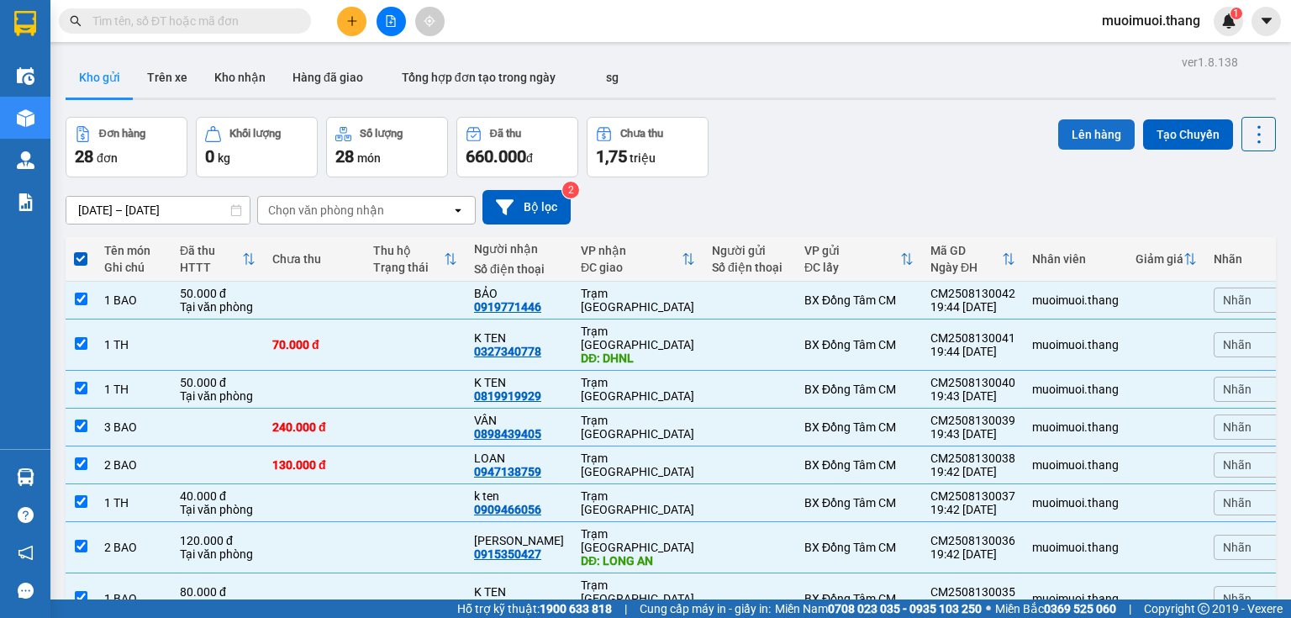
click at [1084, 141] on button "Lên hàng" at bounding box center [1096, 134] width 76 height 30
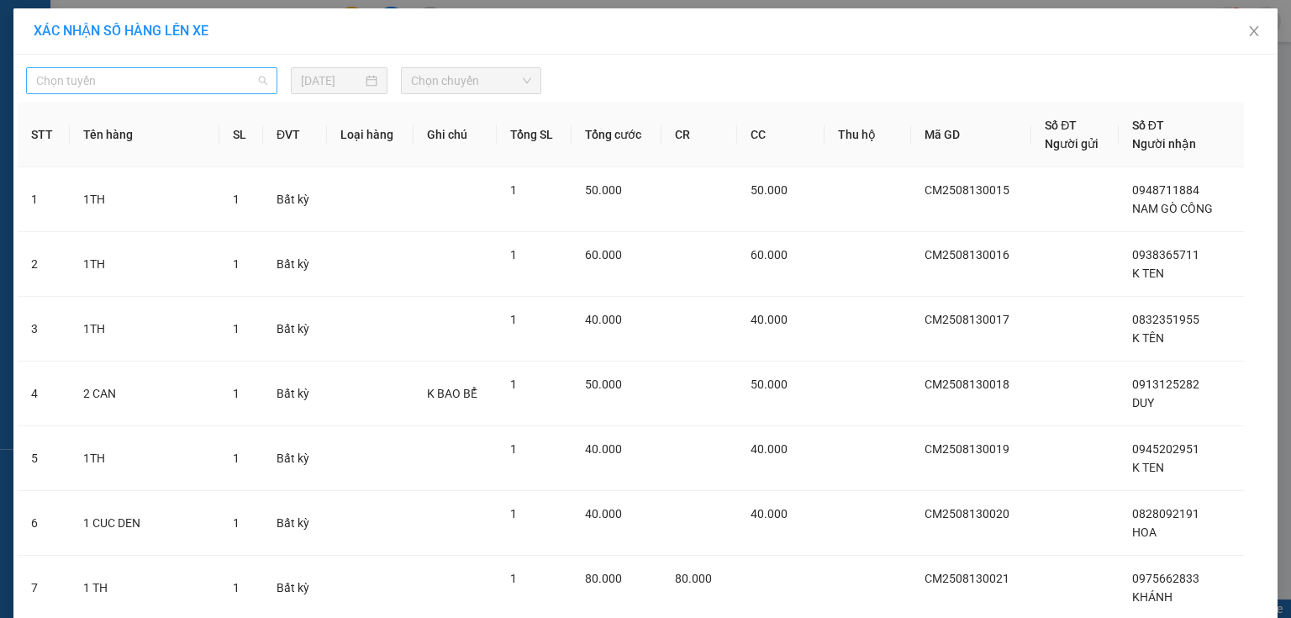
click at [111, 79] on span "Chọn tuyến" at bounding box center [151, 80] width 231 height 25
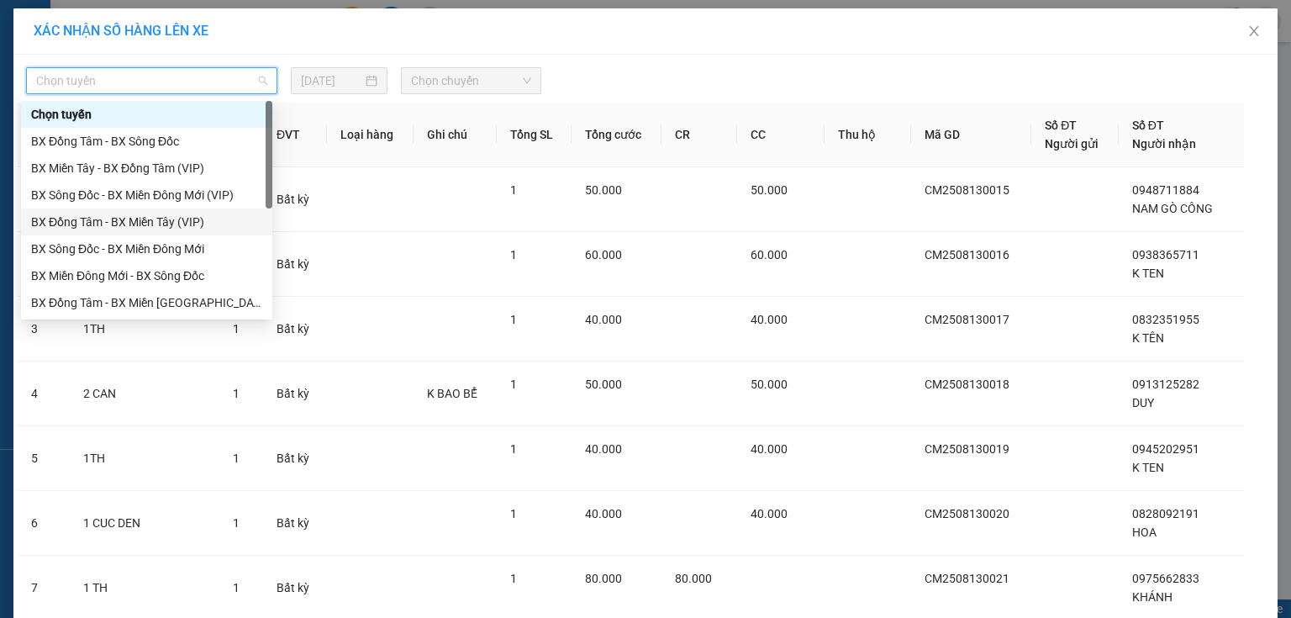
click at [71, 231] on div "BX Đồng Tâm - BX Miền Tây (VIP)" at bounding box center [146, 221] width 251 height 27
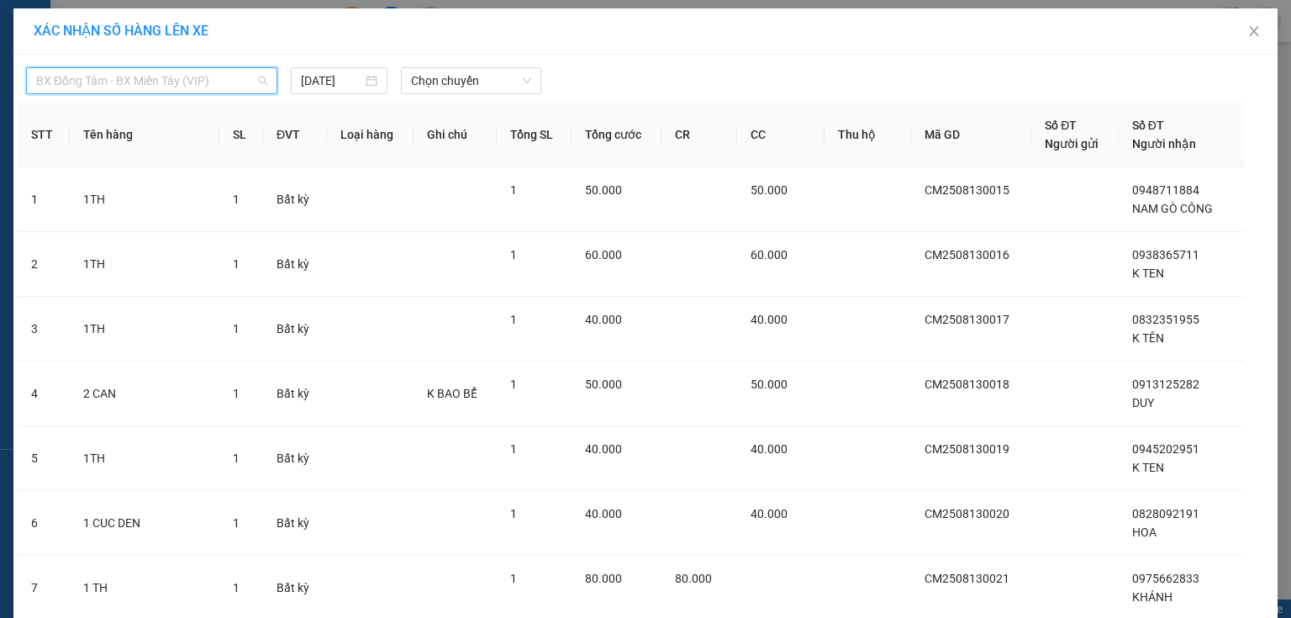
click at [97, 73] on span "BX Đồng Tâm - BX Miền Tây (VIP)" at bounding box center [151, 80] width 231 height 25
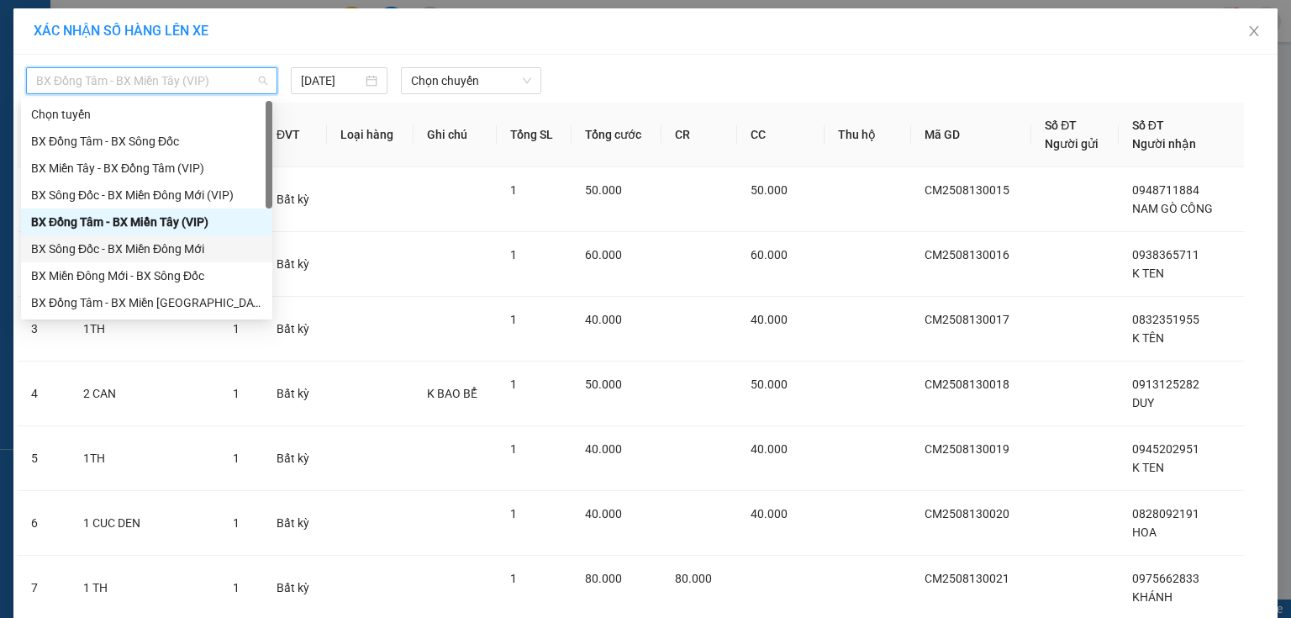
click at [72, 252] on div "BX Sông Đốc - BX Miền Đông Mới" at bounding box center [146, 248] width 231 height 18
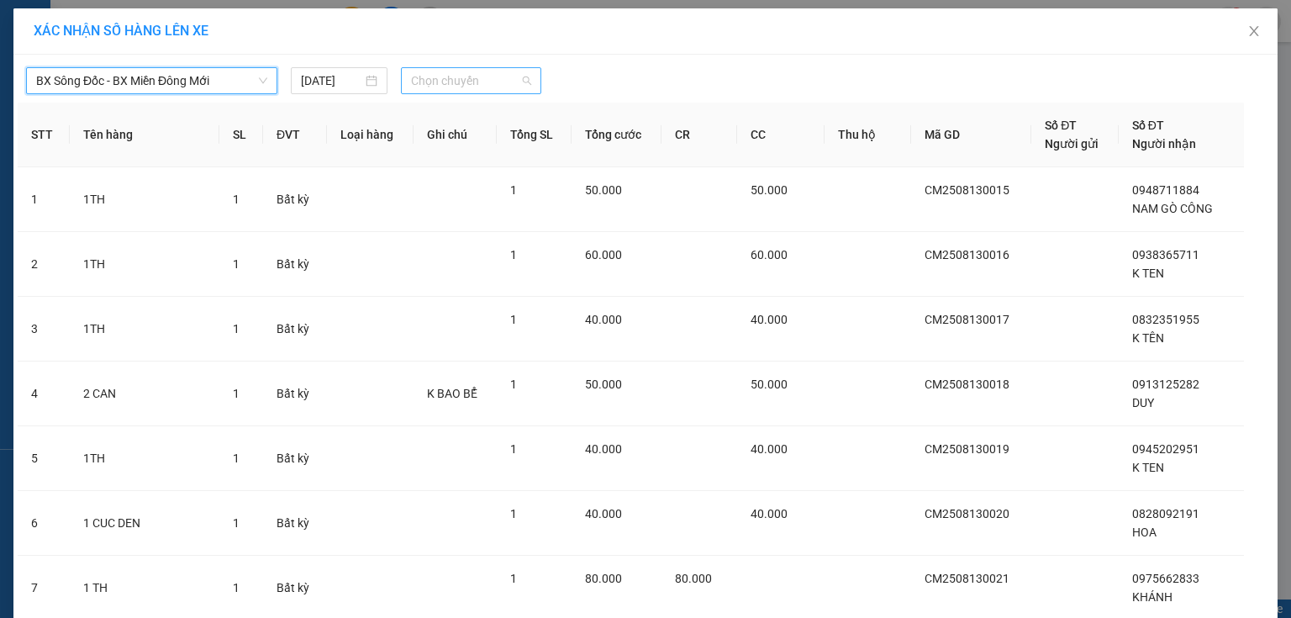
drag, startPoint x: 429, startPoint y: 82, endPoint x: 429, endPoint y: 179, distance: 96.6
click at [429, 84] on span "Chọn chuyến" at bounding box center [471, 80] width 121 height 25
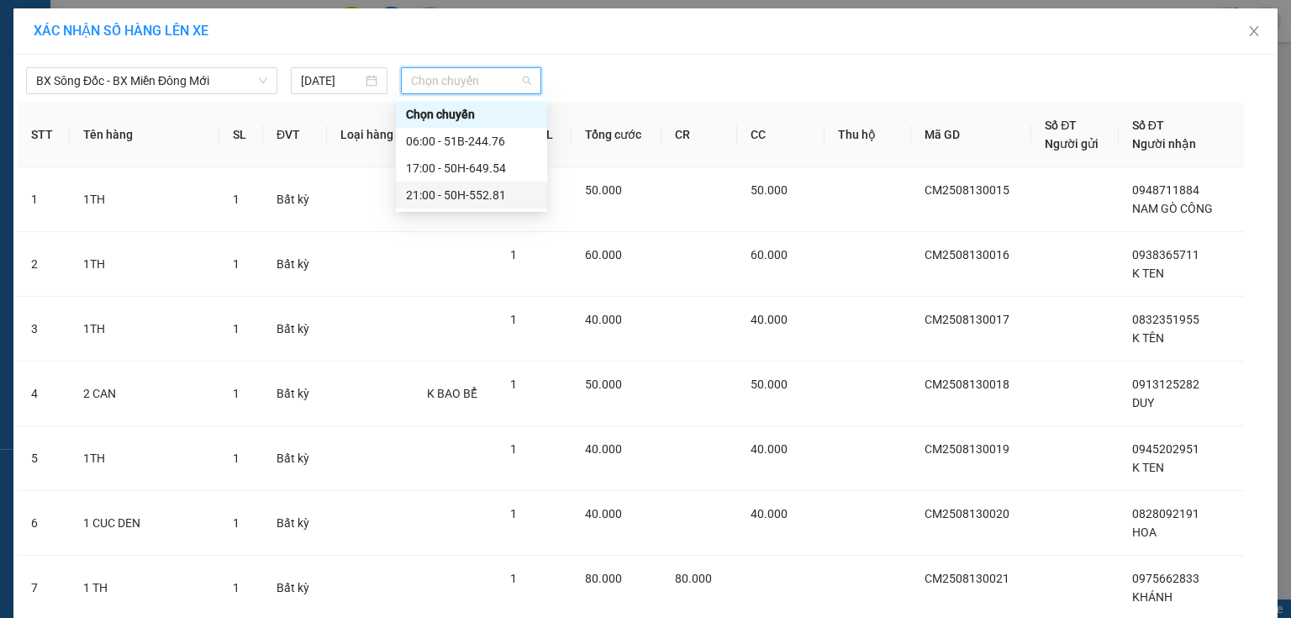
click at [431, 197] on div "21:00 - 50H-552.81" at bounding box center [471, 195] width 131 height 18
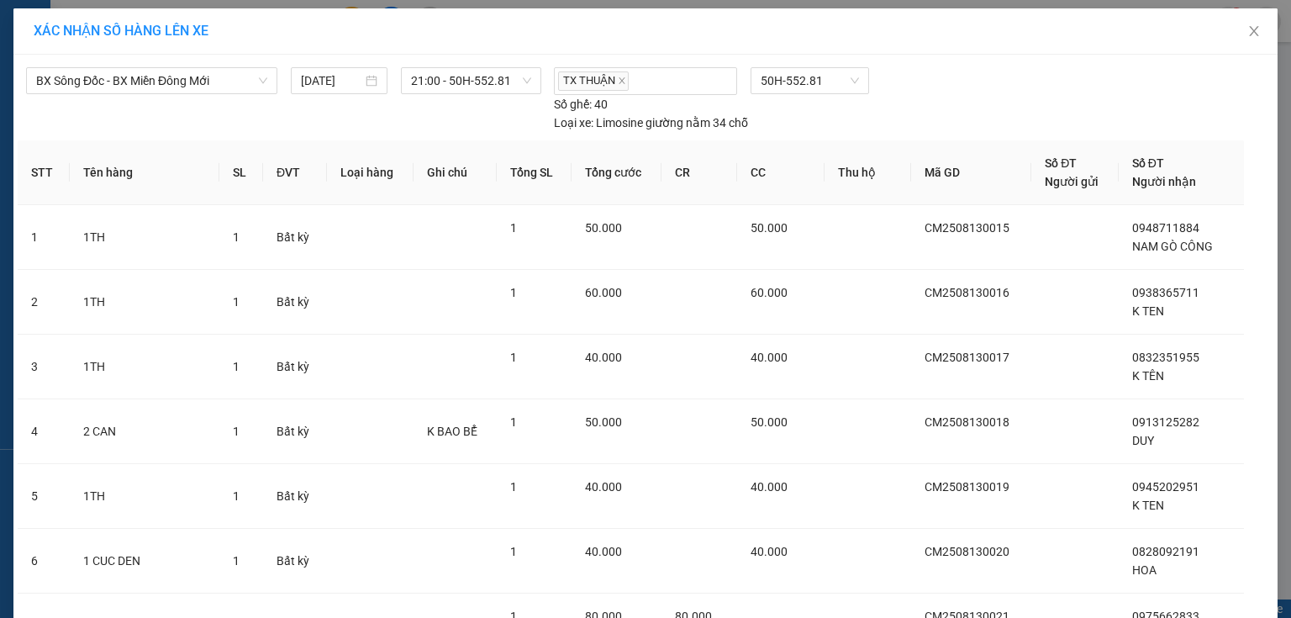
scroll to position [1516, 0]
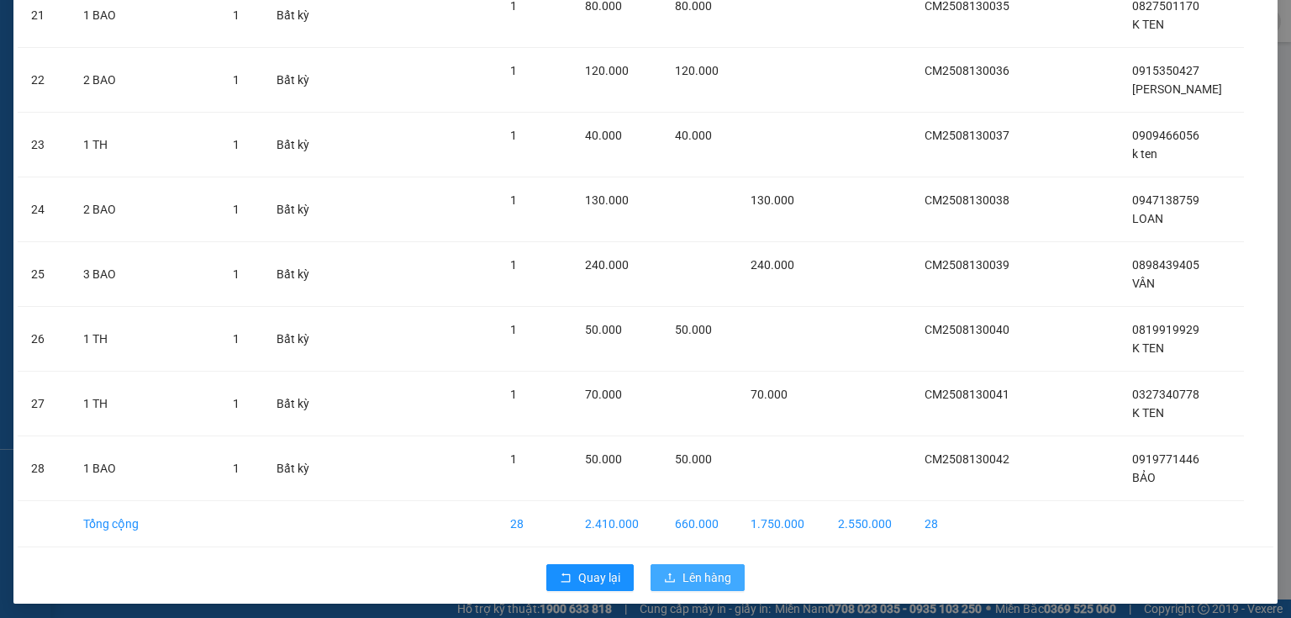
click at [693, 583] on button "Lên hàng" at bounding box center [697, 577] width 94 height 27
